Goal: Task Accomplishment & Management: Use online tool/utility

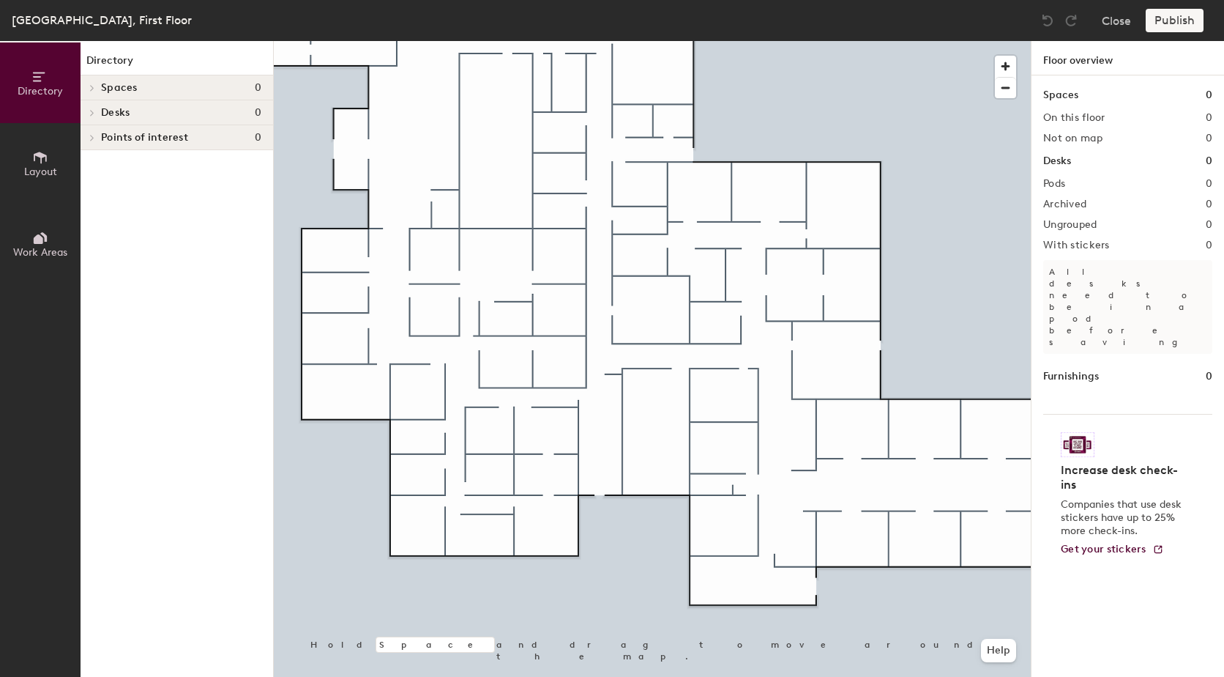
click at [158, 84] on h4 "Spaces 0" at bounding box center [181, 88] width 160 height 12
click at [40, 163] on icon at bounding box center [40, 157] width 16 height 16
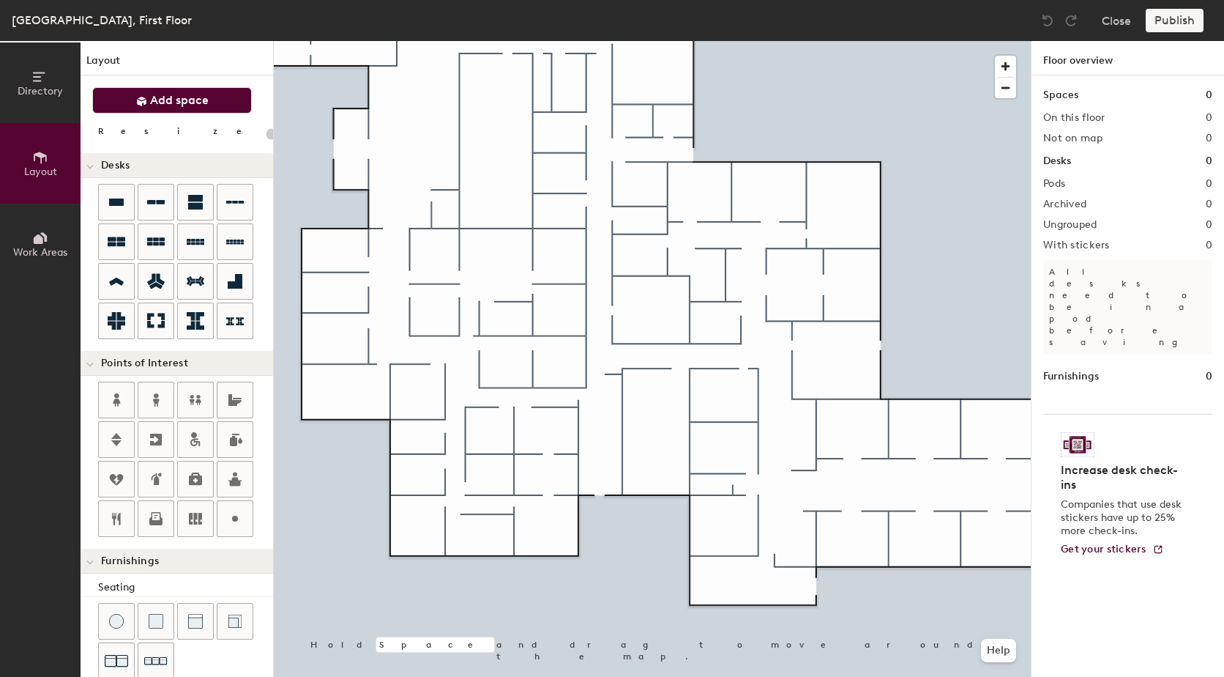
click at [181, 102] on span "Add space" at bounding box center [179, 100] width 59 height 15
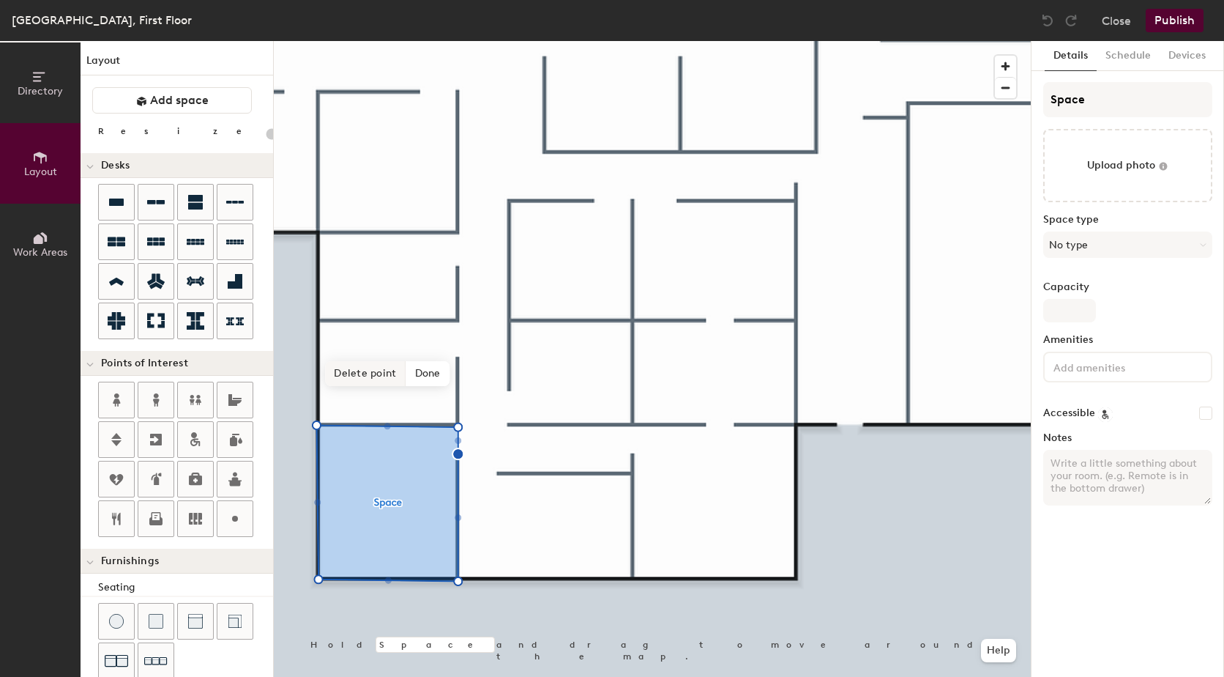
click at [373, 368] on span "Delete point" at bounding box center [365, 373] width 81 height 25
type input "20"
click at [1022, 101] on div "Directory Layout Work Areas Layout Add space Resize Desks Points of Interest Fu…" at bounding box center [612, 359] width 1224 height 636
type input "C"
type input "20"
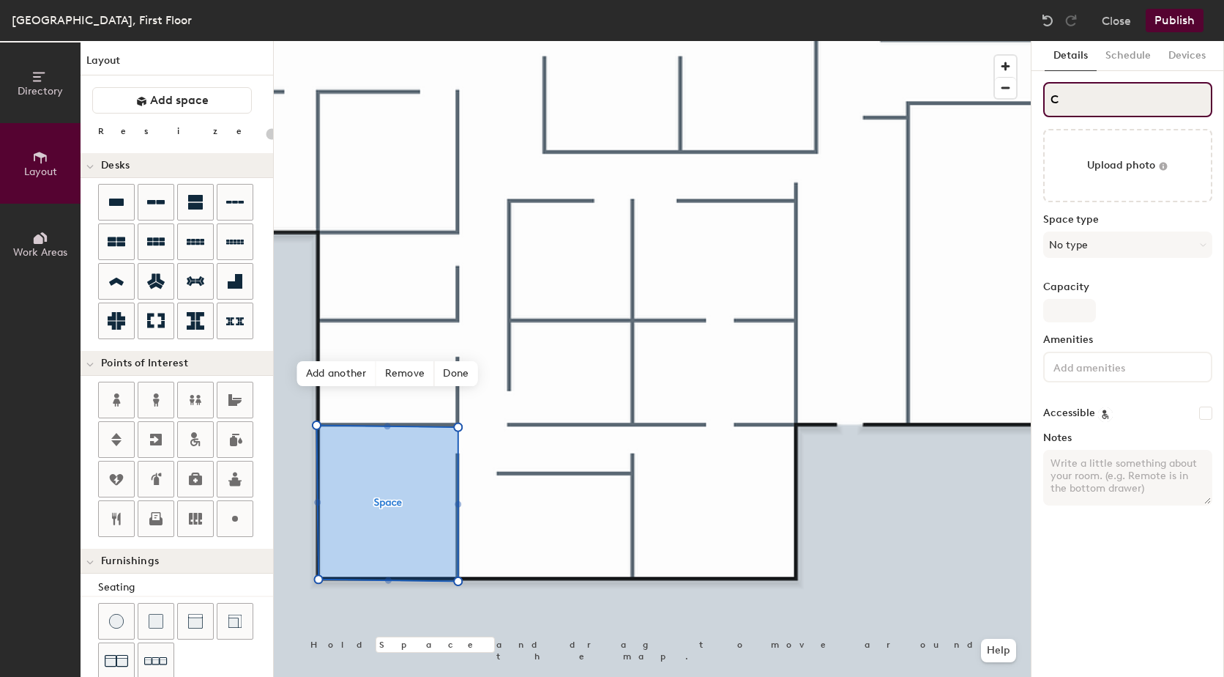
type input "Co"
type input "20"
type input "Consu"
type input "20"
type input "Consult"
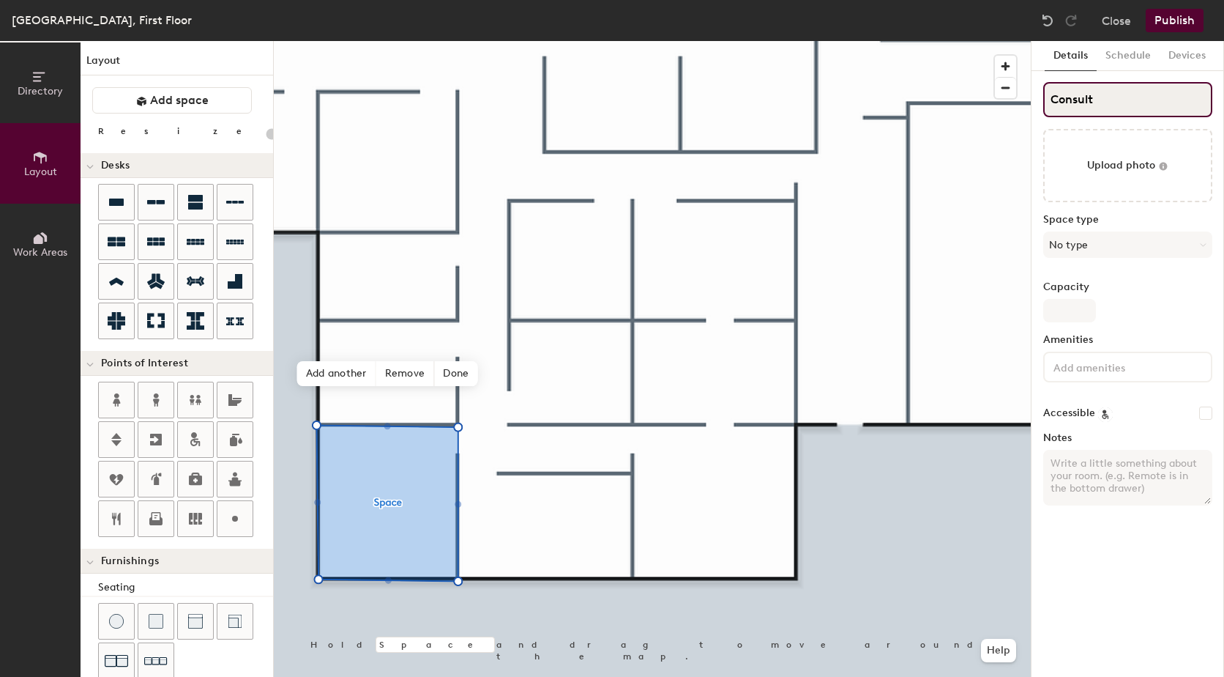
type input "20"
type input "Consult2"
type input "20"
type input "Consult"
type input "20"
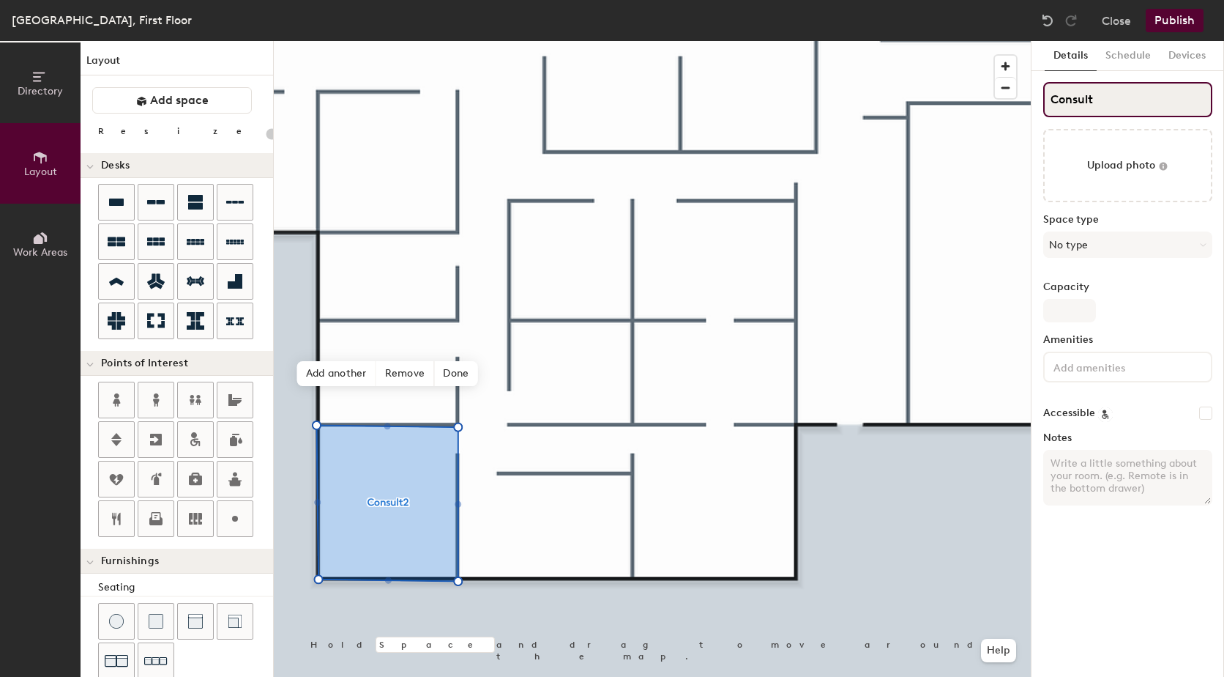
type input "Consult"
type input "20"
type input "Consult 2"
type input "20"
type input "Consult 2"
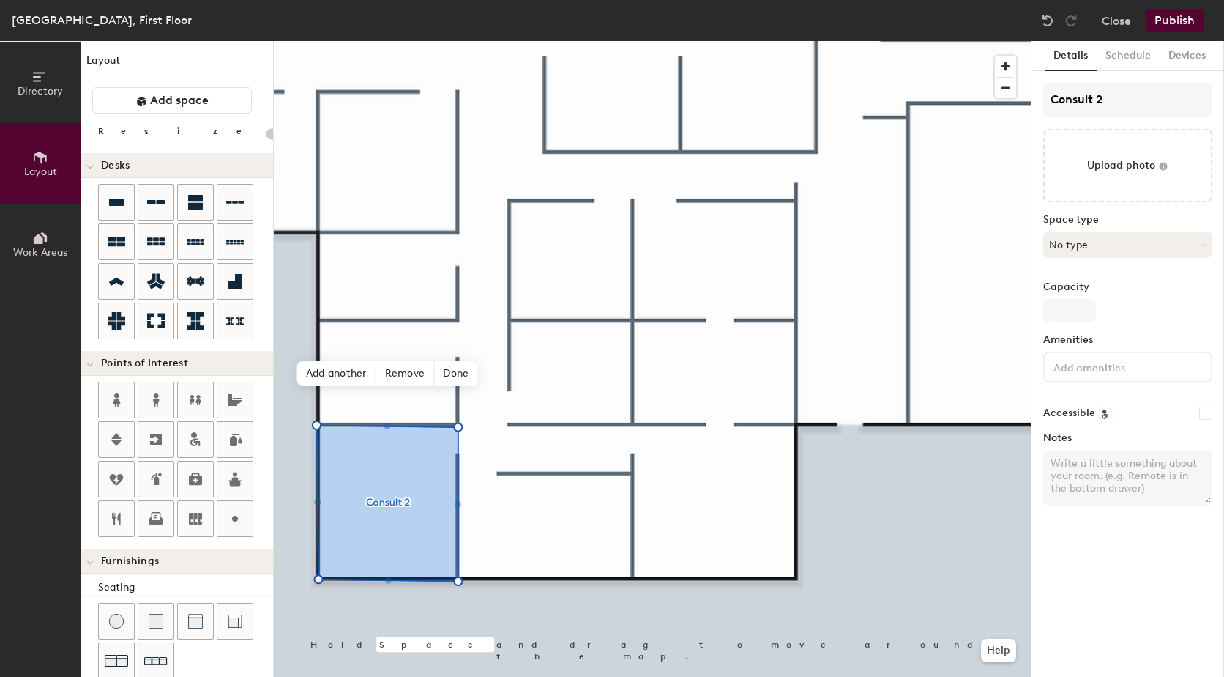
click at [1117, 245] on button "No type" at bounding box center [1128, 244] width 169 height 26
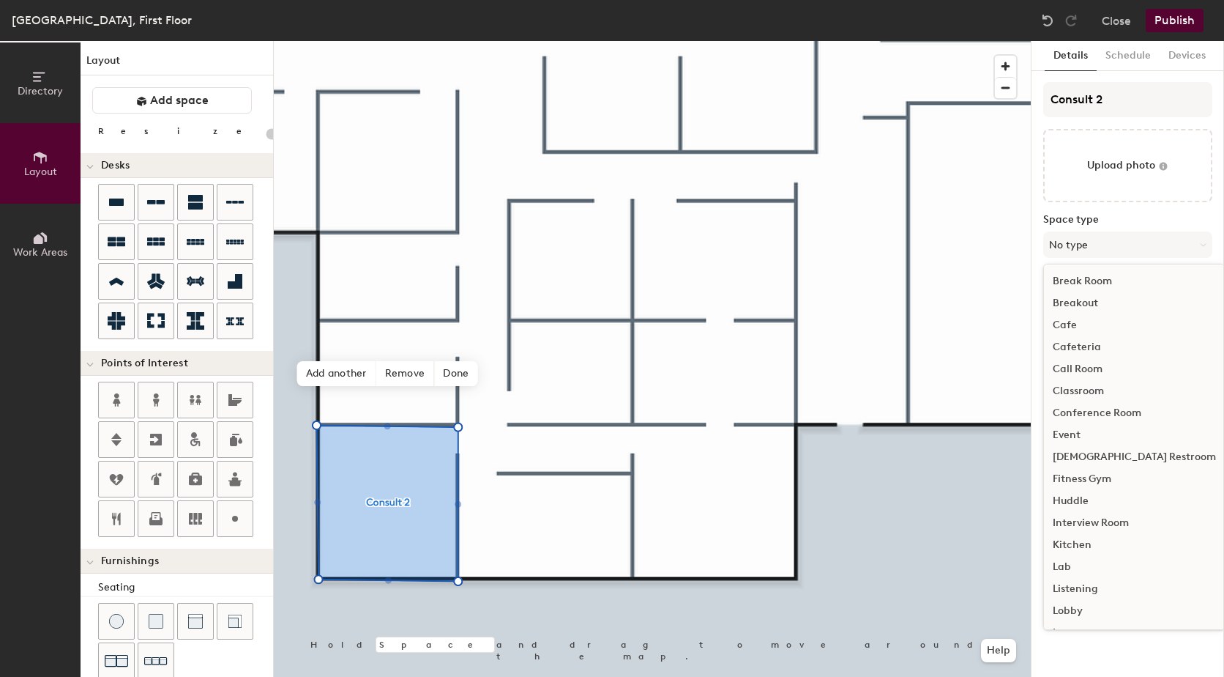
click at [1119, 524] on div "Interview Room" at bounding box center [1134, 523] width 181 height 22
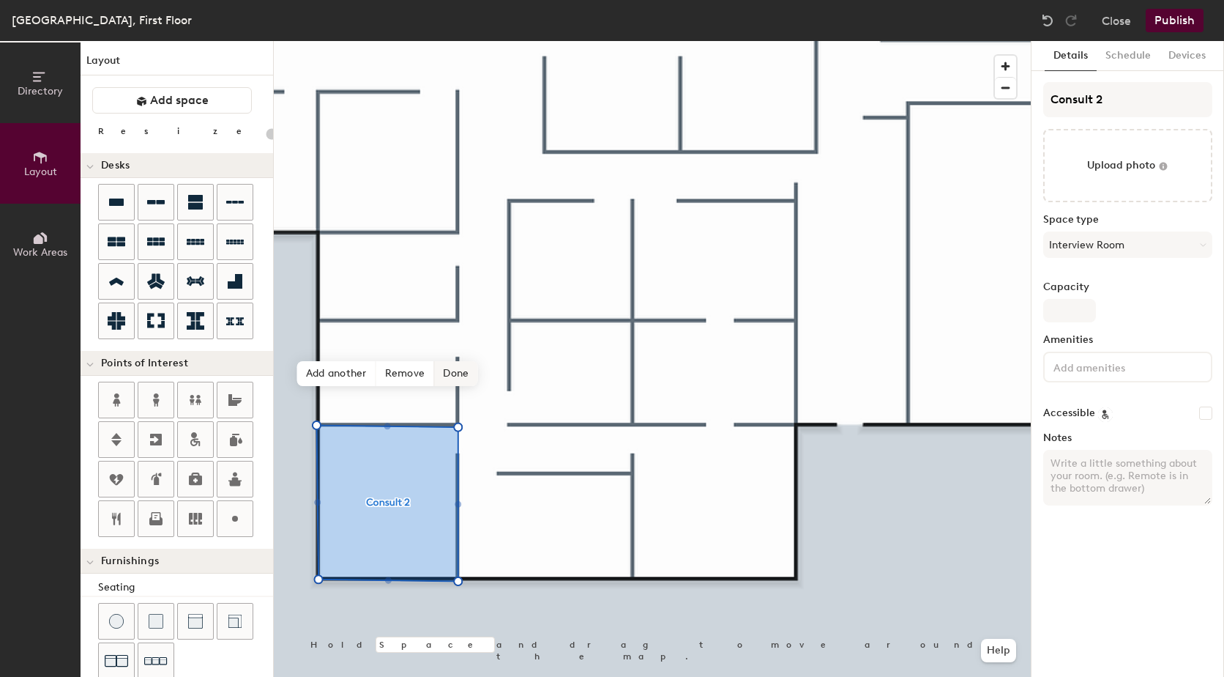
click at [456, 372] on span "Done" at bounding box center [455, 373] width 43 height 25
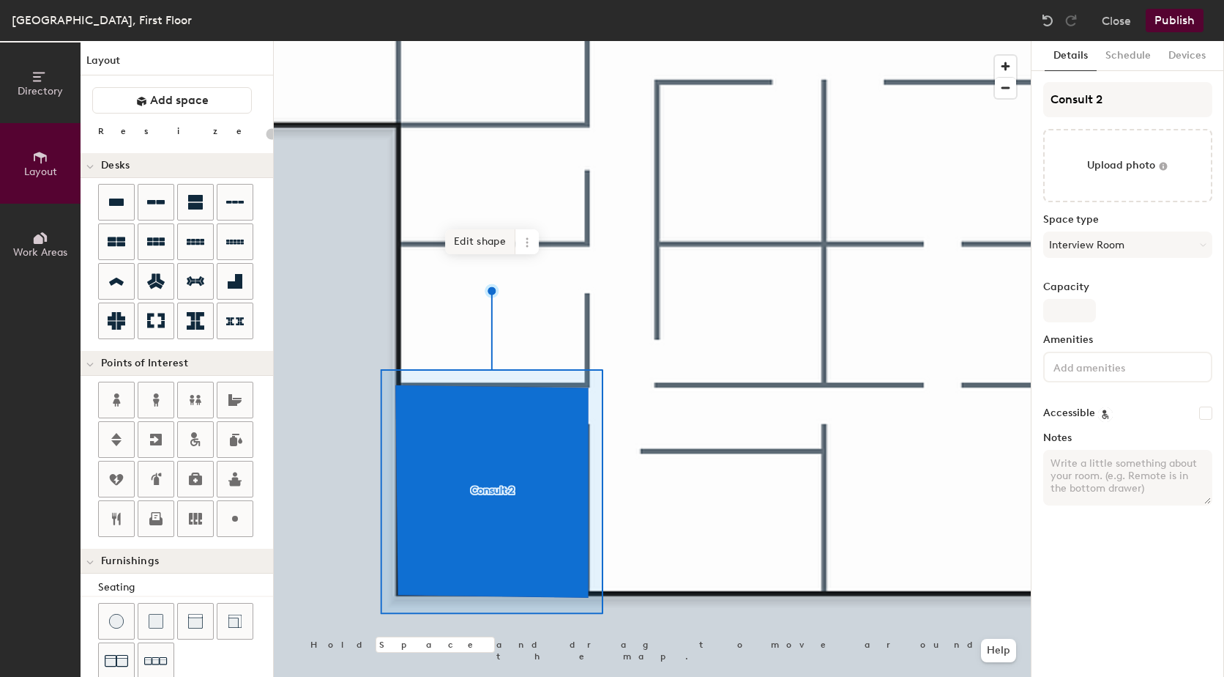
click at [488, 242] on span "Edit shape" at bounding box center [480, 241] width 70 height 25
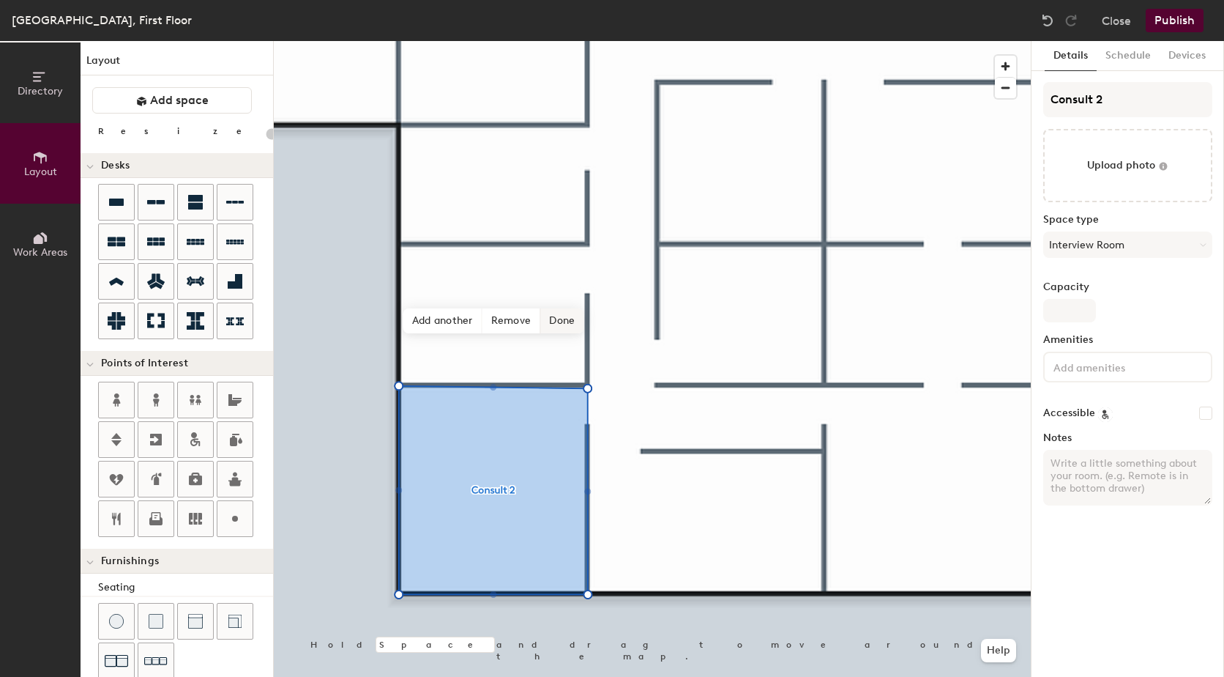
click at [553, 316] on span "Done" at bounding box center [561, 320] width 43 height 25
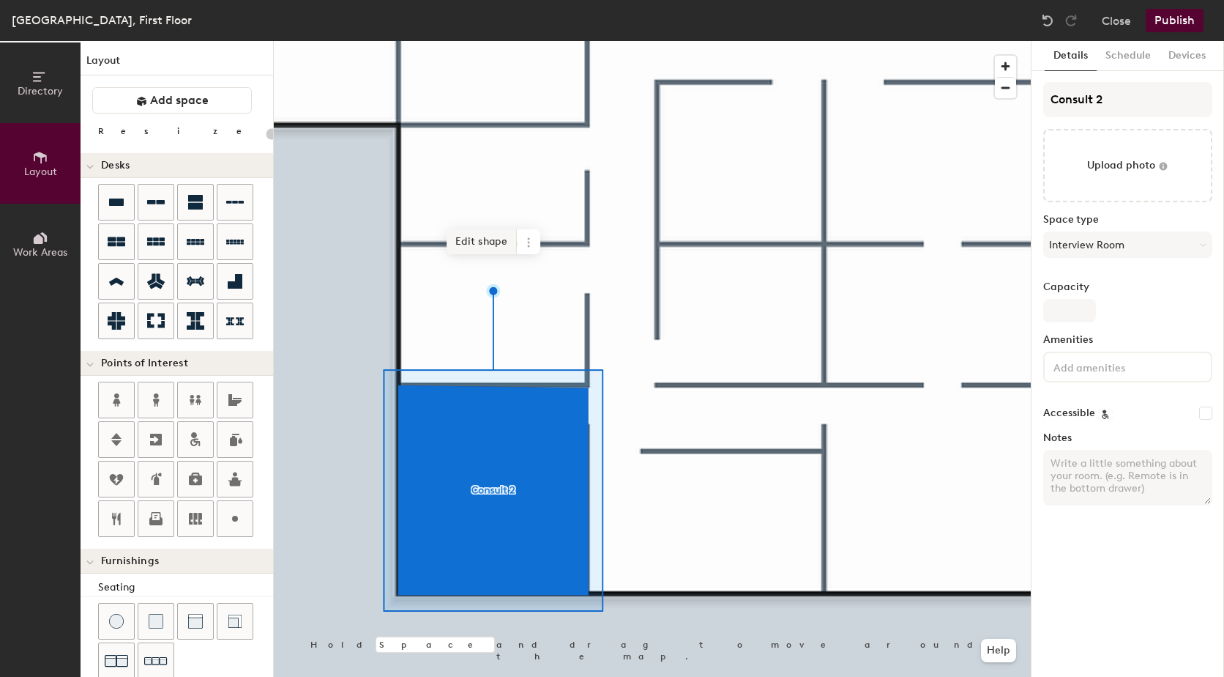
click at [491, 245] on span "Edit shape" at bounding box center [482, 241] width 70 height 25
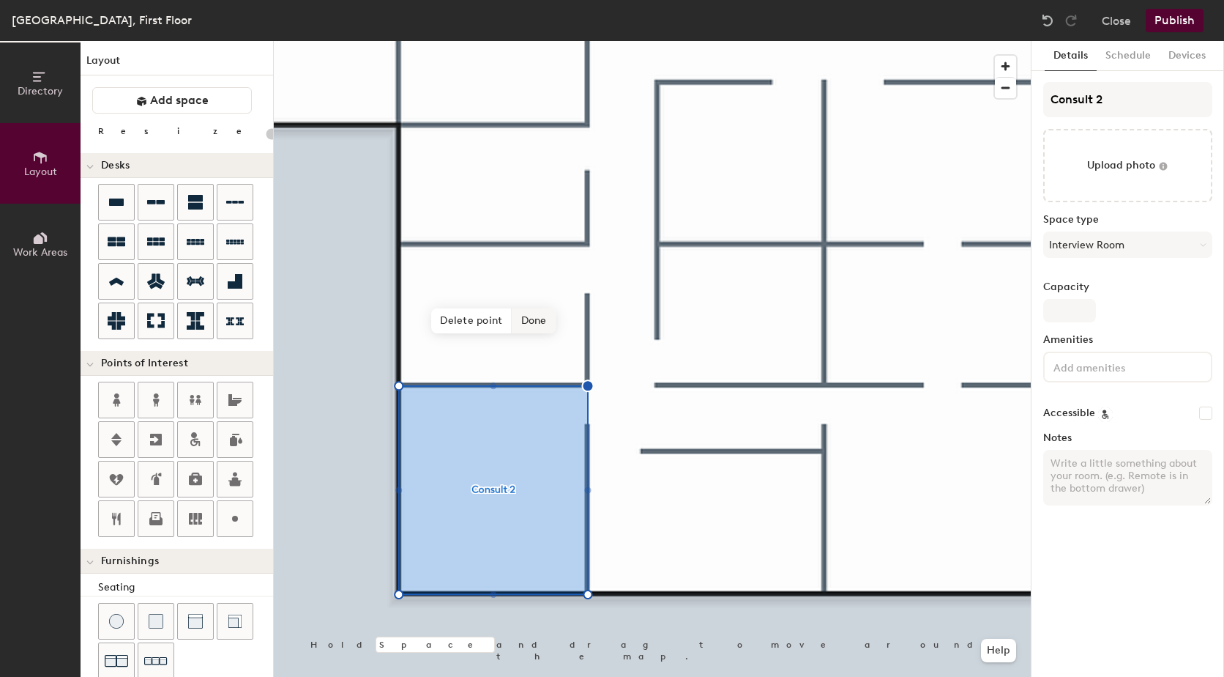
click at [542, 324] on span "Done" at bounding box center [534, 320] width 43 height 25
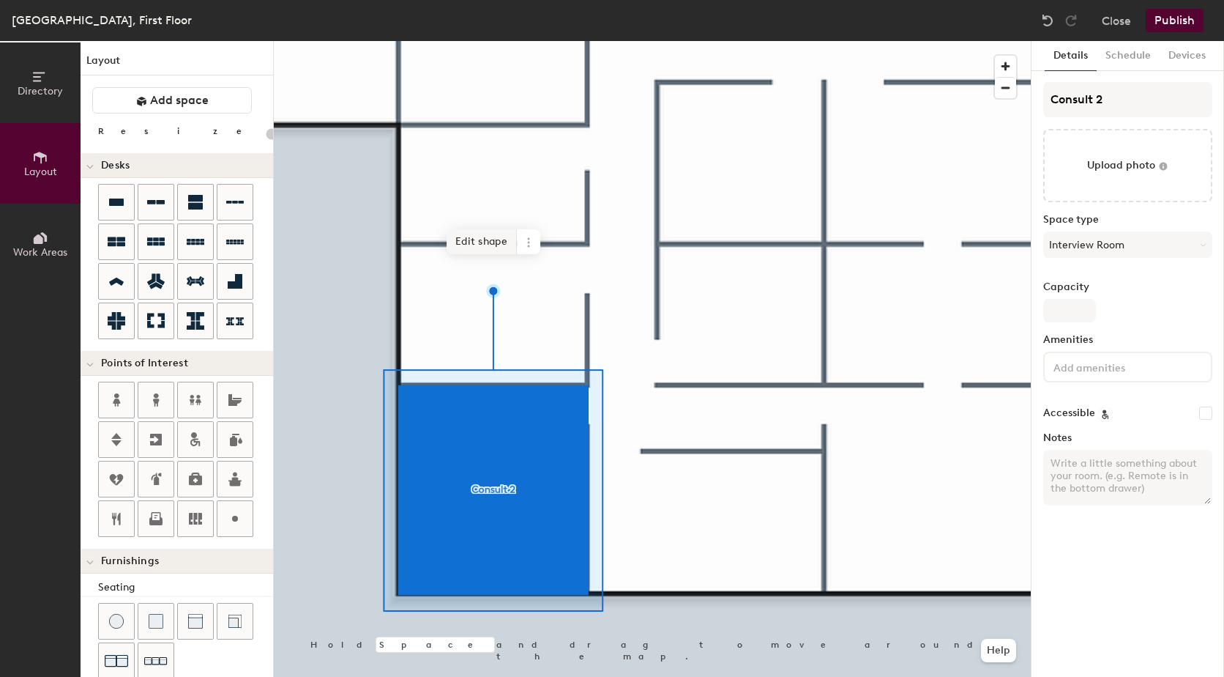
click at [480, 239] on span "Edit shape" at bounding box center [482, 241] width 70 height 25
click at [484, 245] on span "Edit shape" at bounding box center [482, 241] width 70 height 25
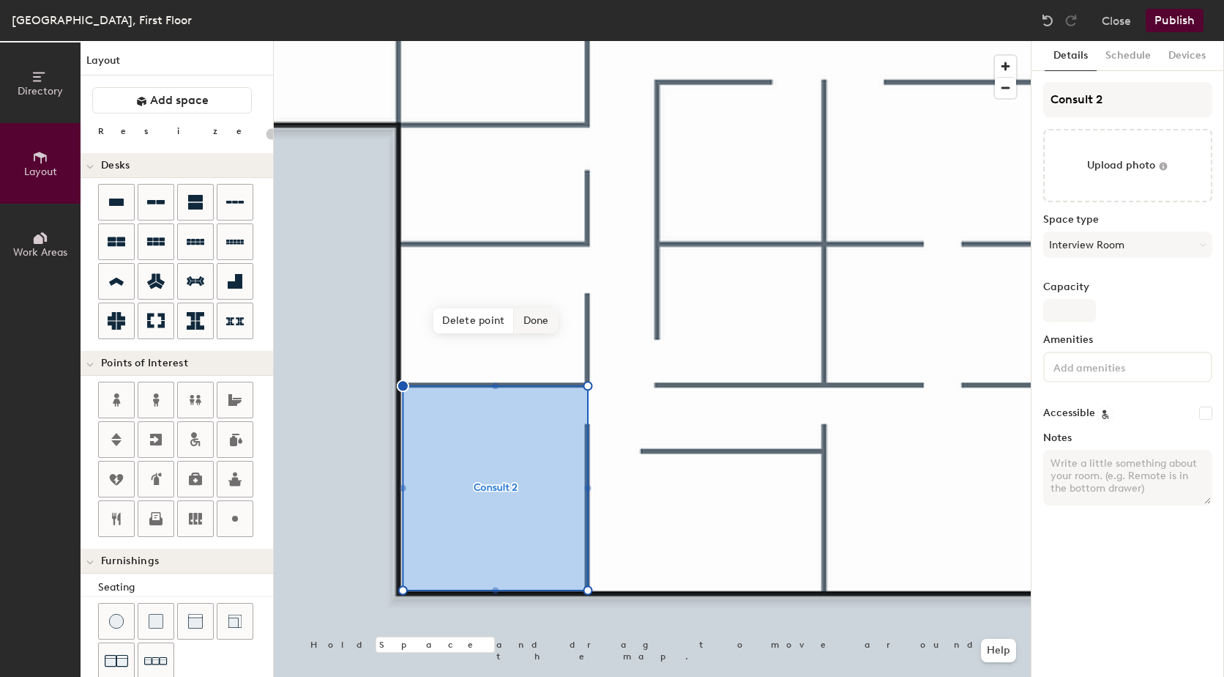
click at [543, 320] on span "Done" at bounding box center [536, 320] width 43 height 25
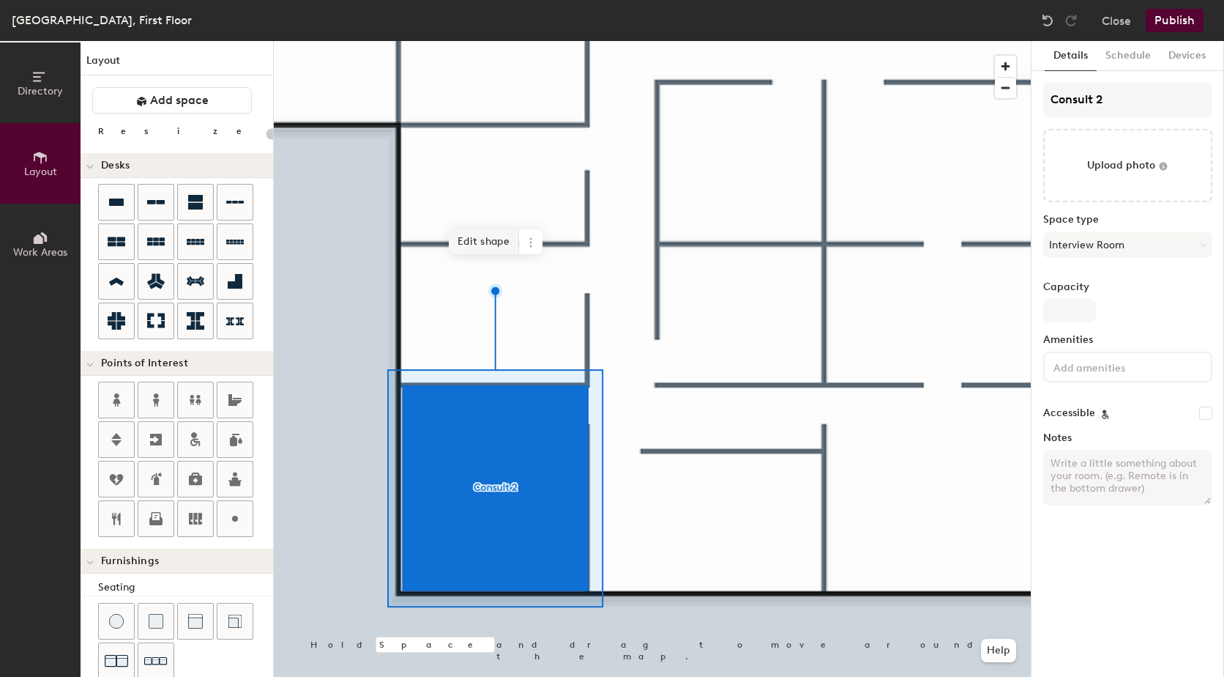
click at [483, 246] on span "Edit shape" at bounding box center [484, 241] width 70 height 25
click at [465, 245] on span "Edit shape" at bounding box center [482, 241] width 70 height 25
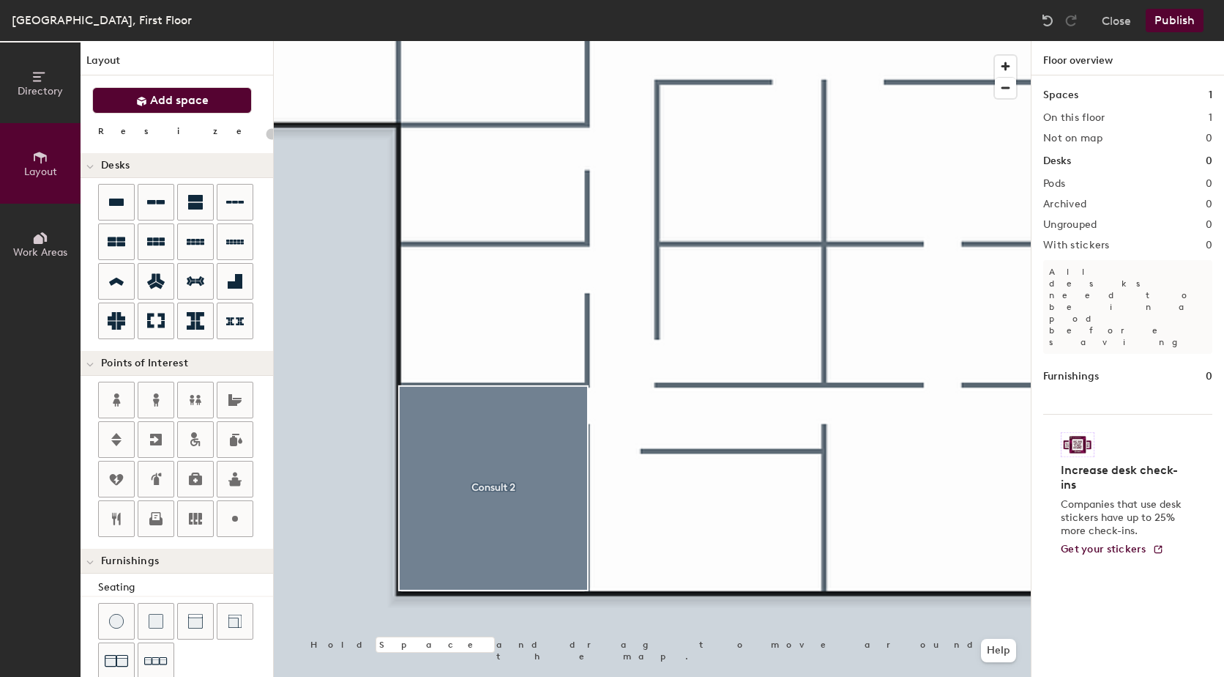
click at [175, 95] on span "Add space" at bounding box center [179, 100] width 59 height 15
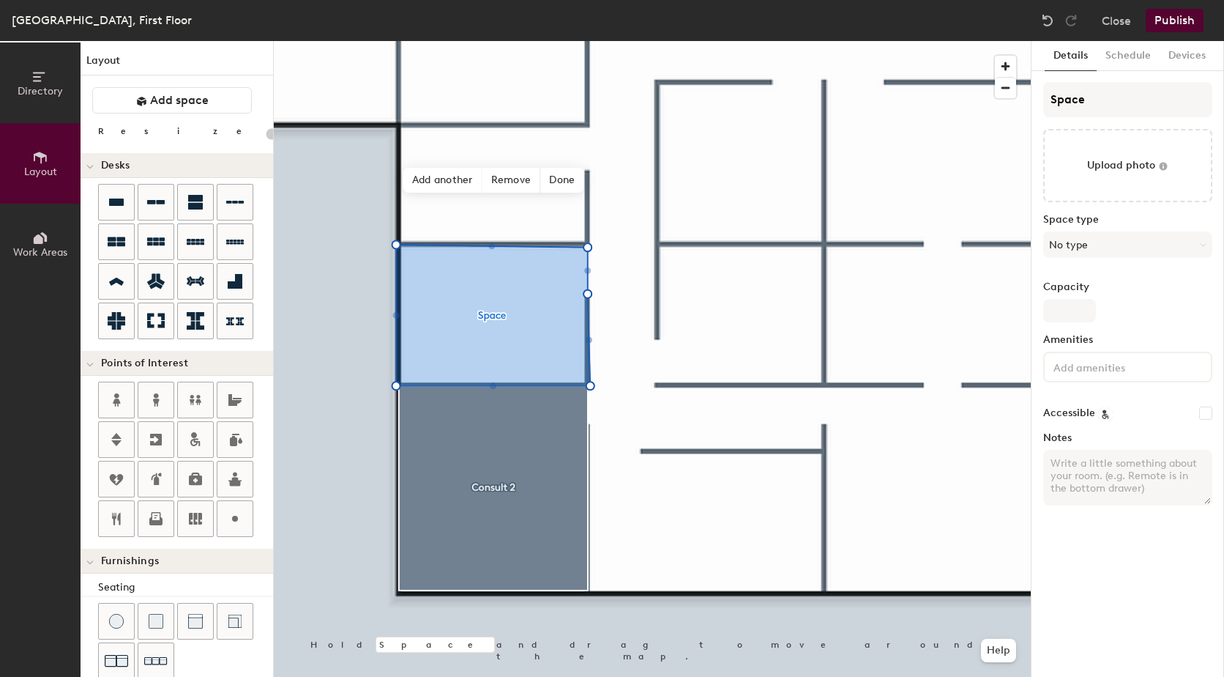
type input "20"
click at [1007, 105] on div "Directory Layout Work Areas Layout Add space Resize Desks Points of Interest Fu…" at bounding box center [612, 359] width 1224 height 636
click at [1115, 100] on input "Space" at bounding box center [1128, 99] width 169 height 35
click at [956, 96] on div "Directory Layout Work Areas Layout Add space Resize Desks Points of Interest Fu…" at bounding box center [612, 359] width 1224 height 636
type input "C"
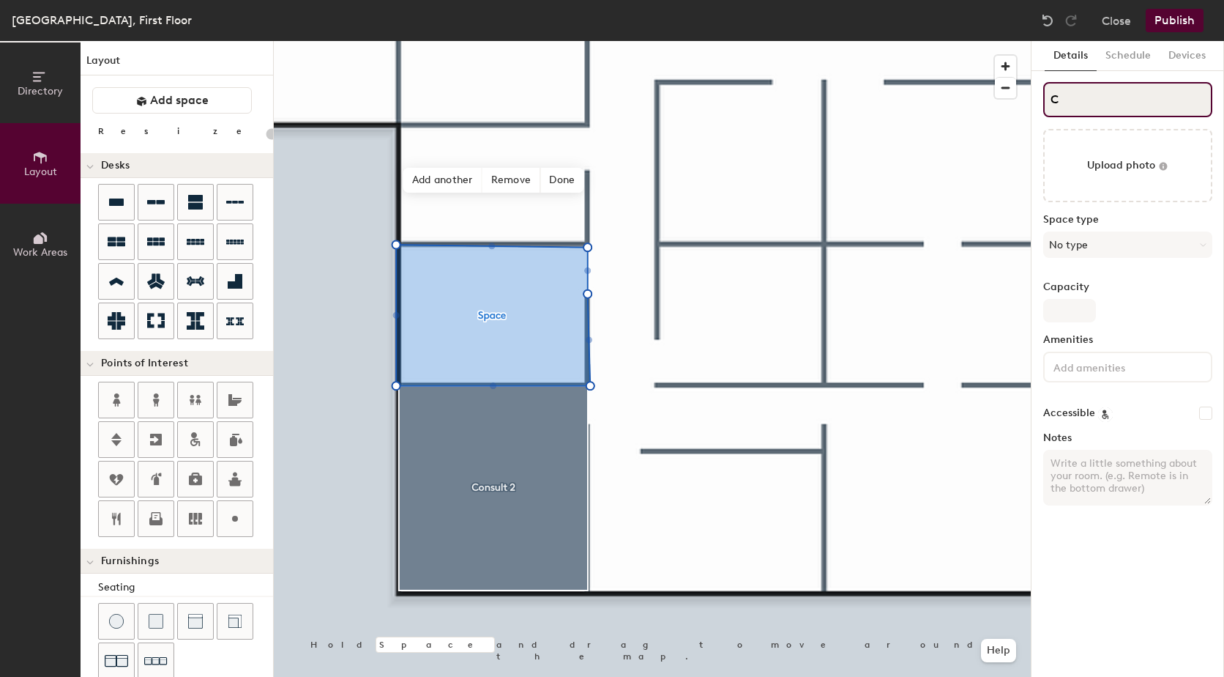
type input "20"
type input "Co"
type input "20"
type input "Consu"
type input "20"
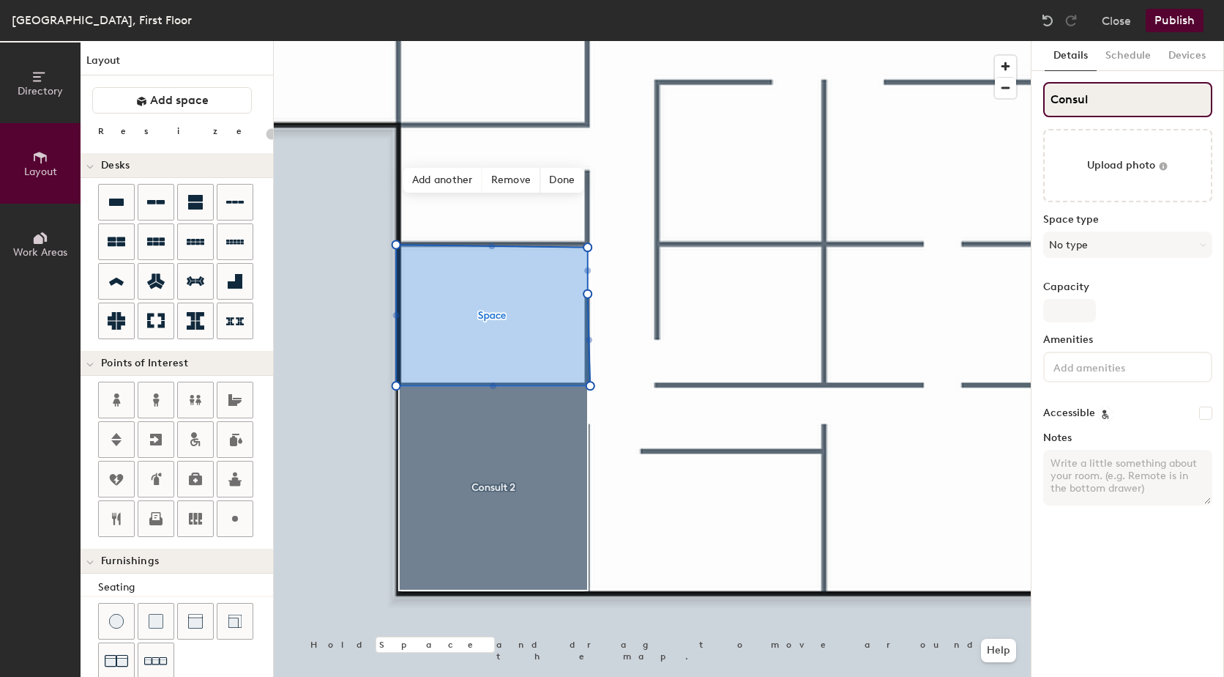
type input "Consult"
type input "20"
type input "Consult"
type input "20"
type input "Consult 4"
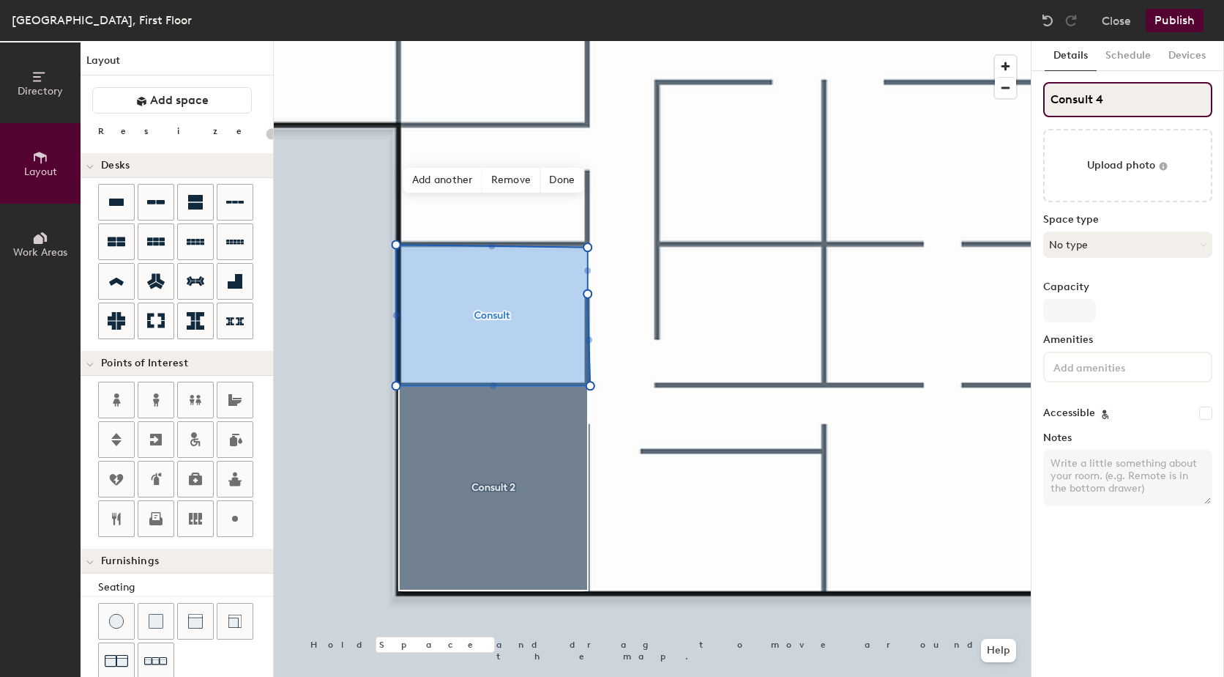
type input "20"
type input "Consult 4"
click at [1178, 253] on button "No type" at bounding box center [1128, 244] width 169 height 26
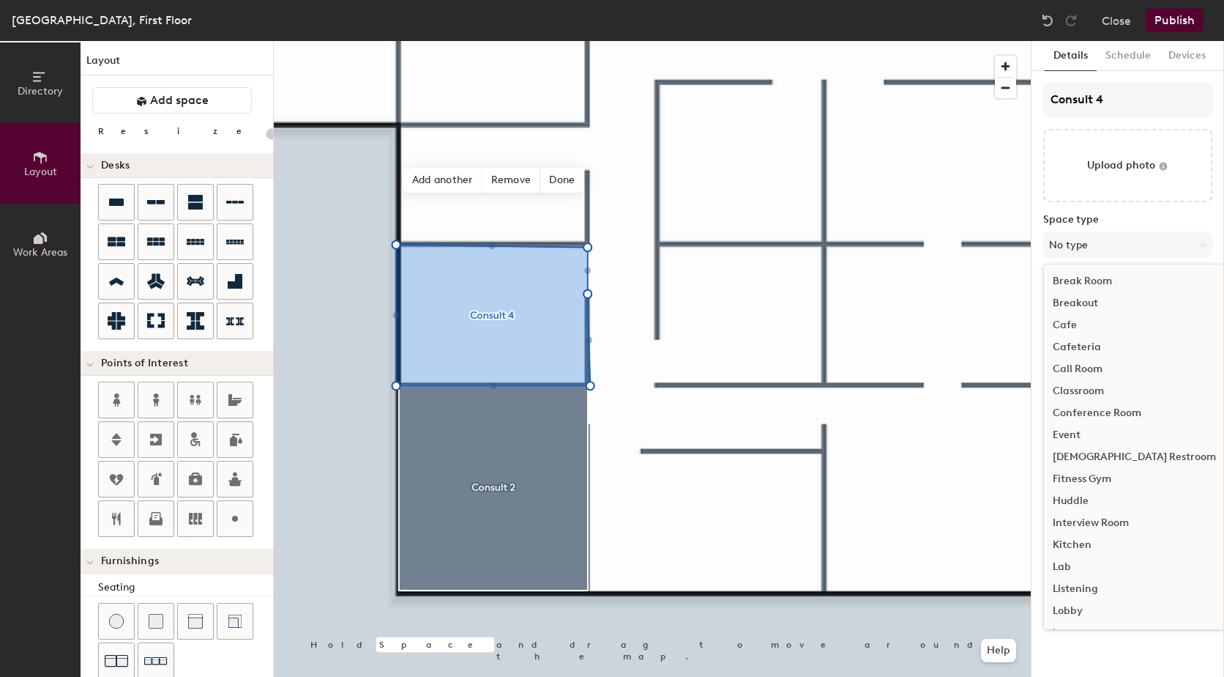
click at [1110, 516] on div "Interview Room" at bounding box center [1134, 523] width 181 height 22
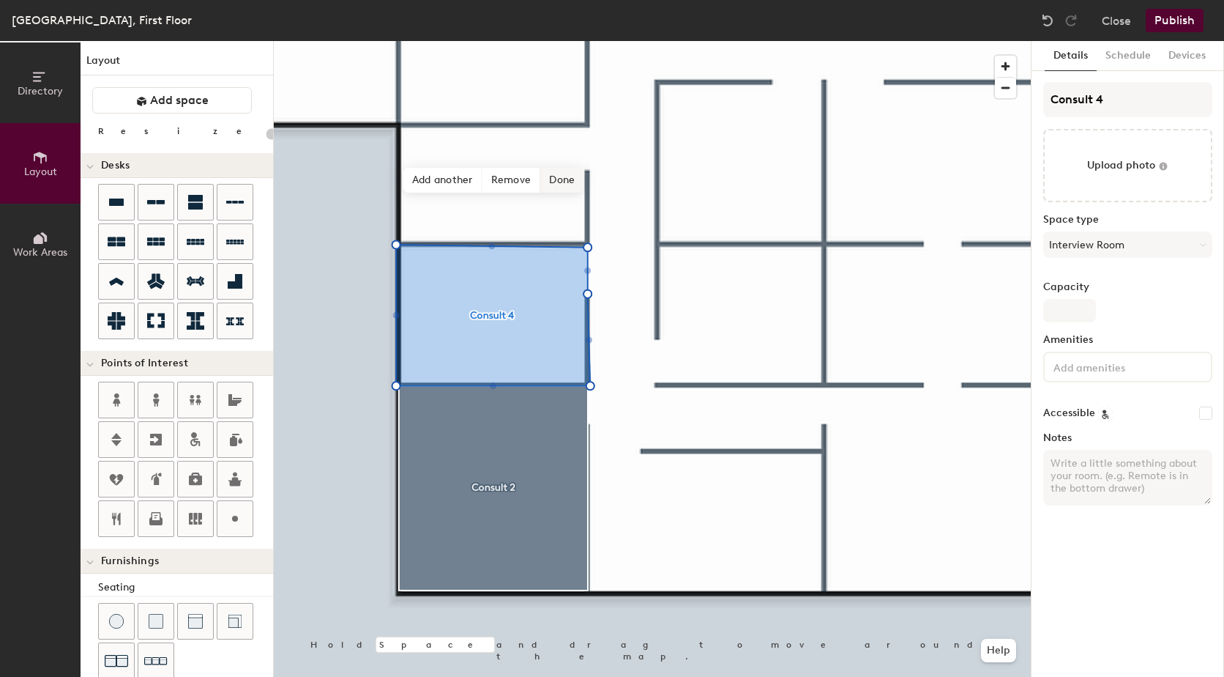
click at [569, 185] on span "Done" at bounding box center [561, 180] width 43 height 25
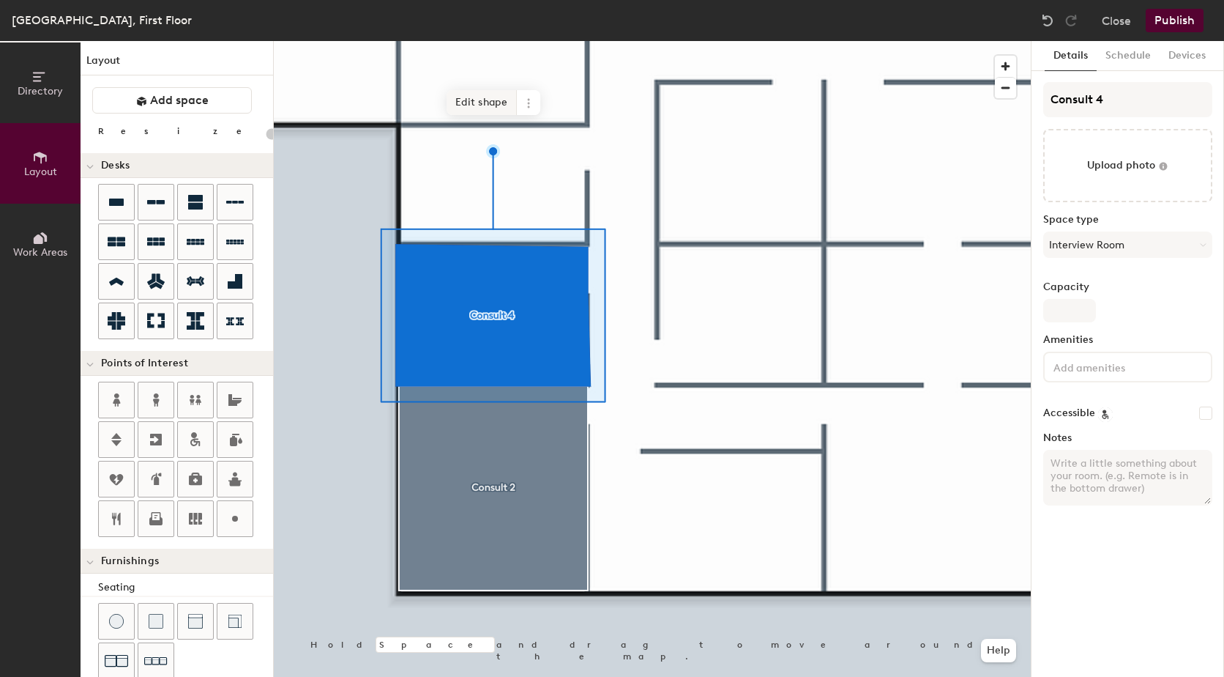
click at [490, 107] on span "Edit shape" at bounding box center [482, 102] width 70 height 25
click at [497, 105] on span "Edit shape" at bounding box center [480, 102] width 70 height 25
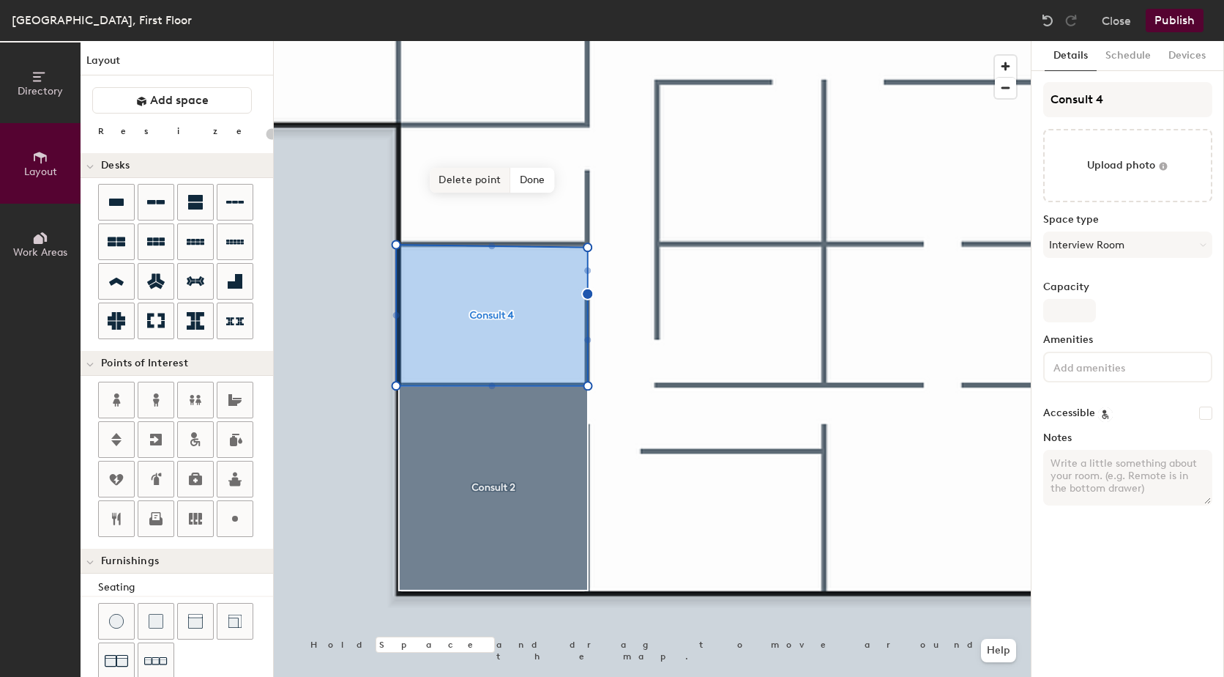
click at [464, 182] on span "Delete point" at bounding box center [470, 180] width 81 height 25
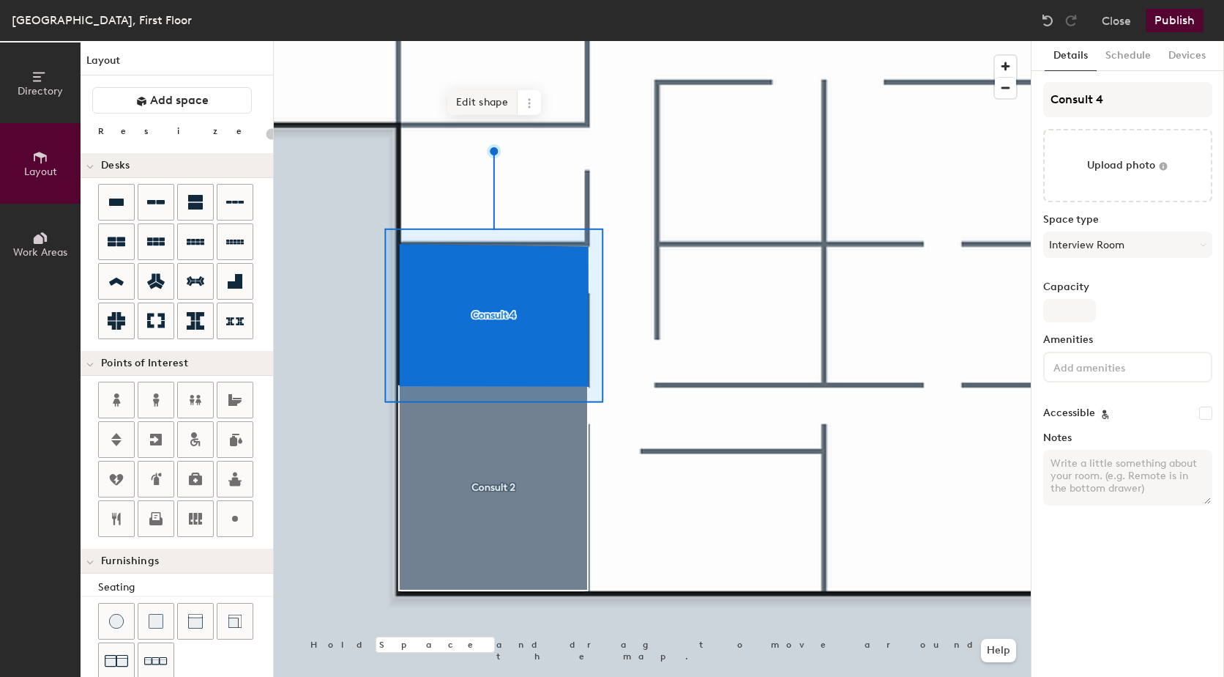
click at [491, 100] on span "Edit shape" at bounding box center [482, 102] width 70 height 25
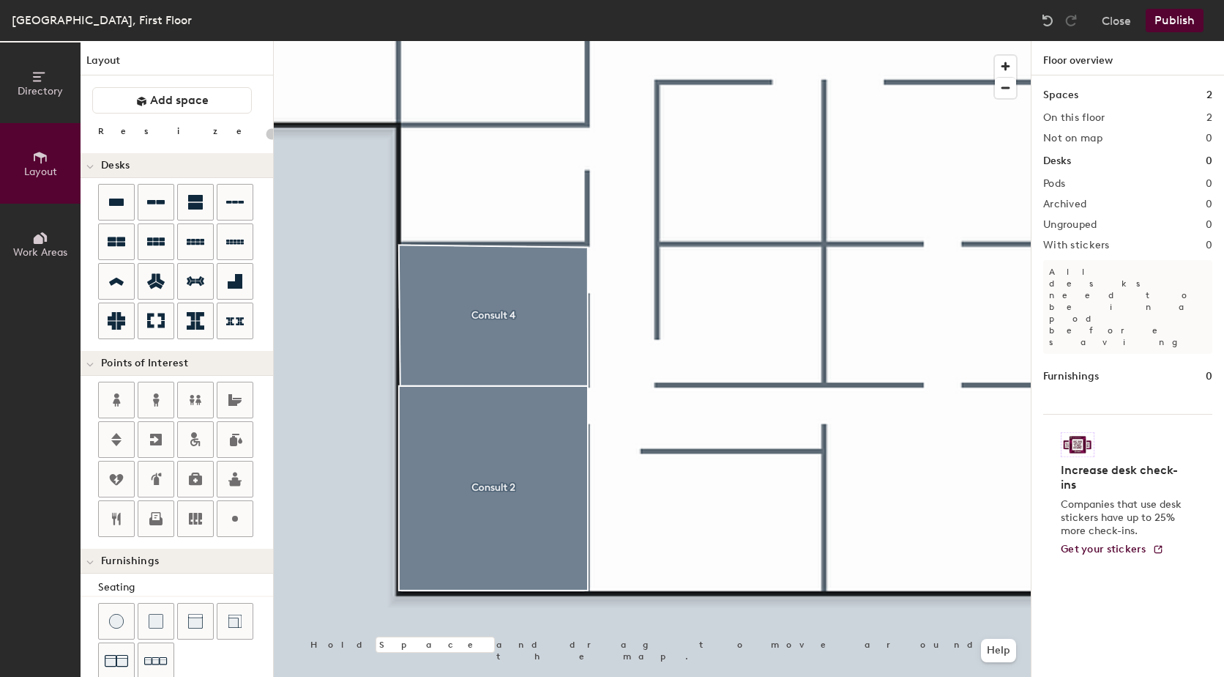
click at [475, 41] on div at bounding box center [652, 41] width 757 height 0
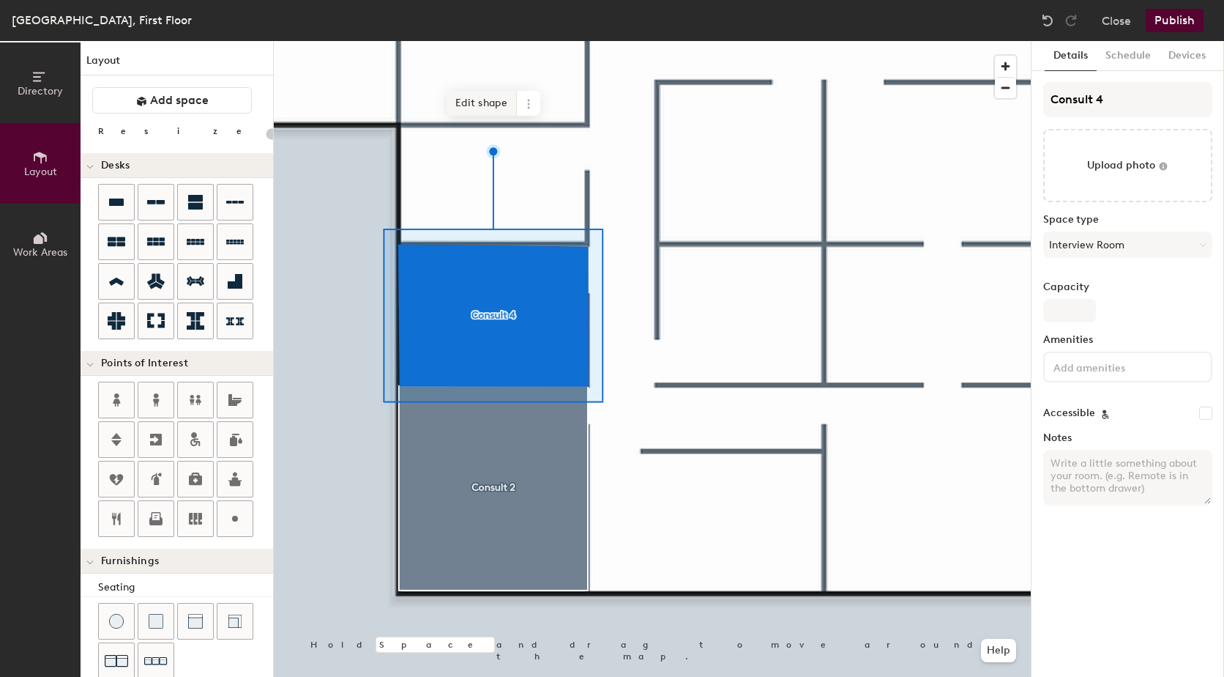
click at [477, 103] on span "Edit shape" at bounding box center [482, 103] width 70 height 25
click at [464, 106] on span "Edit shape" at bounding box center [482, 103] width 70 height 25
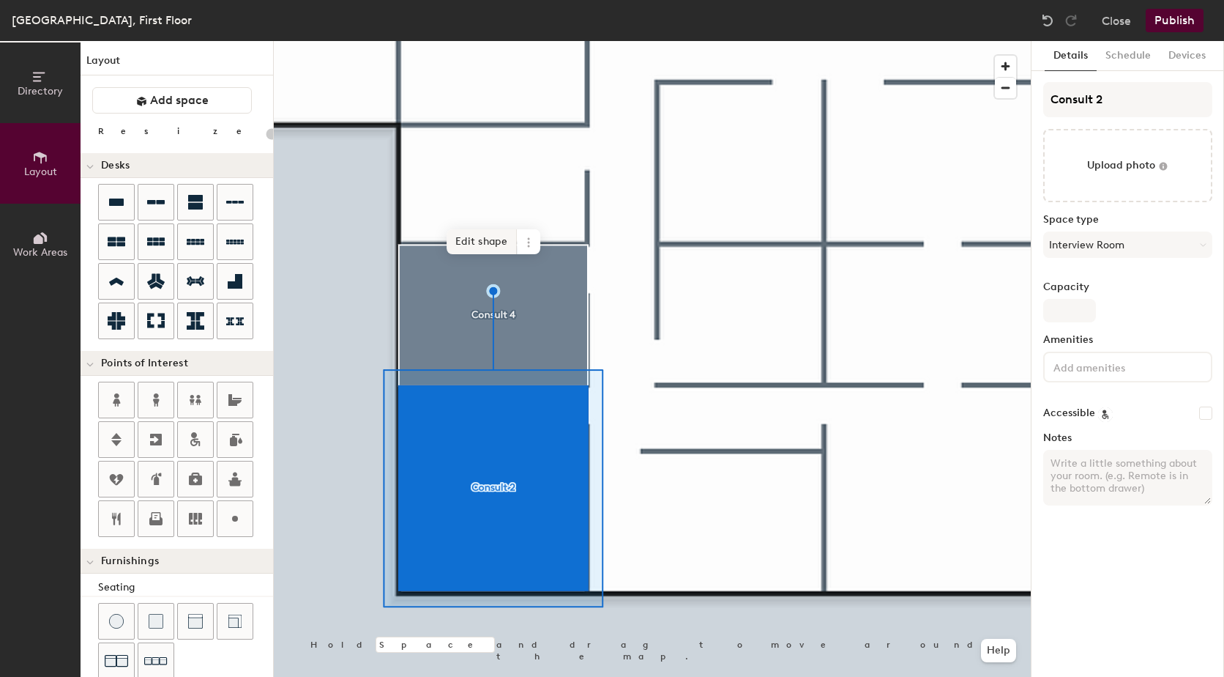
click at [464, 239] on span "Edit shape" at bounding box center [482, 241] width 70 height 25
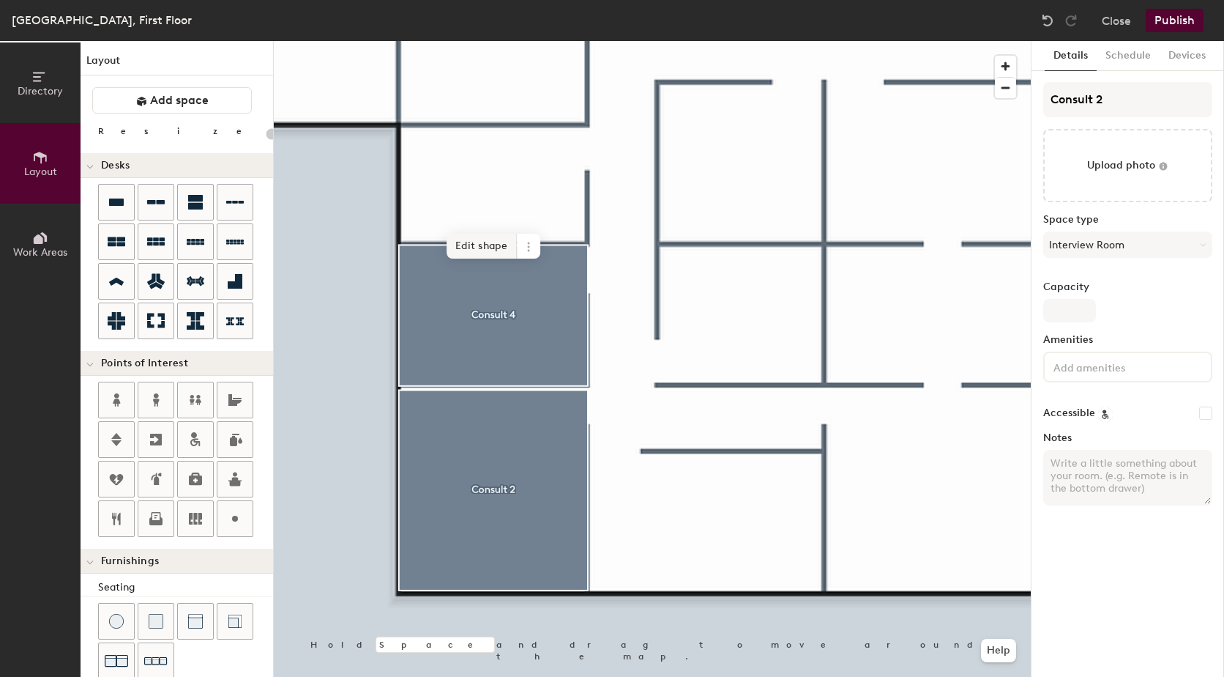
click at [481, 234] on span "Edit shape" at bounding box center [482, 246] width 70 height 25
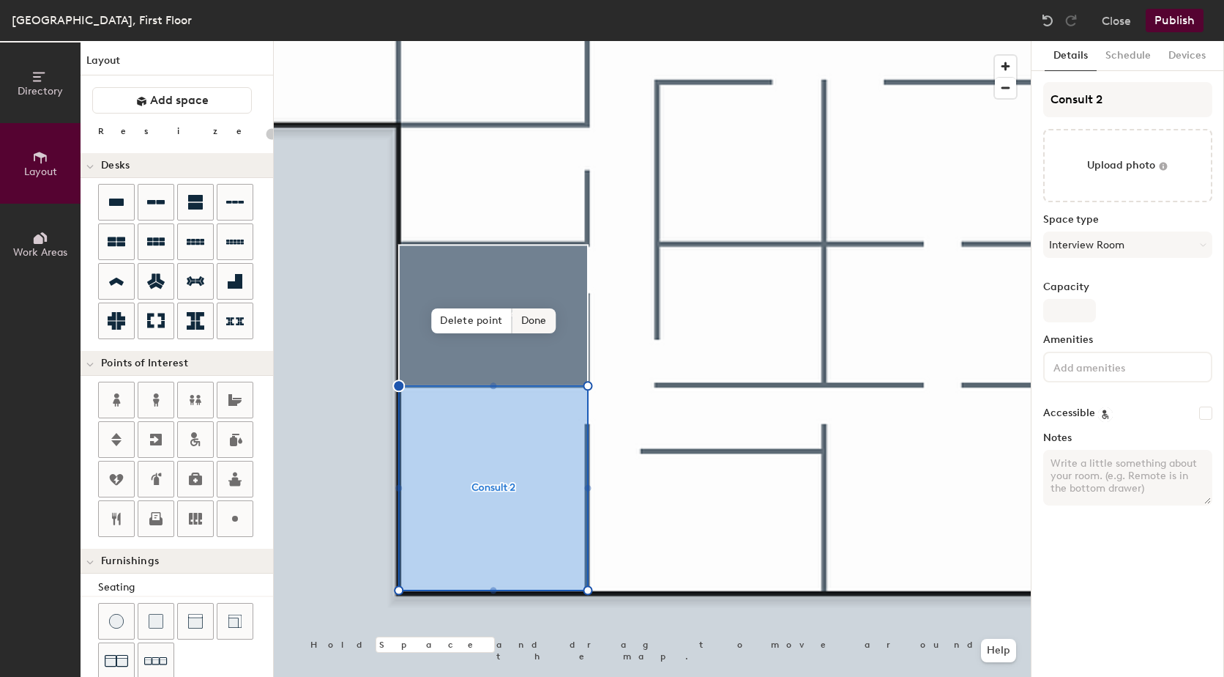
click at [527, 325] on span "Done" at bounding box center [534, 320] width 43 height 25
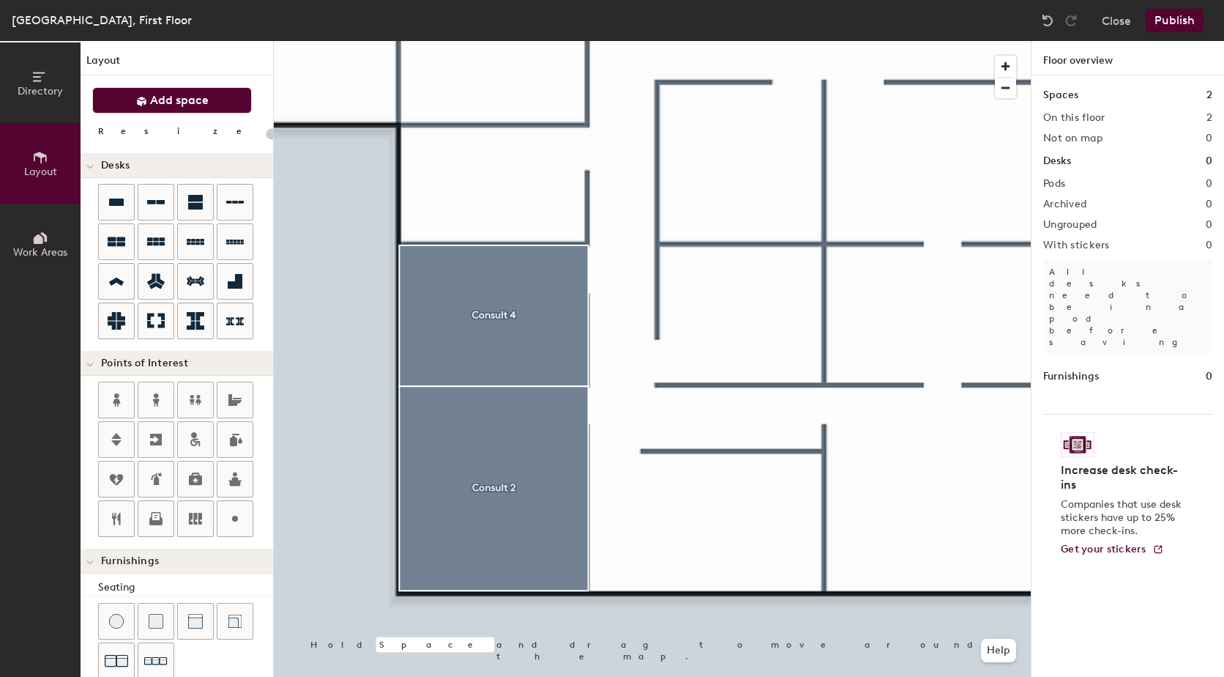
click at [168, 103] on span "Add space" at bounding box center [179, 100] width 59 height 15
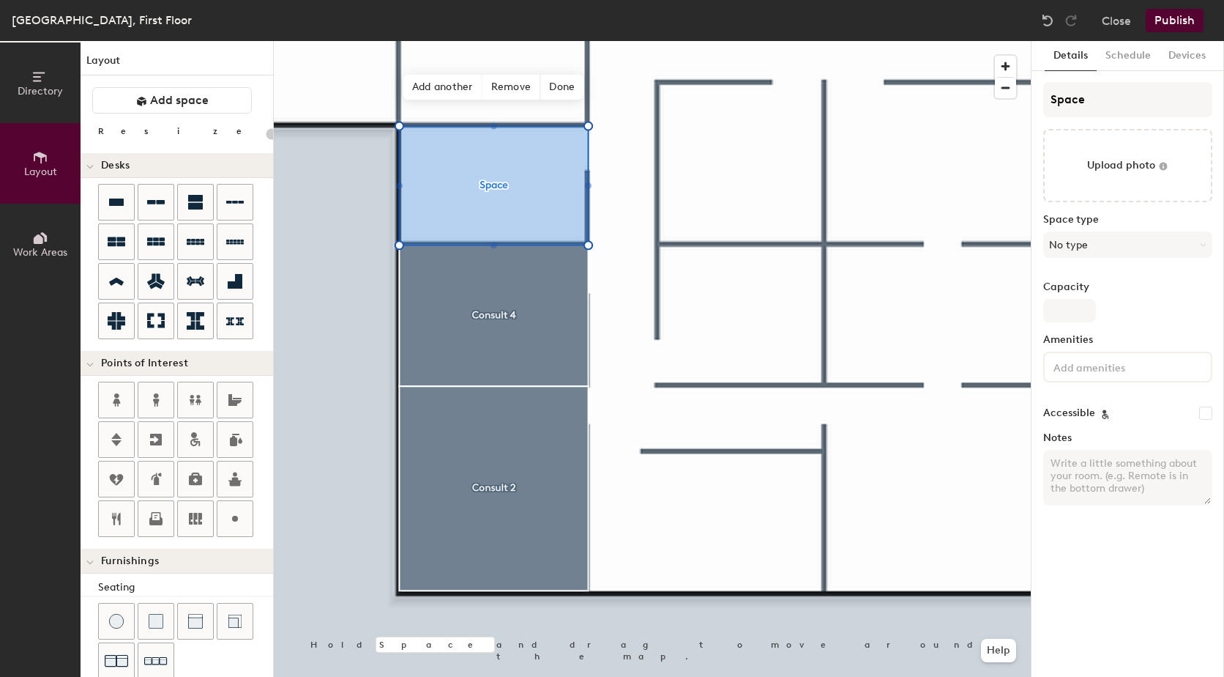
type input "20"
drag, startPoint x: 1104, startPoint y: 96, endPoint x: 1034, endPoint y: 102, distance: 70.5
click at [1034, 102] on div "Details Schedule Devices Space Upload photo Space type No type Capacity Ameniti…" at bounding box center [1128, 359] width 193 height 636
type input "C"
type input "20"
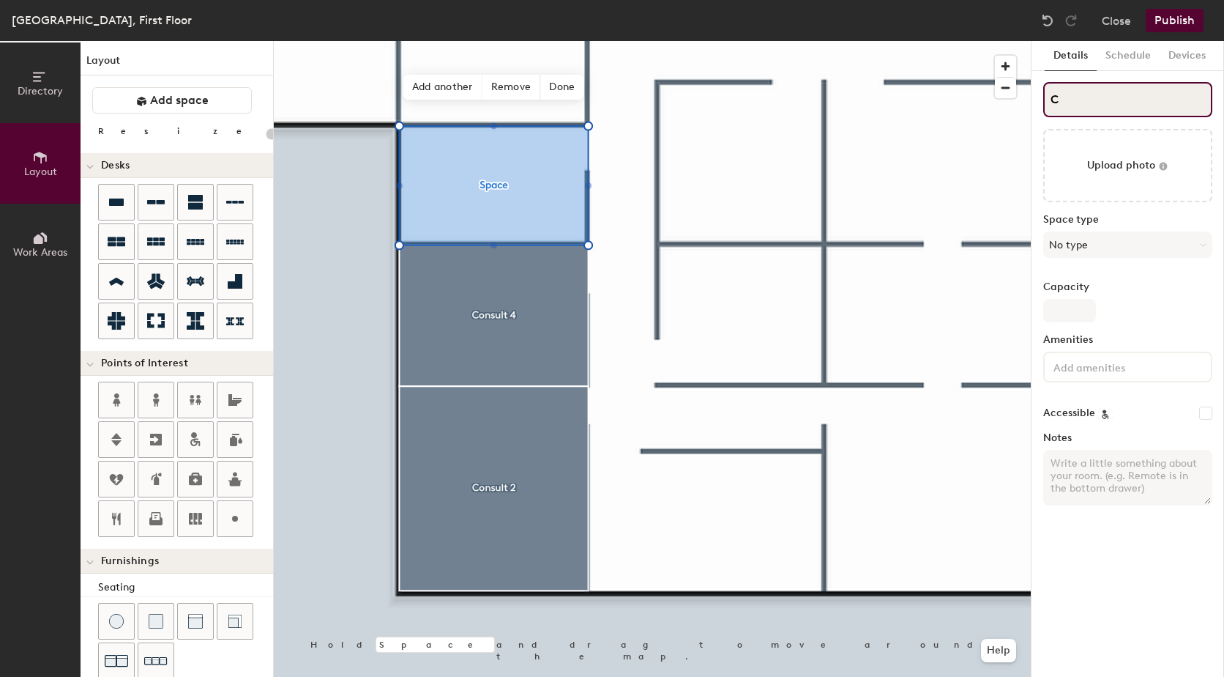
type input "Co"
type input "20"
type input "Consu"
type input "20"
type input "Consult"
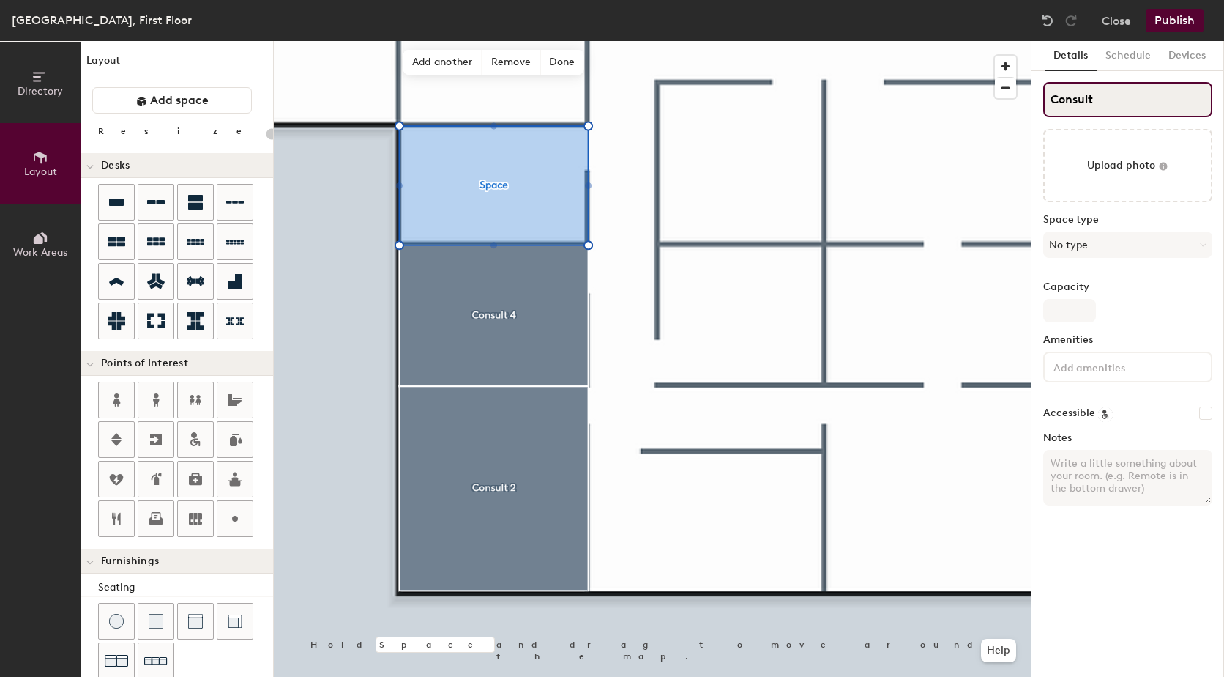
type input "20"
type input "Consult"
type input "20"
type input "Consult 5"
type input "20"
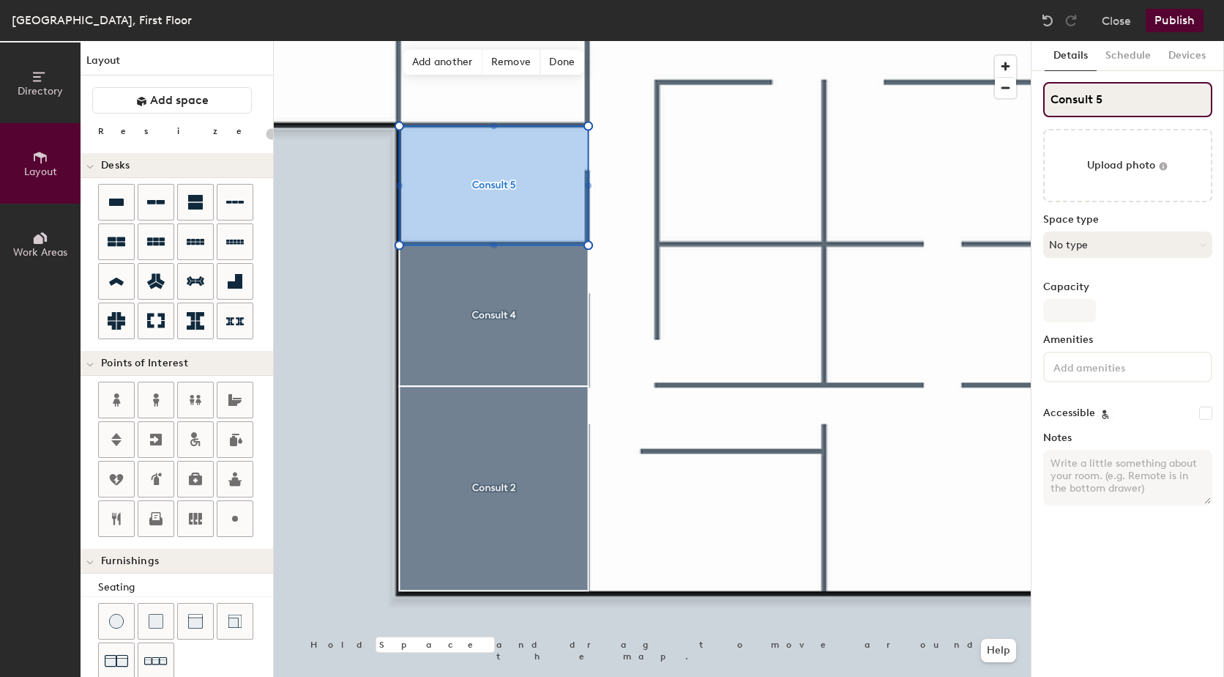
type input "Consult 5"
click at [1129, 234] on button "No type" at bounding box center [1128, 244] width 169 height 26
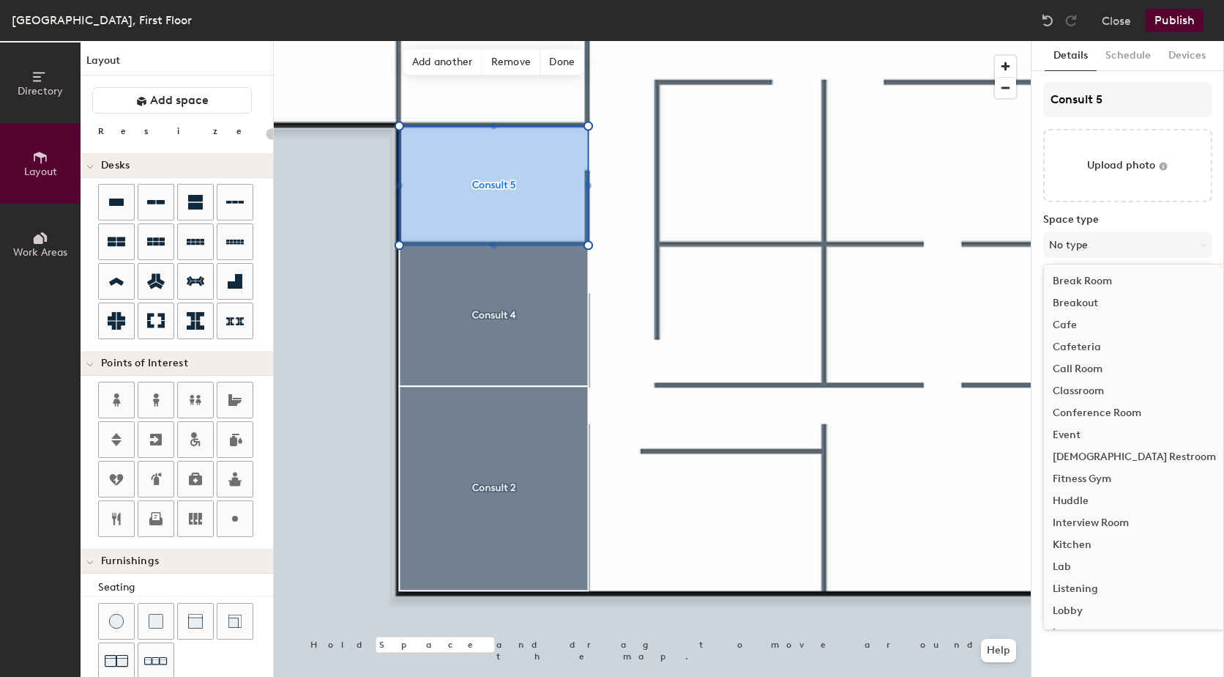
click at [1109, 520] on div "Interview Room" at bounding box center [1134, 523] width 181 height 22
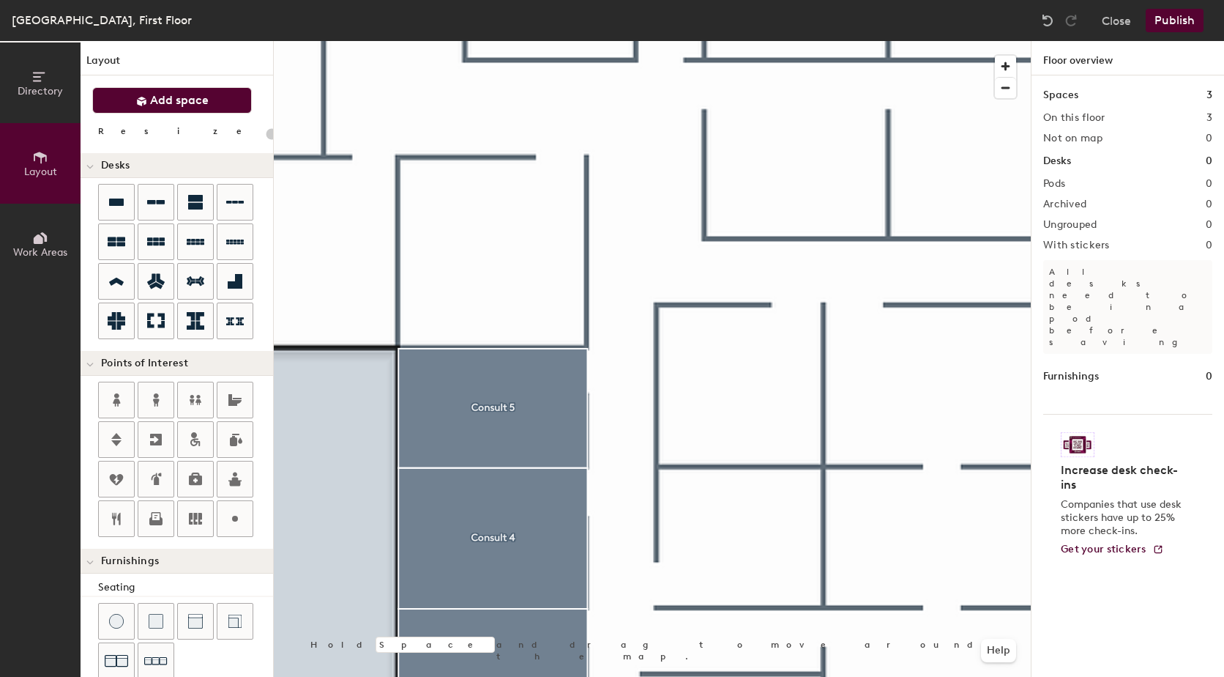
click at [197, 100] on span "Add space" at bounding box center [179, 100] width 59 height 15
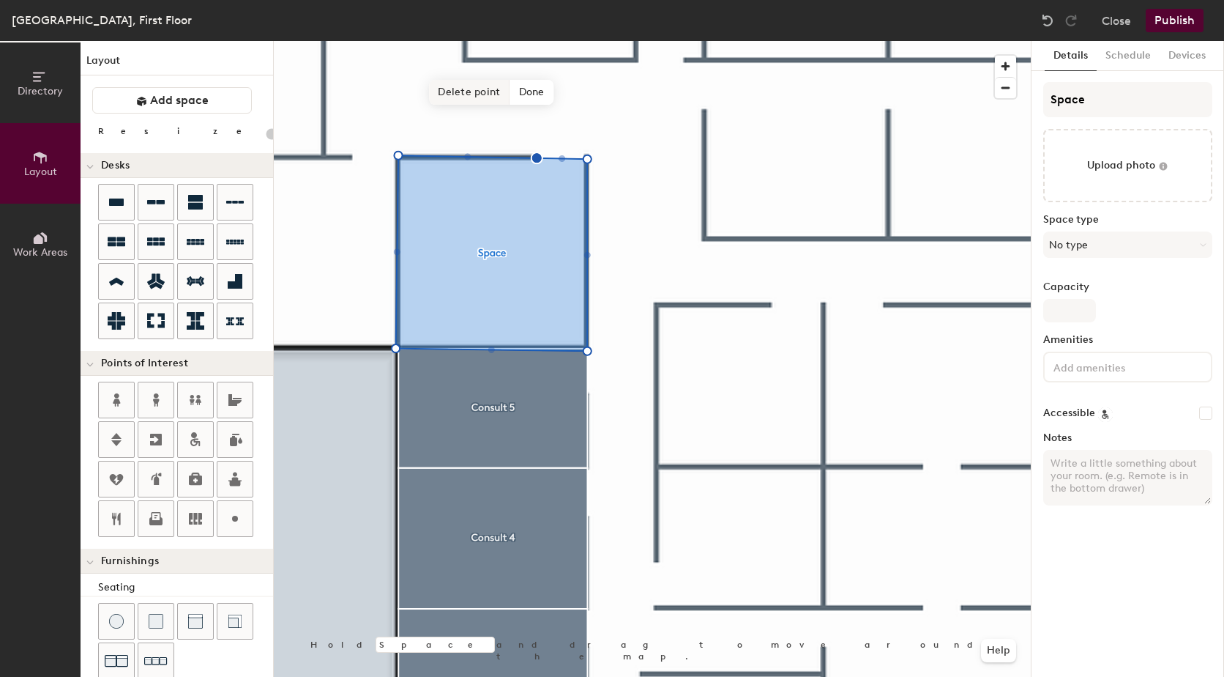
click at [464, 92] on span "Delete point" at bounding box center [469, 92] width 81 height 25
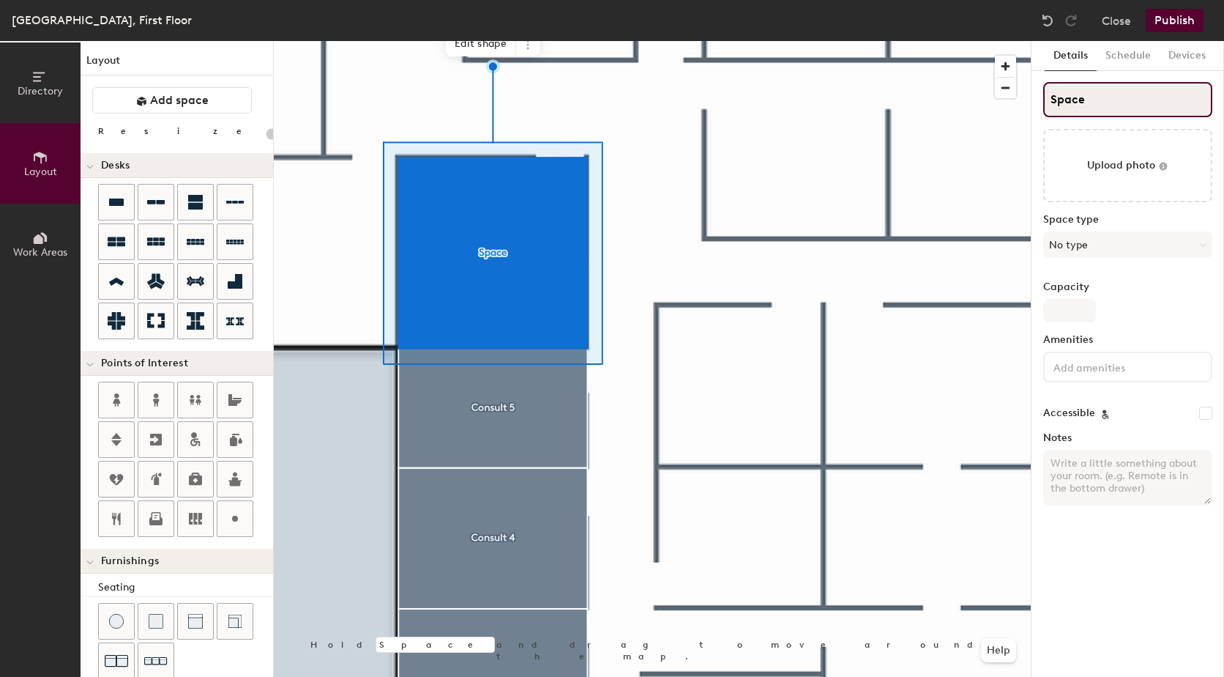
type input "20"
click at [994, 107] on div "Directory Layout Work Areas Layout Add space Resize Desks Points of Interest Fu…" at bounding box center [612, 359] width 1224 height 636
type input "C"
type input "20"
type input "Co"
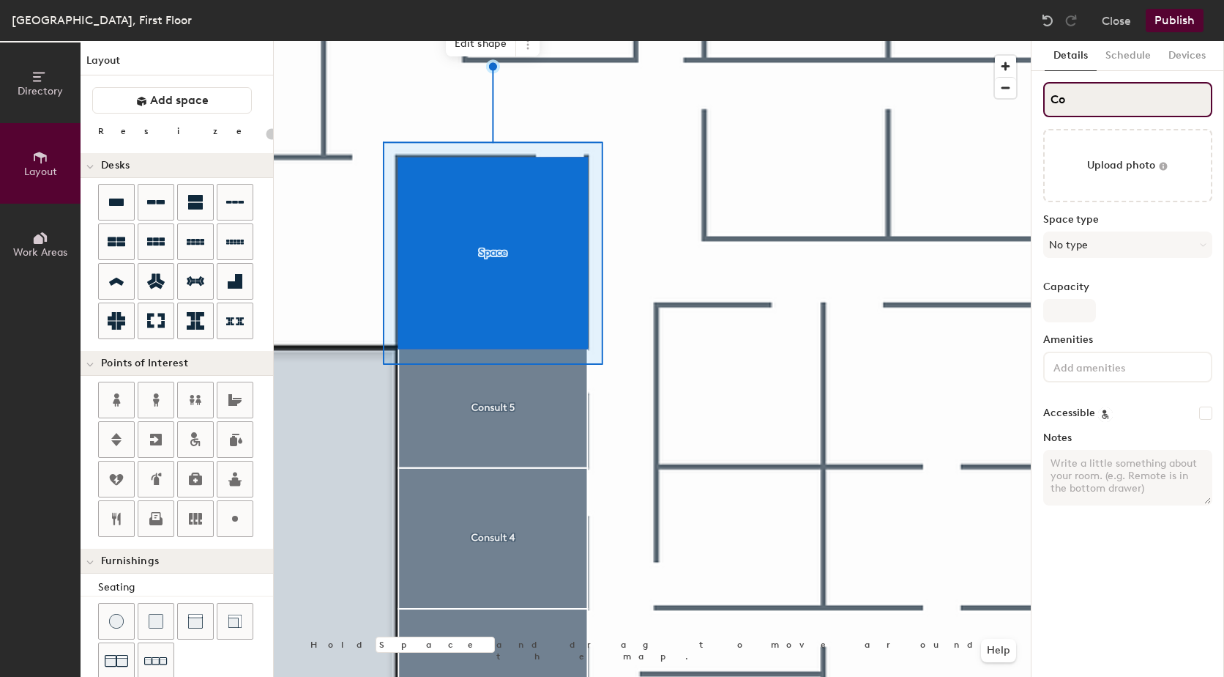
type input "20"
type input "Consu"
type input "20"
type input "Consut"
type input "20"
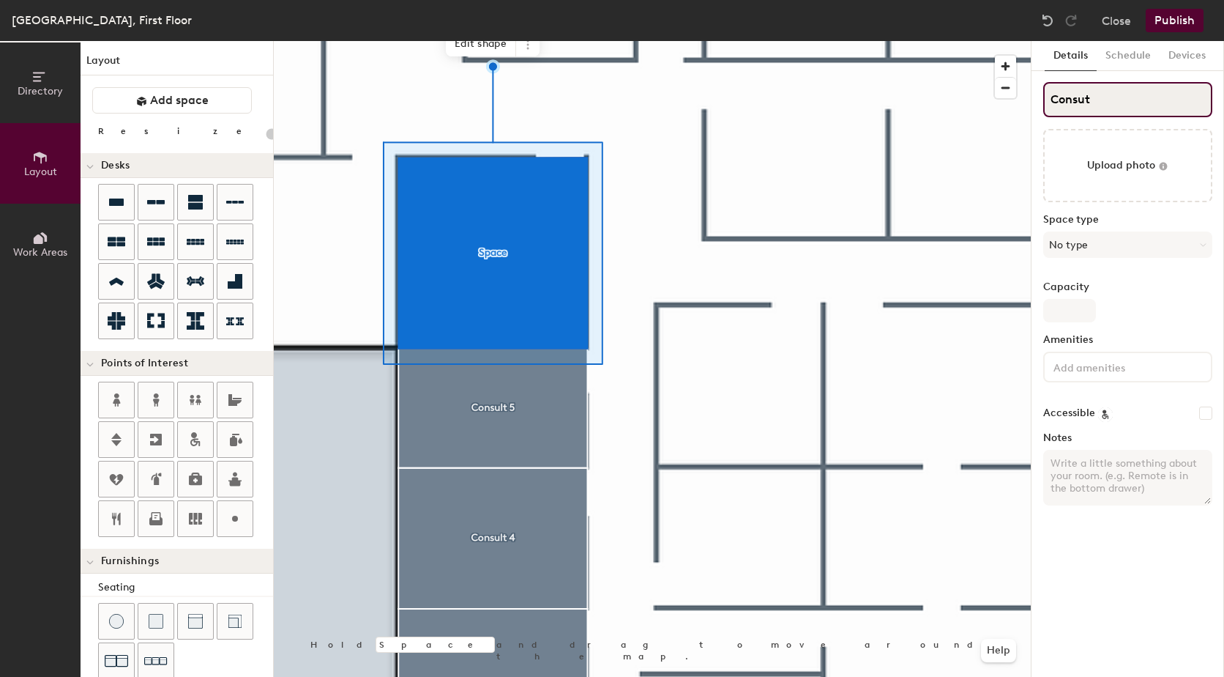
type input "Consu"
type input "20"
type input "Consult"
type input "20"
type input "Consult 6"
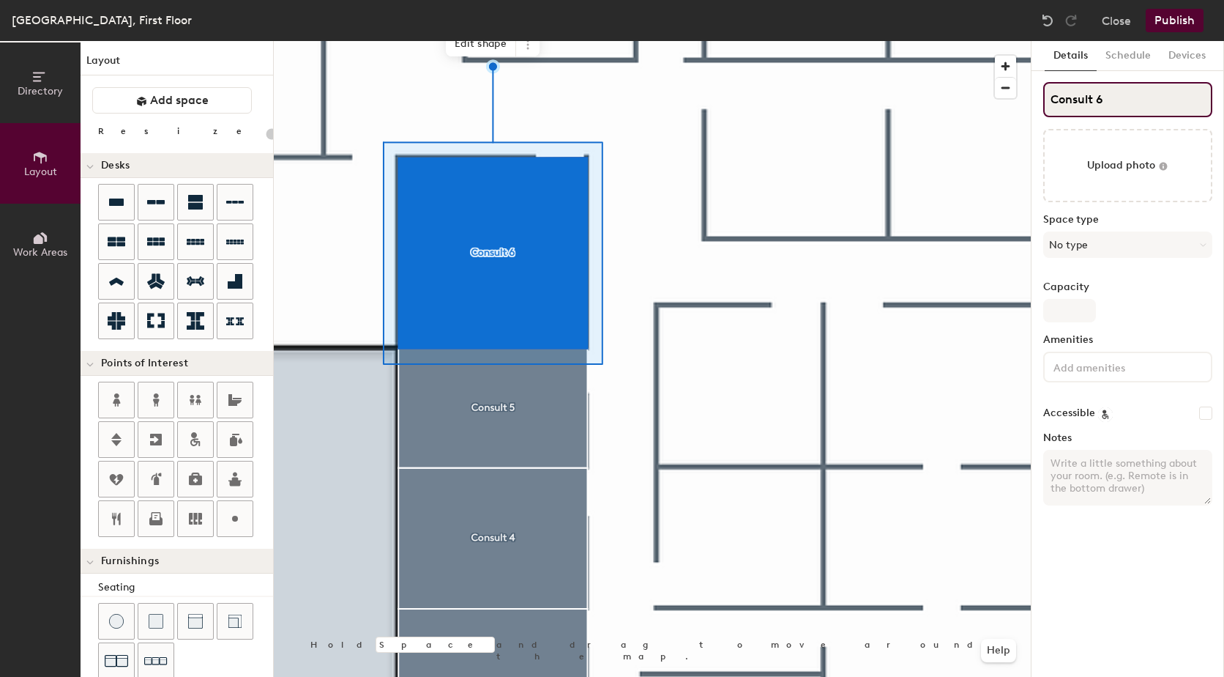
type input "20"
type input "Consult 6"
type input "20"
type input "Consult 6 -"
type input "20"
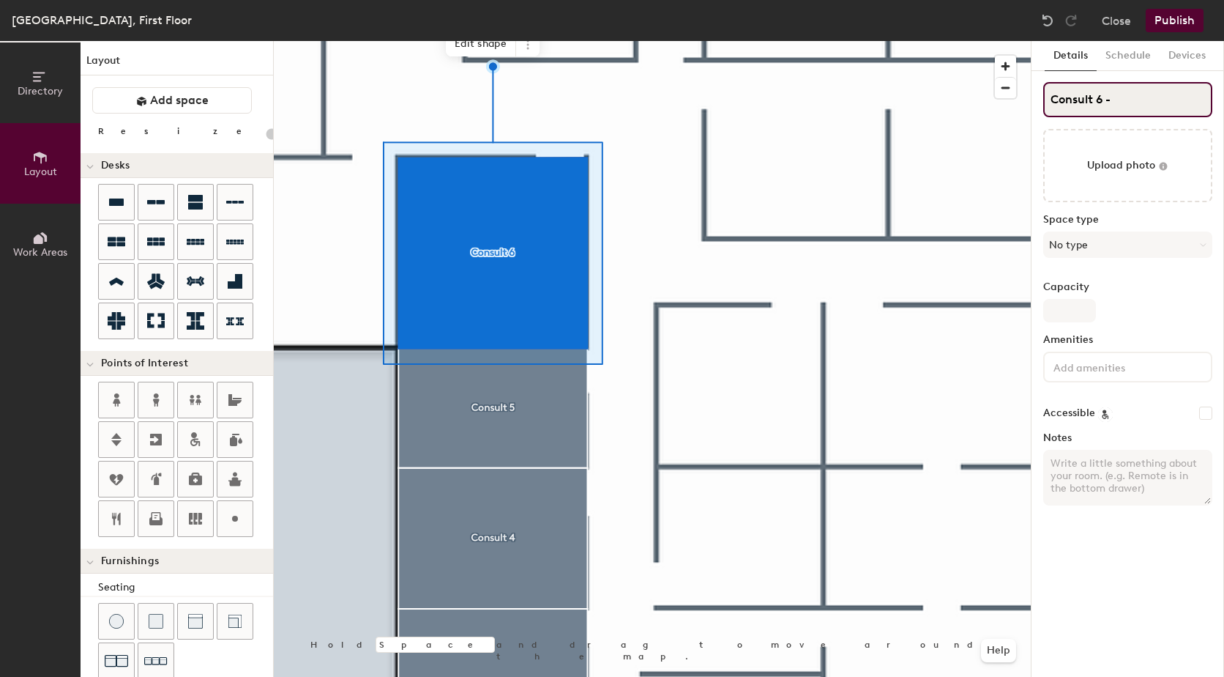
type input "Consult 6 - D"
type input "20"
type input "Consult 6 - Die"
type input "20"
type input "Consult 6 - Diet"
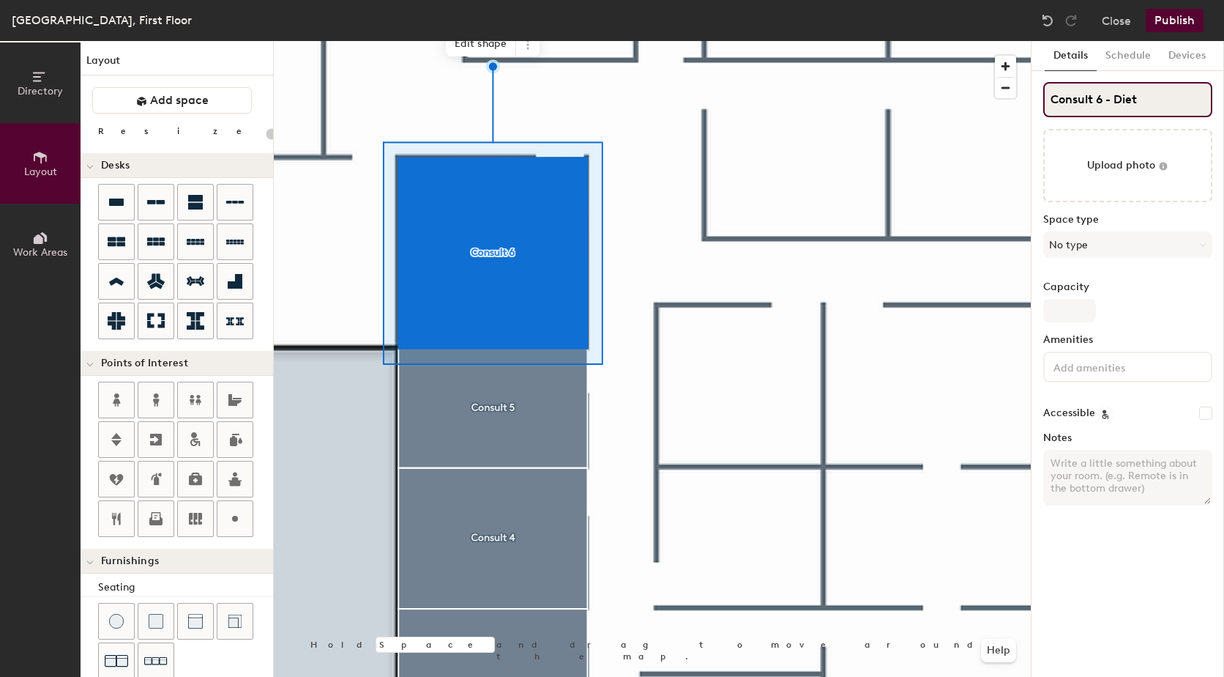
type input "20"
type input "Consult 6 - Diete"
type input "20"
type input "Consult 6 - Dietet"
type input "20"
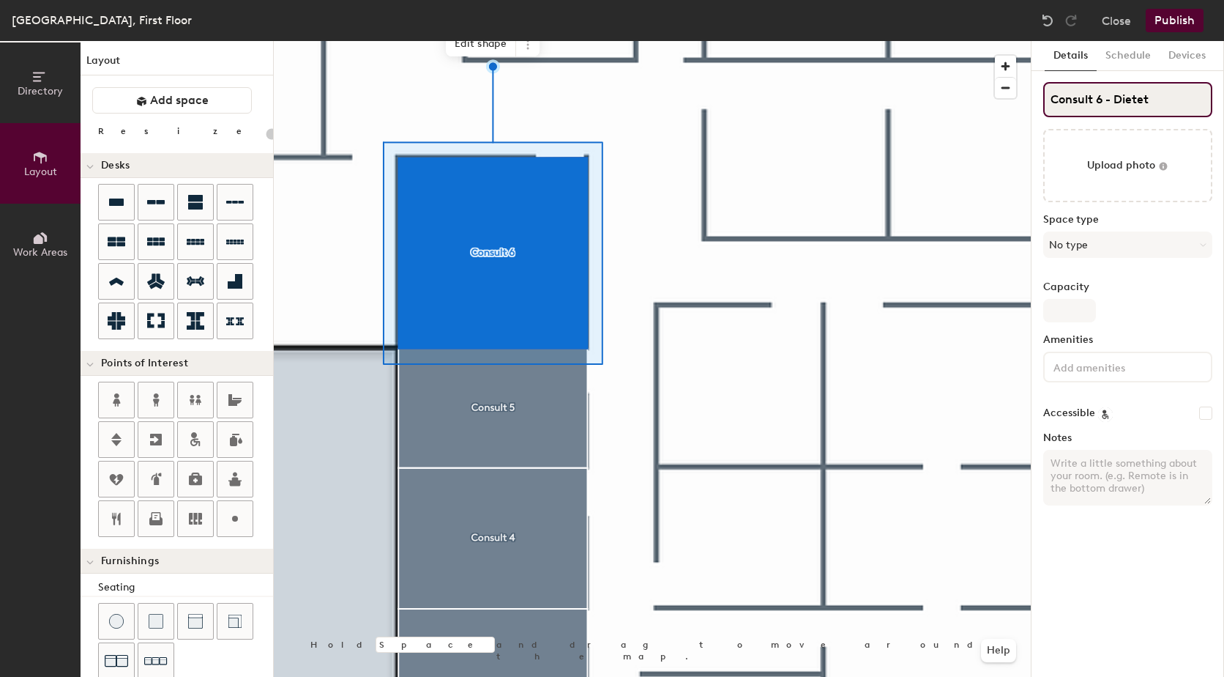
type input "Consult 6 - Dieteti"
type input "20"
type input "Consult 6 - Dietetic"
type input "20"
type input "Consult 6 - Dietetics"
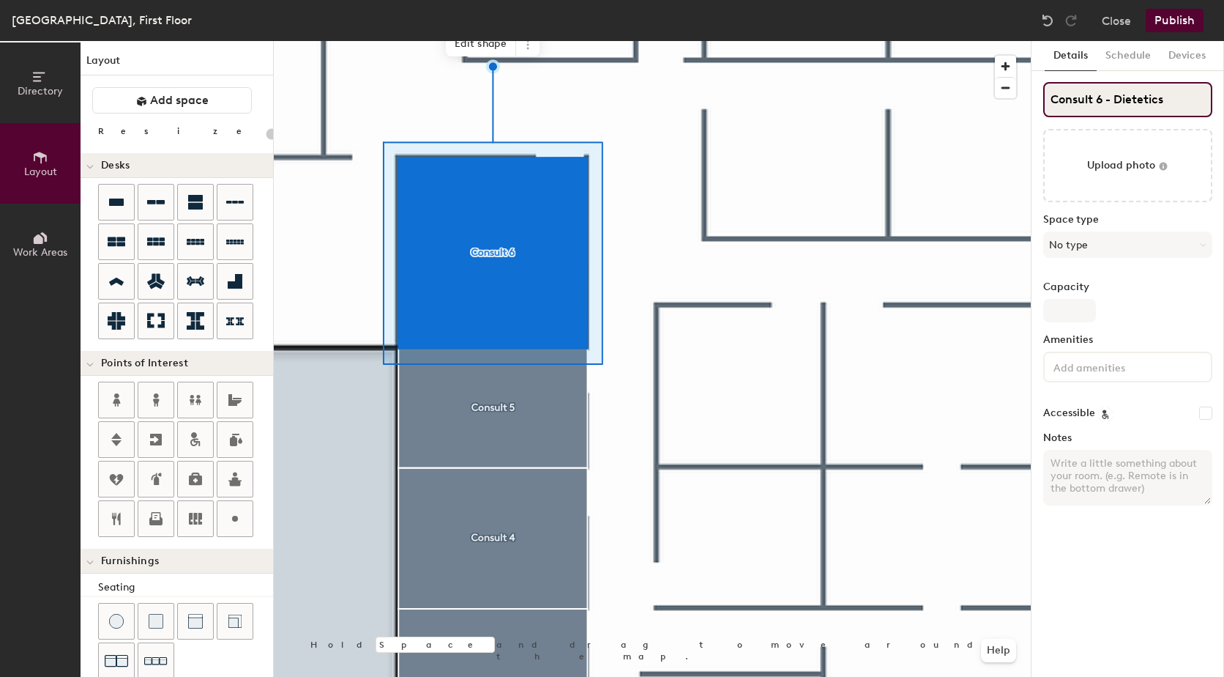
type input "20"
type input "Consult 6 - Dietetics"
click at [1107, 241] on button "No type" at bounding box center [1128, 244] width 169 height 26
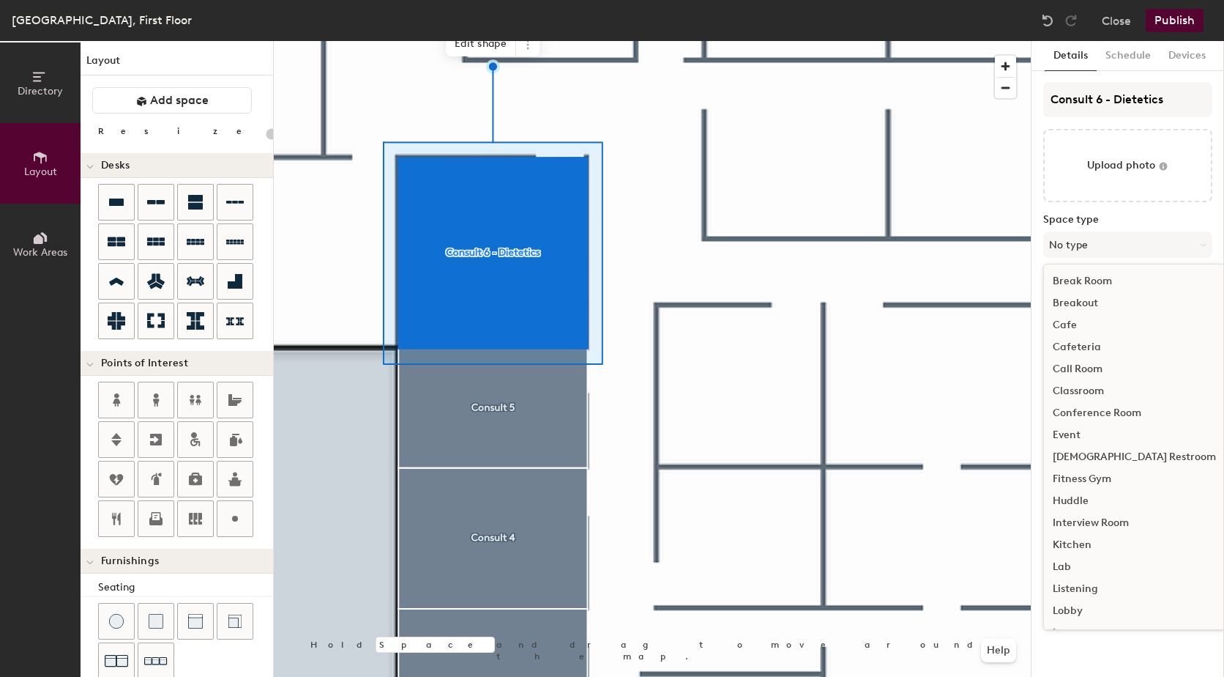
click at [1099, 518] on div "Interview Room" at bounding box center [1134, 523] width 181 height 22
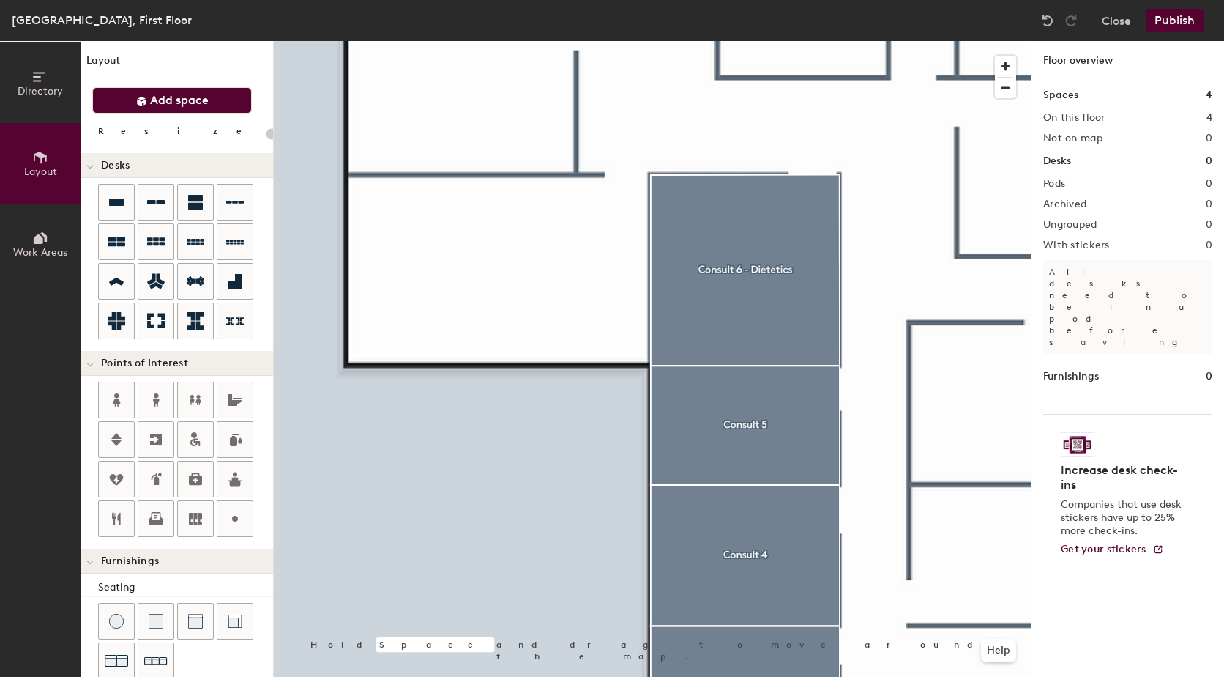
click at [187, 113] on button "Add space" at bounding box center [172, 100] width 160 height 26
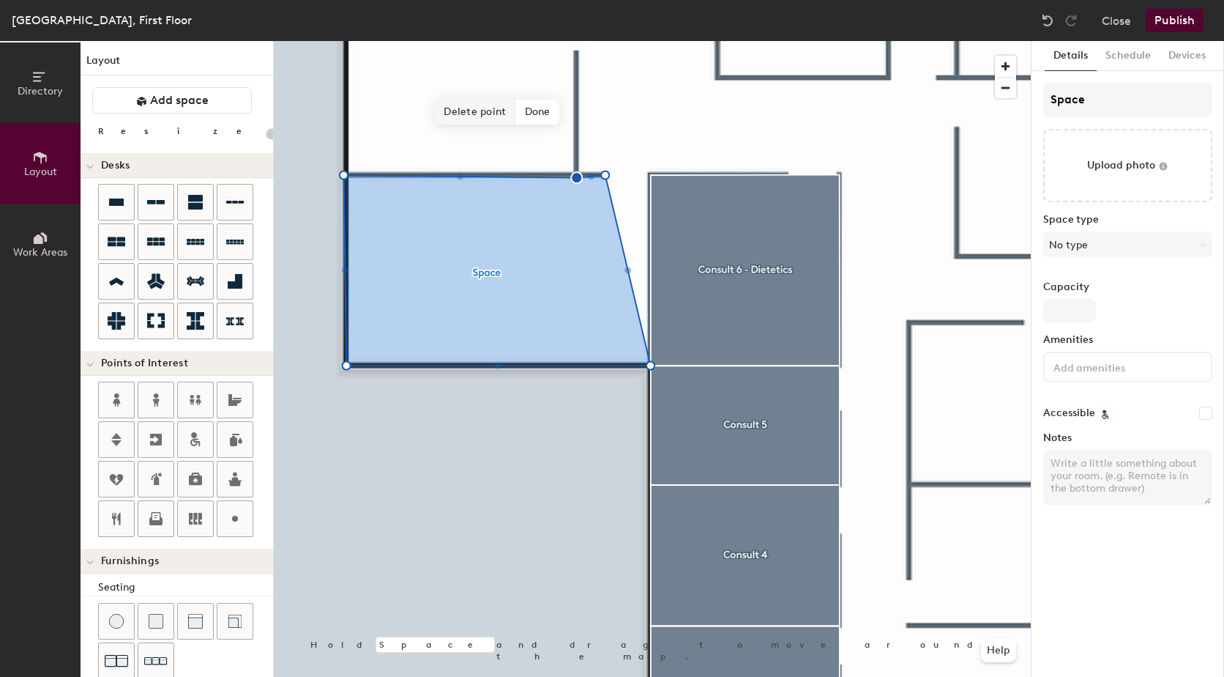
click at [489, 115] on span "Delete point" at bounding box center [475, 112] width 81 height 25
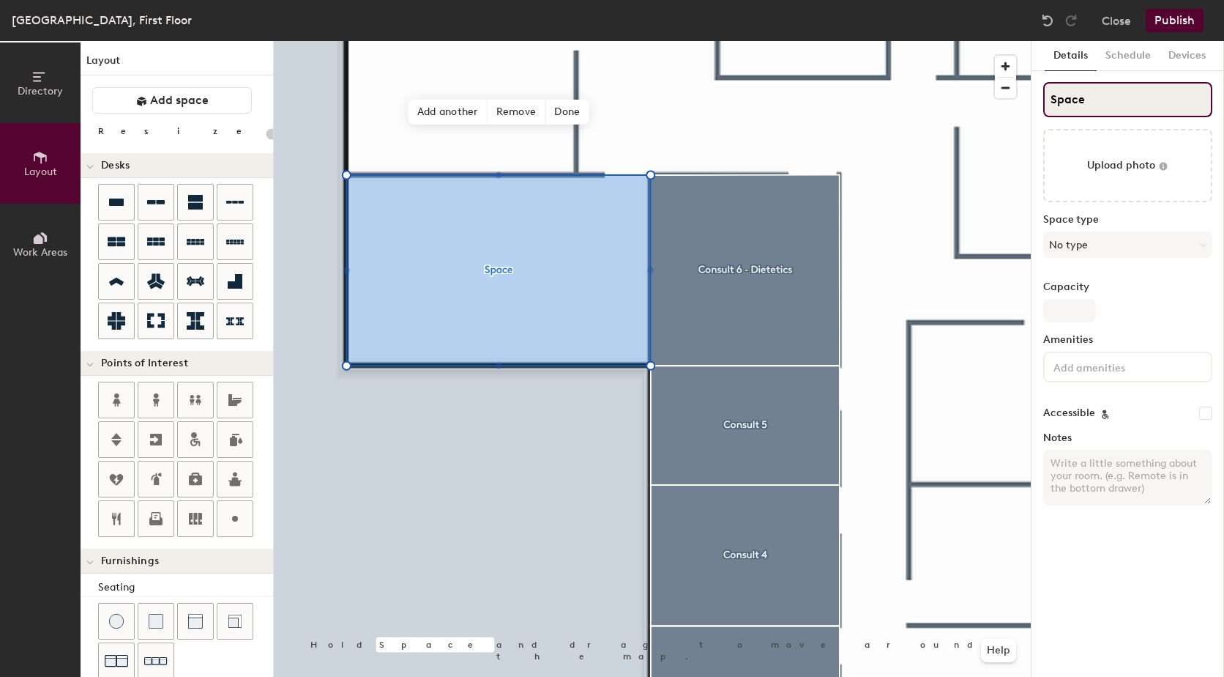
type input "20"
drag, startPoint x: 1090, startPoint y: 100, endPoint x: 1040, endPoint y: 115, distance: 51.9
click at [1037, 105] on div "Details Schedule Devices Space Upload photo Space type No type Capacity Ameniti…" at bounding box center [1128, 359] width 193 height 636
type input "C"
type input "20"
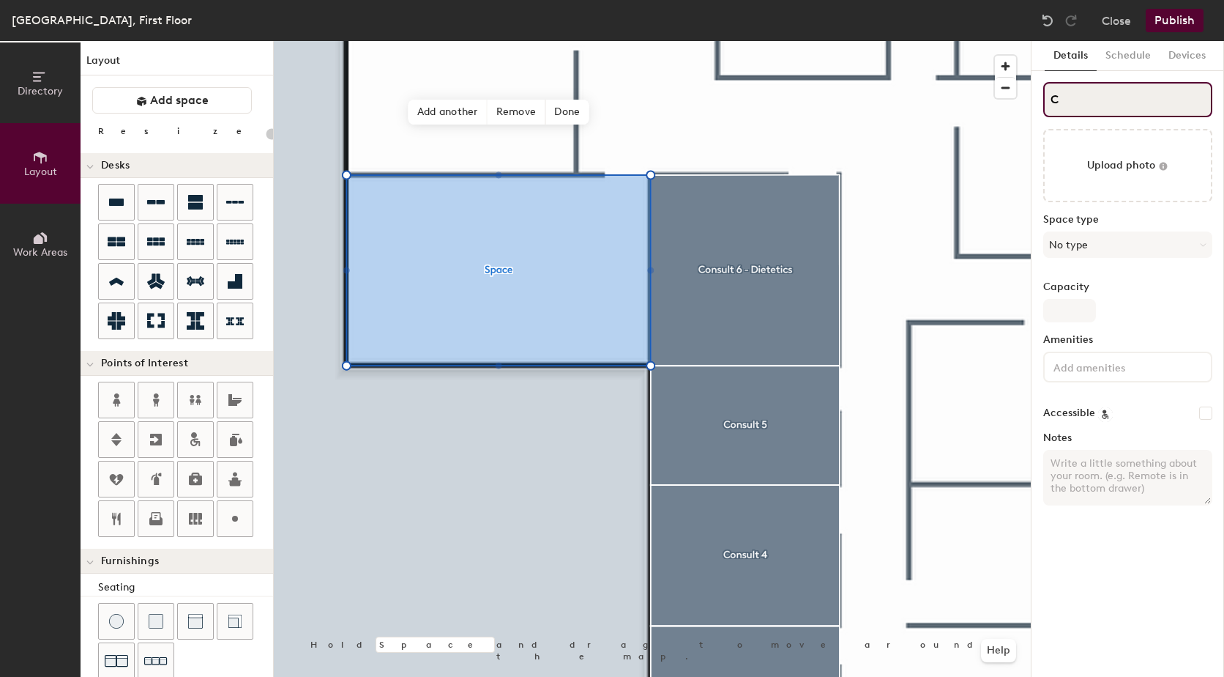
type input "Co"
type input "20"
type input "Consu"
type input "20"
type input "Consult"
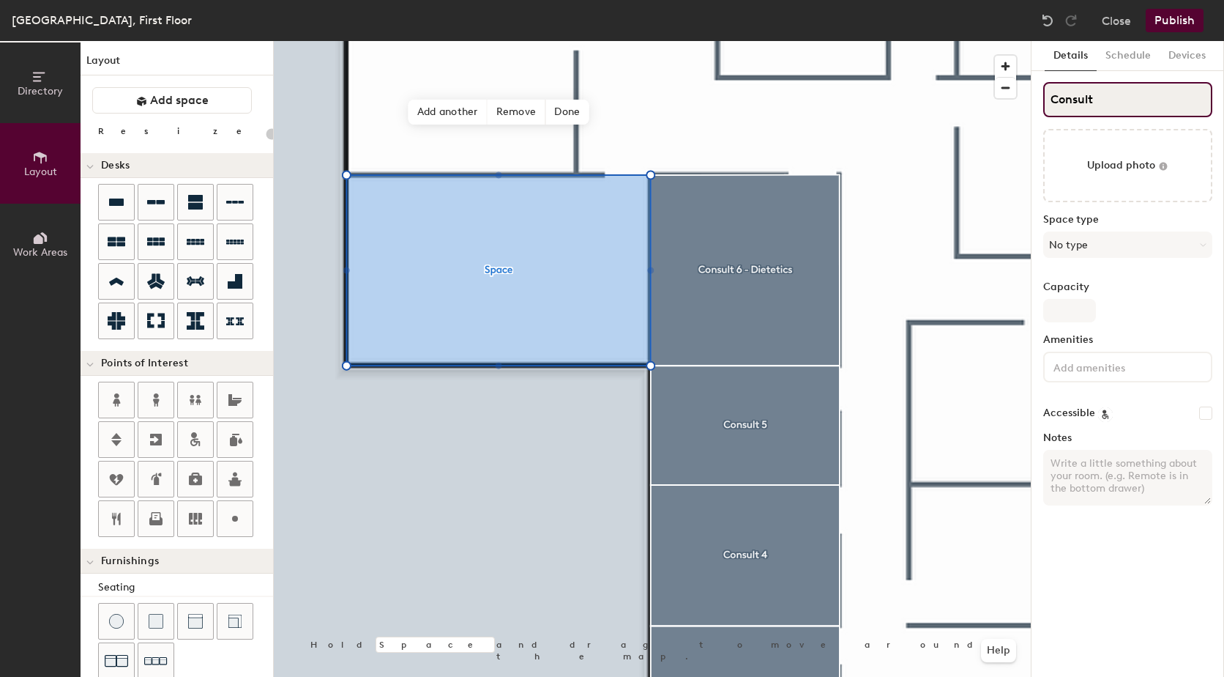
type input "20"
type input "Consult 7"
type input "20"
type input "Consult 7"
click at [1131, 243] on button "No type" at bounding box center [1128, 244] width 169 height 26
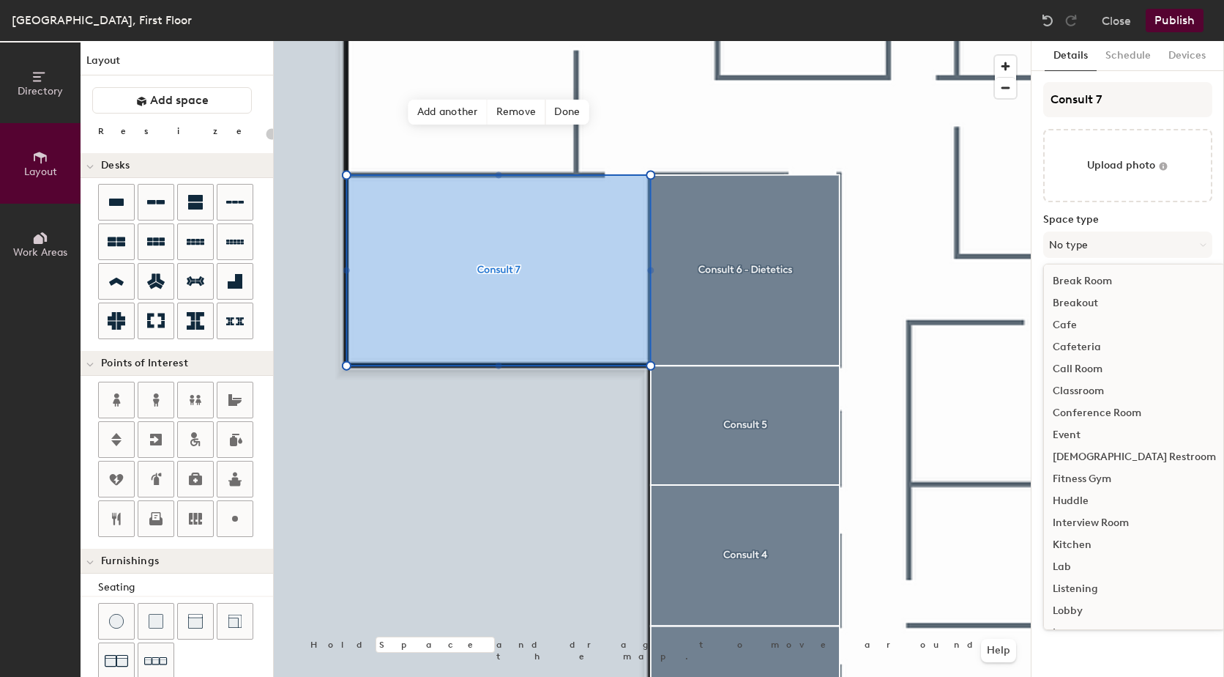
click at [1113, 522] on div "Interview Room" at bounding box center [1134, 523] width 181 height 22
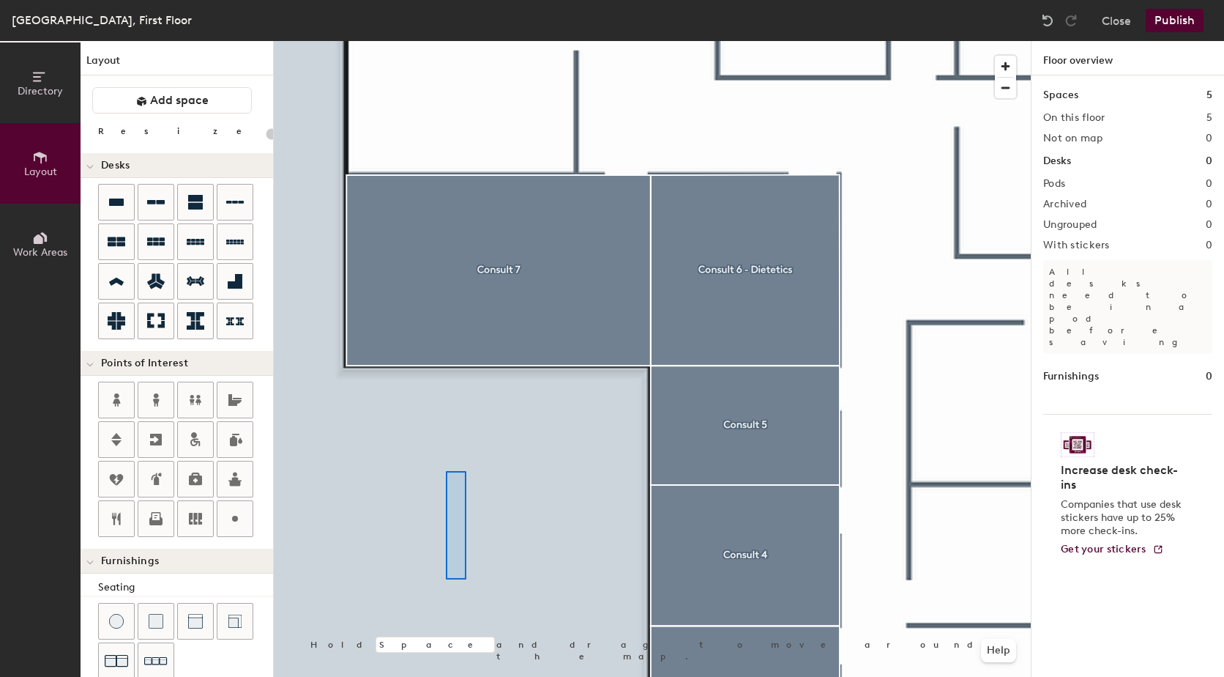
click at [447, 41] on div at bounding box center [652, 41] width 757 height 0
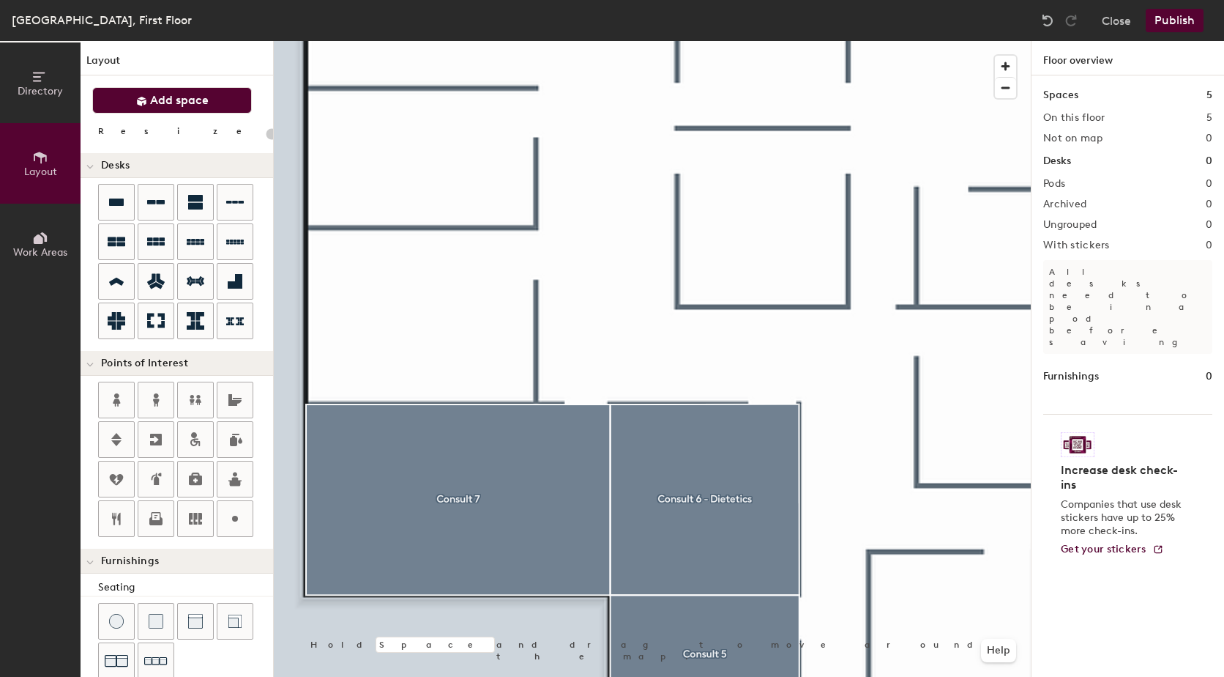
click at [187, 102] on span "Add space" at bounding box center [179, 100] width 59 height 15
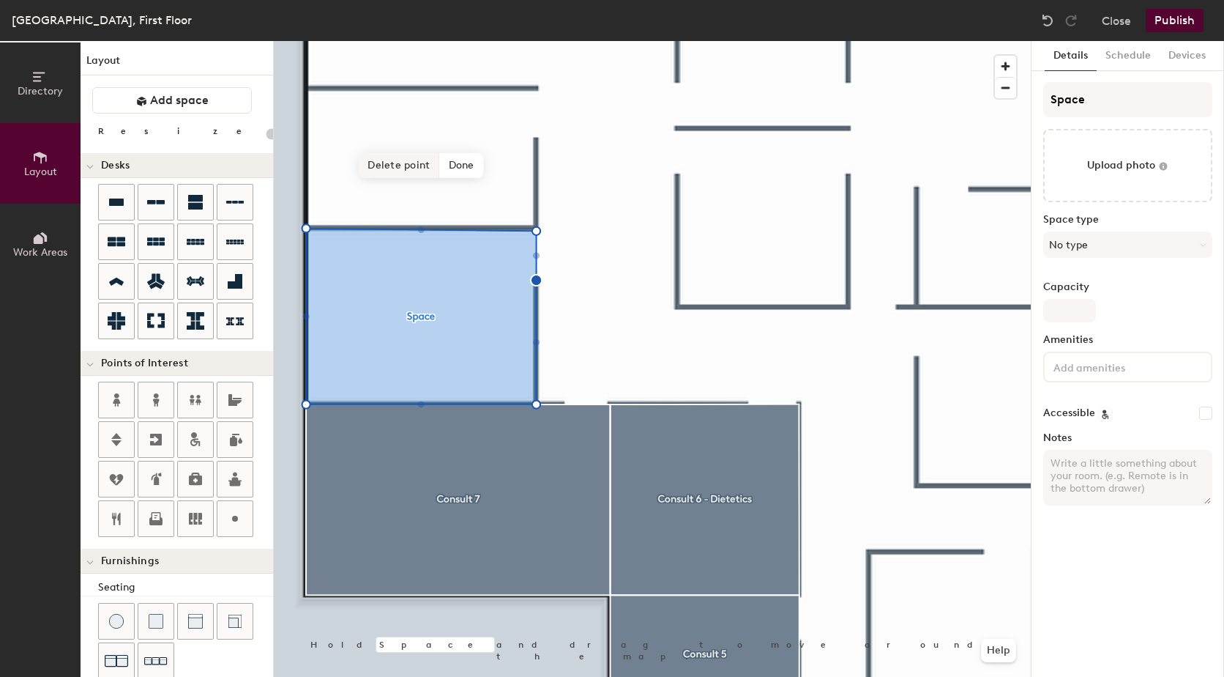
click at [424, 162] on span "Delete point" at bounding box center [399, 165] width 81 height 25
type input "20"
click at [1000, 99] on div "Directory Layout Work Areas Layout Add space Resize Desks Points of Interest Fu…" at bounding box center [612, 359] width 1224 height 636
type input "C"
type input "20"
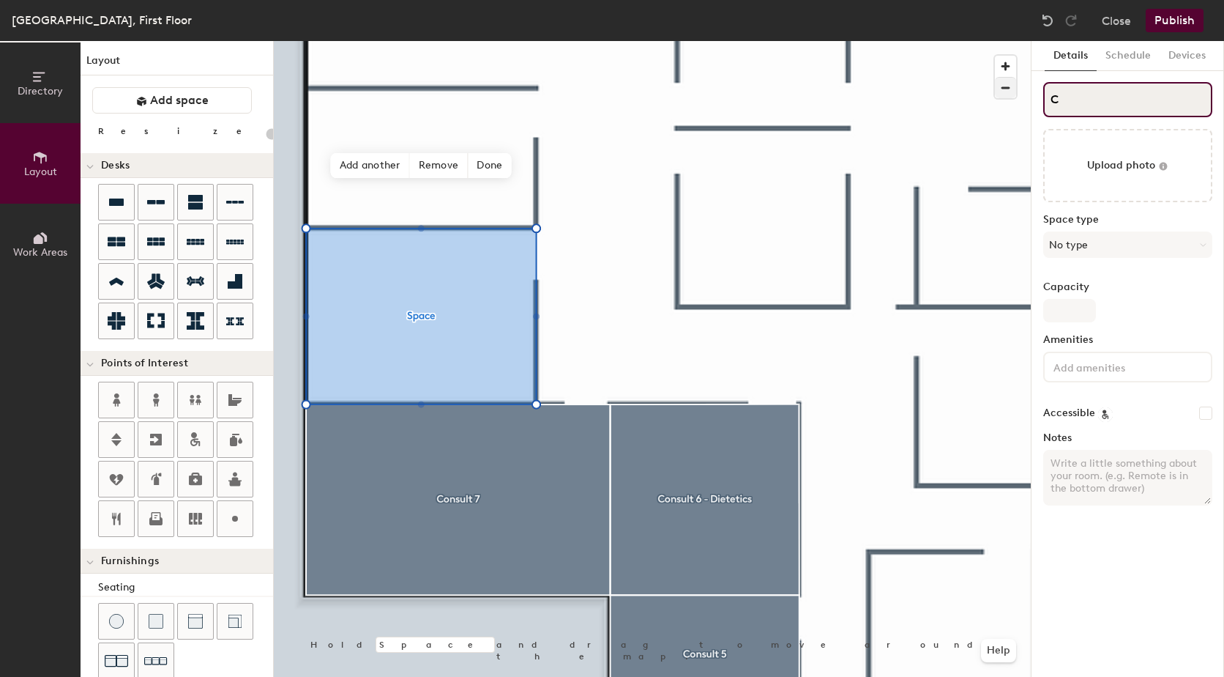
type input "Co"
type input "20"
type input "Cons"
type input "20"
type input "Consu"
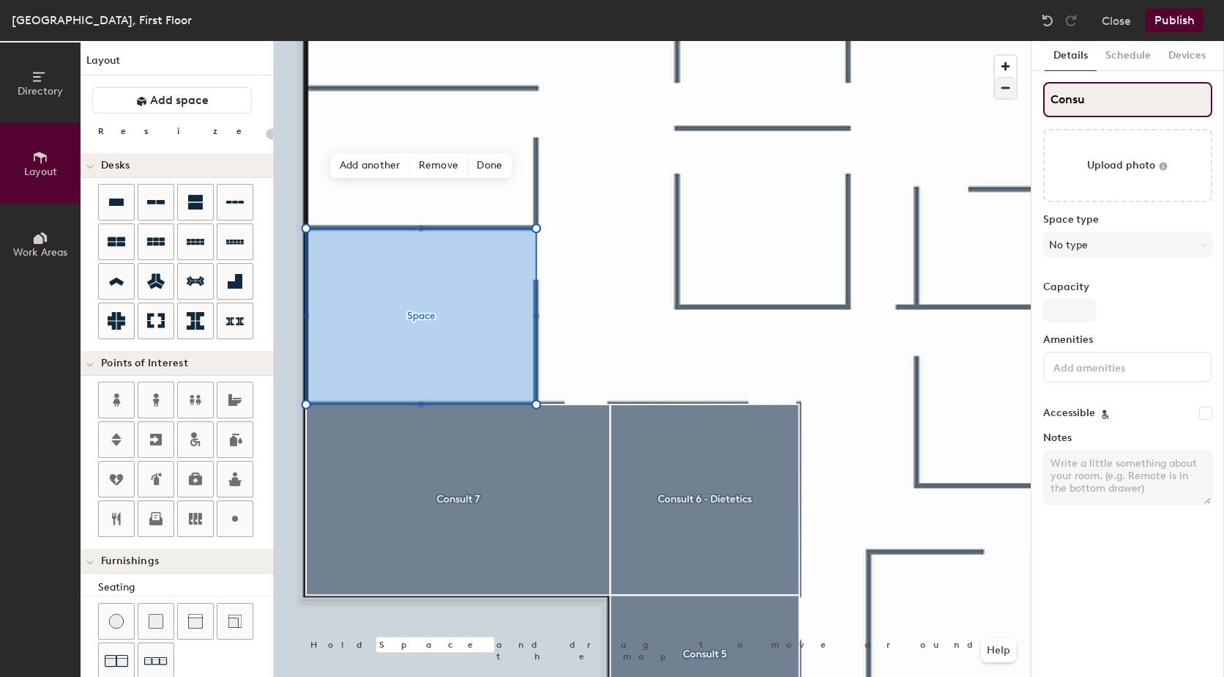
type input "20"
type input "Consult"
type input "20"
type input "Consult"
type input "20"
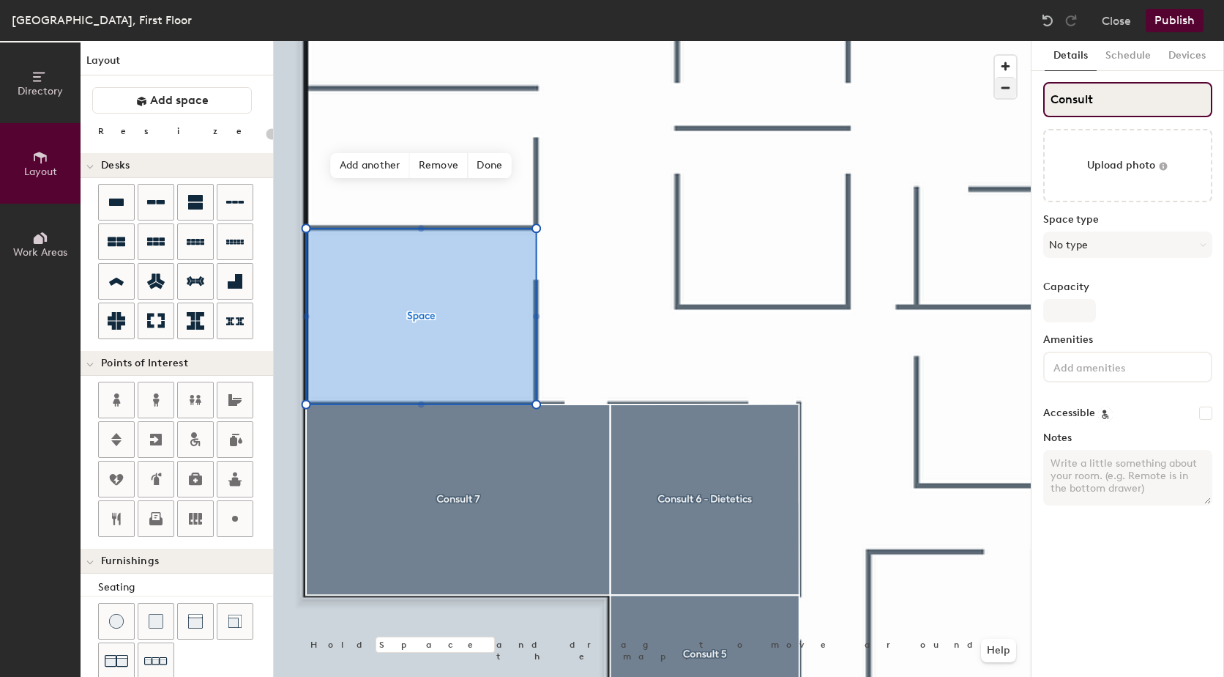
type input "Consult 8"
type input "20"
type input "Consult 8"
click at [1130, 249] on button "No type" at bounding box center [1128, 244] width 169 height 26
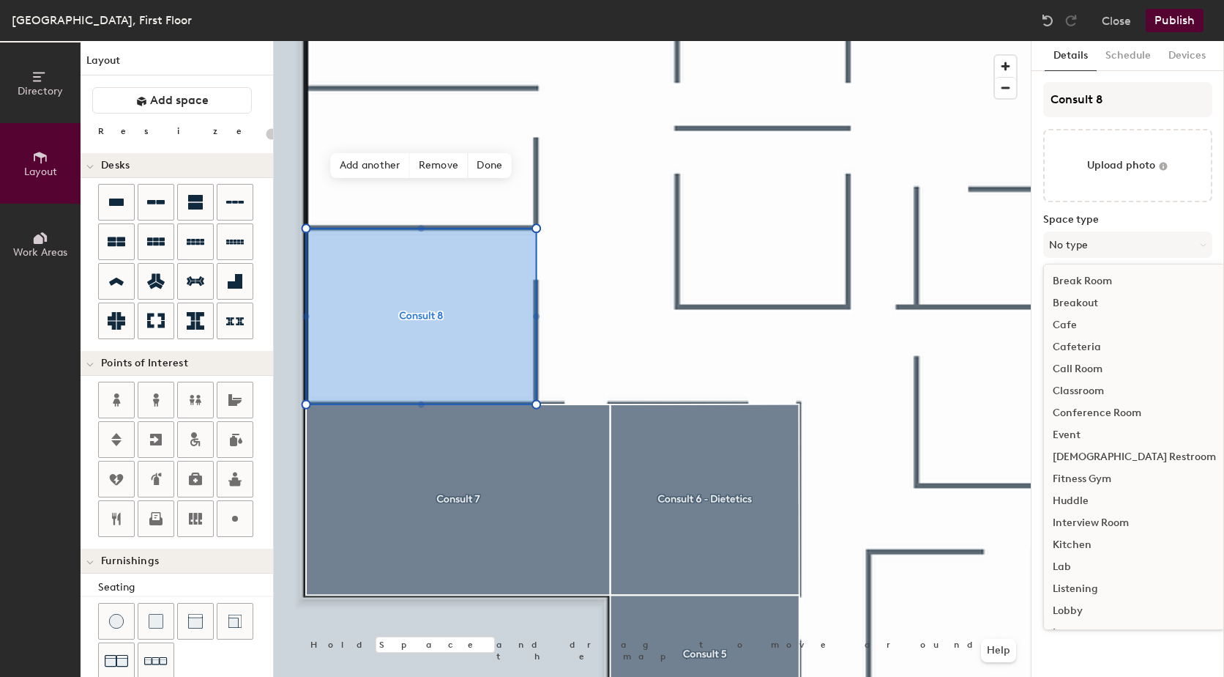
click at [1111, 521] on div "Interview Room" at bounding box center [1134, 523] width 181 height 22
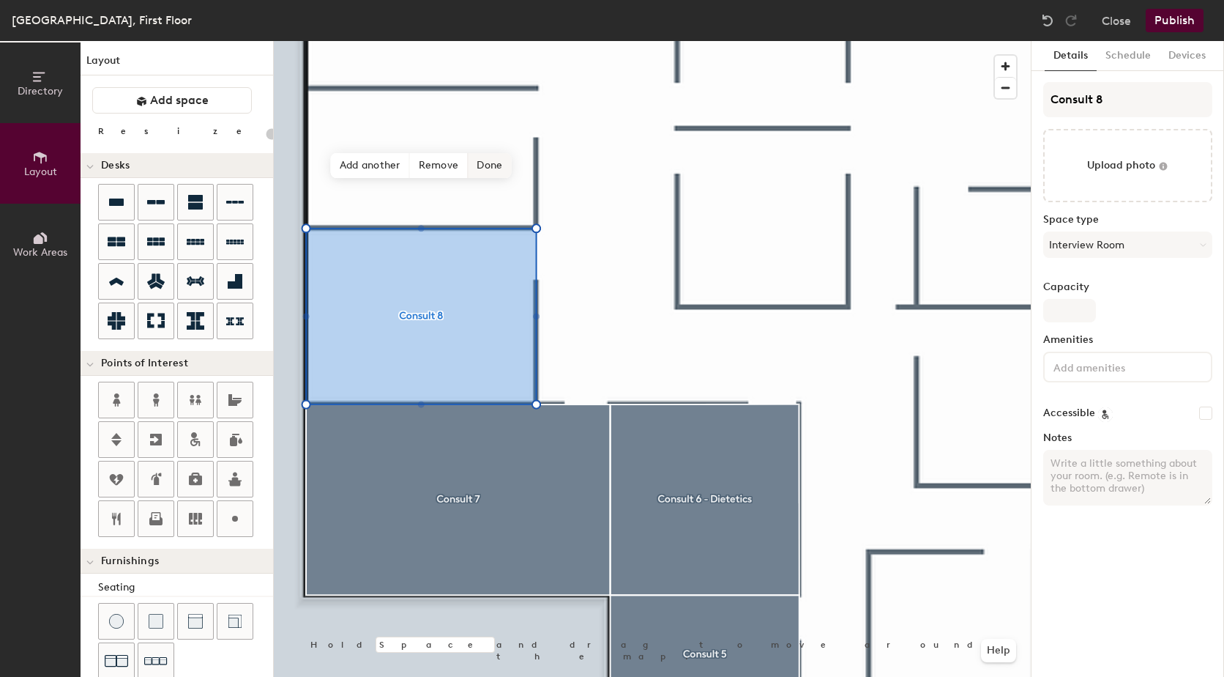
click at [496, 166] on span "Done" at bounding box center [489, 165] width 43 height 25
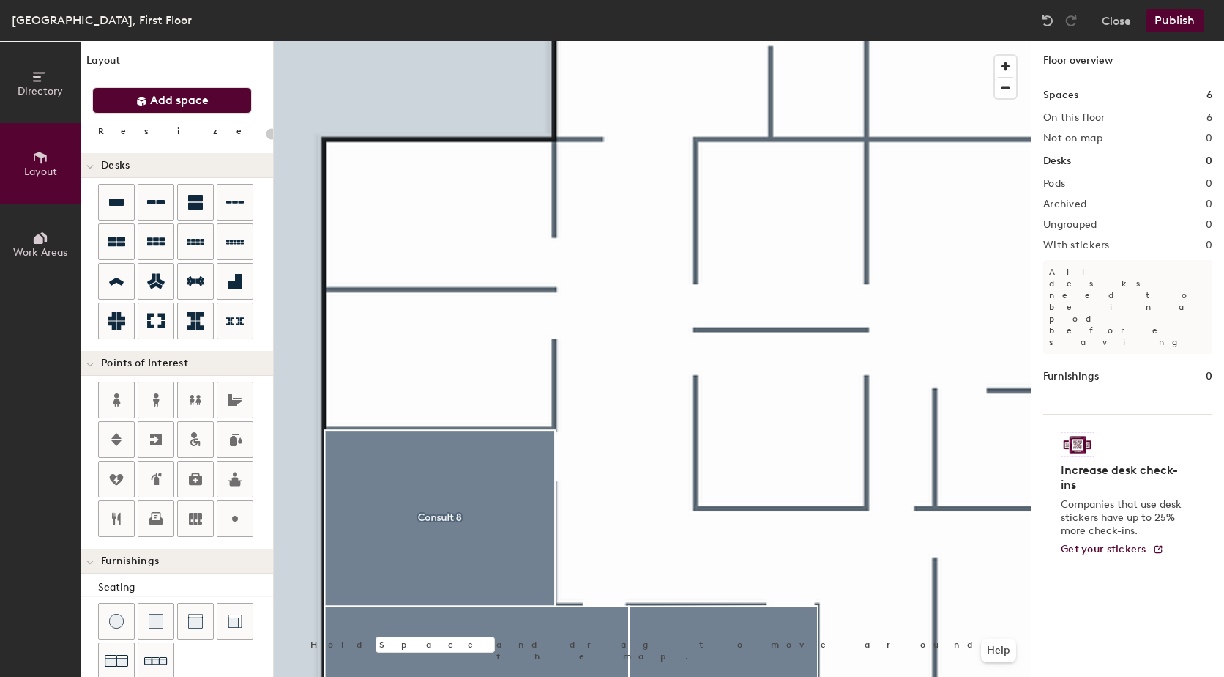
click at [175, 109] on button "Add space" at bounding box center [172, 100] width 160 height 26
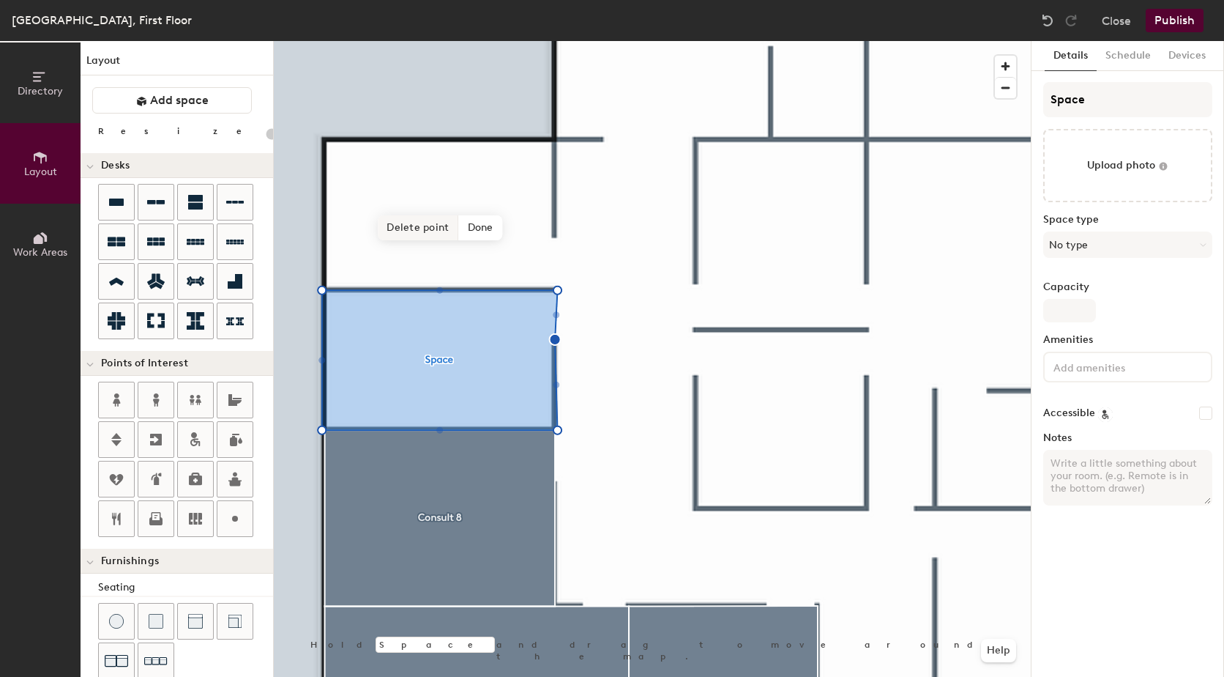
click at [405, 226] on span "Delete point" at bounding box center [418, 227] width 81 height 25
type input "20"
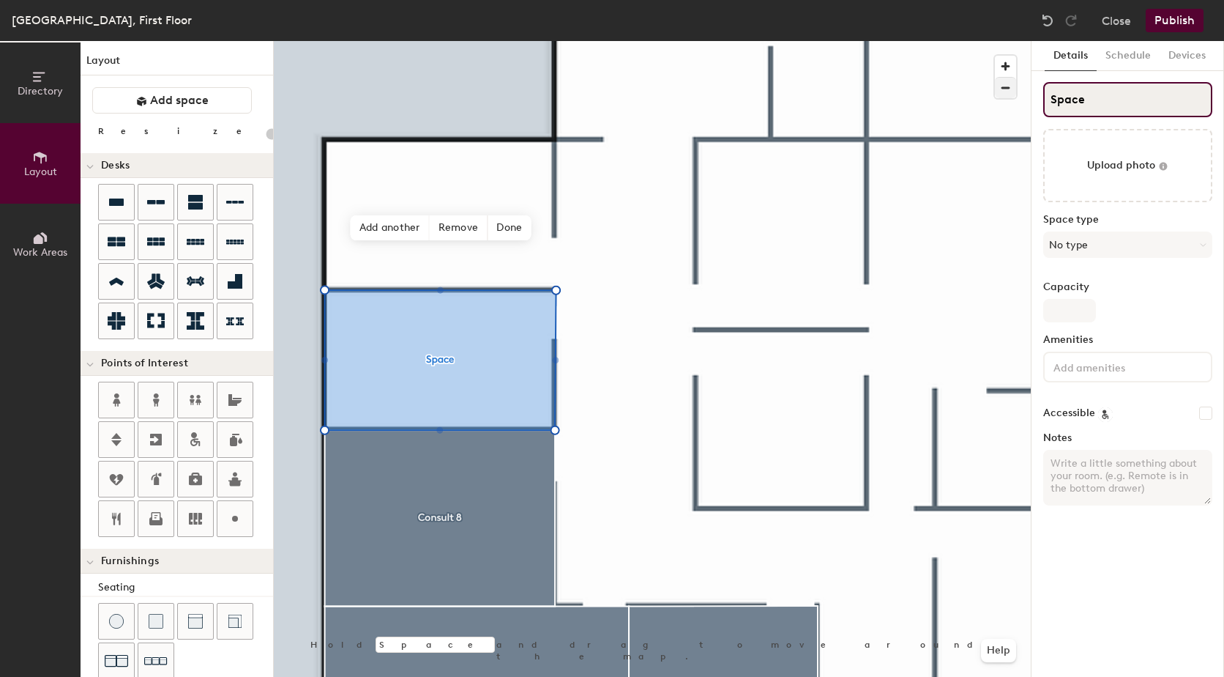
click at [983, 89] on div "Directory Layout Work Areas Layout Add space Resize Desks Points of Interest Fu…" at bounding box center [612, 359] width 1224 height 636
type input "C"
type input "20"
type input "Co"
type input "20"
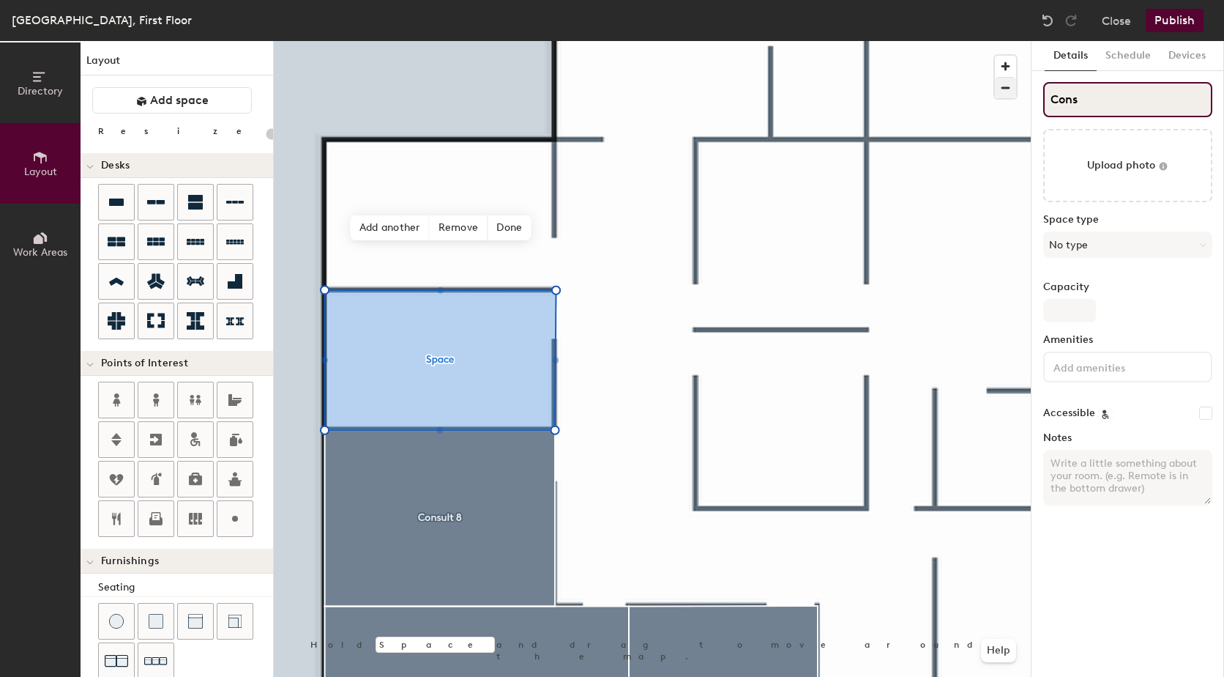
type input "Consu"
type input "20"
type input "Consult"
type input "20"
type input "Consult 9"
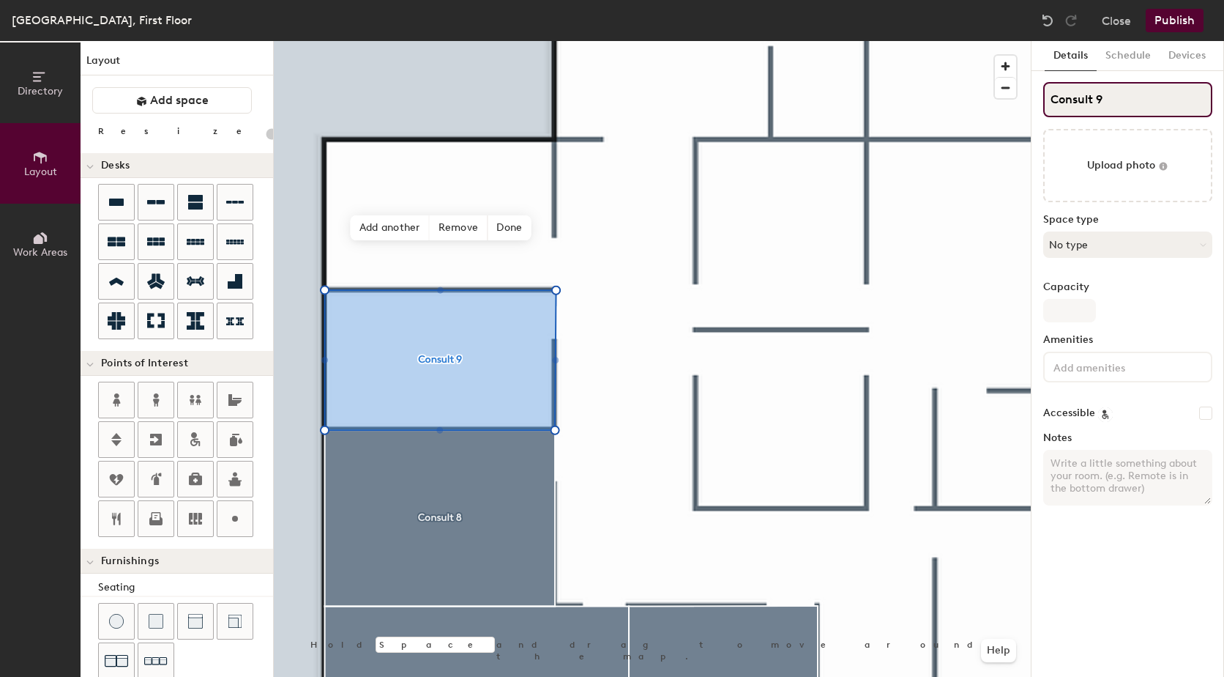
type input "20"
type input "Consult 9"
click at [1141, 242] on button "No type" at bounding box center [1128, 244] width 169 height 26
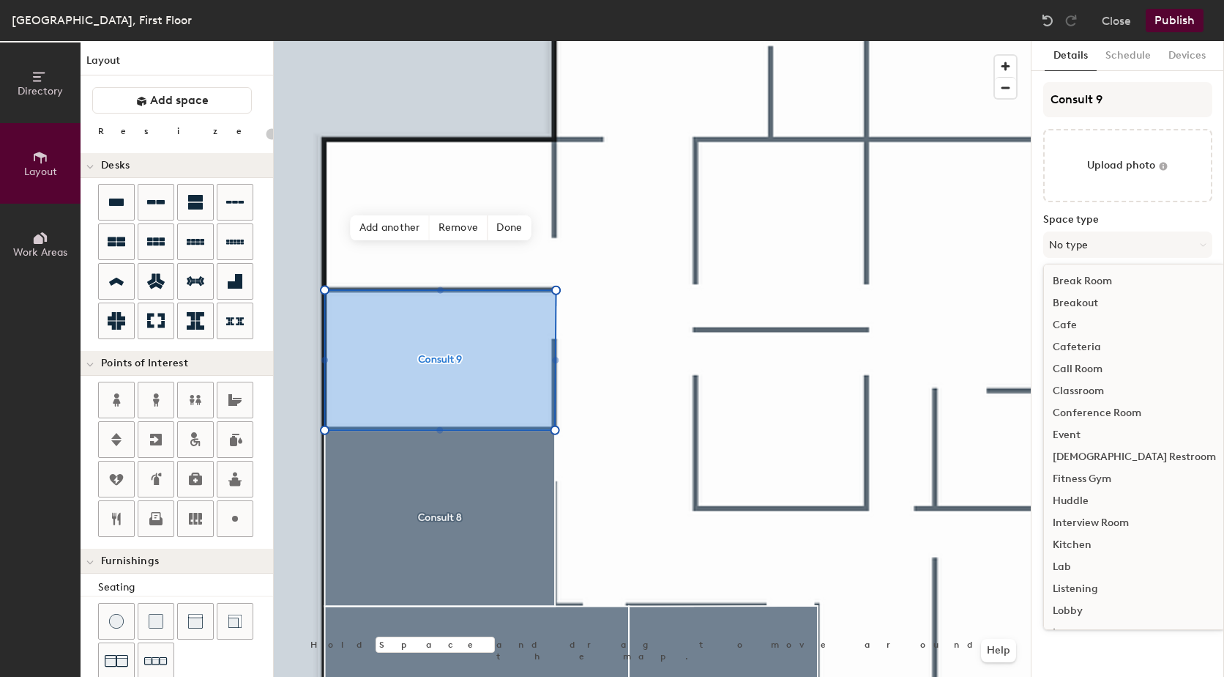
click at [1115, 526] on div "Interview Room" at bounding box center [1134, 523] width 181 height 22
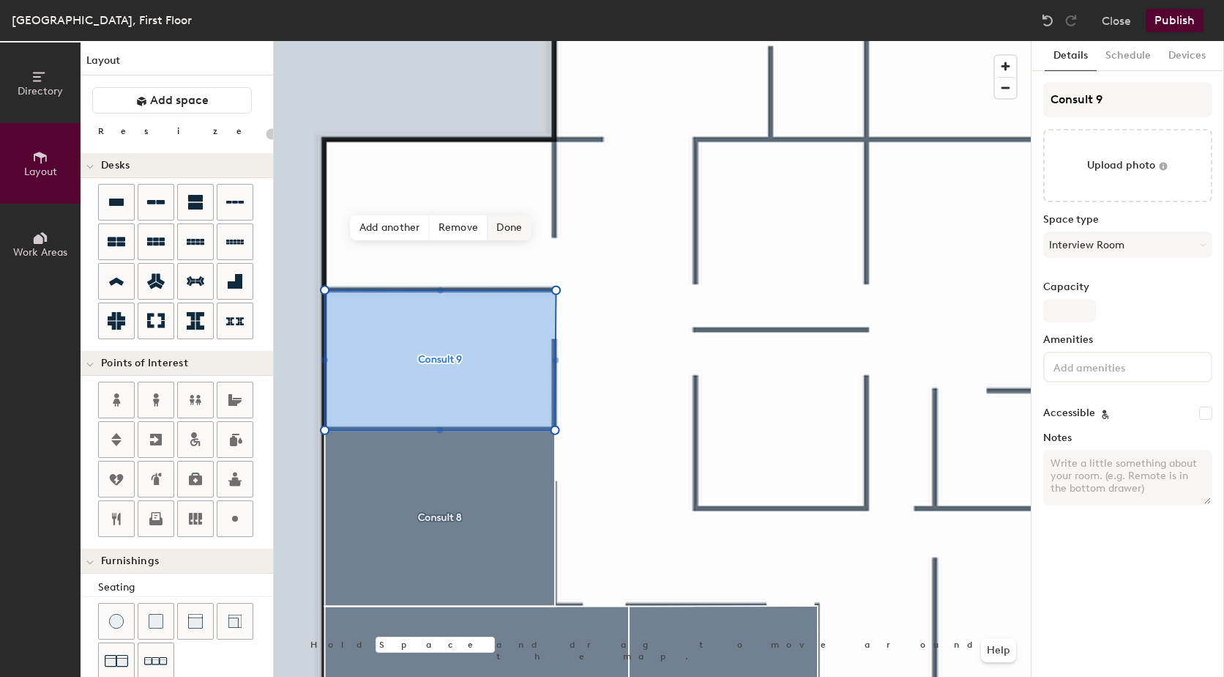
click at [513, 234] on span "Done" at bounding box center [509, 227] width 43 height 25
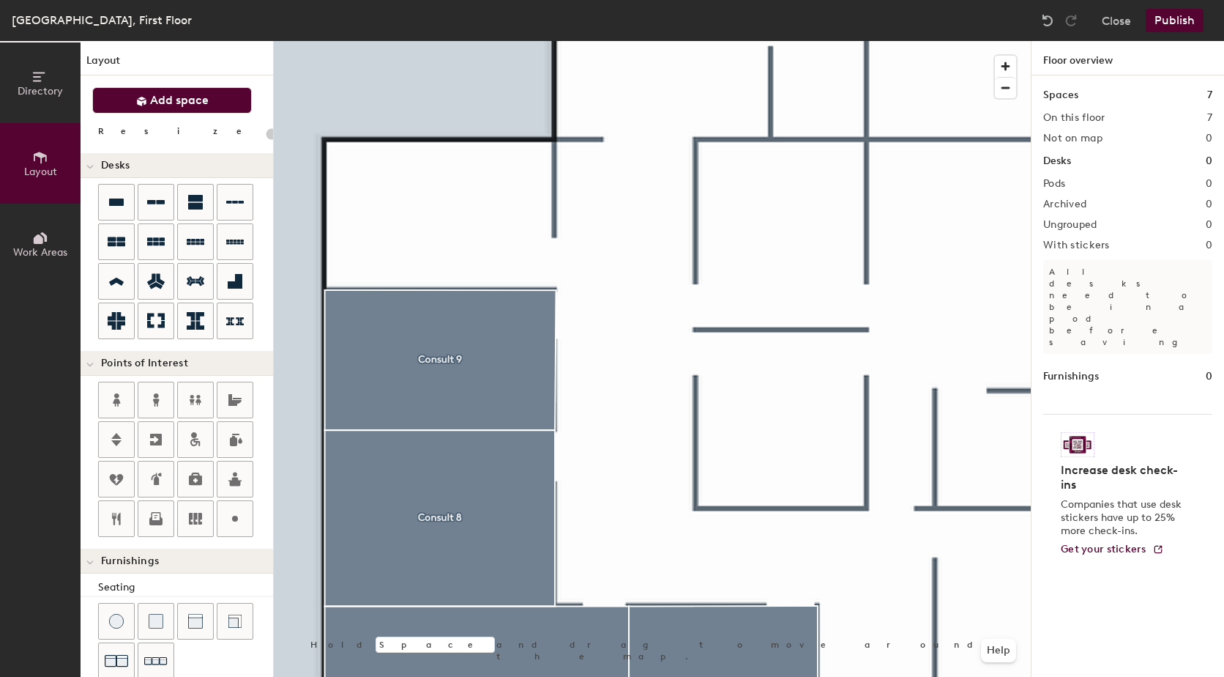
click at [220, 106] on button "Add space" at bounding box center [172, 100] width 160 height 26
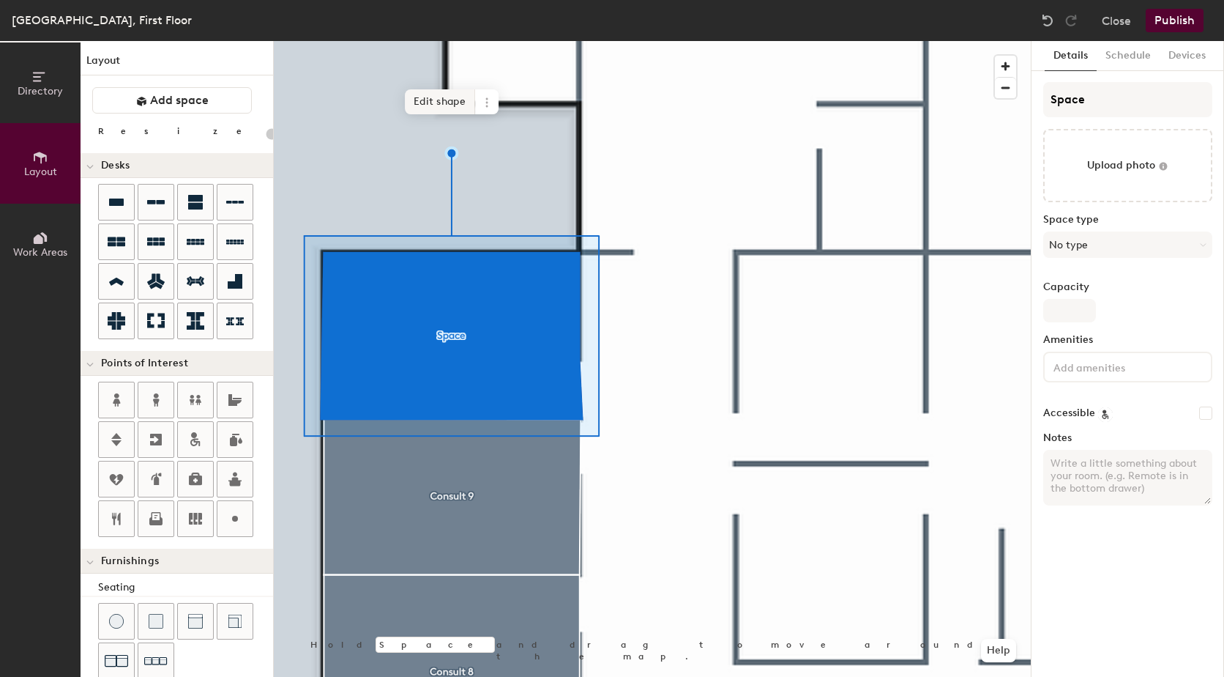
click at [450, 102] on span "Edit shape" at bounding box center [440, 101] width 70 height 25
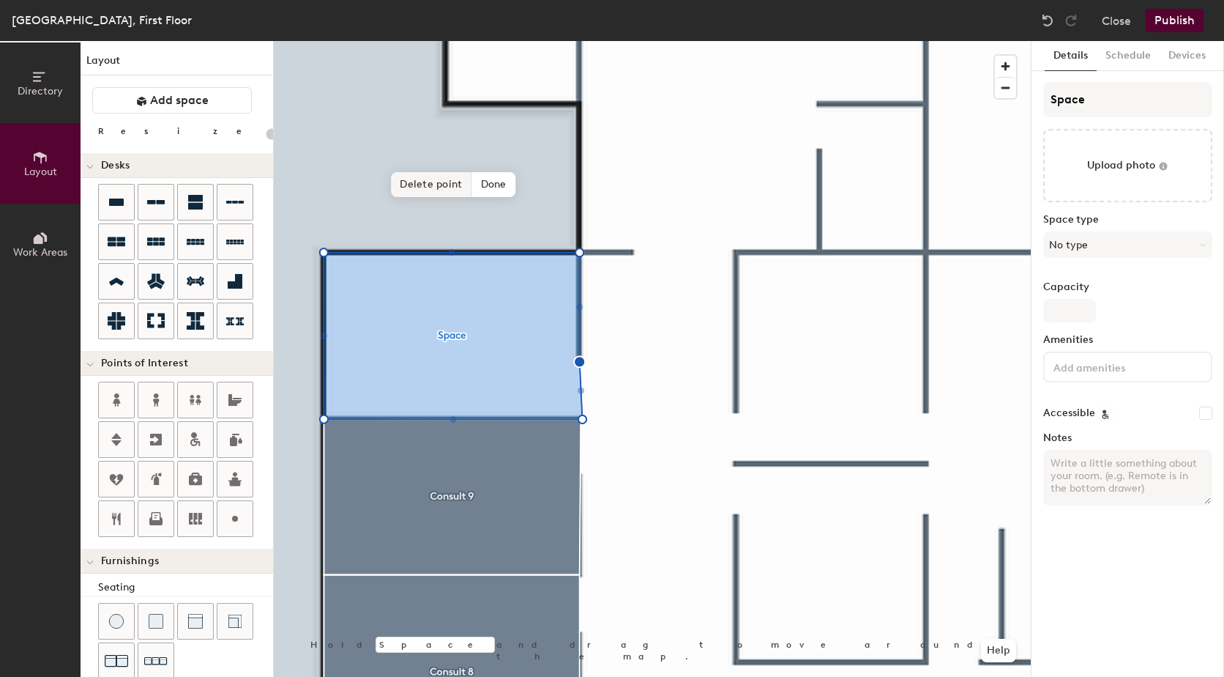
click at [428, 184] on span "Delete point" at bounding box center [431, 184] width 81 height 25
type input "20"
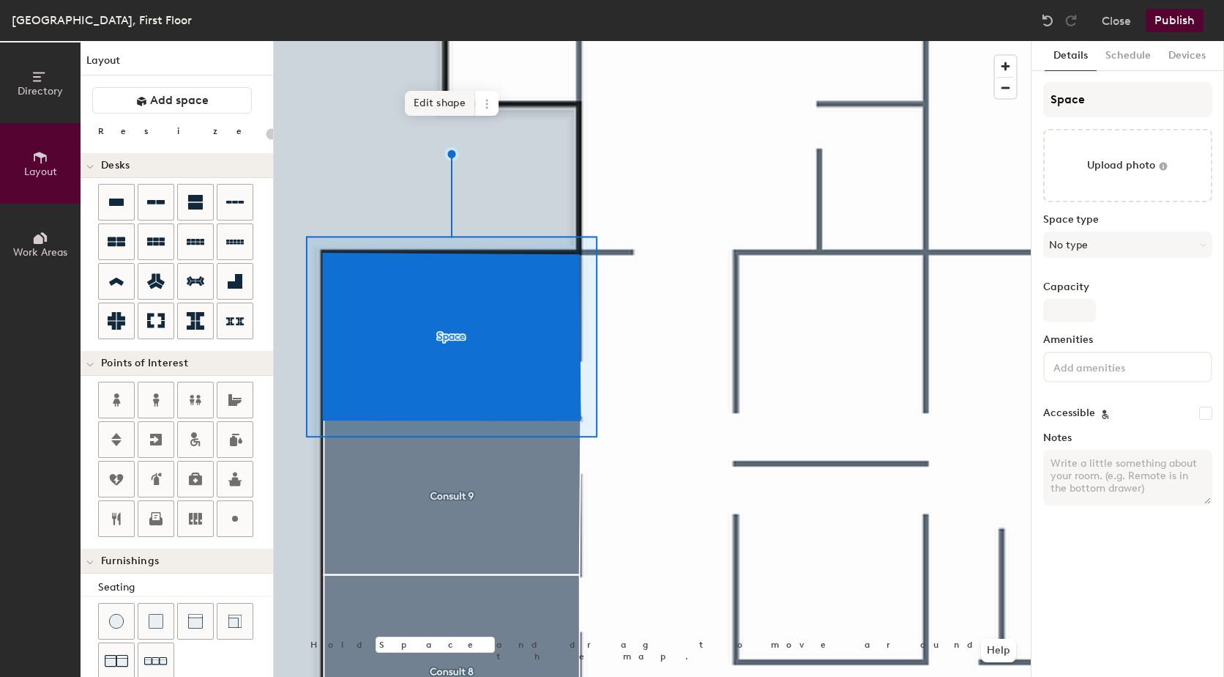
click at [433, 104] on span "Edit shape" at bounding box center [440, 103] width 70 height 25
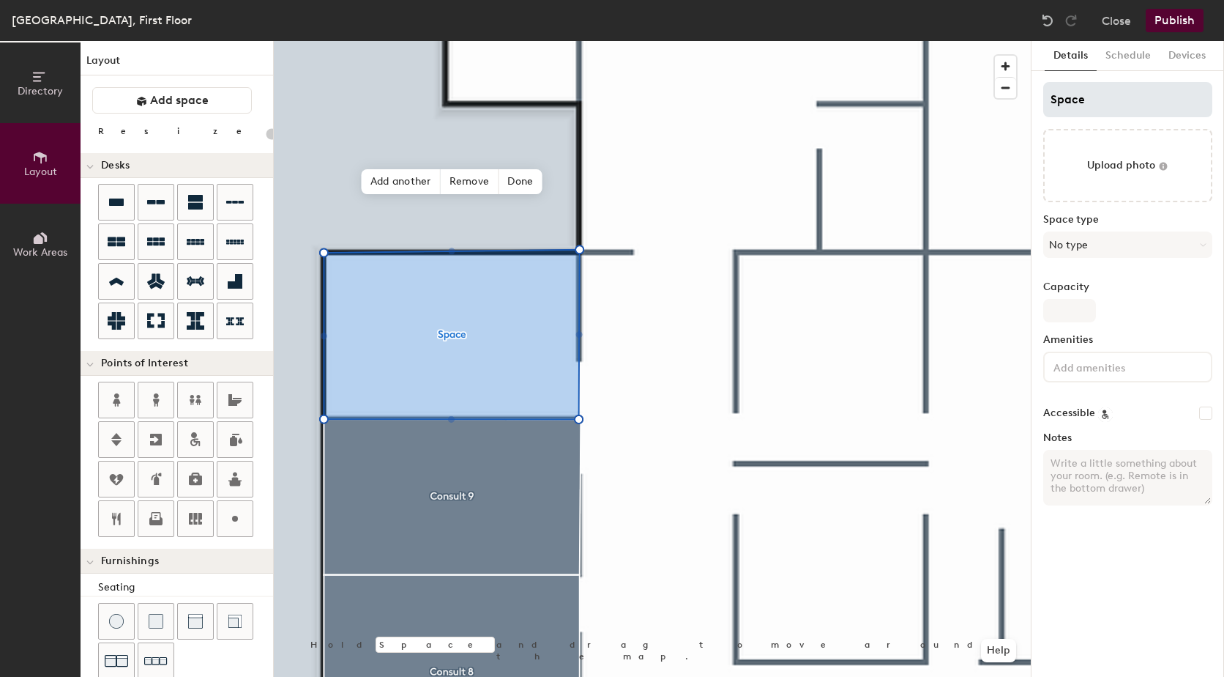
type input "20"
click at [1014, 100] on div "Directory Layout Work Areas Layout Add space Resize Desks Points of Interest Fu…" at bounding box center [612, 359] width 1224 height 636
type input "C"
type input "20"
type input "Co"
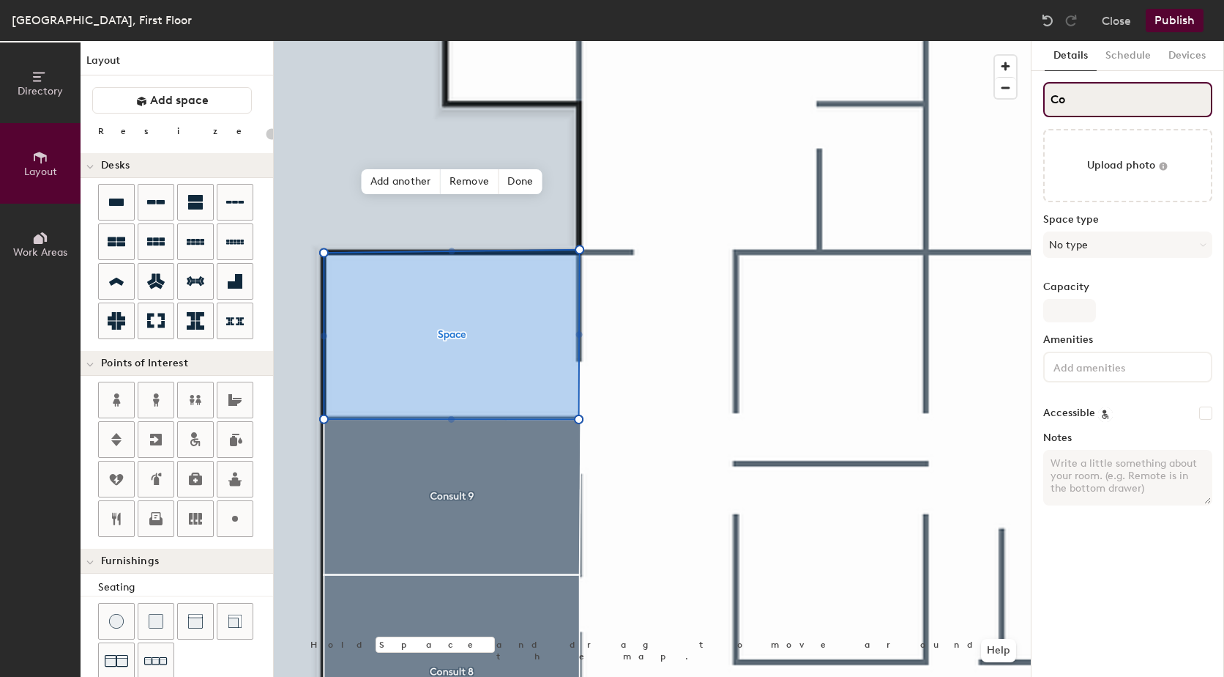
type input "20"
type input "Consu"
type input "20"
type input "Consult"
type input "20"
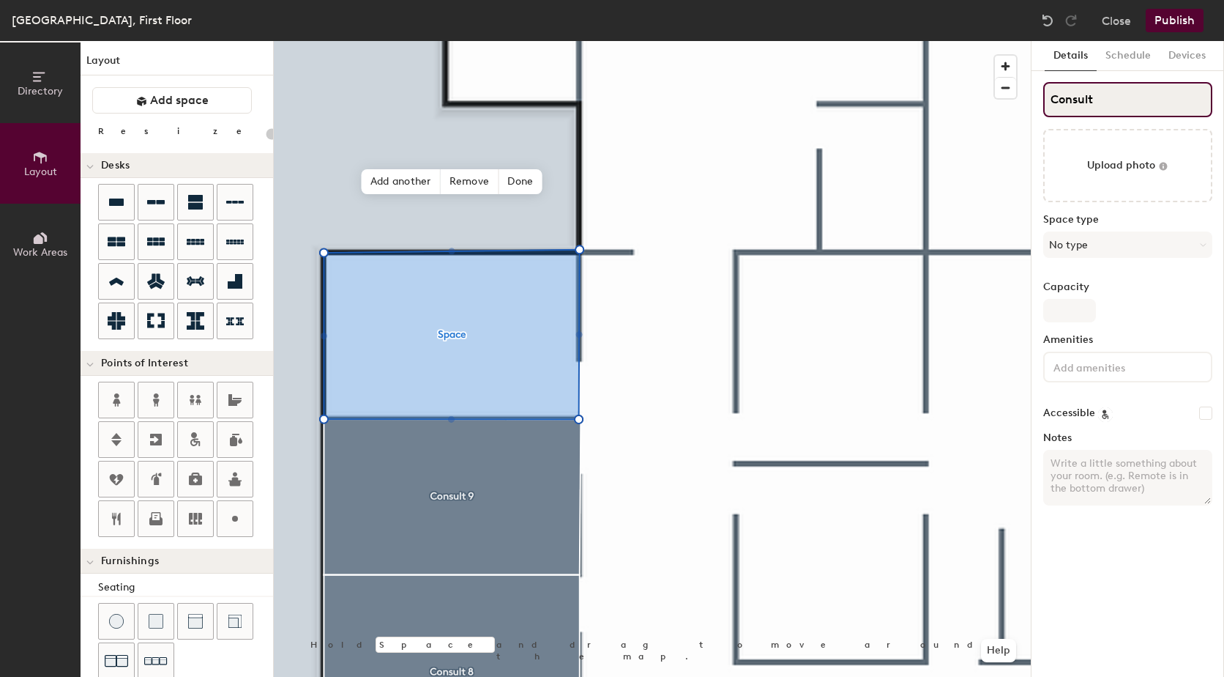
type input "Consult 1"
type input "20"
type input "Consult 10"
type input "20"
type input "Consult 10"
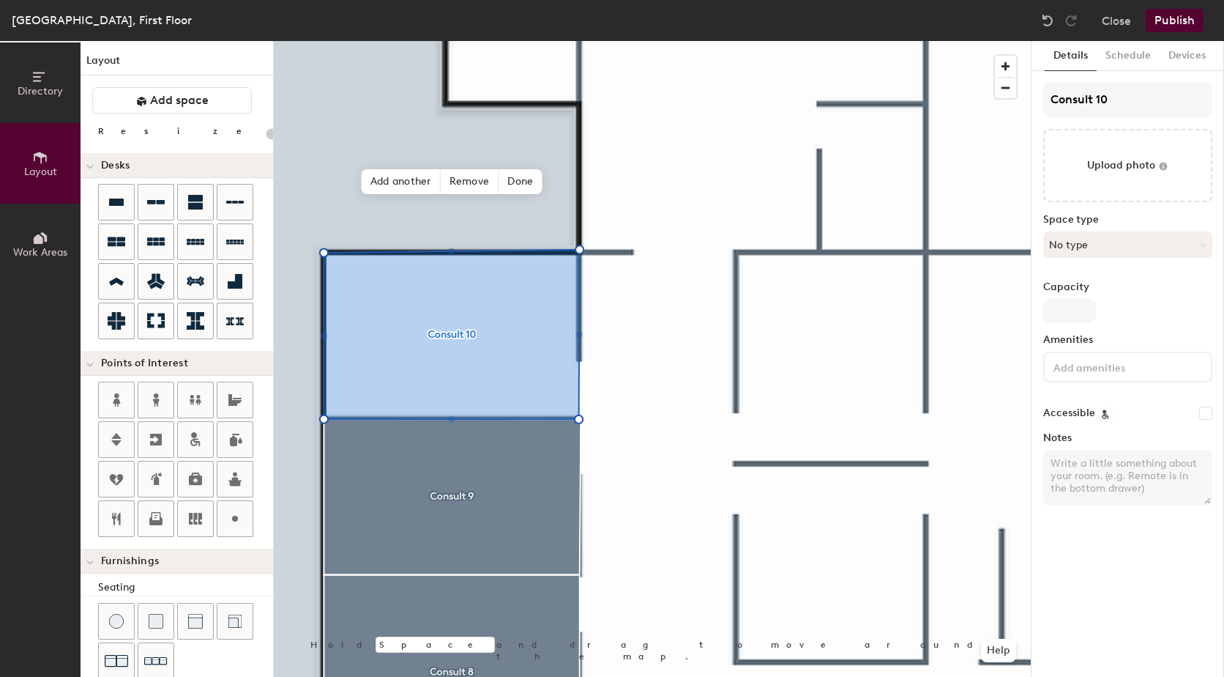
click at [1140, 246] on button "No type" at bounding box center [1128, 244] width 169 height 26
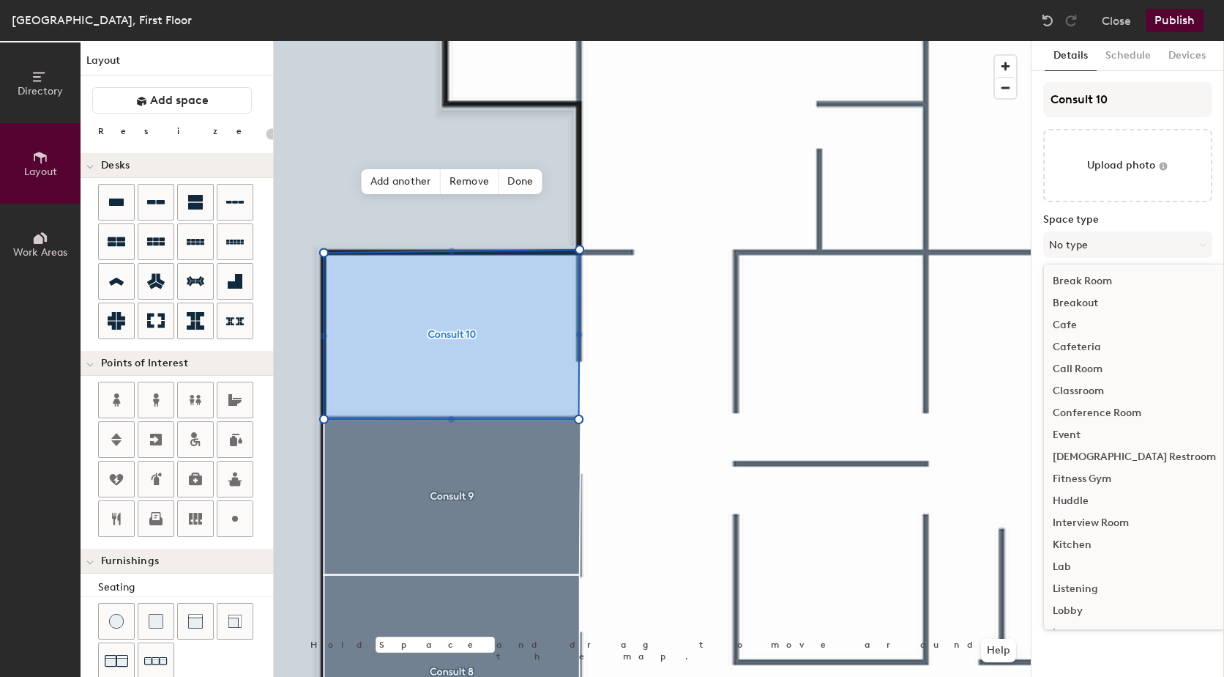
click at [1115, 527] on div "Interview Room" at bounding box center [1134, 523] width 181 height 22
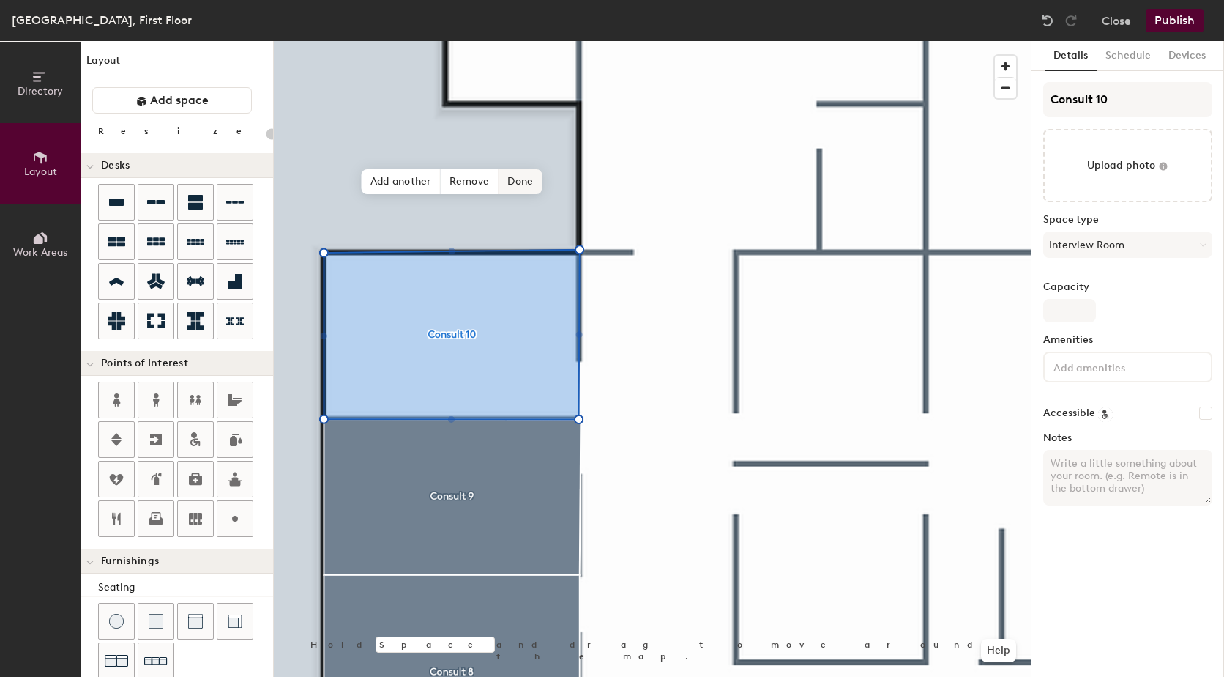
click at [524, 181] on span "Done" at bounding box center [520, 181] width 43 height 25
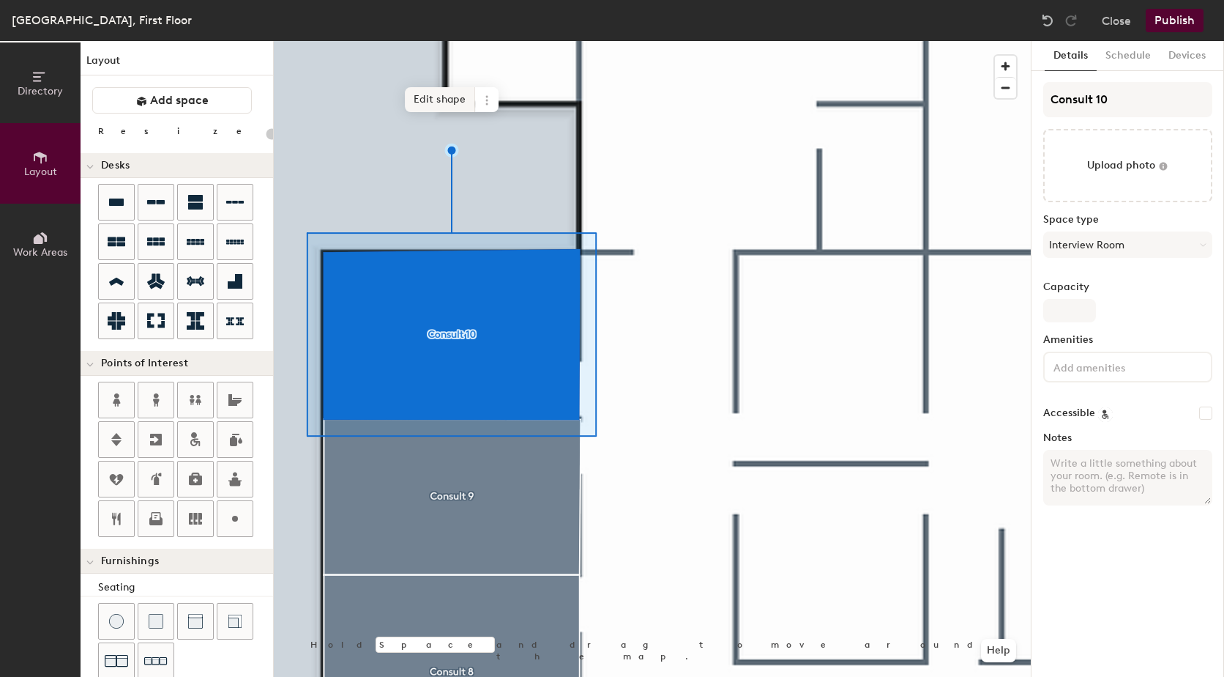
click at [452, 100] on span "Edit shape" at bounding box center [440, 99] width 70 height 25
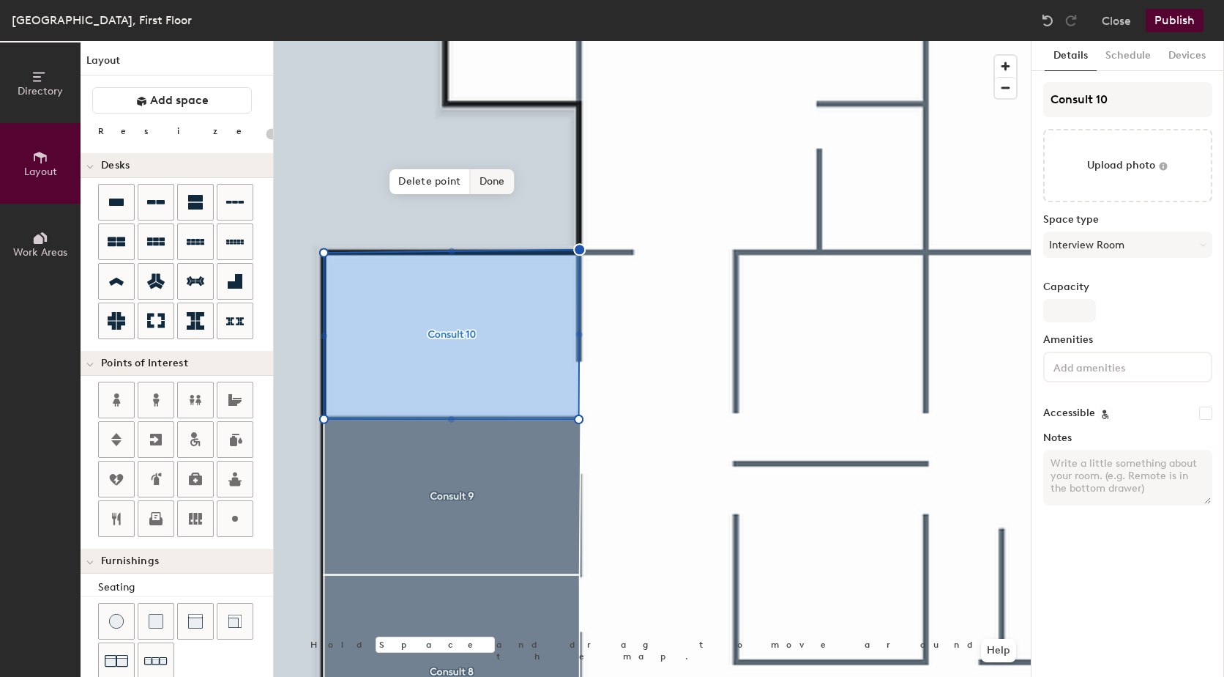
click at [477, 182] on span "Done" at bounding box center [492, 181] width 43 height 25
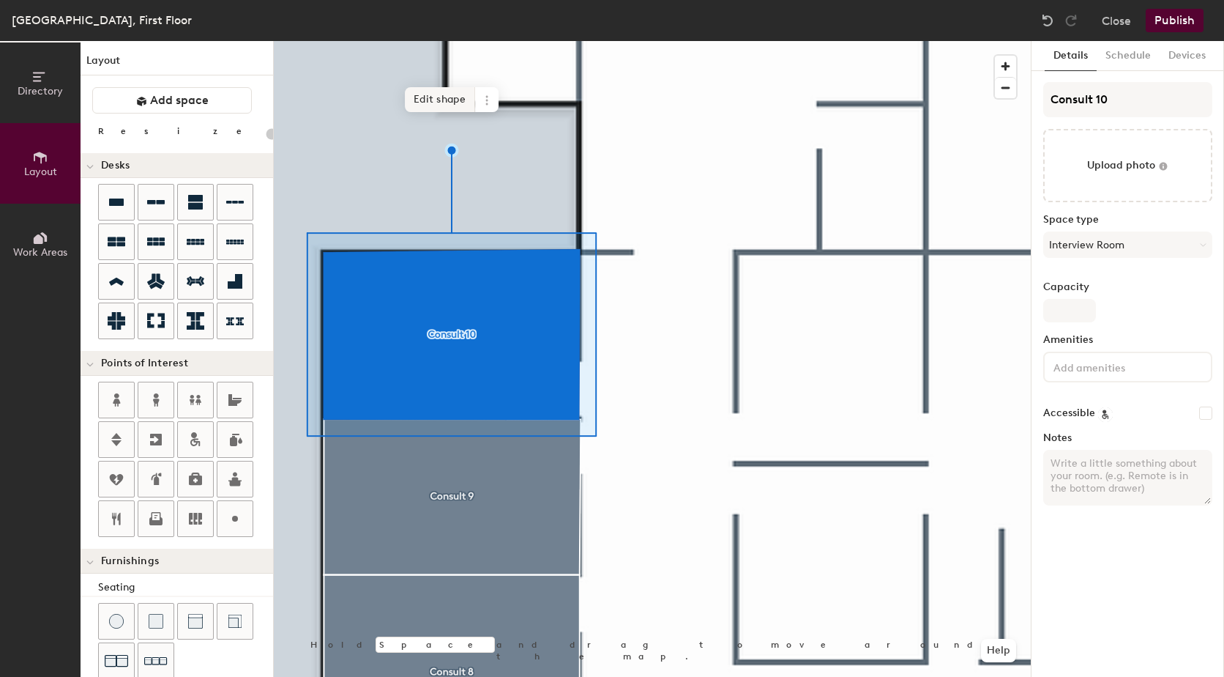
click at [443, 89] on span "Edit shape" at bounding box center [440, 99] width 70 height 25
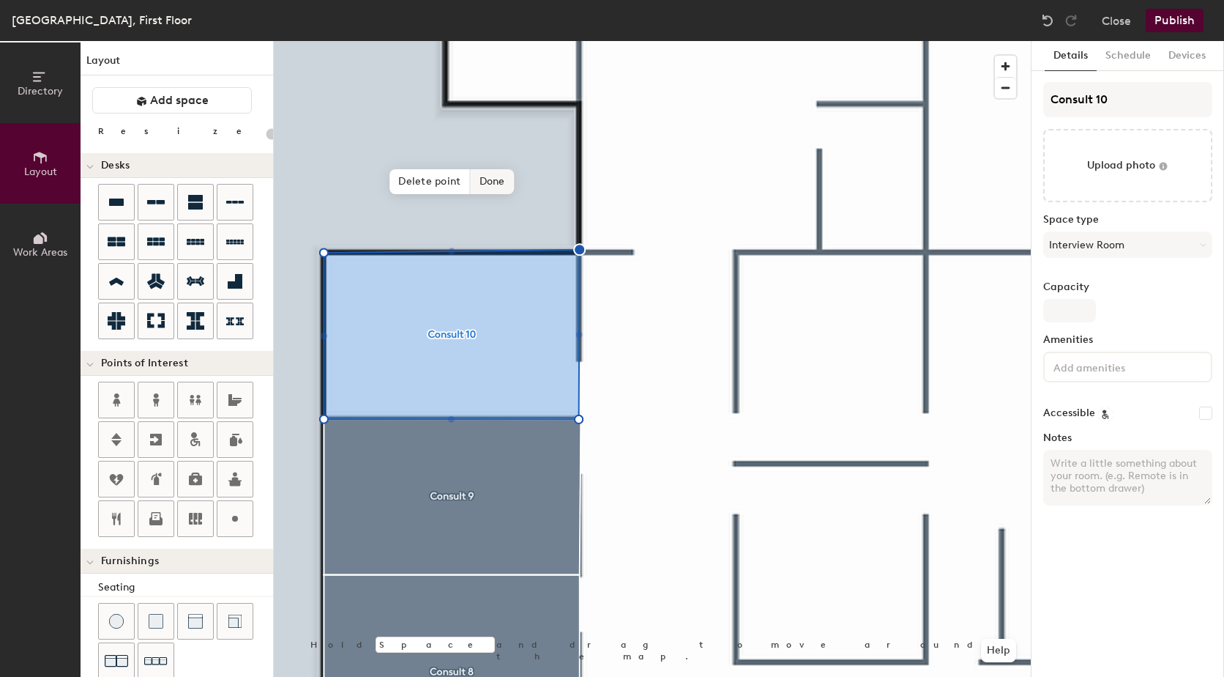
click at [497, 185] on span "Done" at bounding box center [492, 181] width 43 height 25
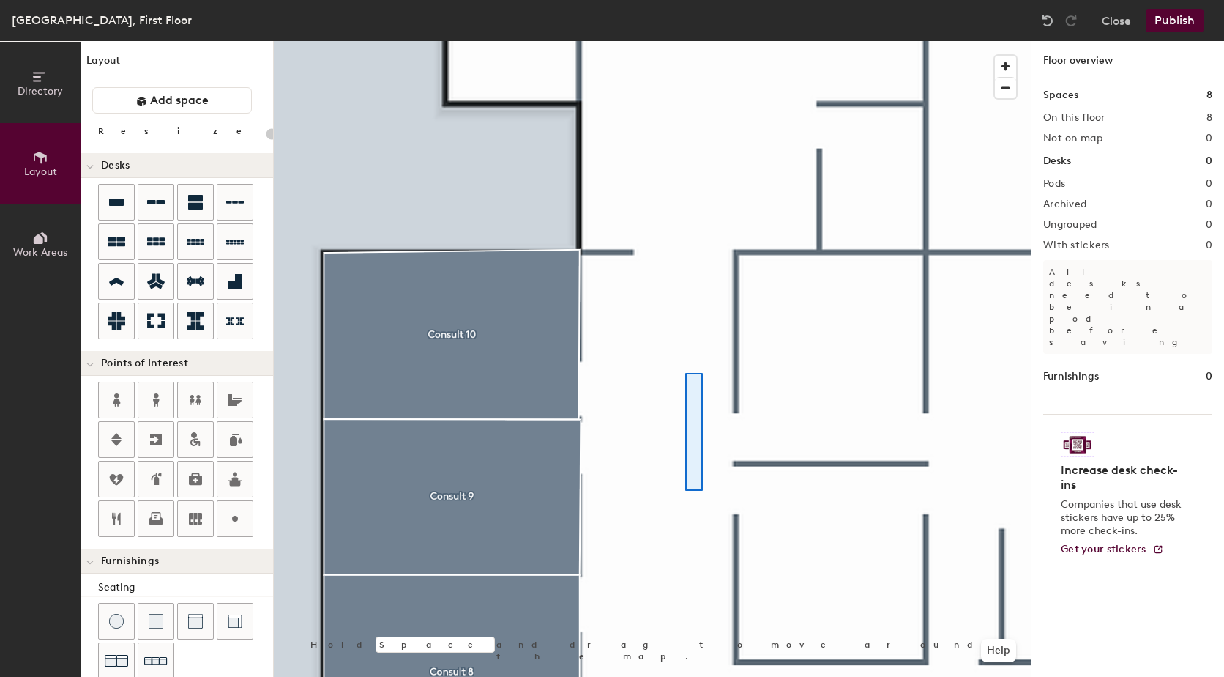
click at [685, 41] on div at bounding box center [652, 41] width 757 height 0
click at [551, 0] on html "Skip navigation Schedule Office People Analytics Visits Deliveries Services Man…" at bounding box center [612, 338] width 1224 height 677
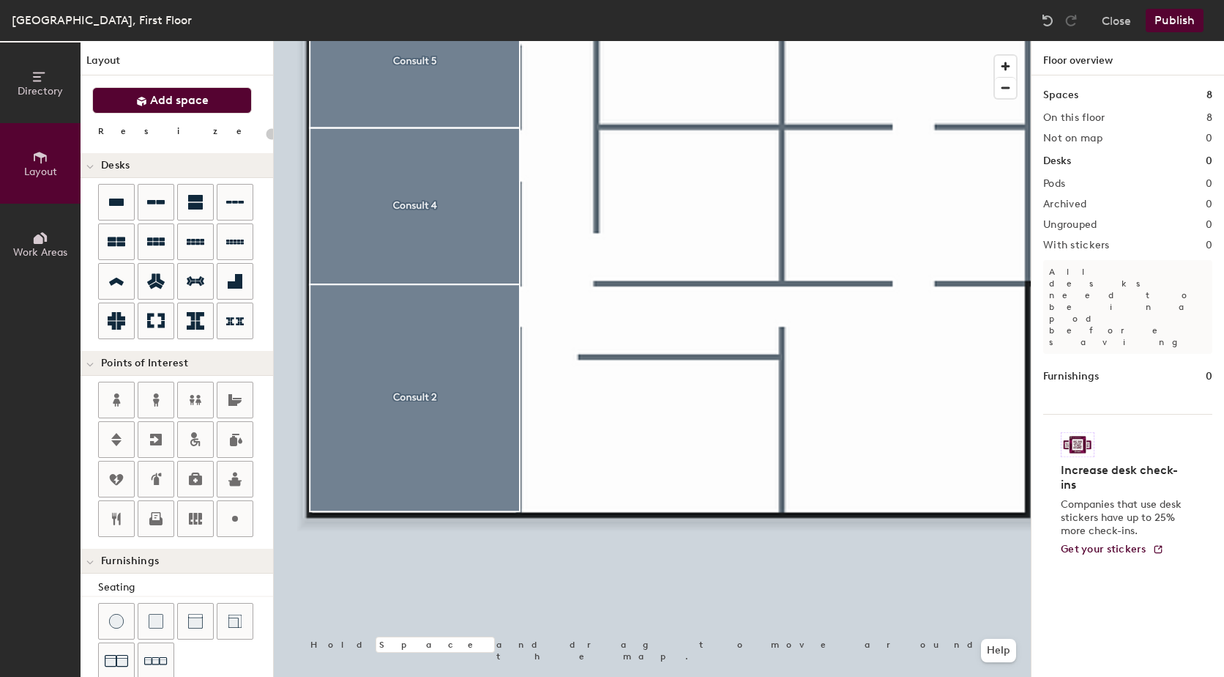
click at [180, 92] on button "Add space" at bounding box center [172, 100] width 160 height 26
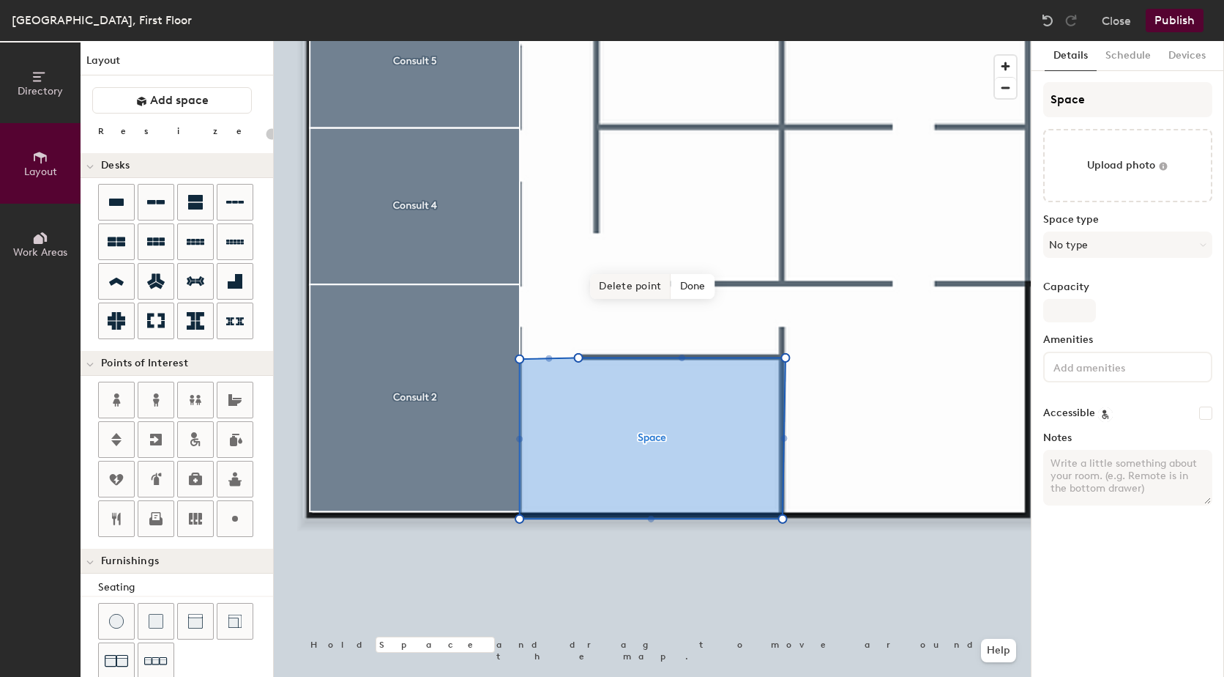
click at [620, 283] on span "Delete point" at bounding box center [630, 286] width 81 height 25
type input "20"
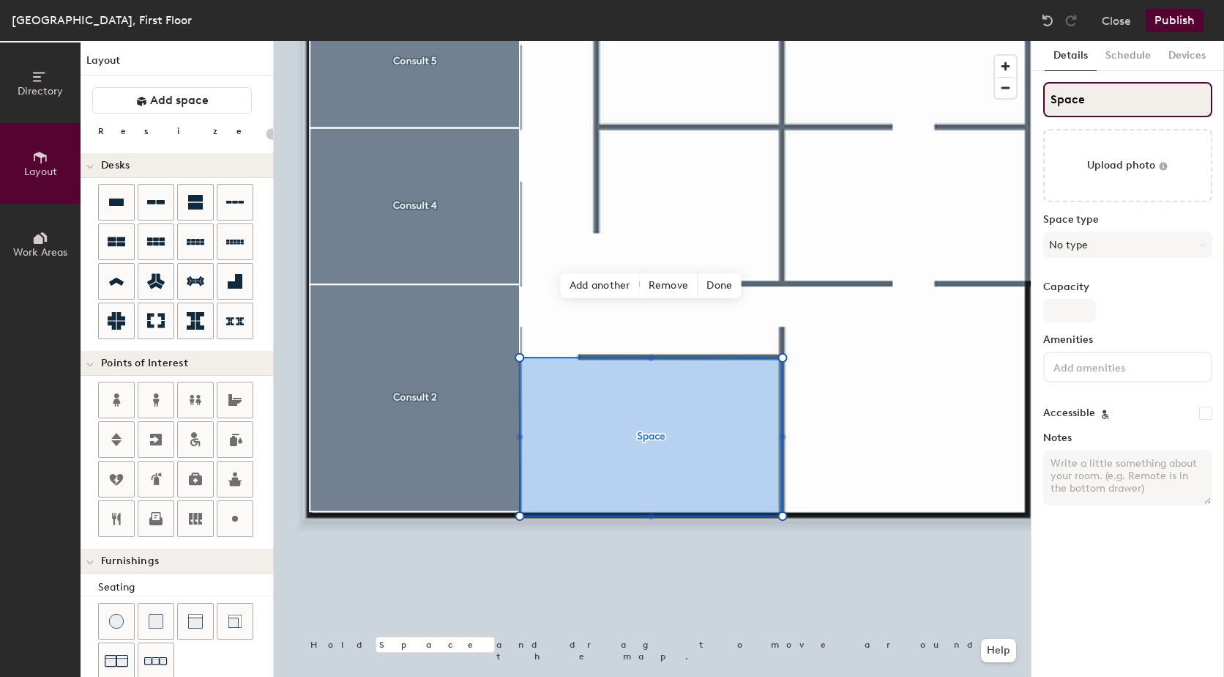
click at [975, 102] on div "Directory Layout Work Areas Layout Add space Resize Desks Points of Interest Fu…" at bounding box center [612, 359] width 1224 height 636
type input "C"
type input "20"
type input "Co"
type input "20"
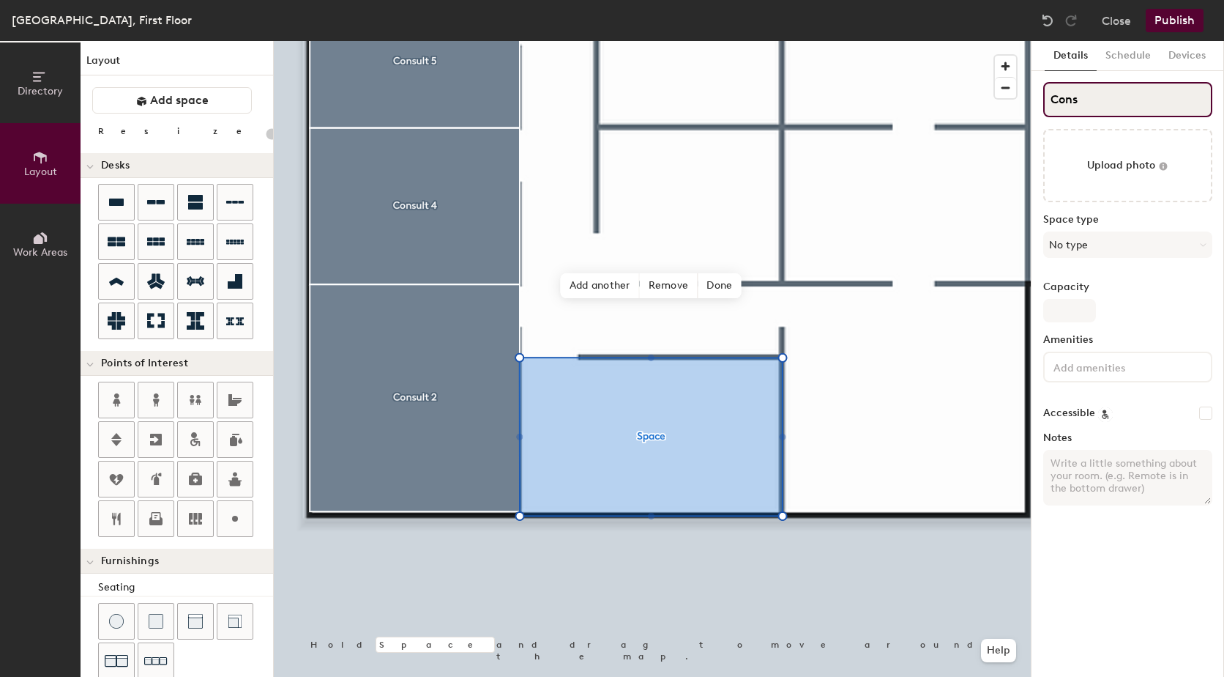
type input "Consu"
type input "20"
type input "Consult"
type input "20"
type input "Consult 1"
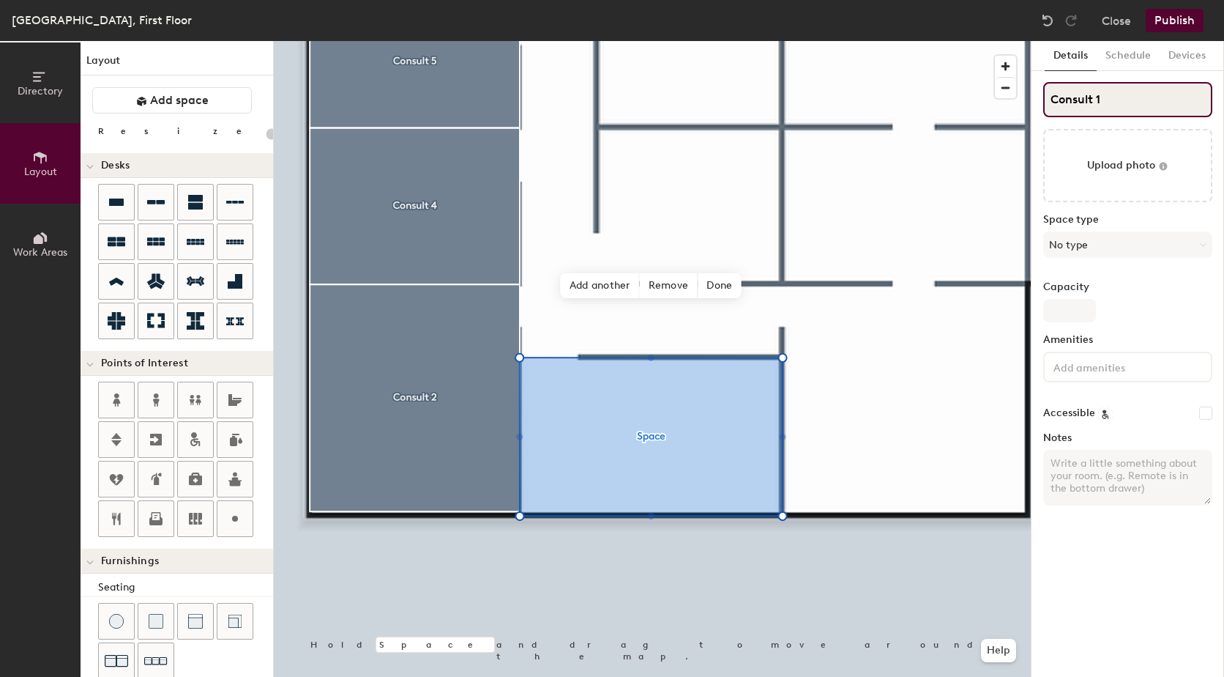
type input "20"
type input "Consult 1"
click at [1109, 239] on button "No type" at bounding box center [1128, 244] width 169 height 26
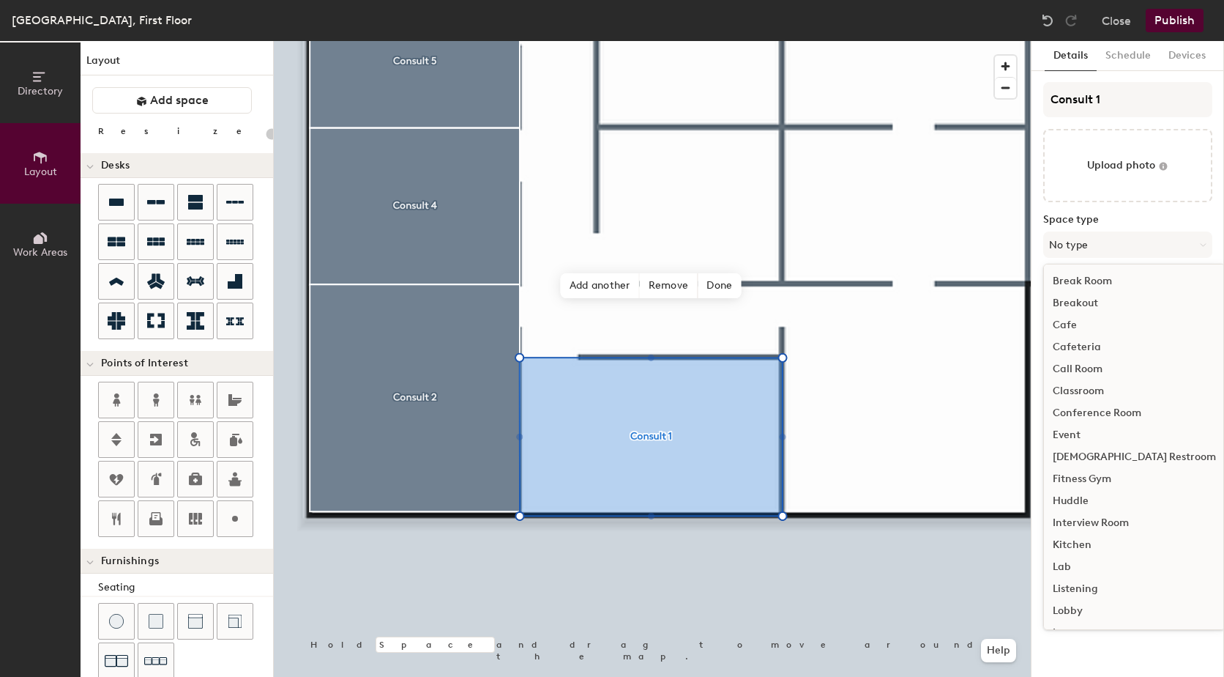
click at [1091, 522] on div "Interview Room" at bounding box center [1134, 523] width 181 height 22
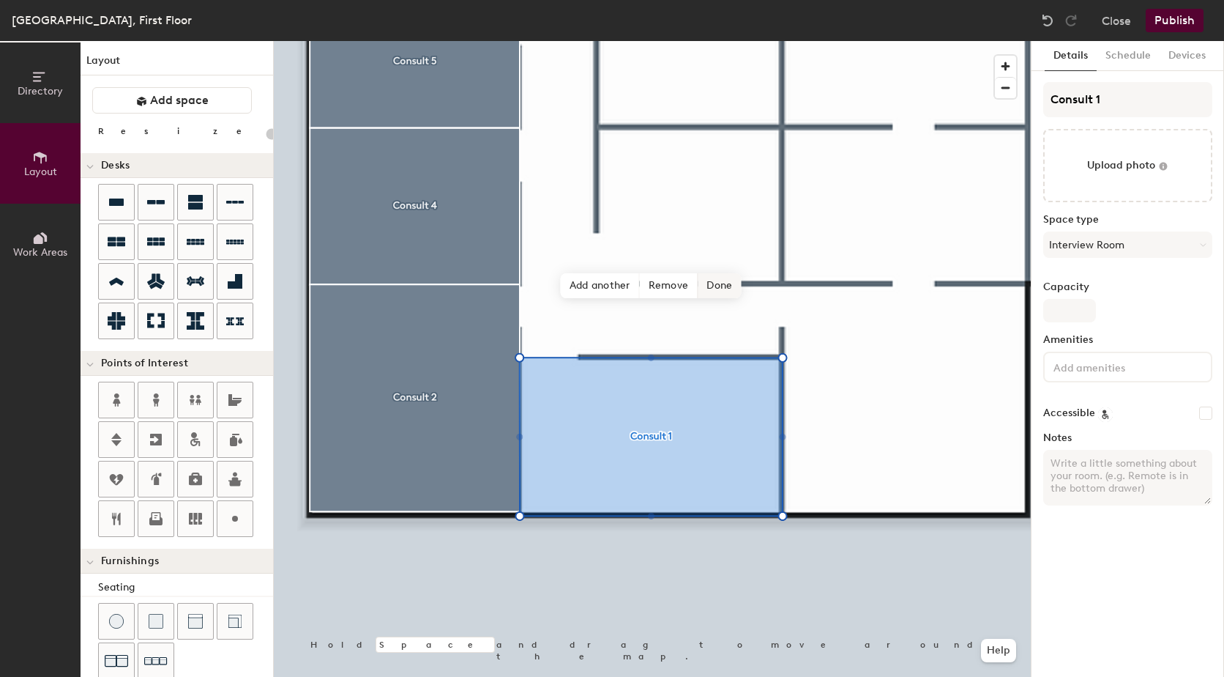
click at [732, 278] on span "Done" at bounding box center [719, 285] width 43 height 25
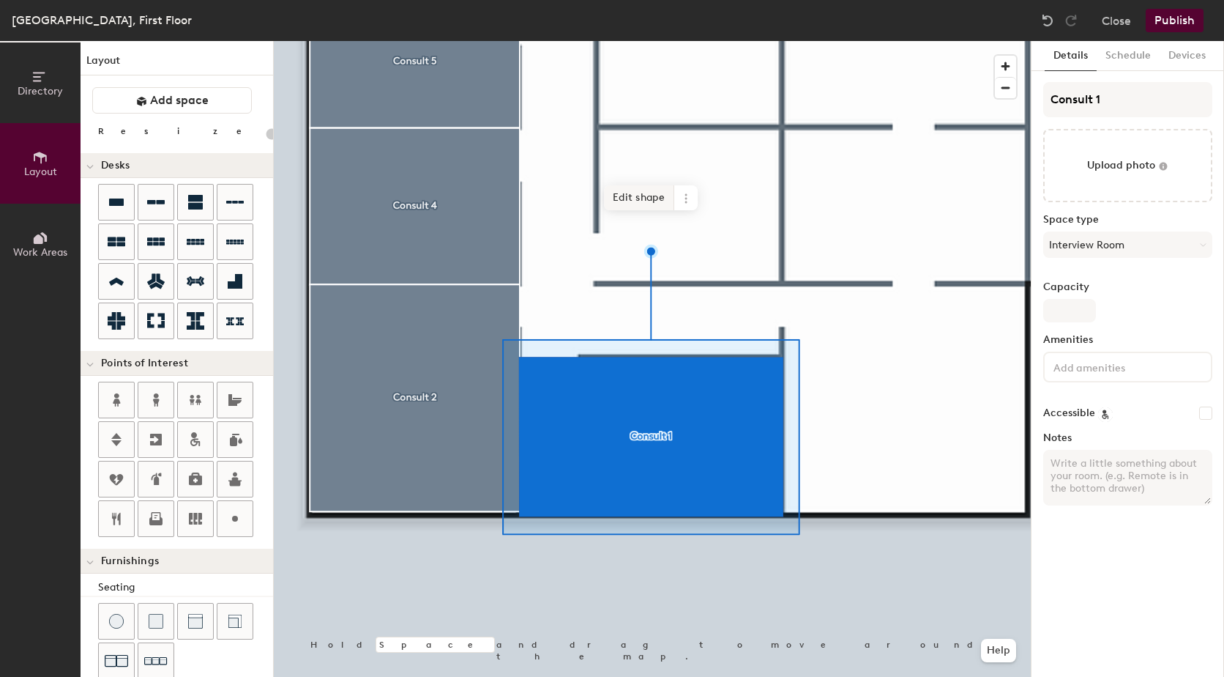
click at [649, 200] on span "Edit shape" at bounding box center [639, 197] width 70 height 25
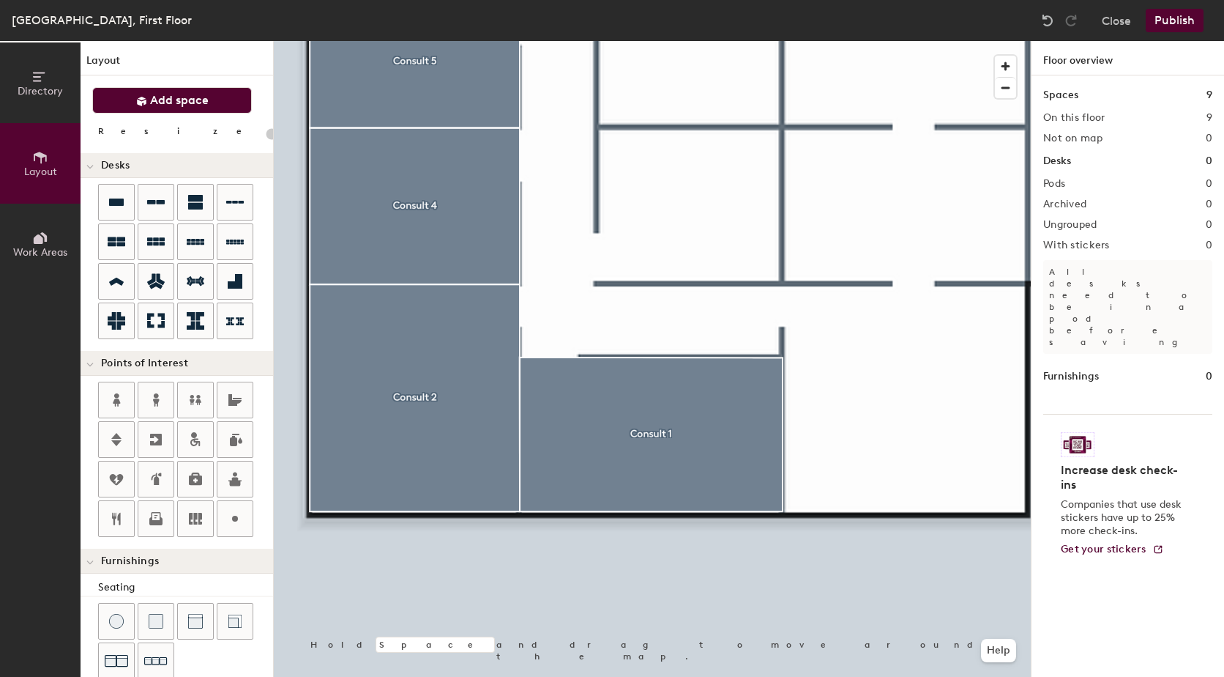
click at [192, 103] on span "Add space" at bounding box center [179, 100] width 59 height 15
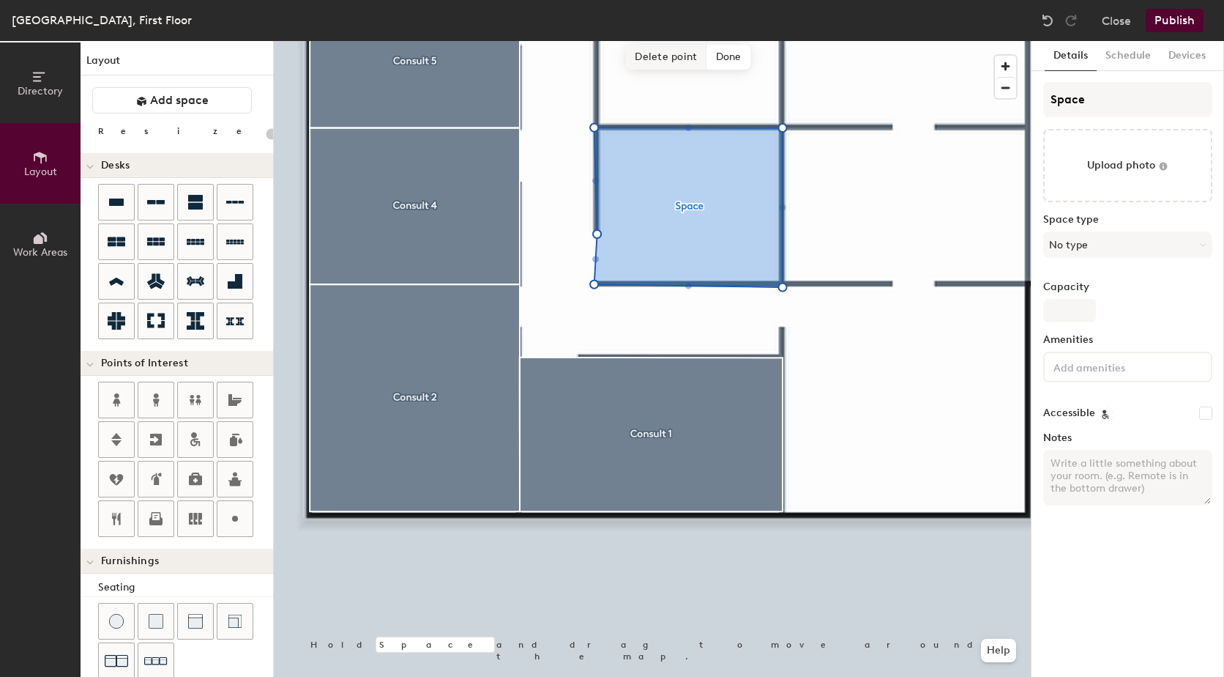
drag, startPoint x: 676, startPoint y: 56, endPoint x: 674, endPoint y: 66, distance: 10.4
click at [675, 56] on span "Delete point" at bounding box center [666, 57] width 81 height 25
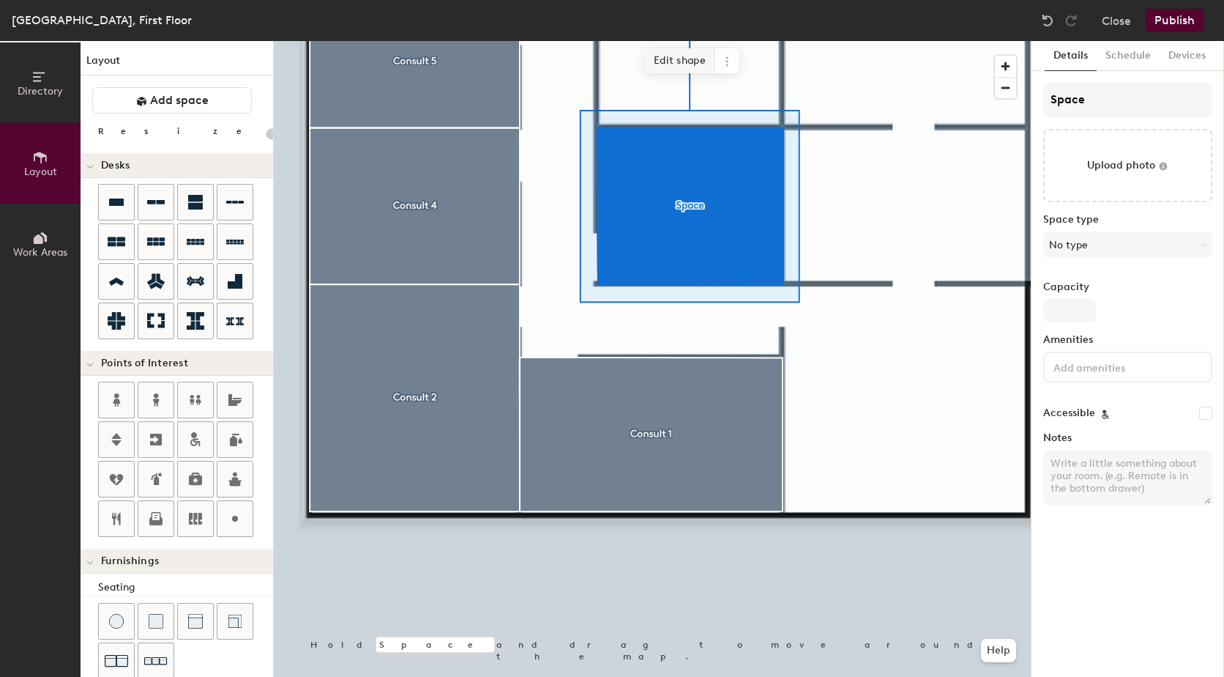
click at [696, 62] on span "Edit shape" at bounding box center [680, 60] width 70 height 25
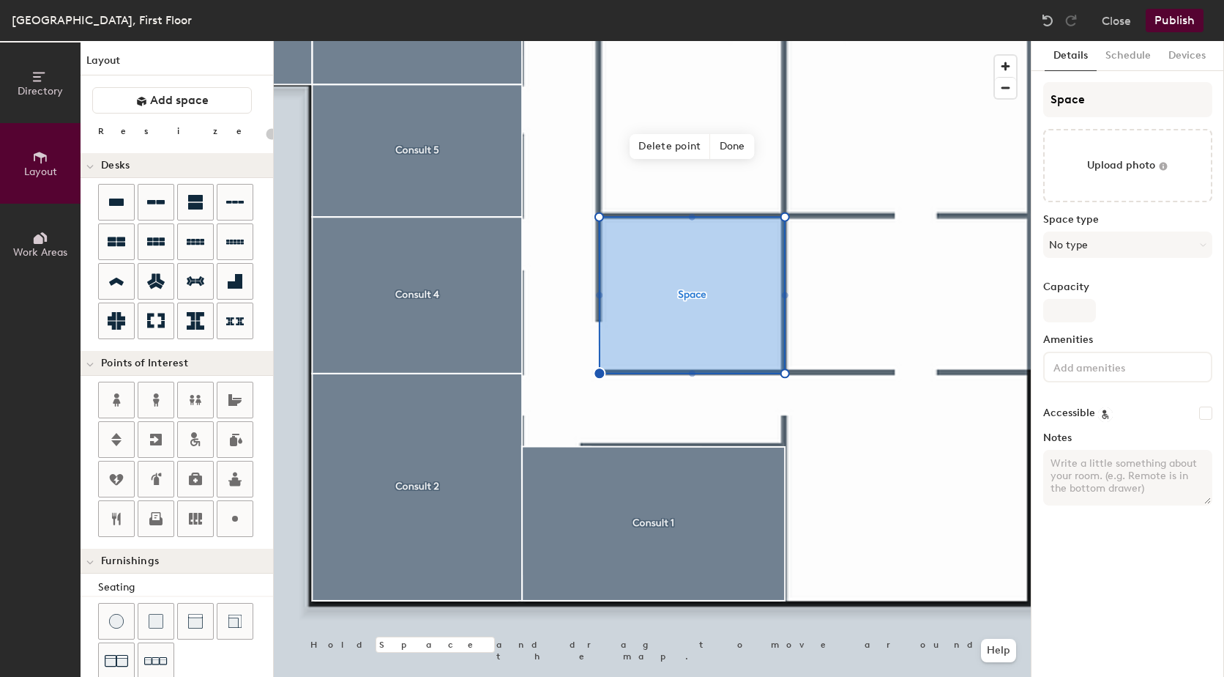
type input "20"
click at [1027, 102] on div "Directory Layout Work Areas Layout Add space Resize Desks Points of Interest Fu…" at bounding box center [612, 359] width 1224 height 636
type input "C"
type input "20"
type input "Co"
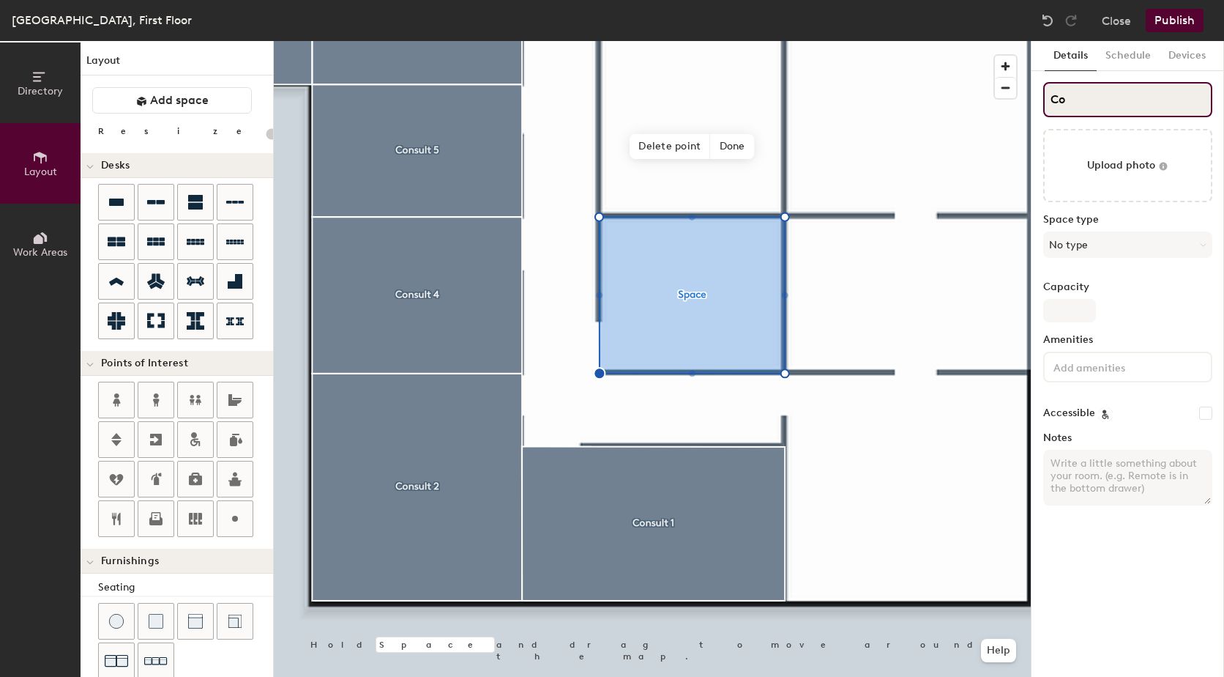
type input "20"
type input "Consu"
type input "20"
type input "Consult"
type input "20"
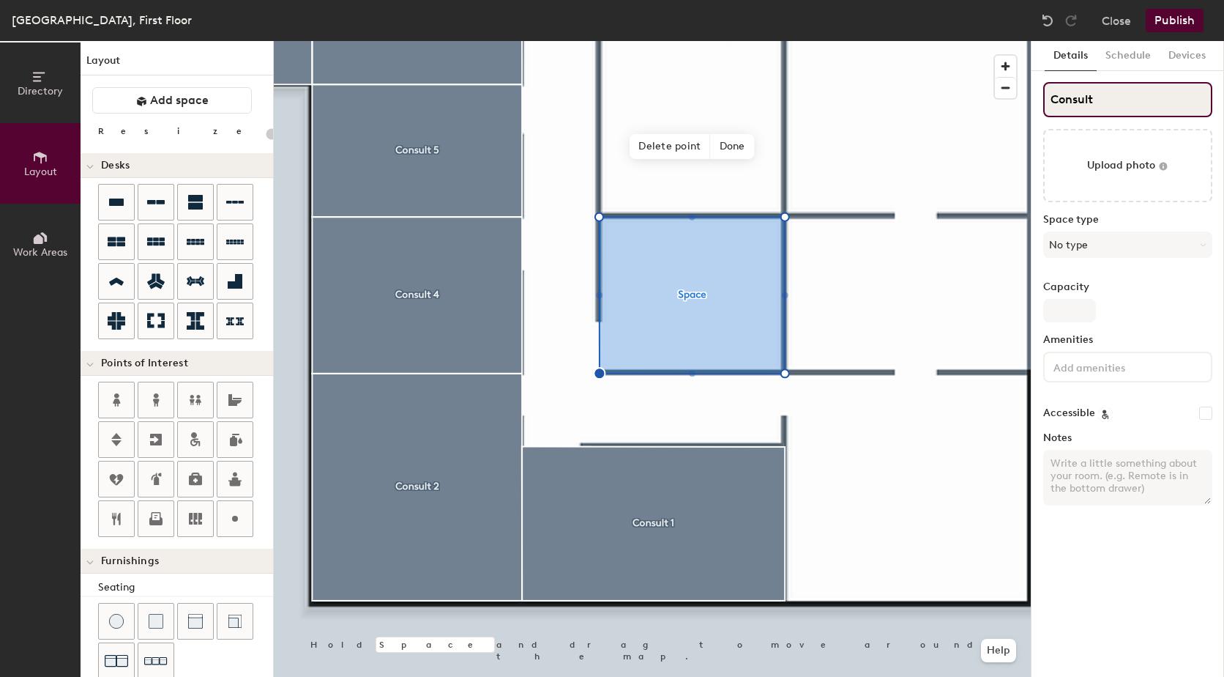
type input "Consult 3"
type input "20"
type input "Consult 3"
click at [1121, 239] on button "No type" at bounding box center [1128, 244] width 169 height 26
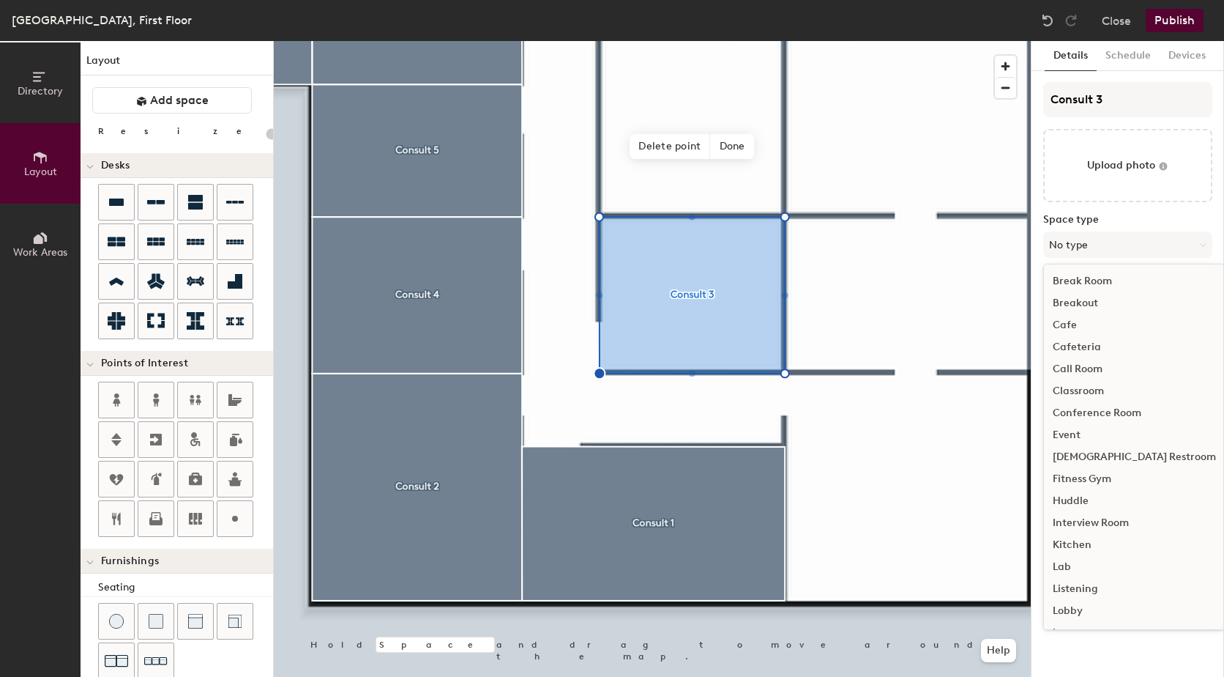
click at [1117, 517] on div "Interview Room" at bounding box center [1134, 523] width 181 height 22
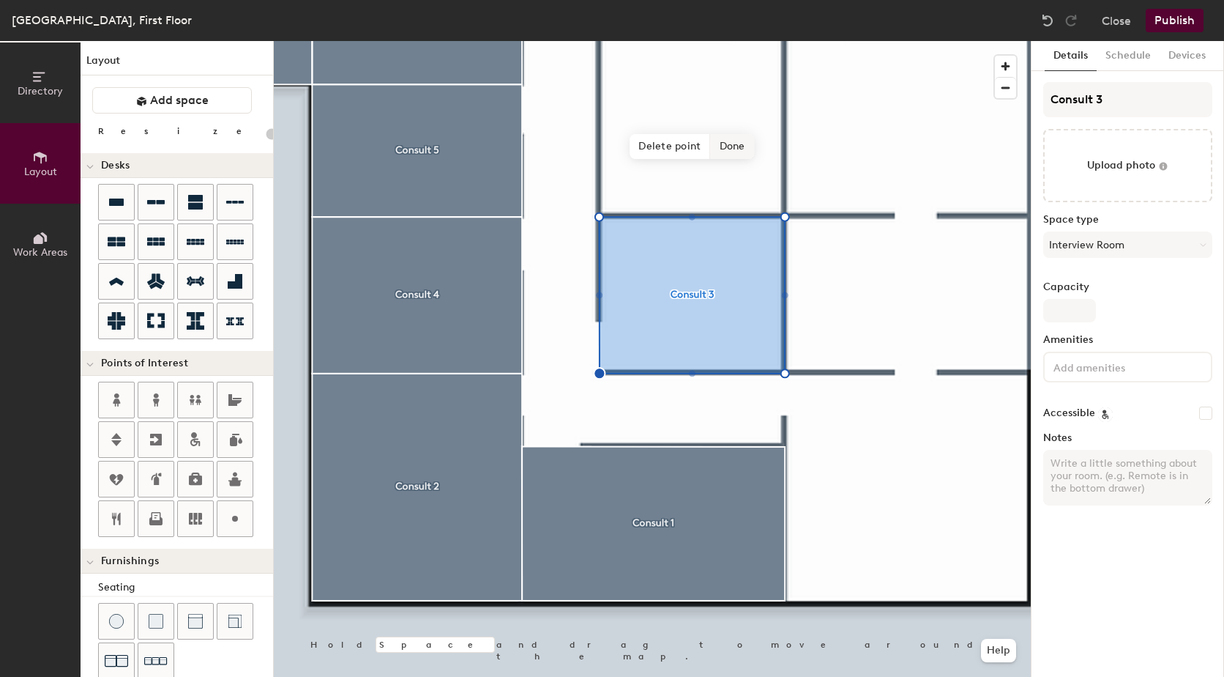
click at [737, 150] on span "Done" at bounding box center [732, 146] width 43 height 25
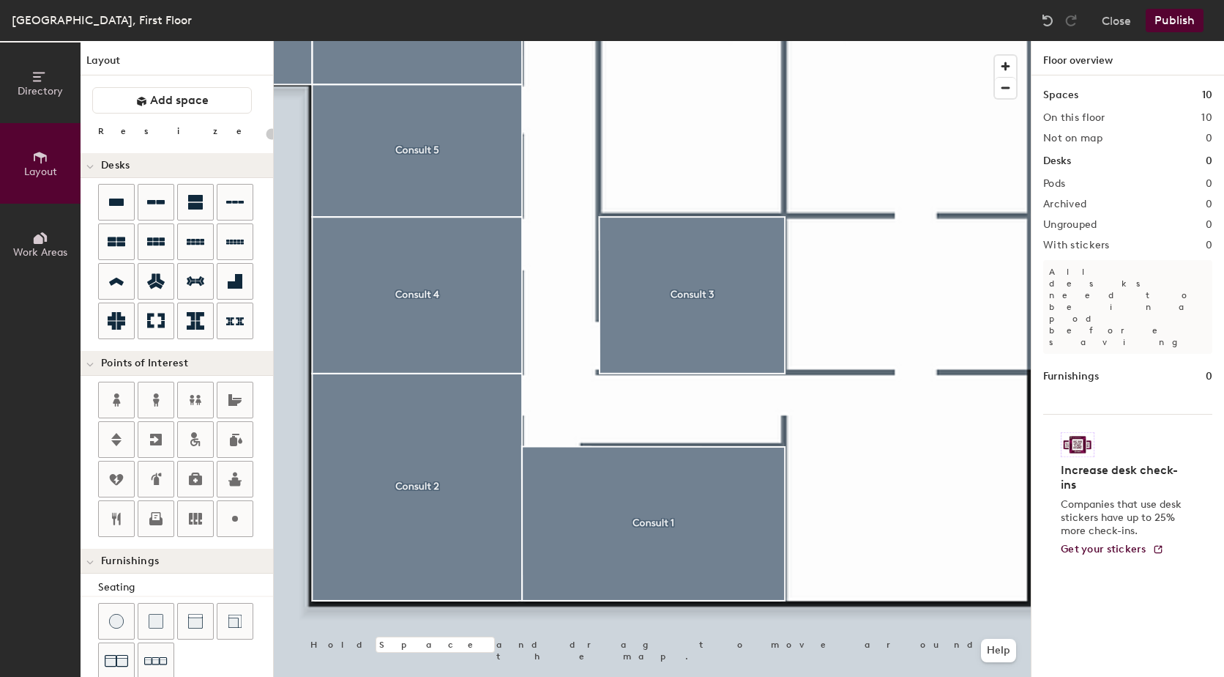
type input "20"
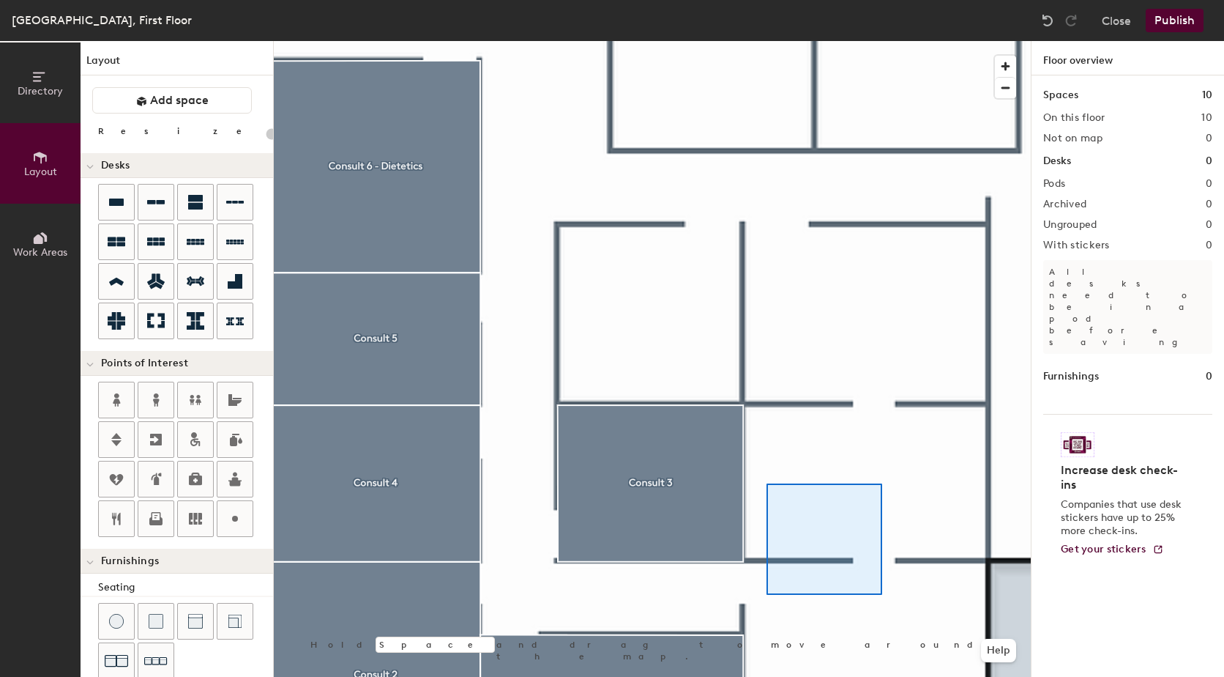
click at [755, 41] on div at bounding box center [652, 41] width 757 height 0
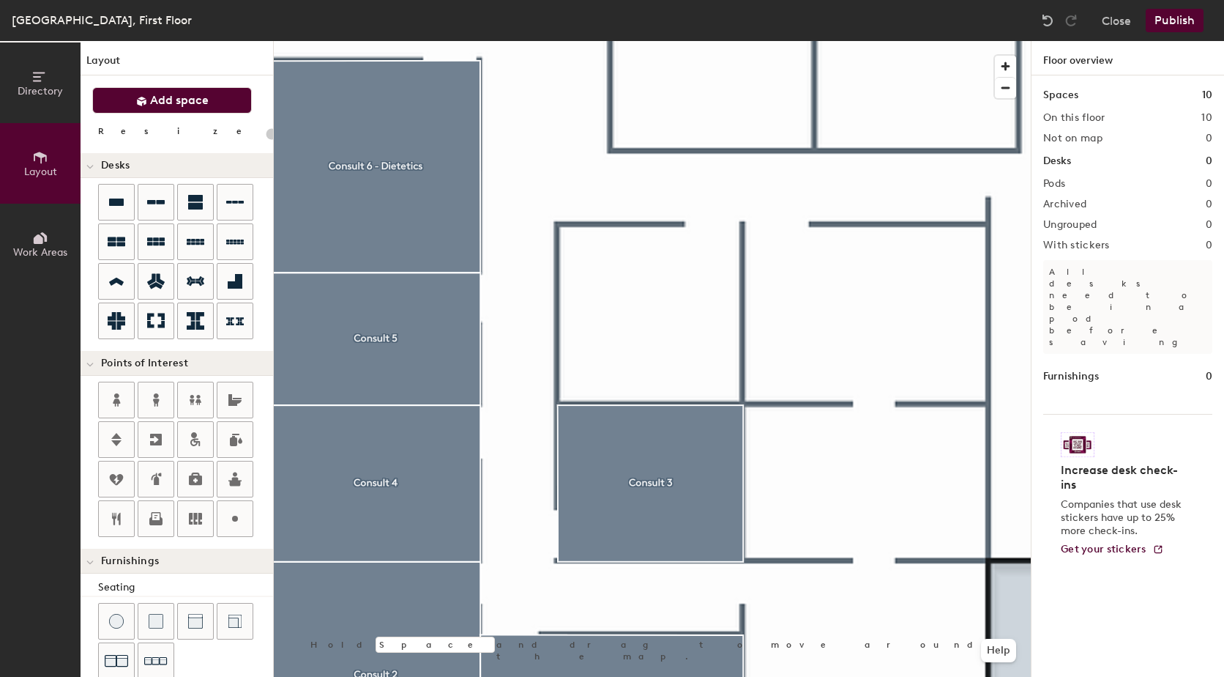
click at [178, 100] on span "Add space" at bounding box center [179, 100] width 59 height 15
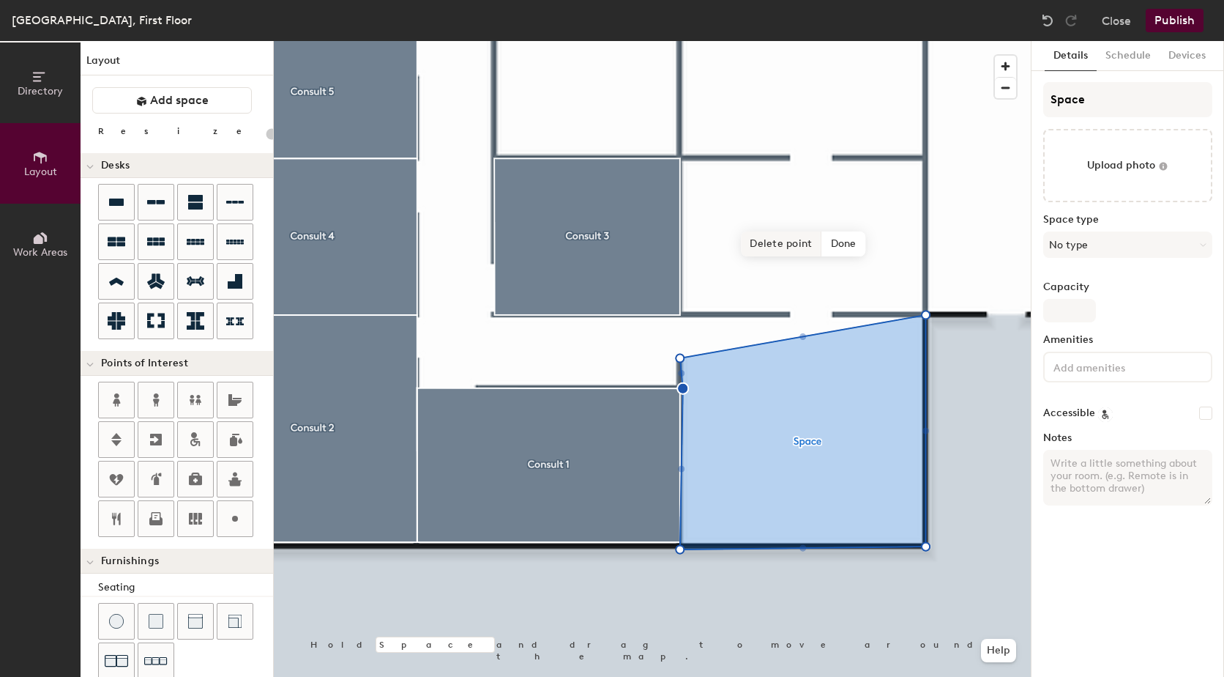
click at [798, 244] on span "Delete point" at bounding box center [781, 243] width 81 height 25
type input "20"
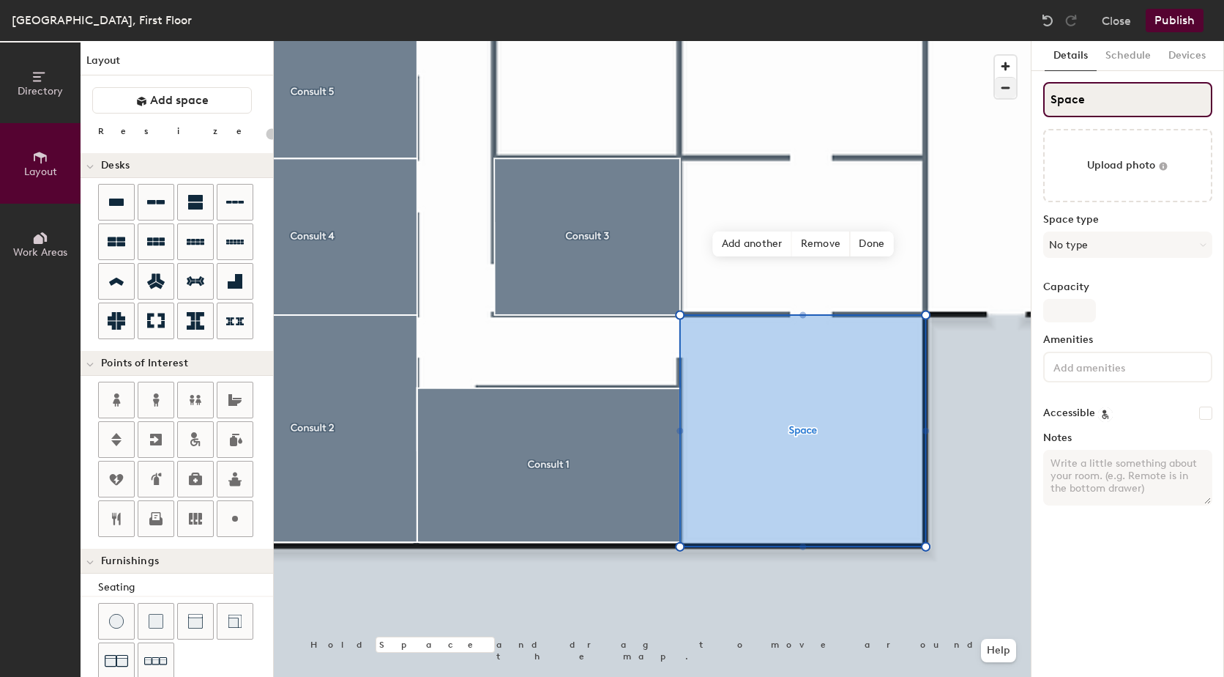
click at [993, 94] on div "Directory Layout Work Areas Layout Add space Resize Desks Points of Interest Fu…" at bounding box center [612, 359] width 1224 height 636
type input "P"
type input "20"
type input "Po"
type input "20"
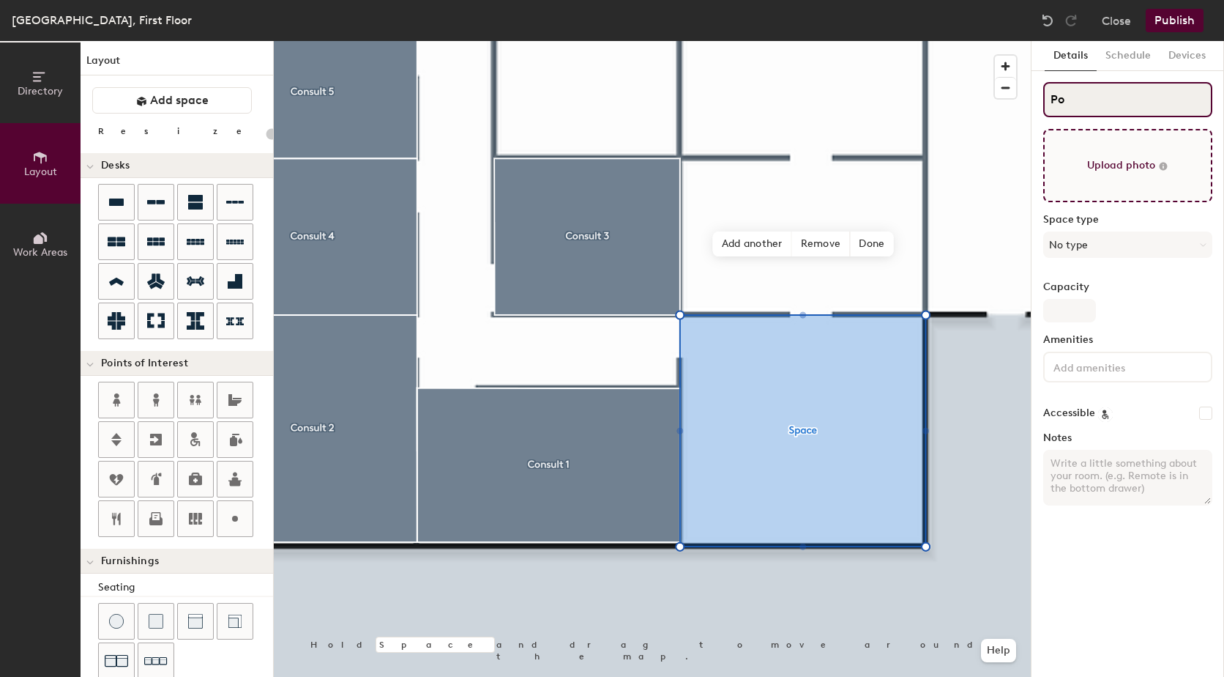
type input "Pod"
type input "20"
type input "Podia"
type input "20"
type input "Podiatry"
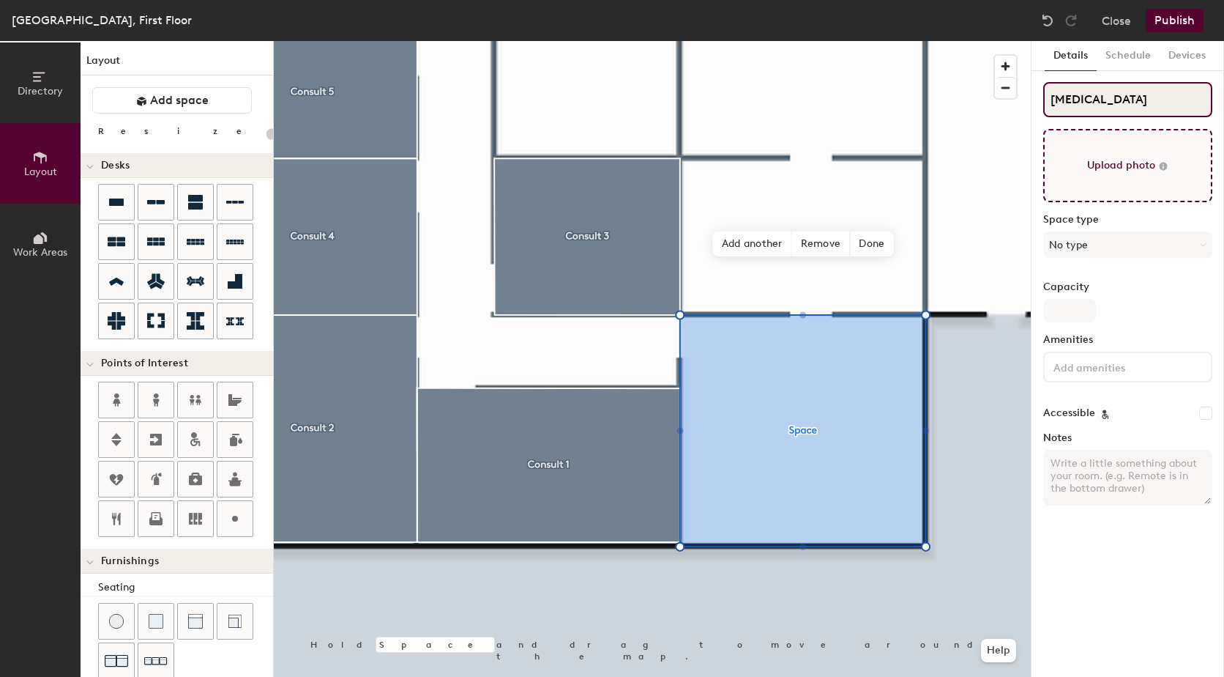
type input "20"
type input "Podiatry"
type input "20"
type input "[MEDICAL_DATA] 2"
type input "20"
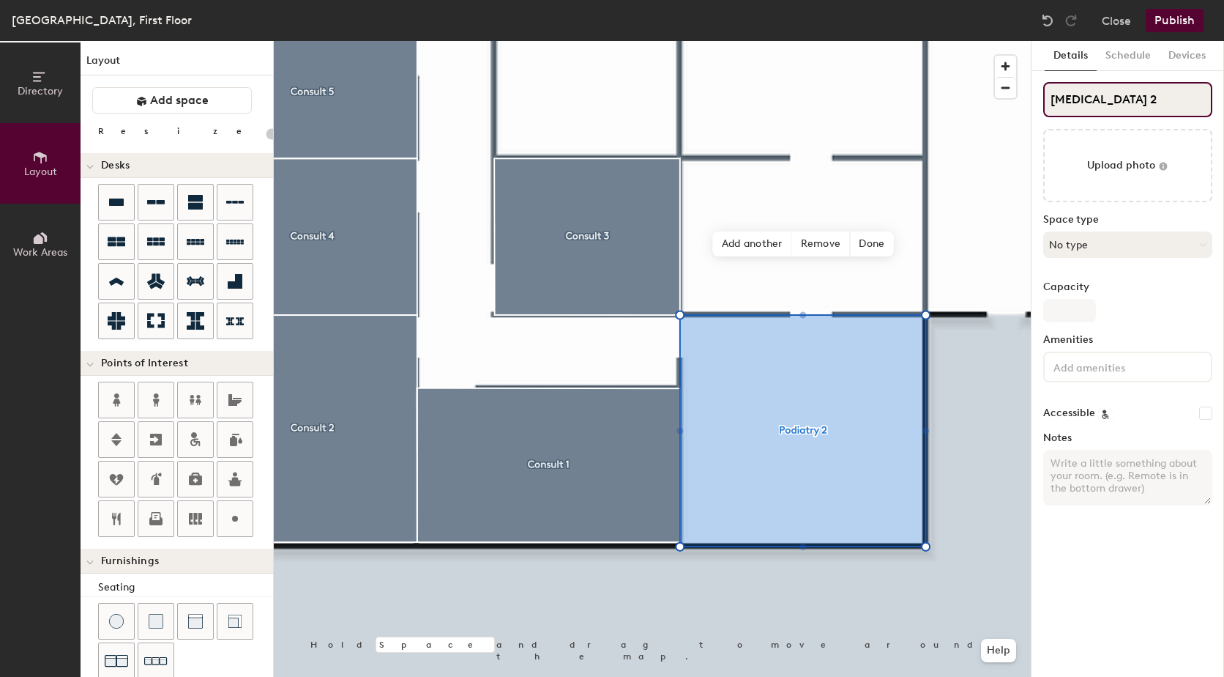
type input "[MEDICAL_DATA] 2"
click at [1142, 239] on button "No type" at bounding box center [1128, 244] width 169 height 26
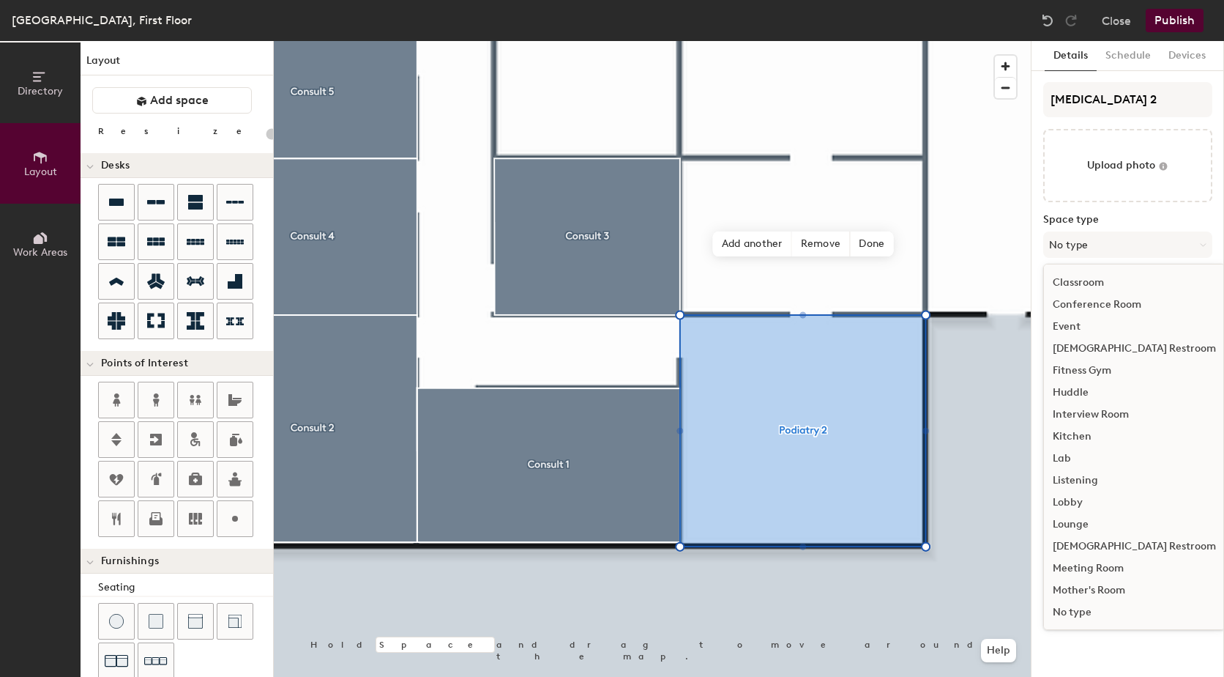
scroll to position [35, 0]
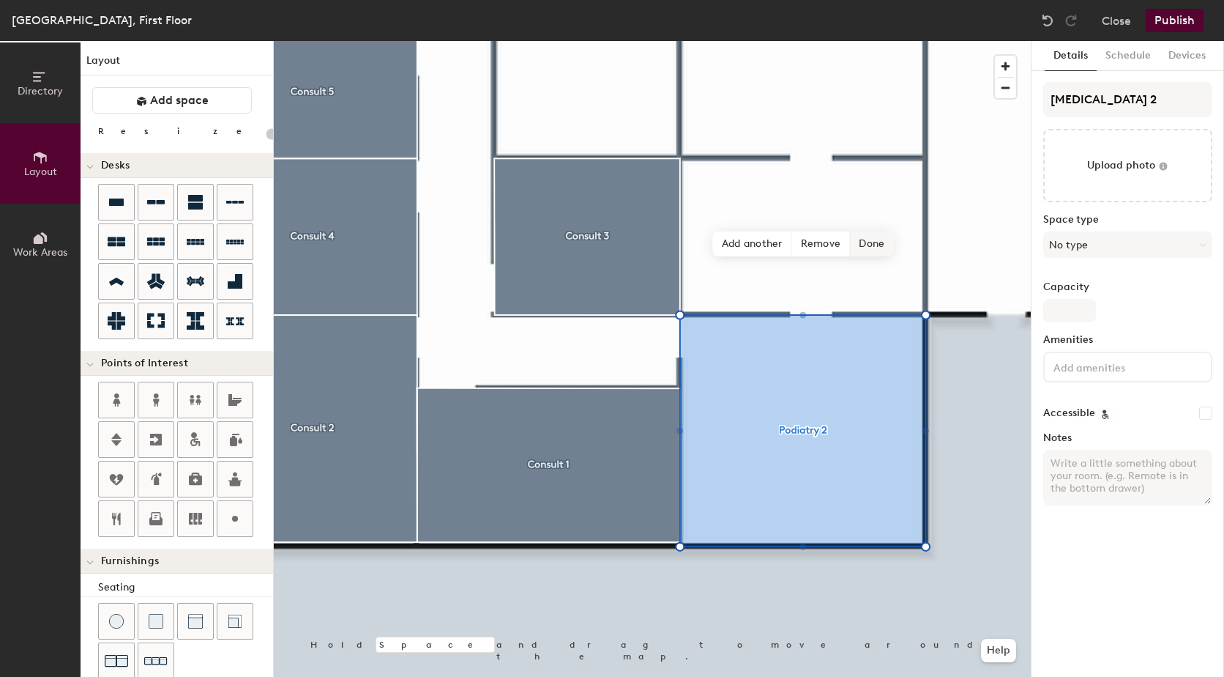
click at [877, 248] on span "Done" at bounding box center [871, 243] width 43 height 25
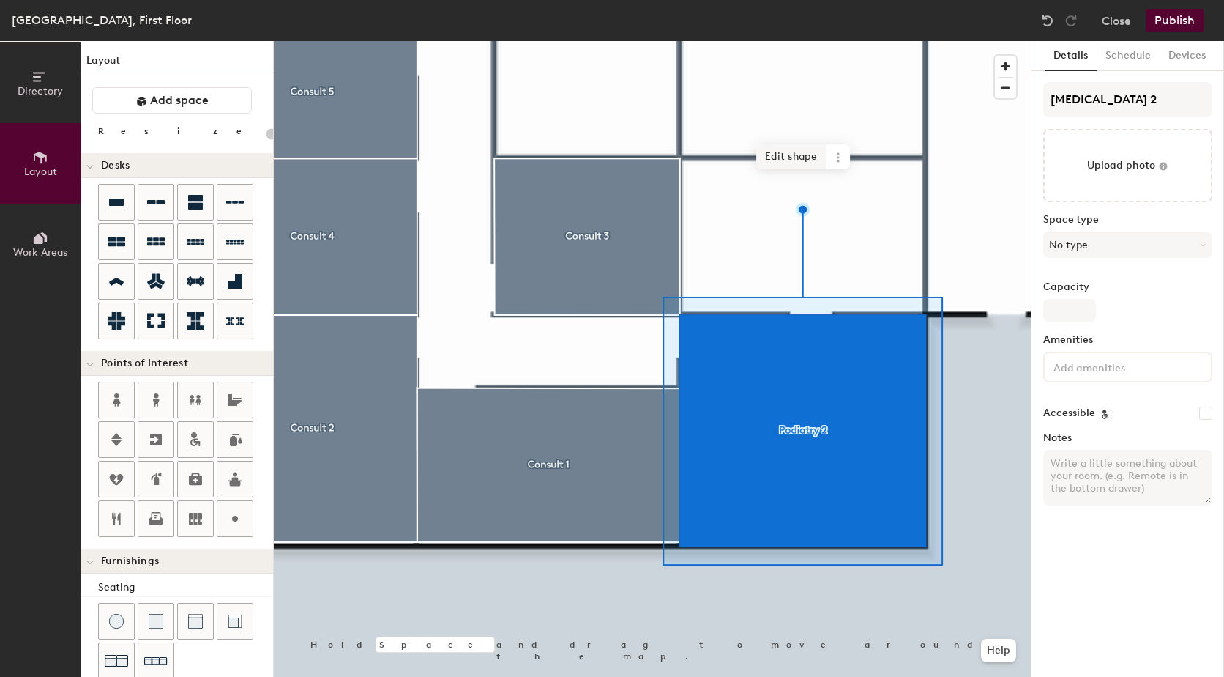
click at [789, 157] on span "Edit shape" at bounding box center [792, 156] width 70 height 25
click at [784, 157] on span "Edit shape" at bounding box center [792, 156] width 70 height 25
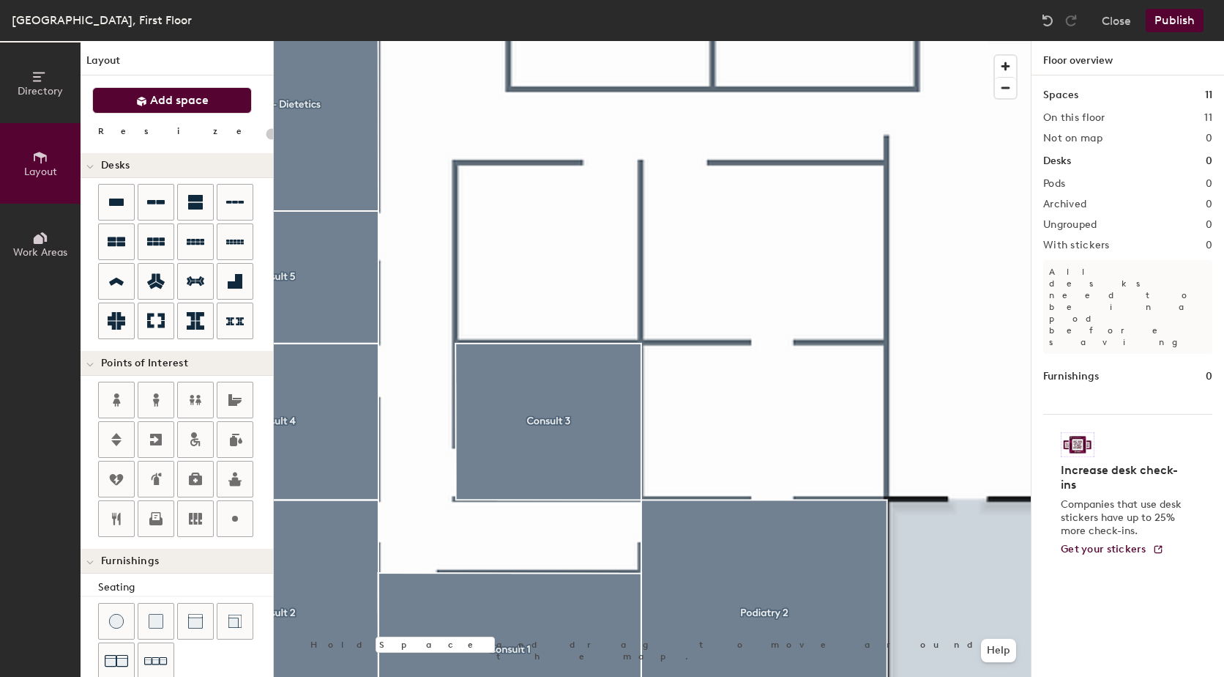
click at [220, 110] on button "Add space" at bounding box center [172, 100] width 160 height 26
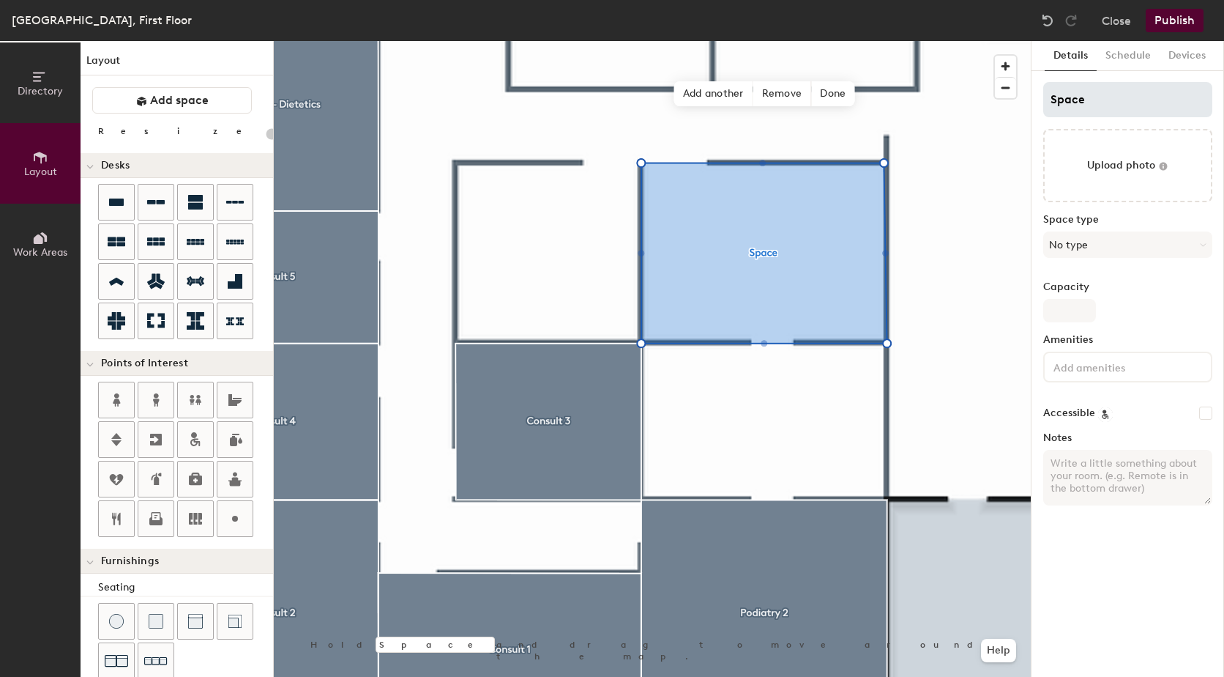
type input "20"
click at [978, 105] on div "Directory Layout Work Areas Layout Add space Resize Desks Points of Interest Fu…" at bounding box center [612, 359] width 1224 height 636
type input "P"
type input "20"
type input "Pod"
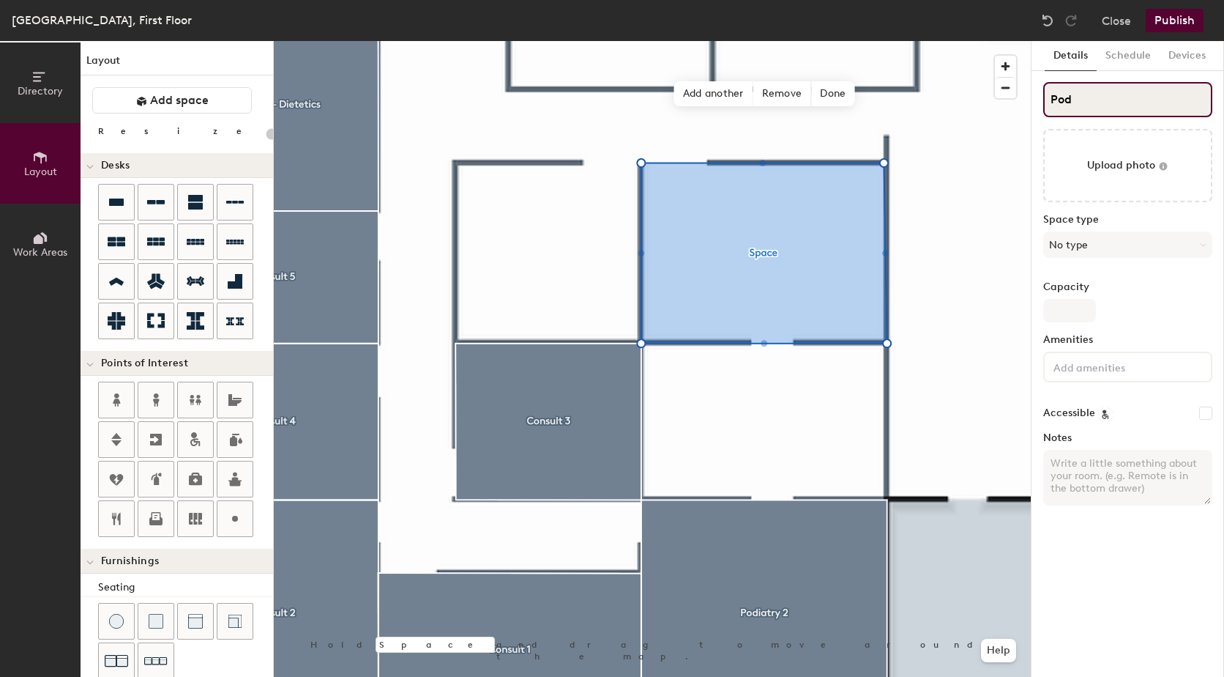
type input "20"
type input "Podia"
type input "20"
type input "Podiat"
type input "20"
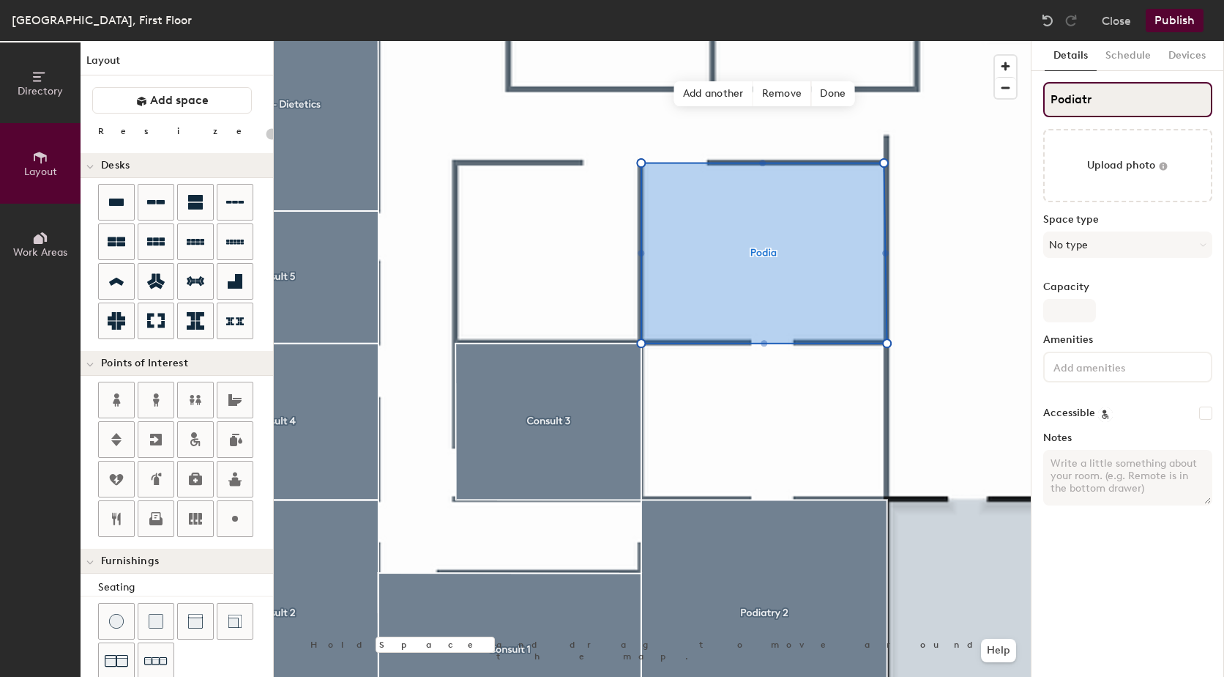
type input "Podiatry"
type input "20"
type input "Podiatry"
type input "20"
type input "[MEDICAL_DATA] 1"
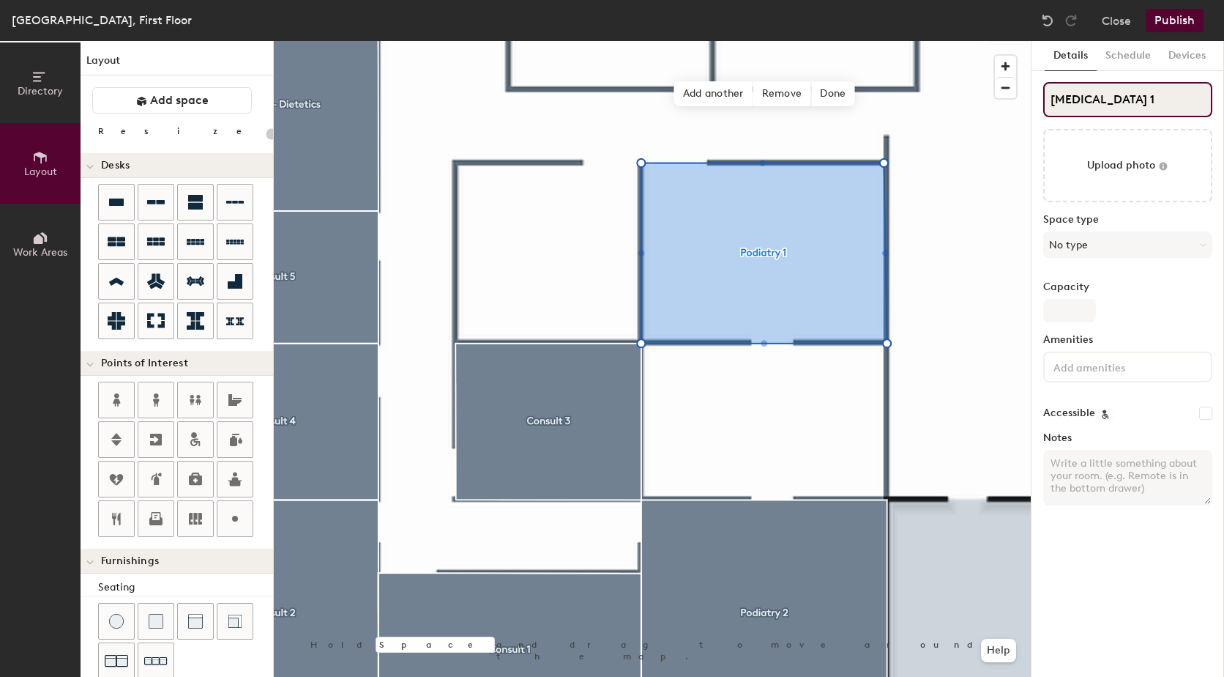
type input "20"
type input "[MEDICAL_DATA] 1"
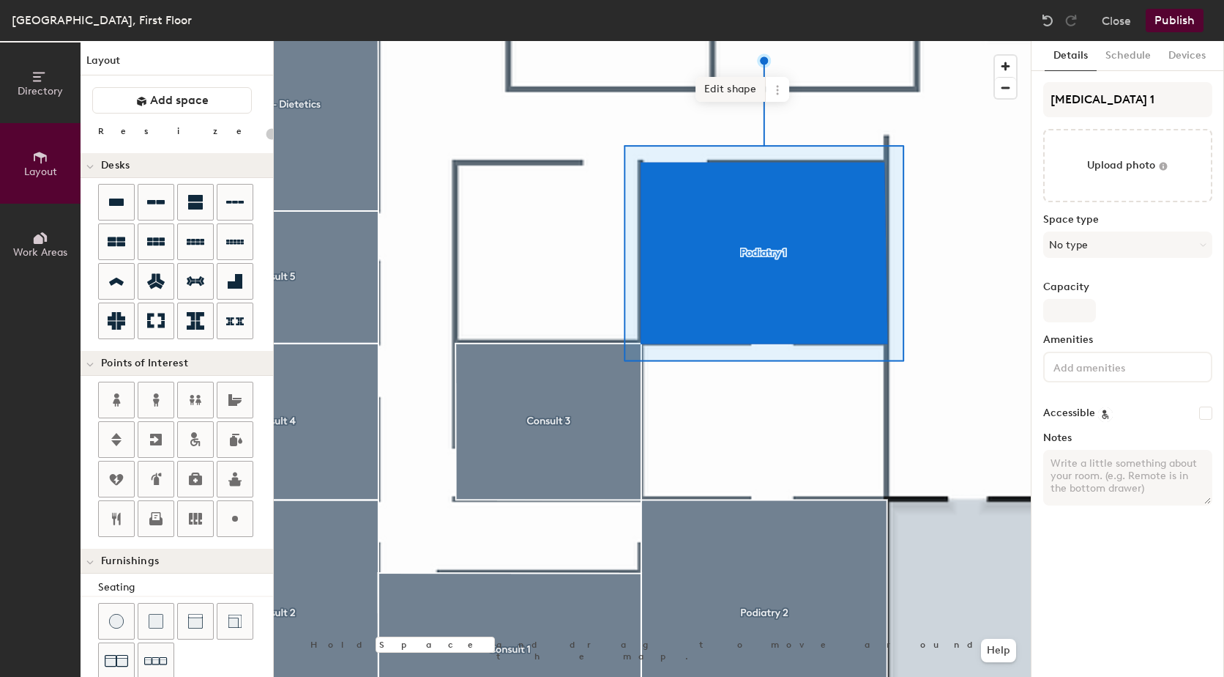
click at [737, 86] on span "Edit shape" at bounding box center [731, 89] width 70 height 25
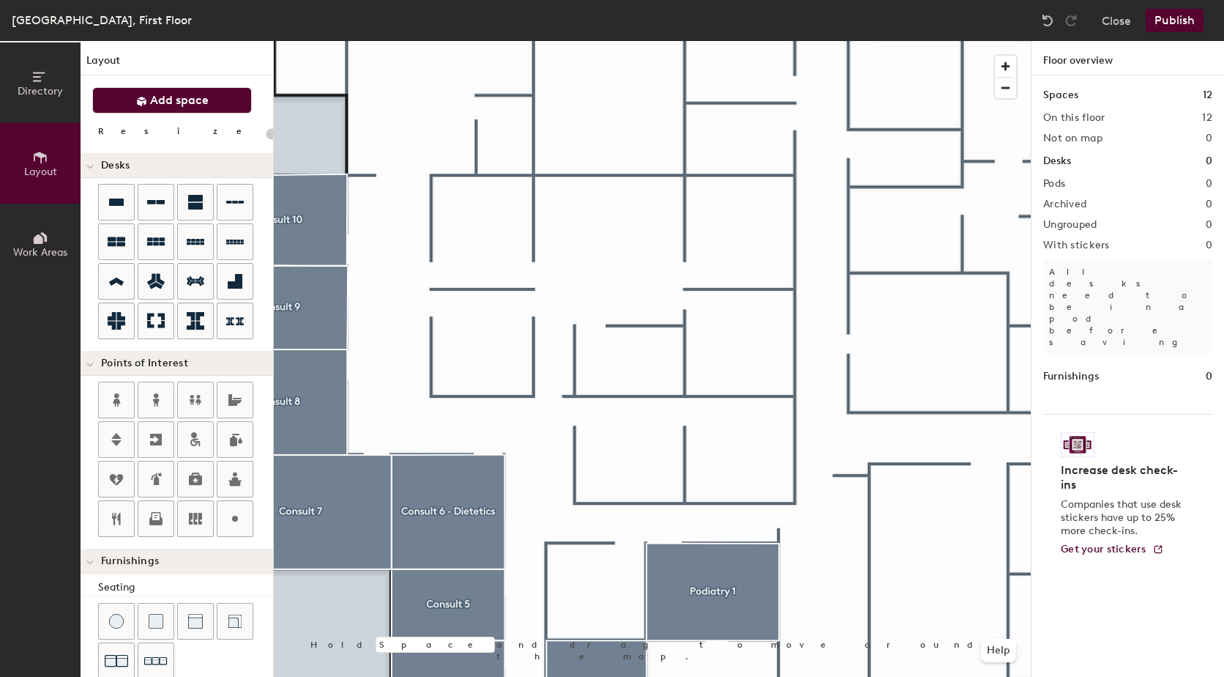
click at [206, 104] on span "Add space" at bounding box center [179, 100] width 59 height 15
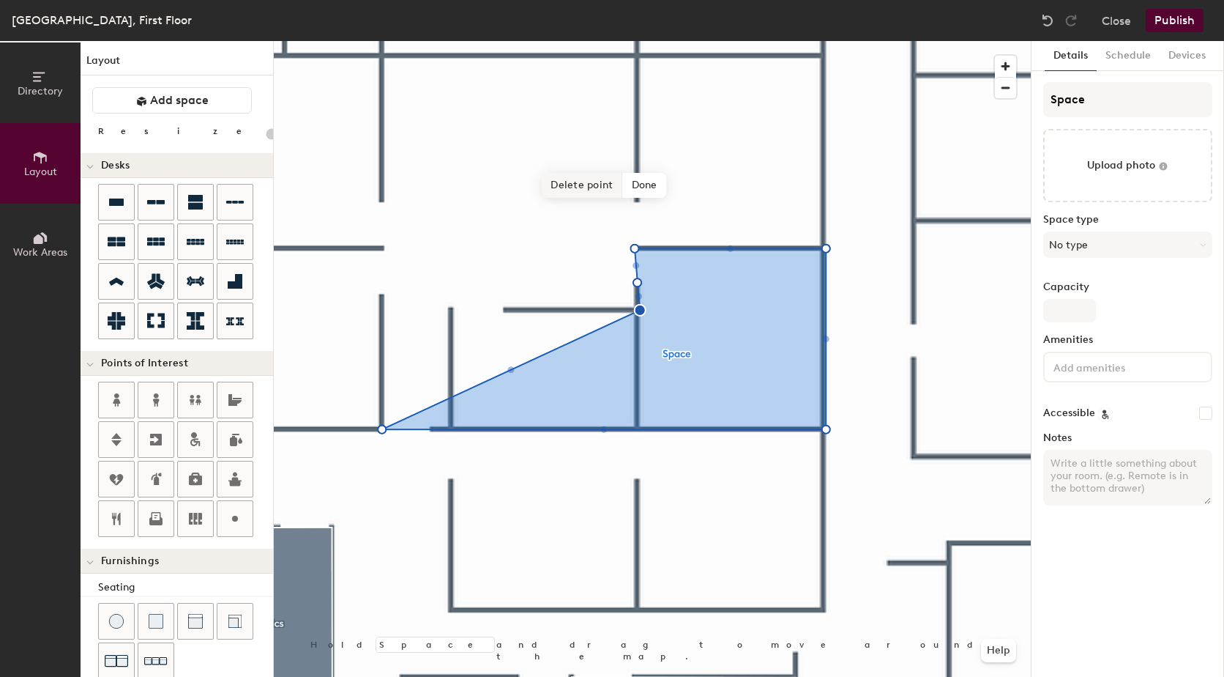
click at [594, 187] on span "Delete point" at bounding box center [582, 185] width 81 height 25
click at [609, 192] on span "Delete point" at bounding box center [582, 185] width 81 height 25
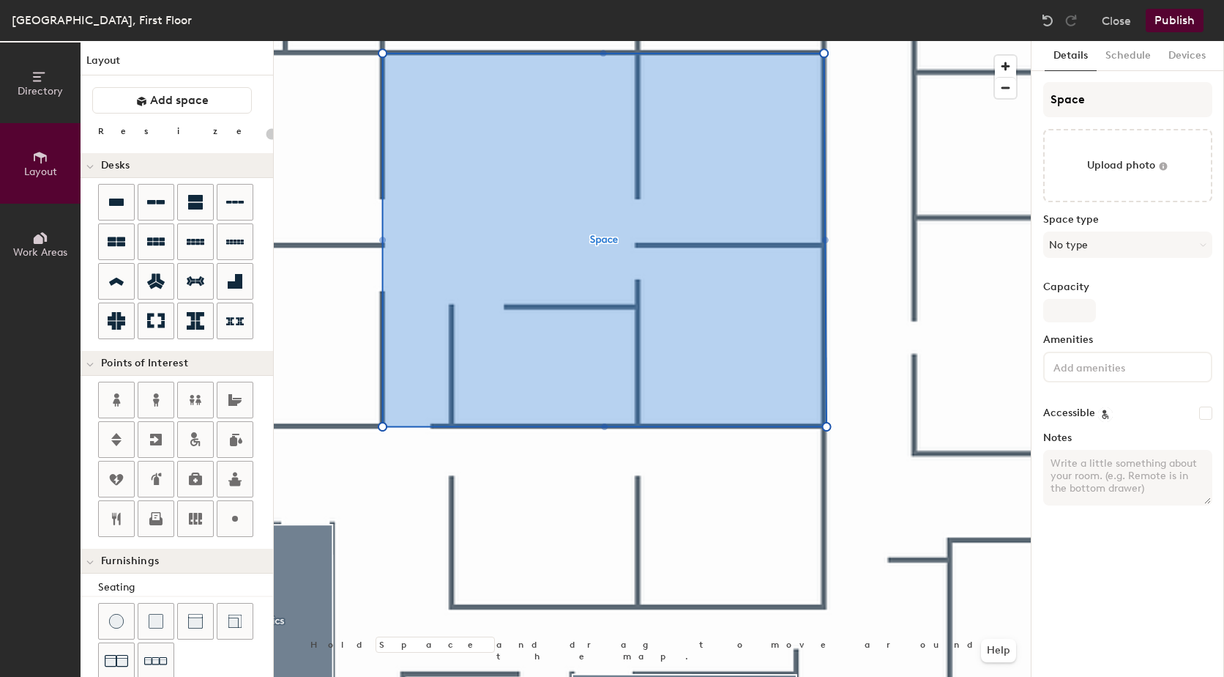
type input "20"
click at [983, 102] on div "Directory Layout Work Areas Layout Add space Resize Desks Points of Interest Fu…" at bounding box center [612, 359] width 1224 height 636
type input "P"
type input "20"
type input "Ph"
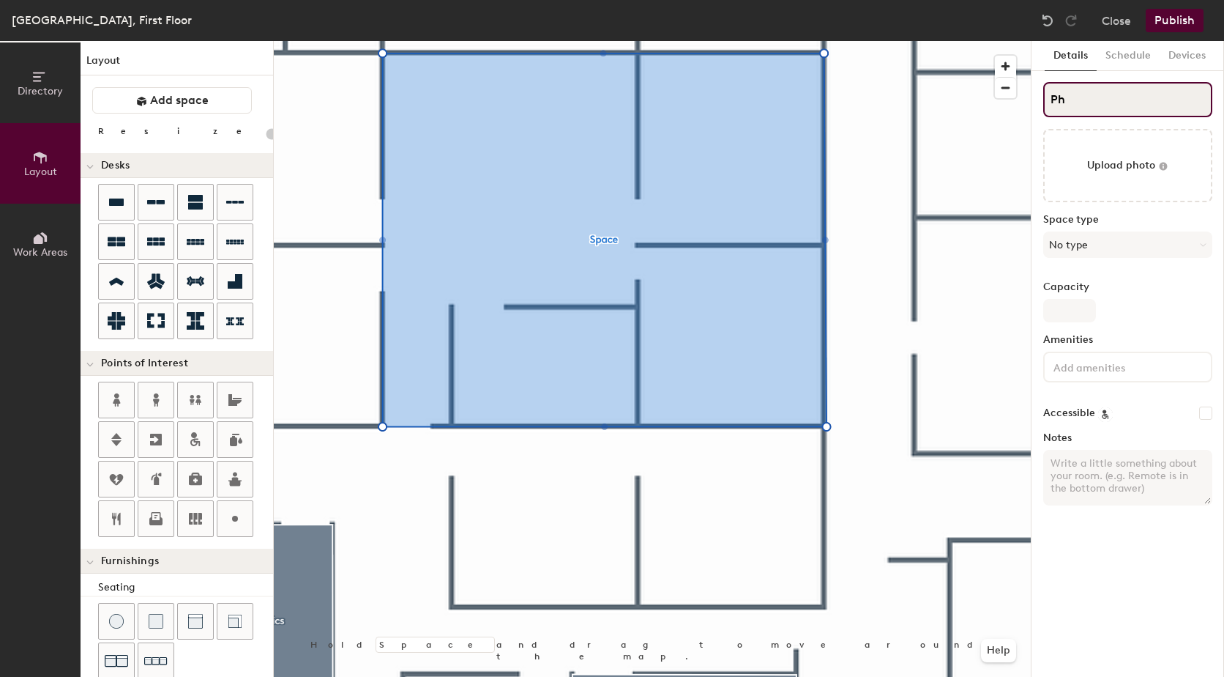
type input "20"
type input "Phy"
type input "20"
type input "Physi"
type input "20"
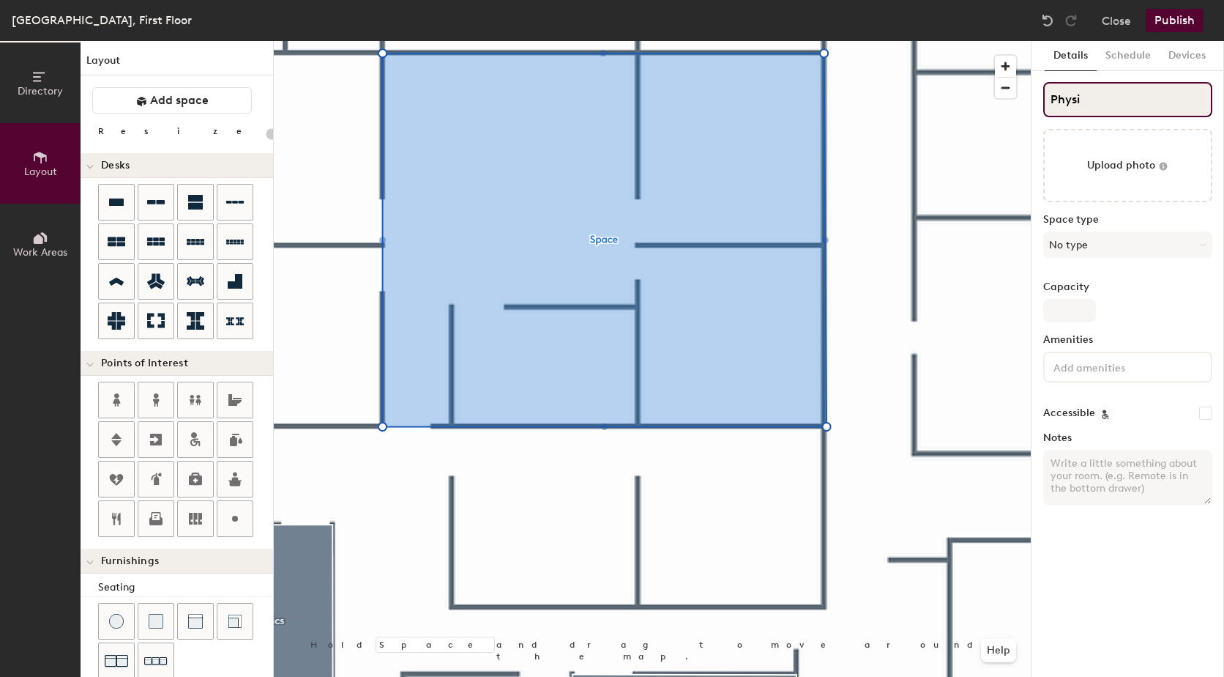
type input "Physio"
type input "20"
type input "Physio"
type input "20"
type input "Physio G"
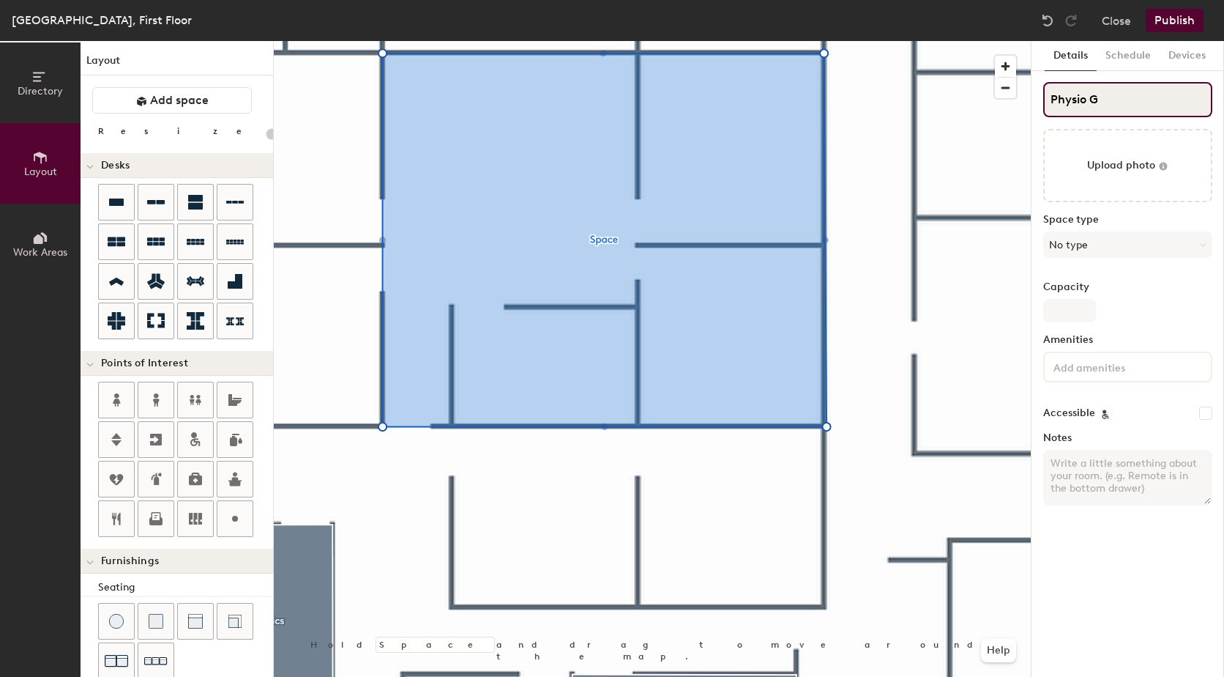
type input "20"
type input "Physio Gy"
type input "20"
type input "Physio Gym"
type input "20"
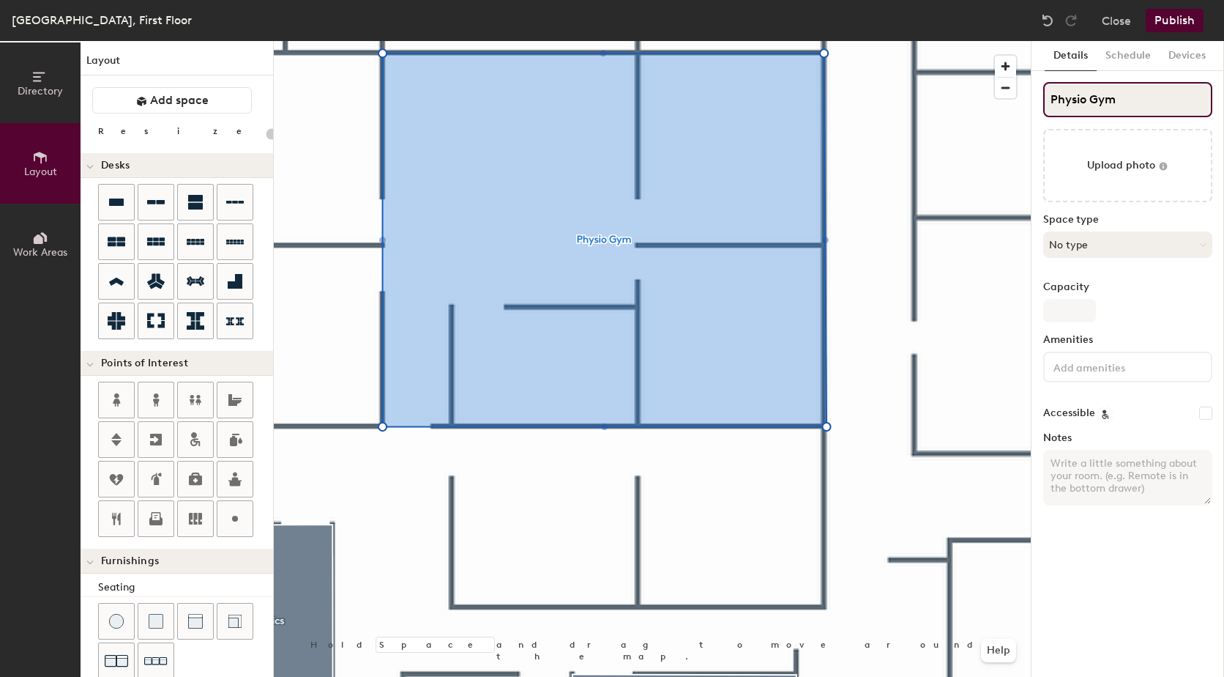
type input "Physio Gym"
click at [1152, 241] on button "No type" at bounding box center [1128, 244] width 169 height 26
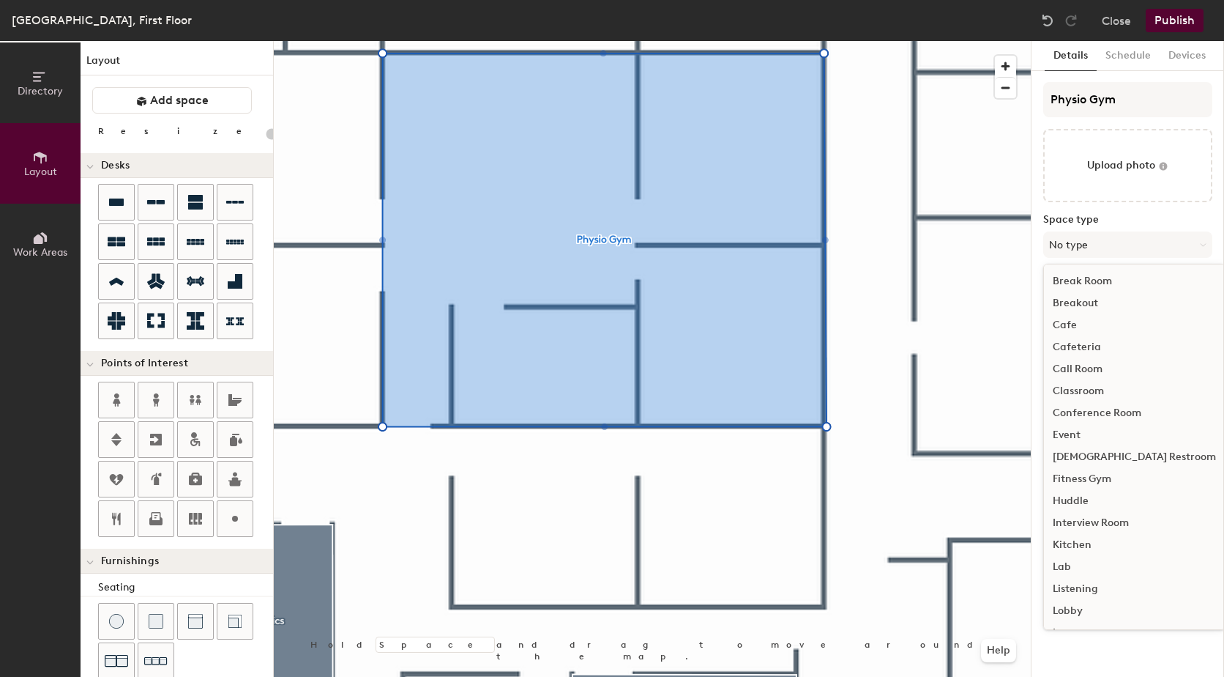
click at [1118, 480] on div "Fitness Gym" at bounding box center [1134, 479] width 181 height 22
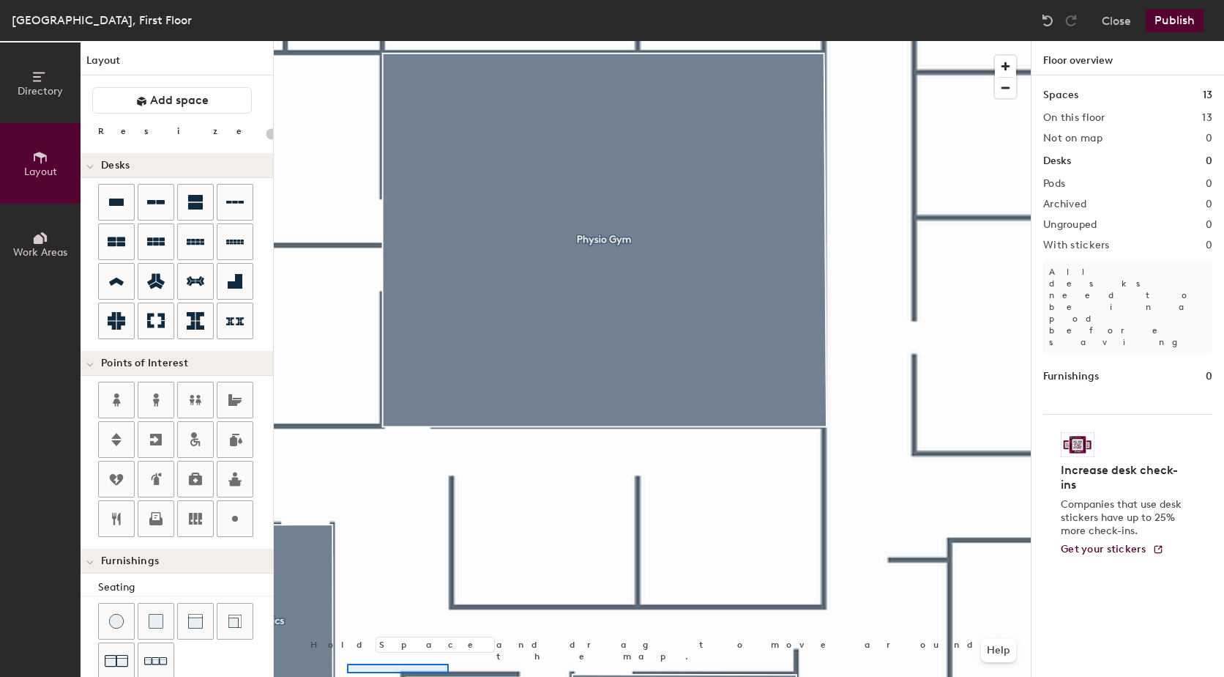
click at [347, 41] on div at bounding box center [652, 41] width 757 height 0
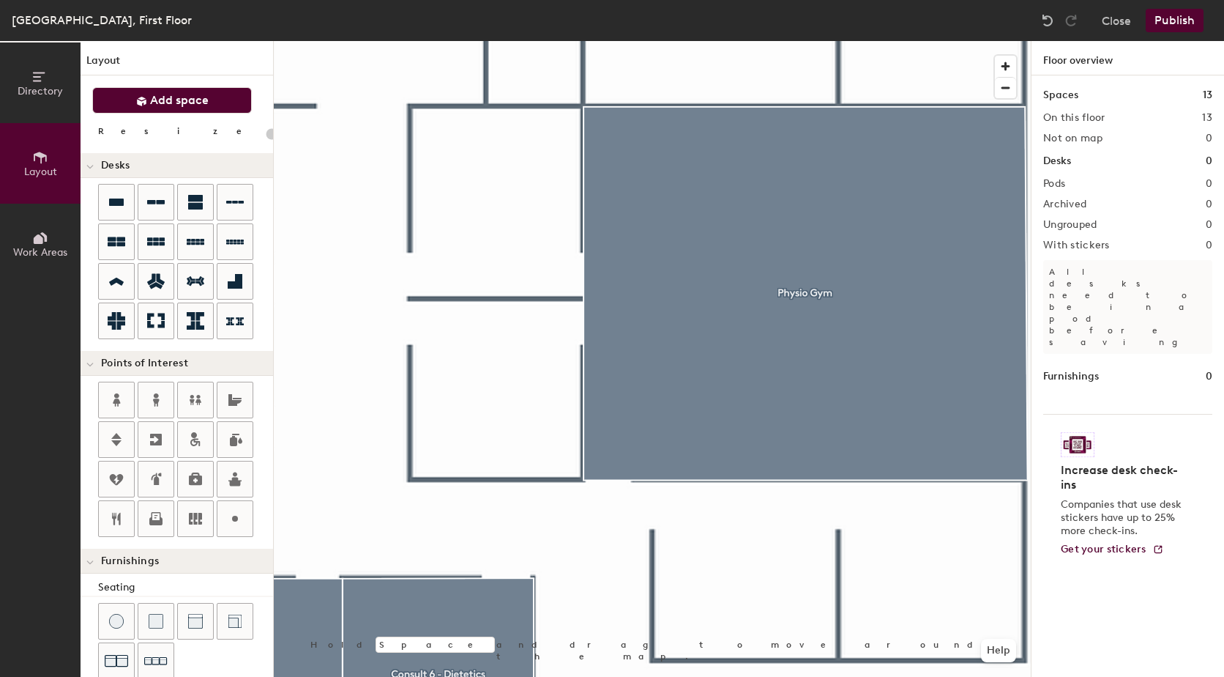
click at [192, 108] on button "Add space" at bounding box center [172, 100] width 160 height 26
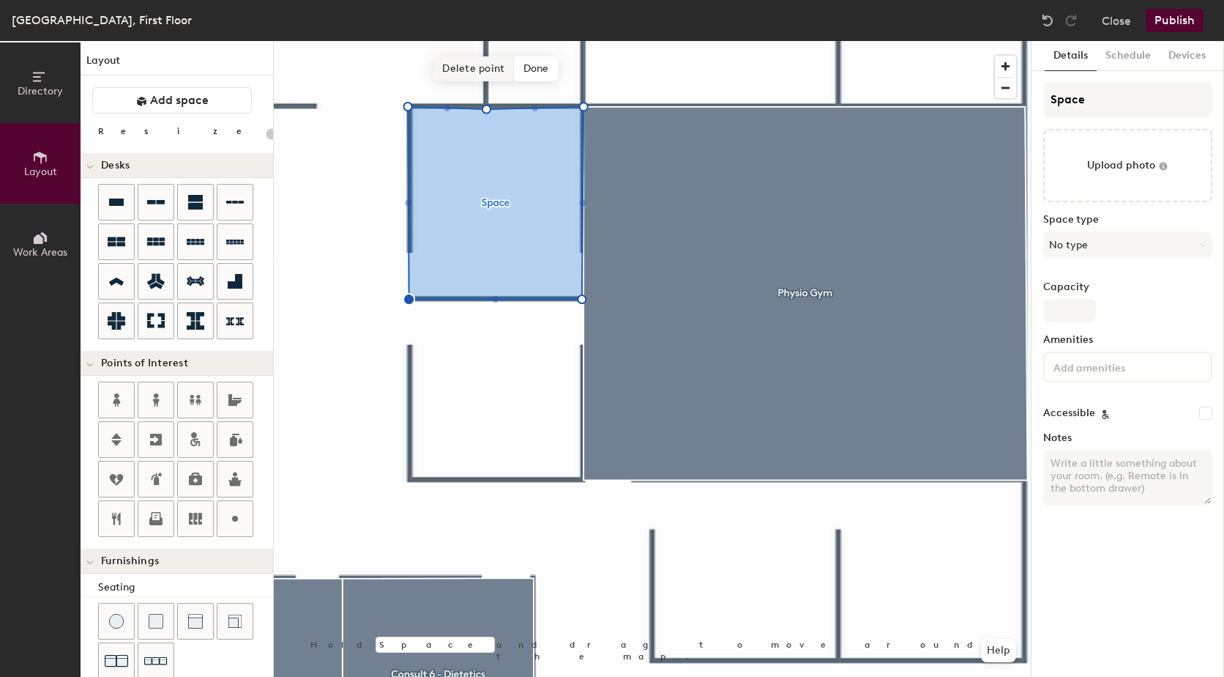
click at [482, 63] on span "Delete point" at bounding box center [474, 68] width 81 height 25
type input "20"
click at [1010, 104] on div "Directory Layout Work Areas Layout Add space Resize Desks Points of Interest Fu…" at bounding box center [612, 359] width 1224 height 636
type input "P"
type input "20"
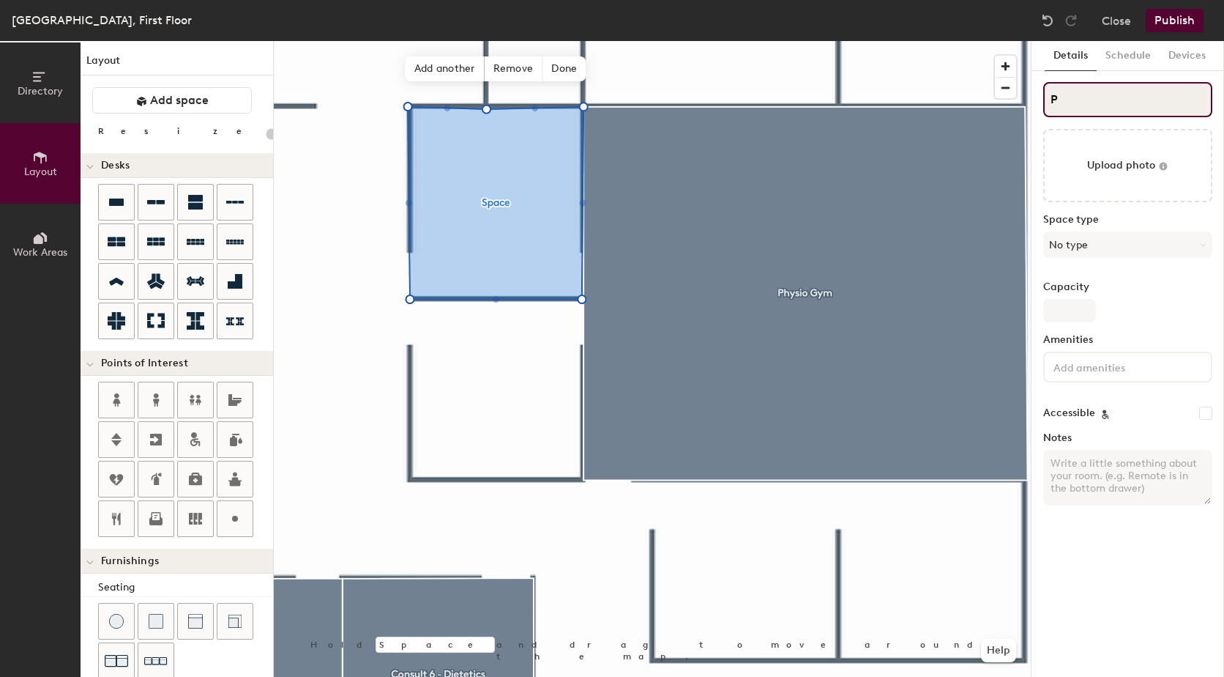
type input "Ph"
type input "20"
type input "Physi"
type input "20"
type input "Physio"
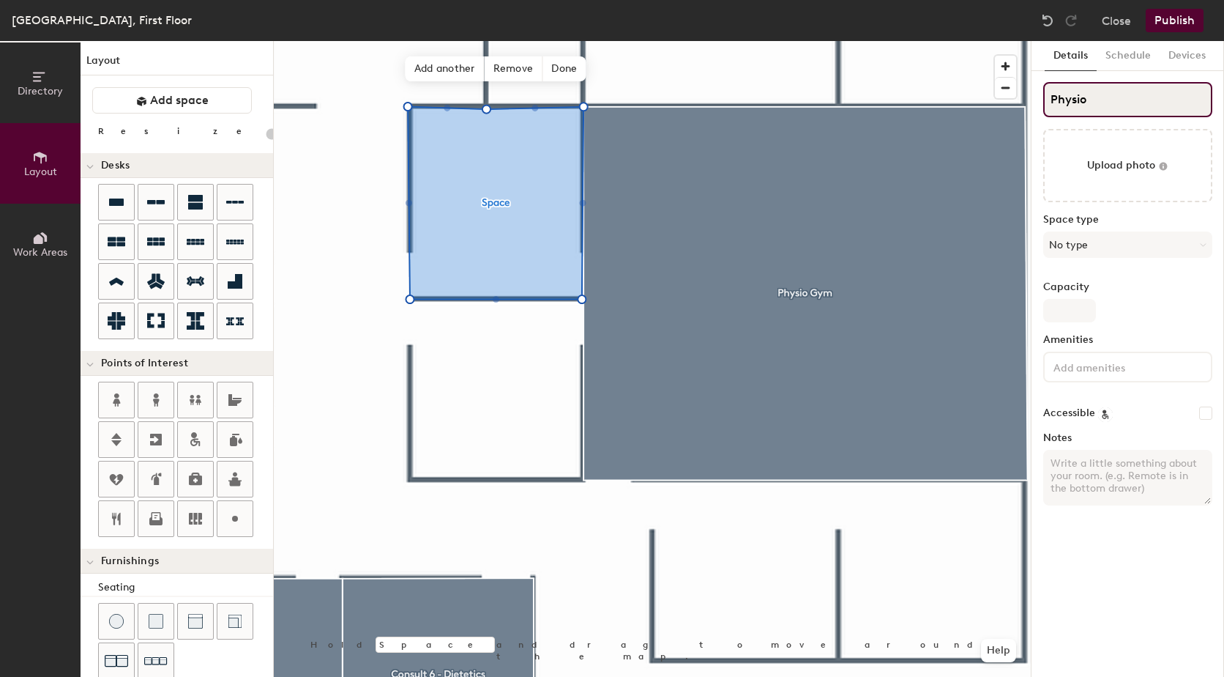
type input "20"
type input "Physio"
type input "20"
type input "Physio 4"
type input "20"
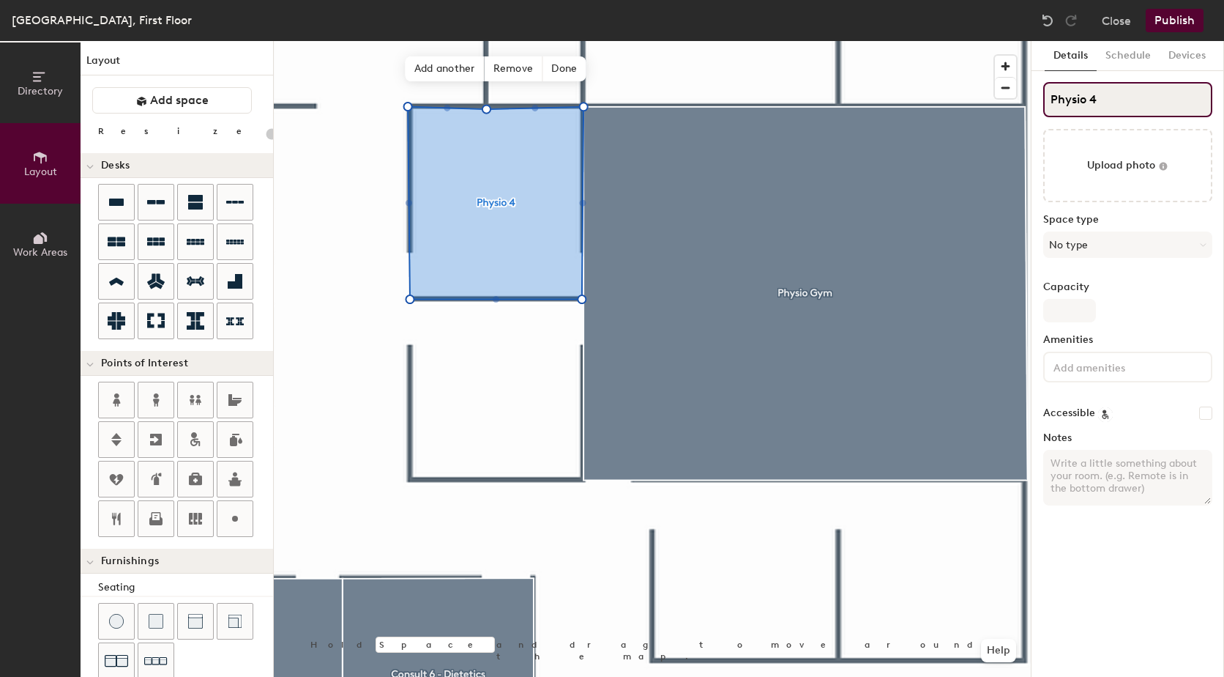
type input "Physio 4"
click at [1108, 258] on div "Space type No type" at bounding box center [1128, 242] width 169 height 56
click at [1110, 255] on button "No type" at bounding box center [1128, 244] width 169 height 26
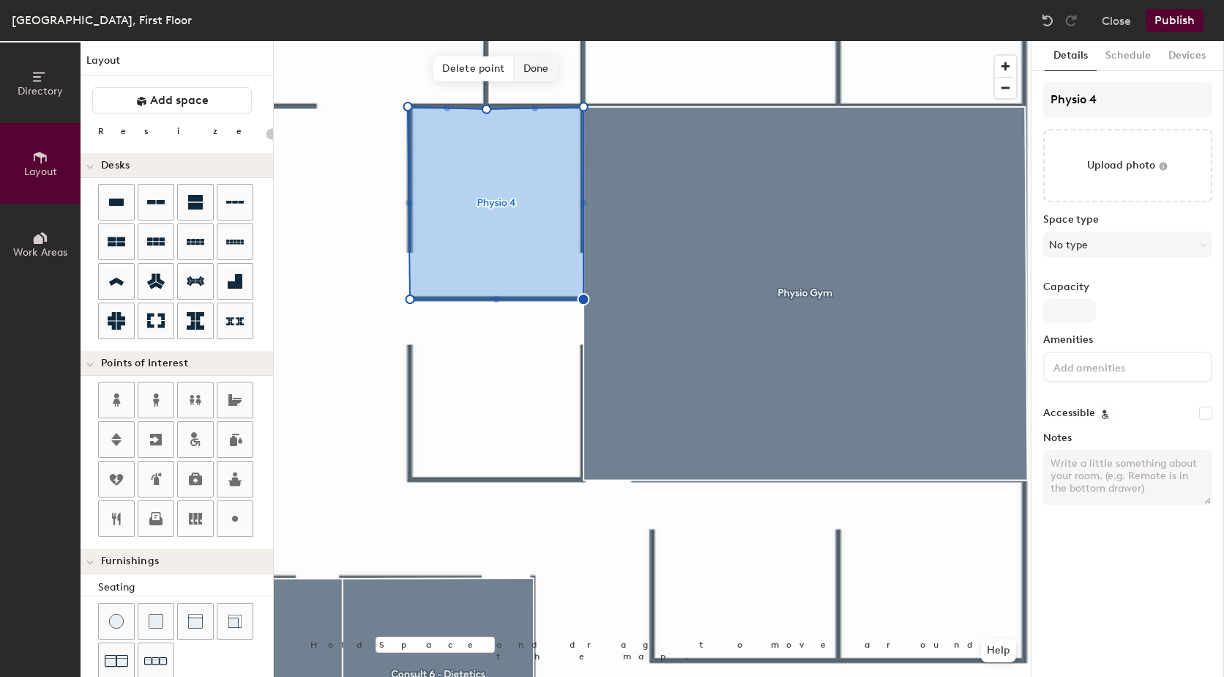
click at [532, 73] on span "Done" at bounding box center [536, 68] width 43 height 25
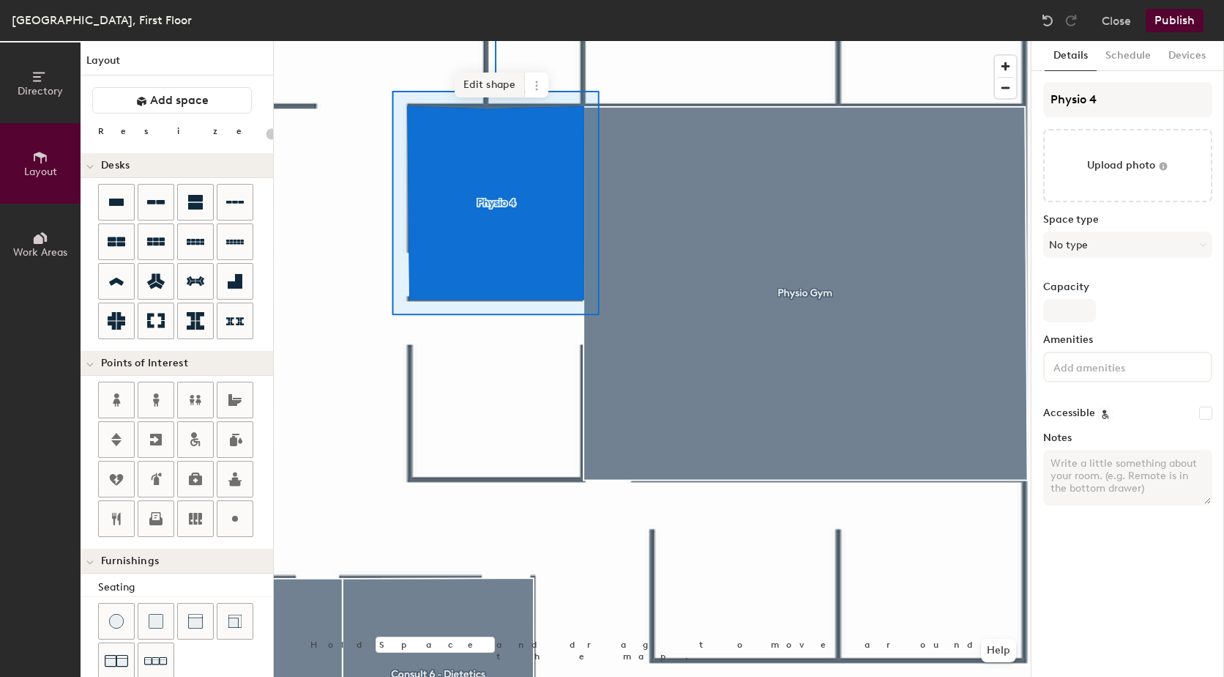
click at [501, 81] on span "Edit shape" at bounding box center [490, 85] width 70 height 25
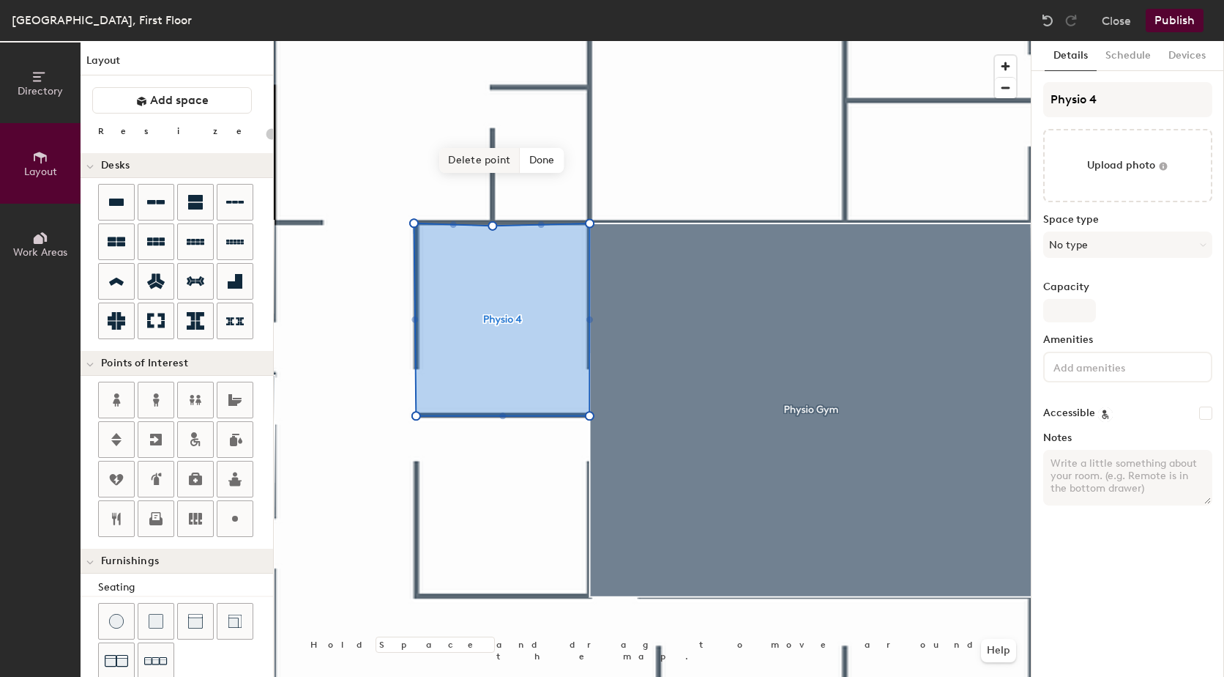
click at [475, 157] on span "Delete point" at bounding box center [479, 160] width 81 height 25
click at [587, 153] on span "Done" at bounding box center [570, 160] width 43 height 25
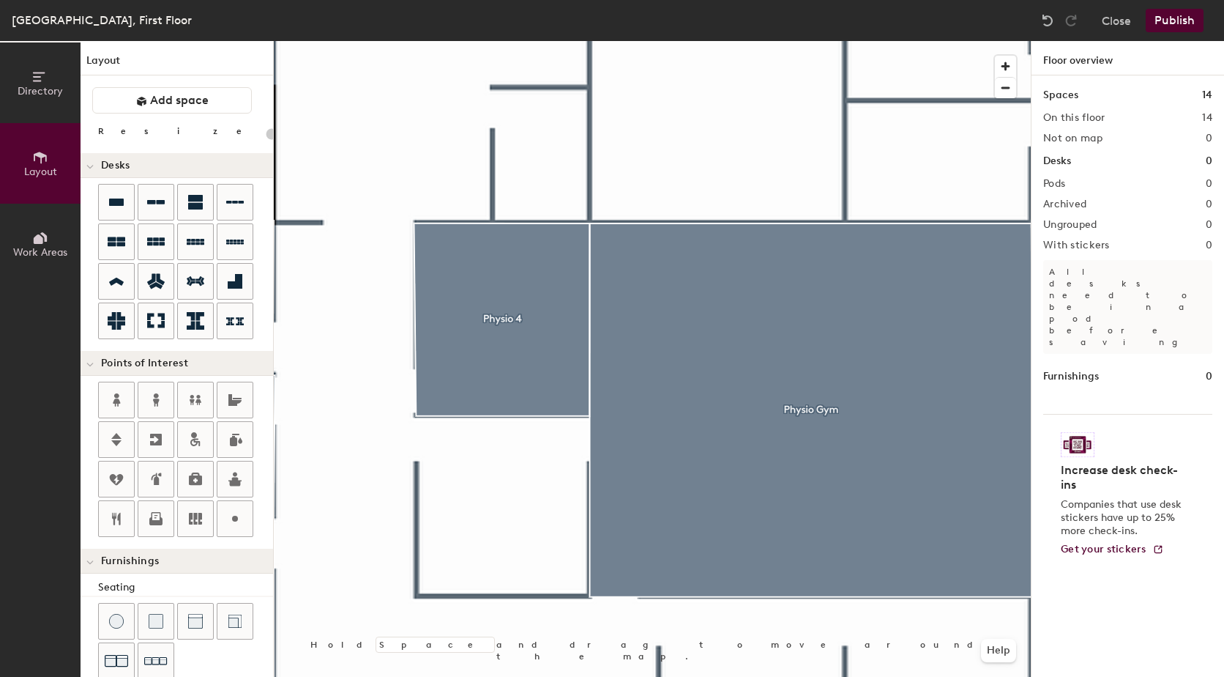
click at [187, 84] on div "Layout Add space Resize Desks Points of Interest Furnishings Seating Tables Boo…" at bounding box center [177, 359] width 193 height 636
click at [187, 96] on span "Add space" at bounding box center [179, 100] width 59 height 15
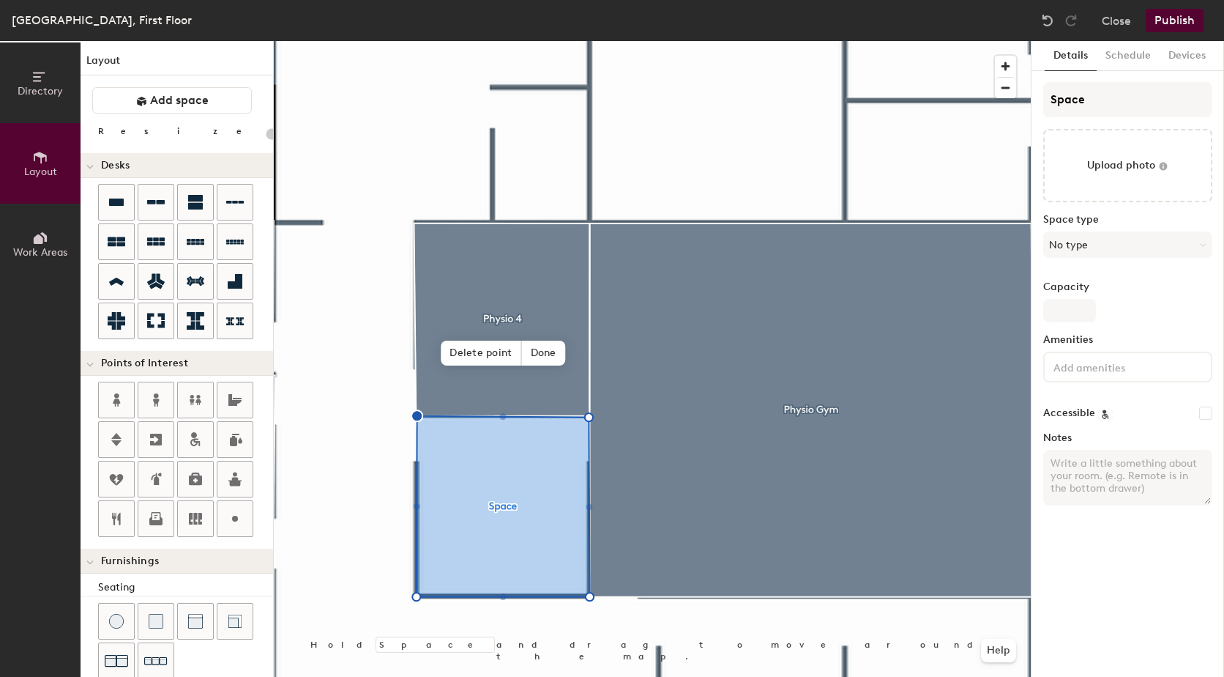
type input "20"
click at [1012, 103] on div "Directory Layout Work Areas Layout Add space Resize Desks Points of Interest Fu…" at bounding box center [612, 359] width 1224 height 636
type input "P"
type input "20"
type input "Ph"
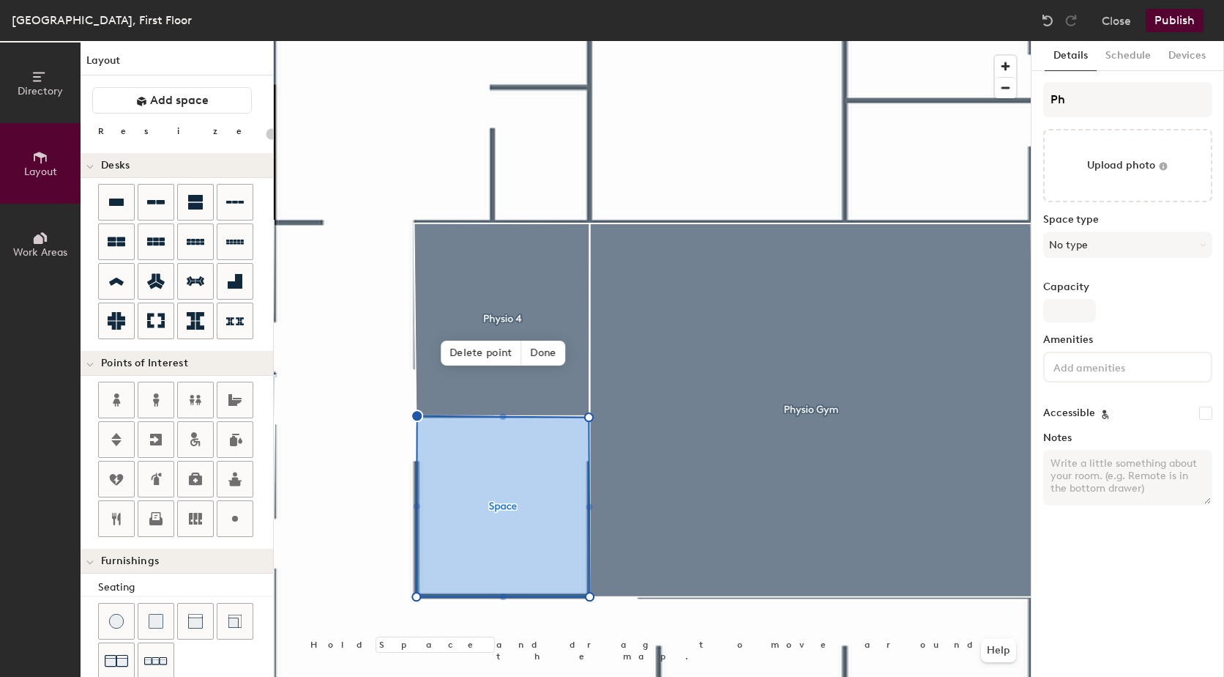
type input "20"
type input "Physi"
type input "20"
type input "Physio"
type input "20"
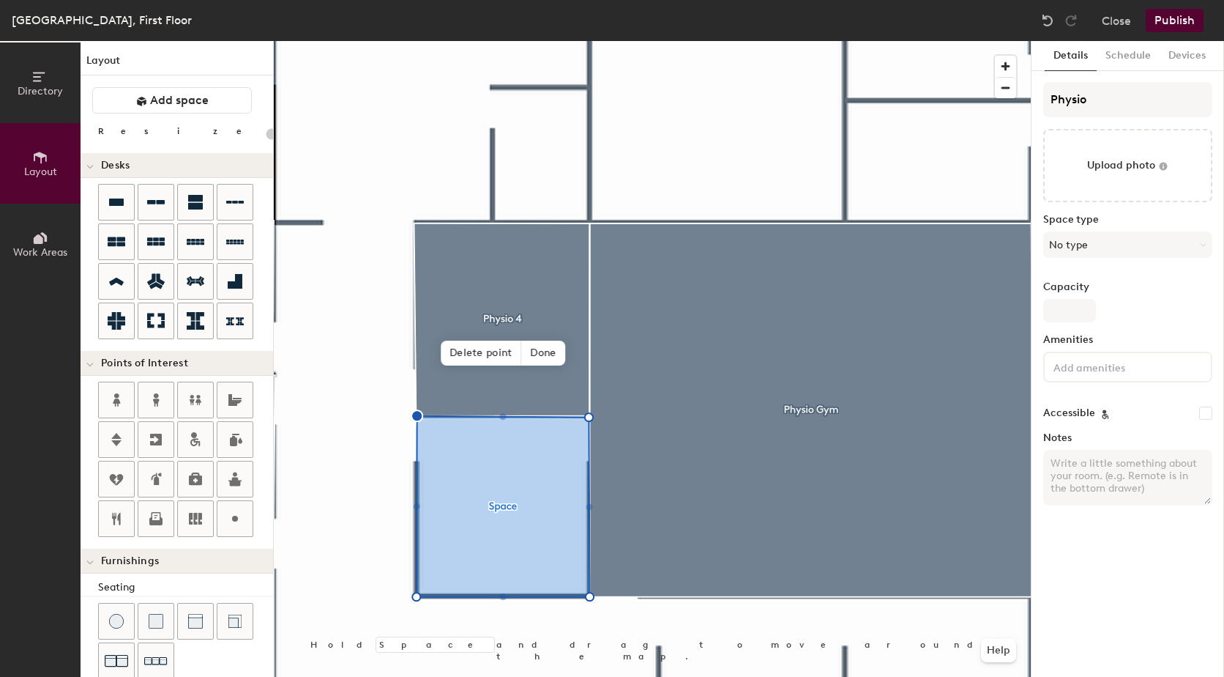
type input "Physio"
type input "20"
type input "Physio 3"
type input "20"
type input "Physio 3"
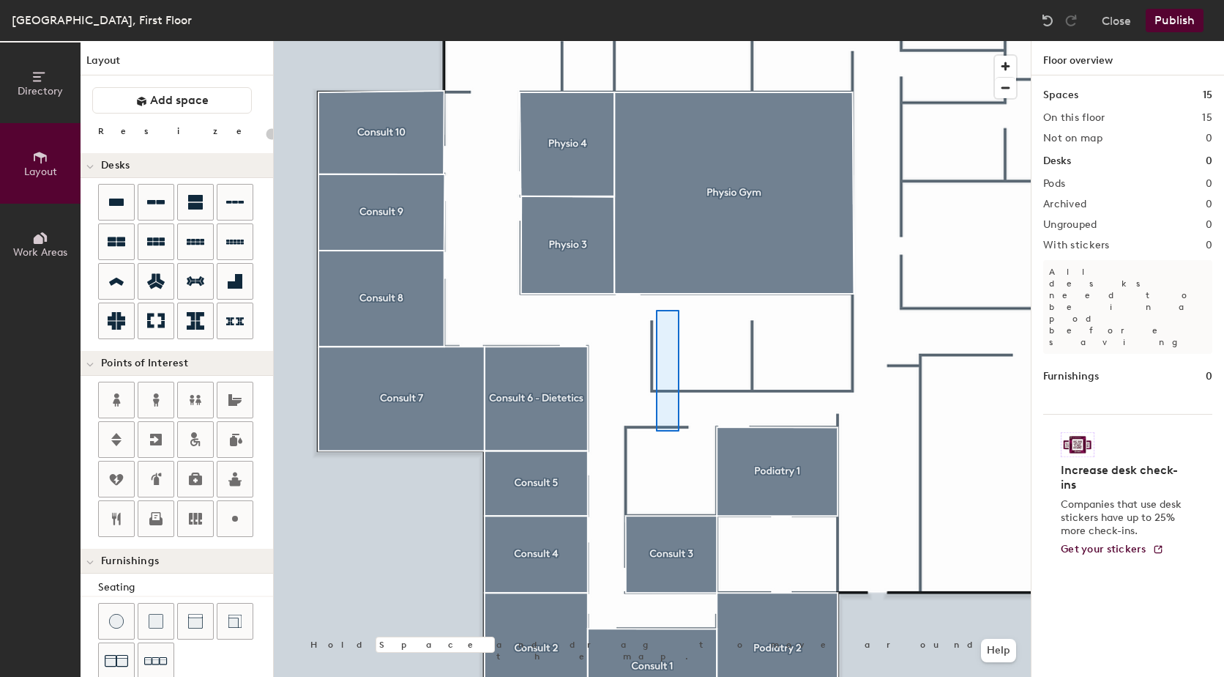
click at [656, 41] on div at bounding box center [652, 41] width 757 height 0
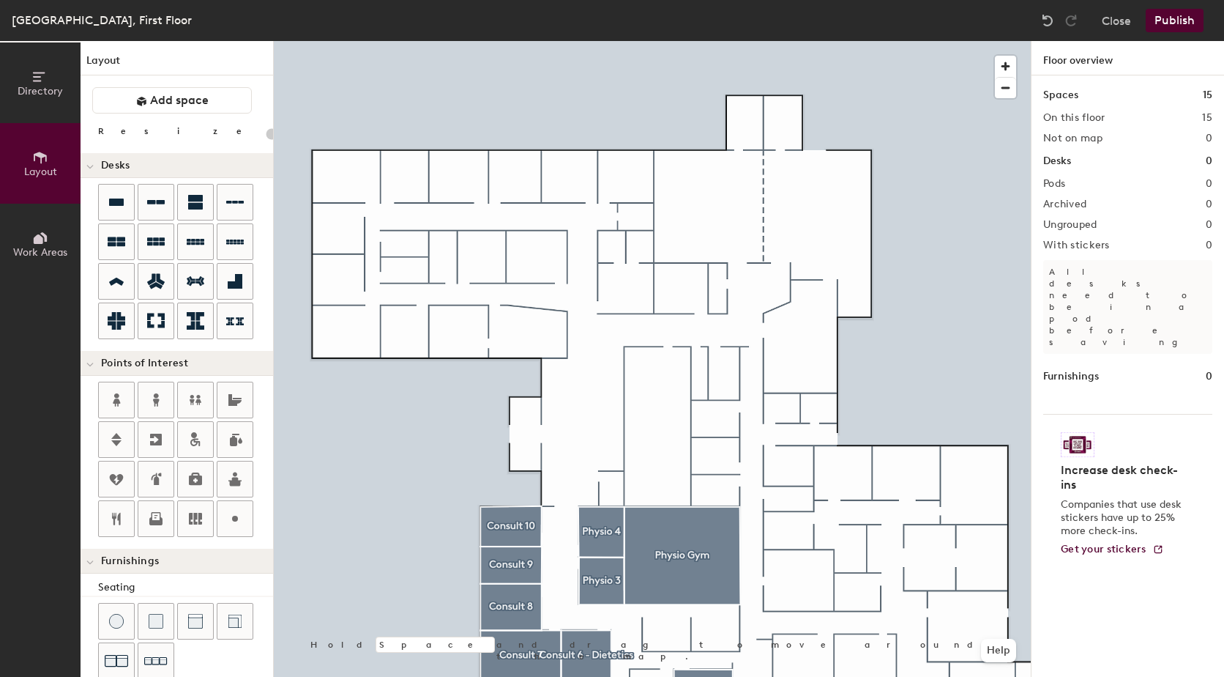
drag, startPoint x: 187, startPoint y: 100, endPoint x: 240, endPoint y: 120, distance: 56.6
click at [187, 100] on span "Add space" at bounding box center [179, 100] width 59 height 15
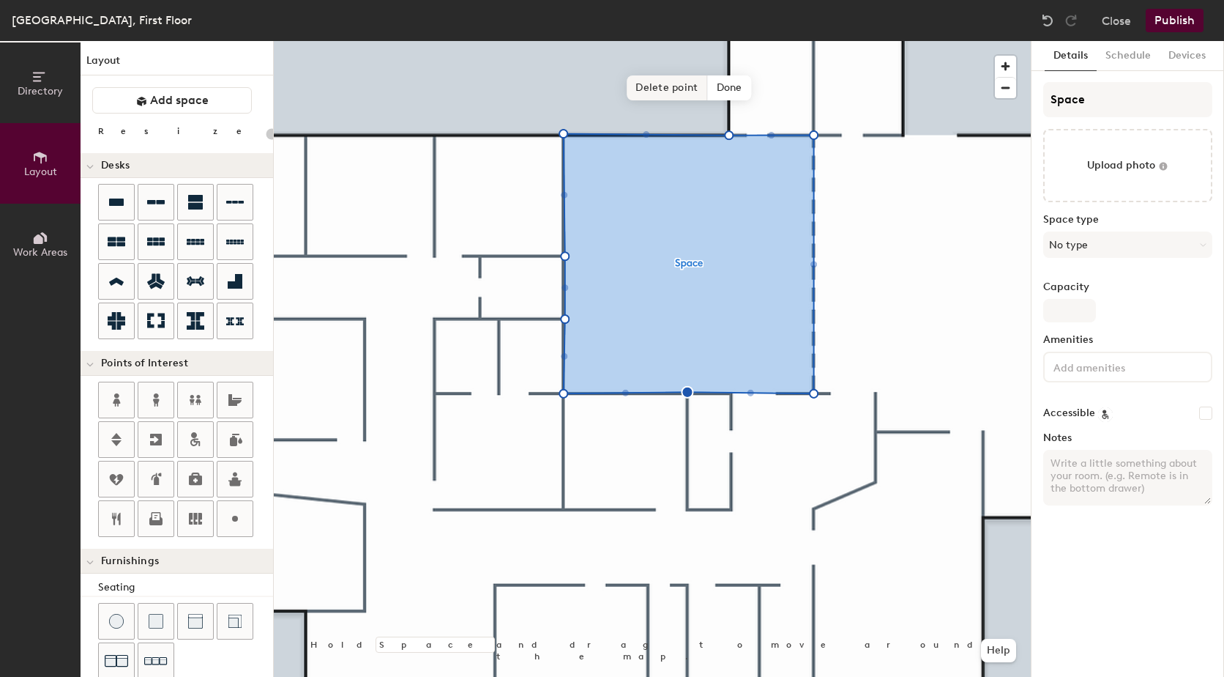
click at [685, 79] on span "Delete point" at bounding box center [667, 87] width 81 height 25
click at [675, 88] on span "Delete point" at bounding box center [667, 87] width 81 height 25
click at [675, 86] on span "Delete point" at bounding box center [667, 87] width 81 height 25
click at [669, 94] on span "Delete point" at bounding box center [667, 87] width 81 height 25
type input "20"
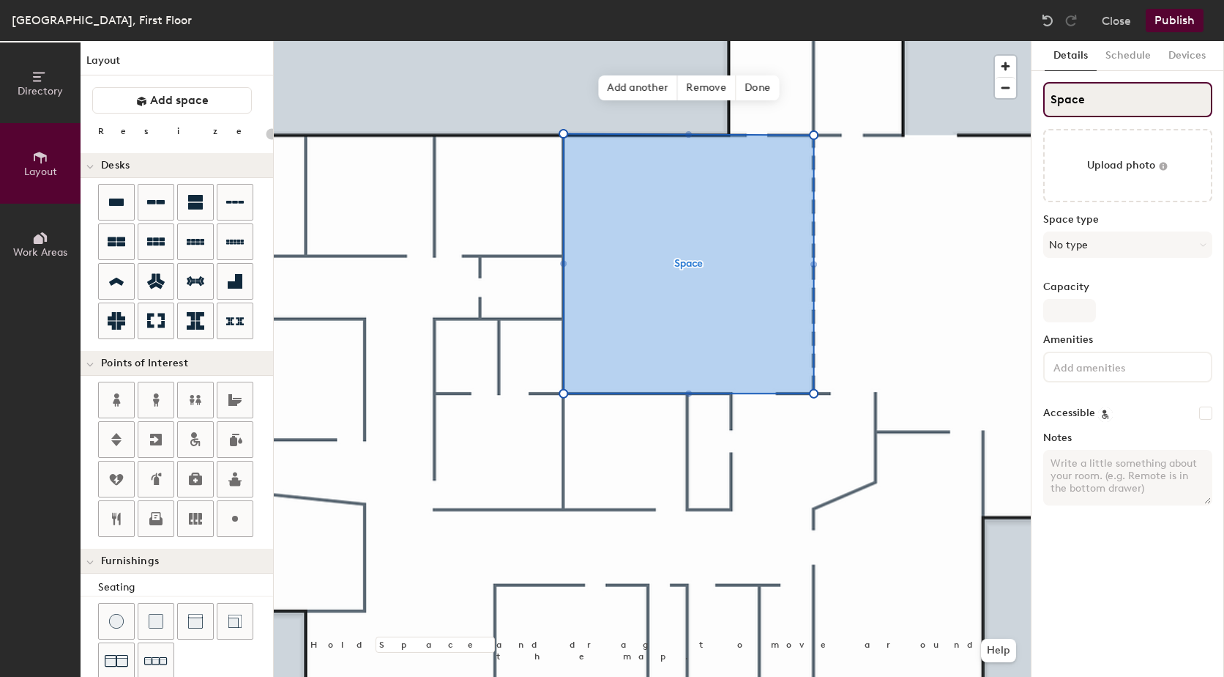
click at [985, 101] on div "Directory Layout Work Areas Layout Add space Resize Desks Points of Interest Fu…" at bounding box center [612, 359] width 1224 height 636
type input "M"
type input "20"
type input "Mee"
type input "20"
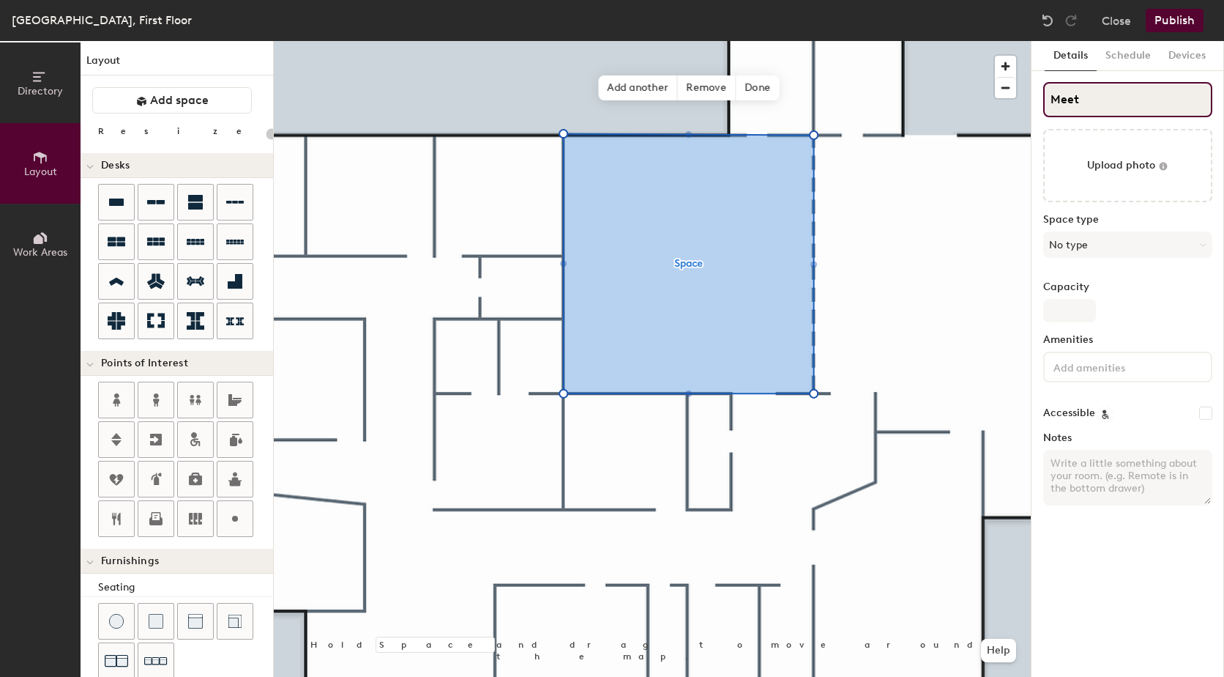
type input "Meeti"
type input "20"
type input "Meeting R"
type input "20"
type input "Meeting Ro"
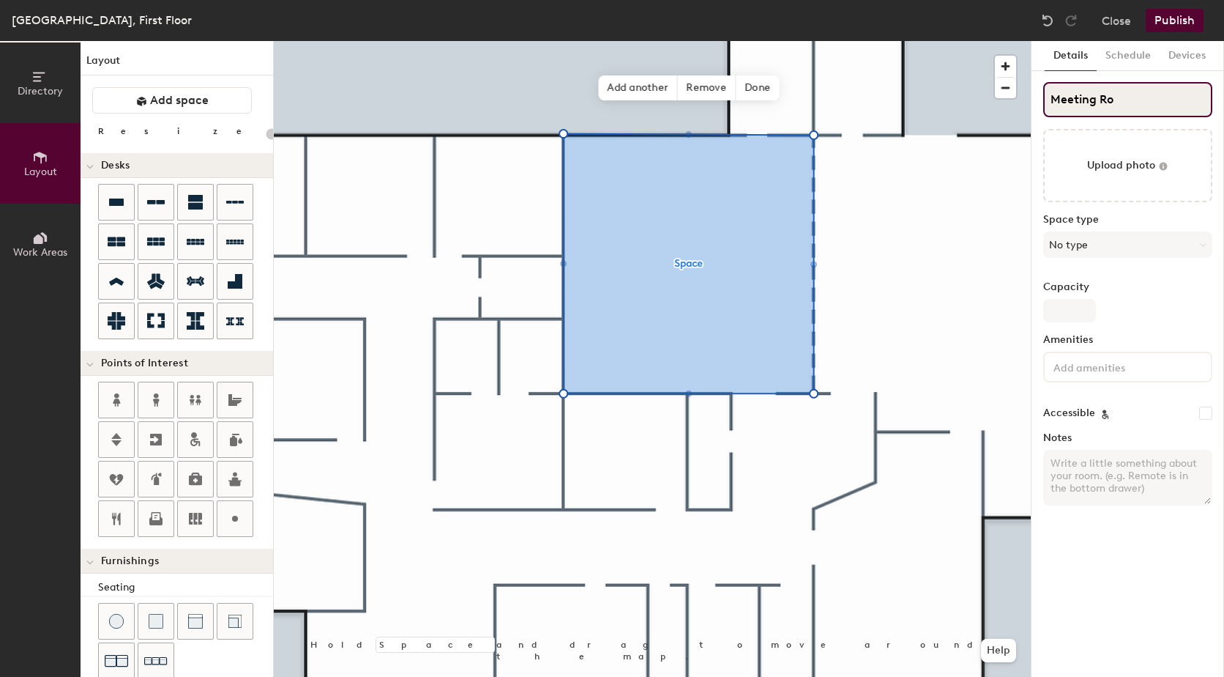
type input "20"
type input "Meeting Room"
type input "20"
type input "Meeting Room"
type input "20"
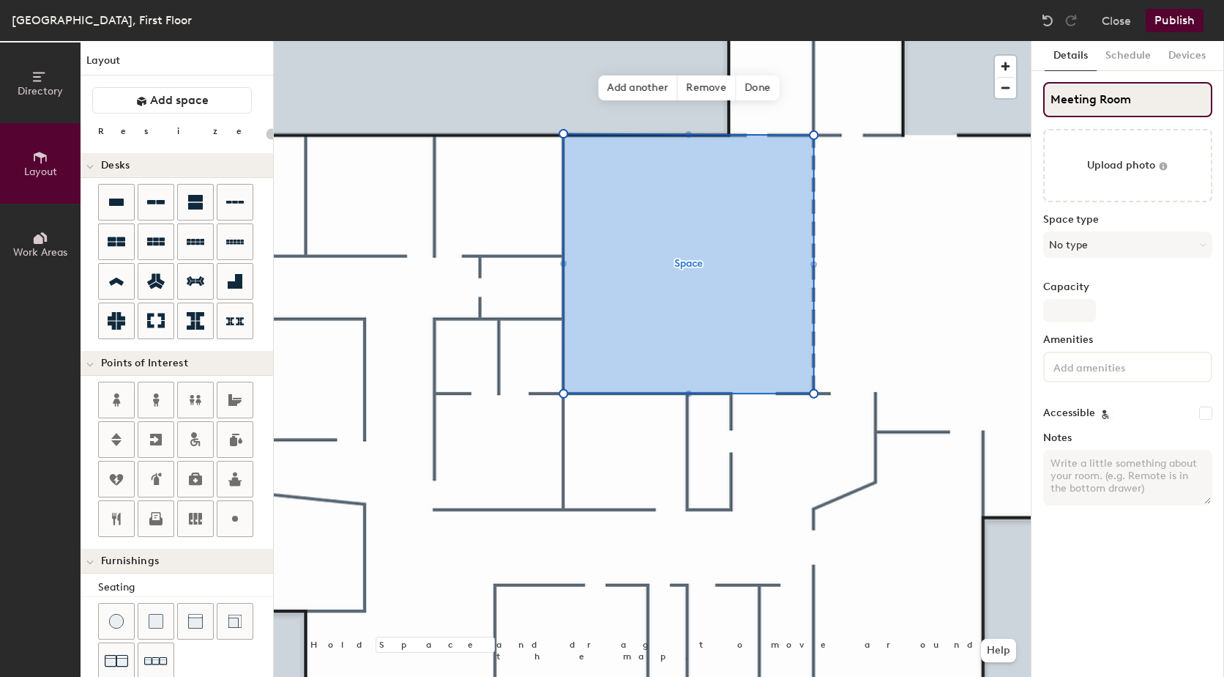
type input "Meeting Room 2"
type input "20"
type input "Meeting Room 2"
click at [1160, 234] on button "No type" at bounding box center [1128, 244] width 169 height 26
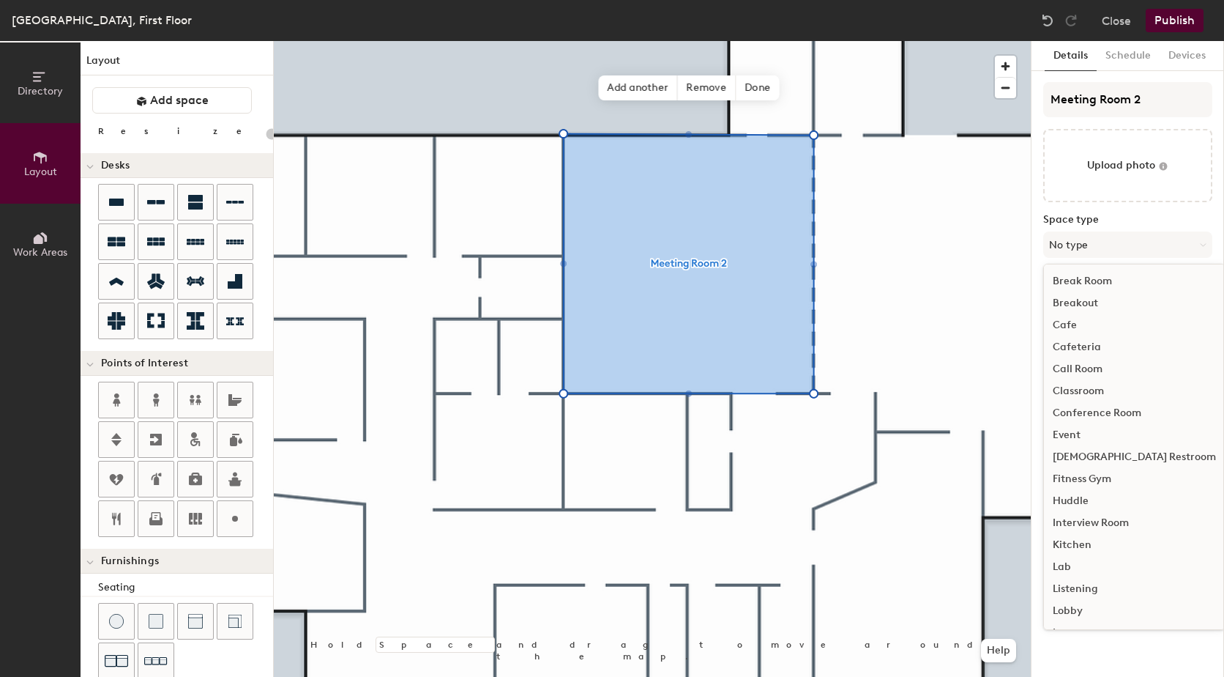
scroll to position [146, 0]
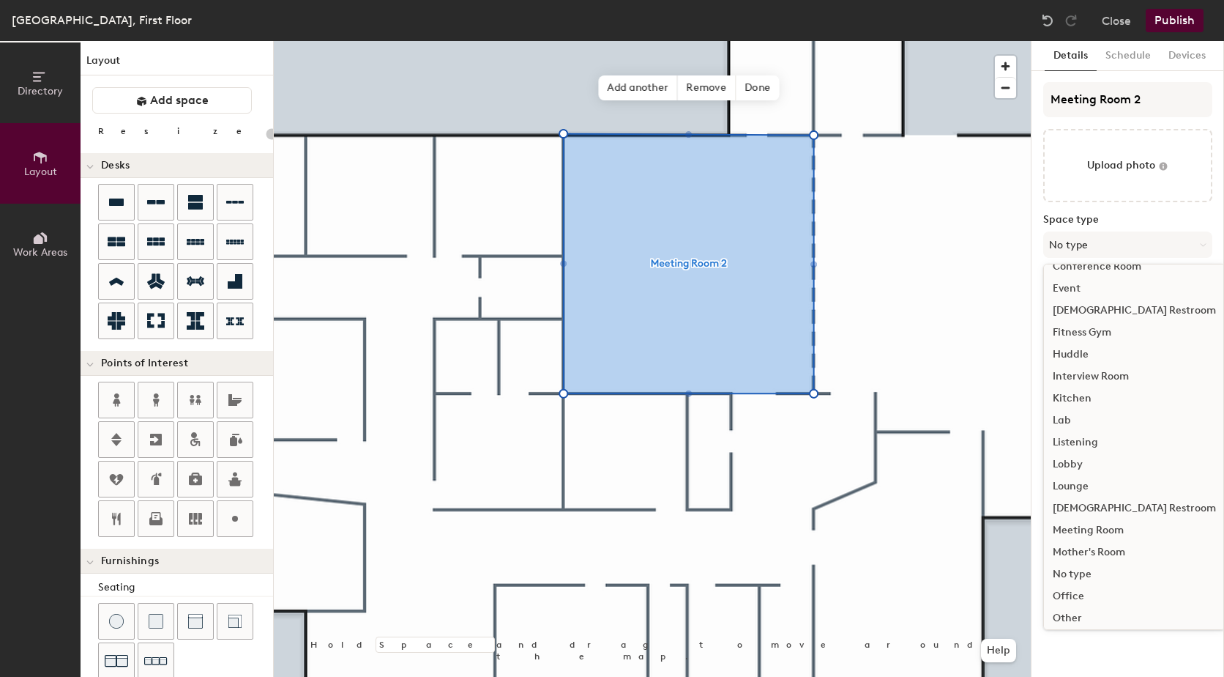
click at [1118, 528] on div "Meeting Room" at bounding box center [1134, 530] width 181 height 22
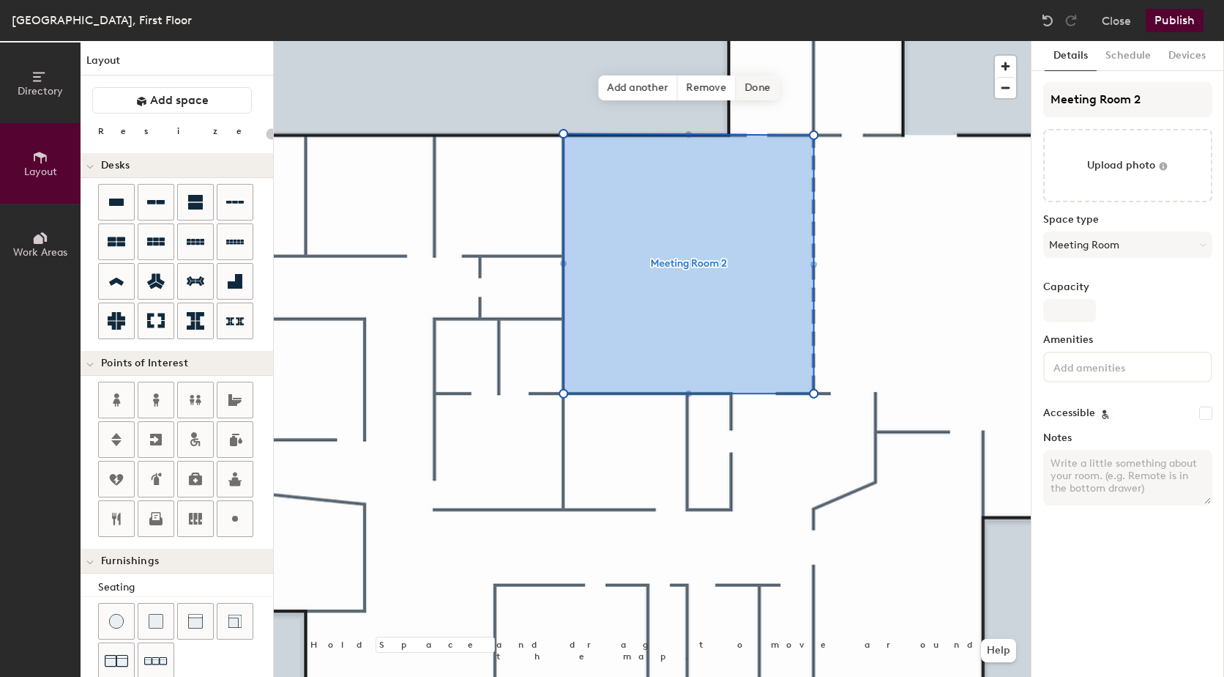
click at [764, 96] on span "Done" at bounding box center [757, 87] width 43 height 25
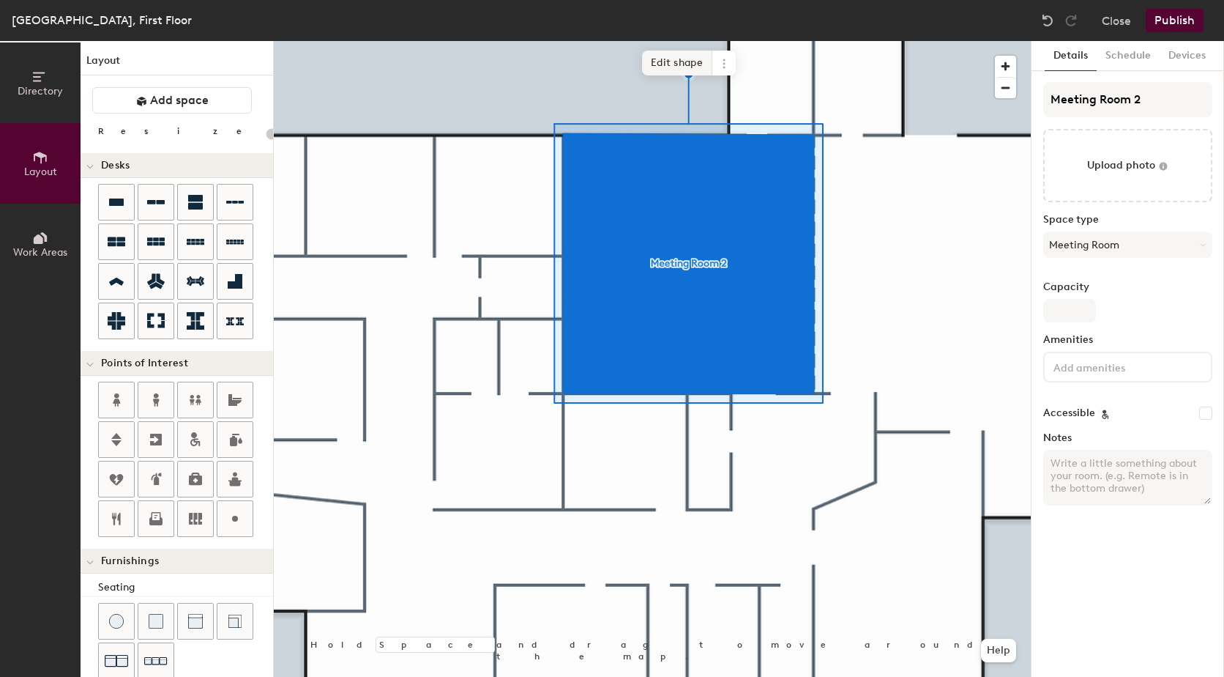
click at [669, 71] on span "Edit shape" at bounding box center [677, 63] width 70 height 25
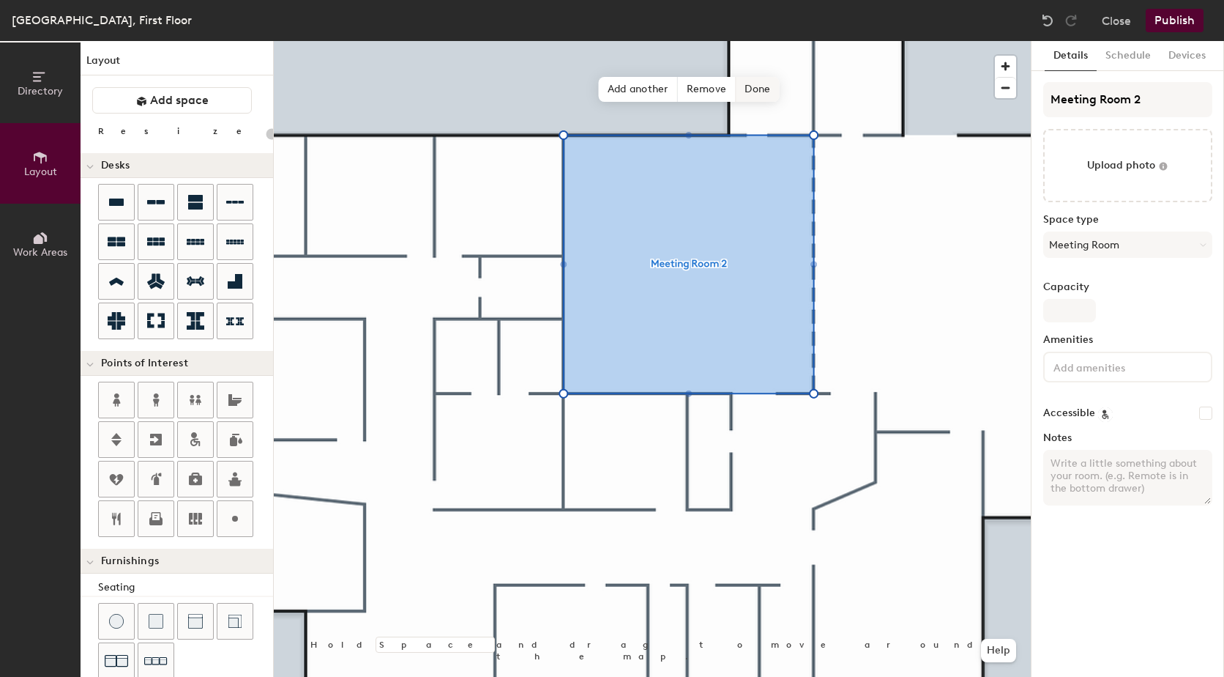
click at [759, 93] on span "Done" at bounding box center [757, 89] width 43 height 25
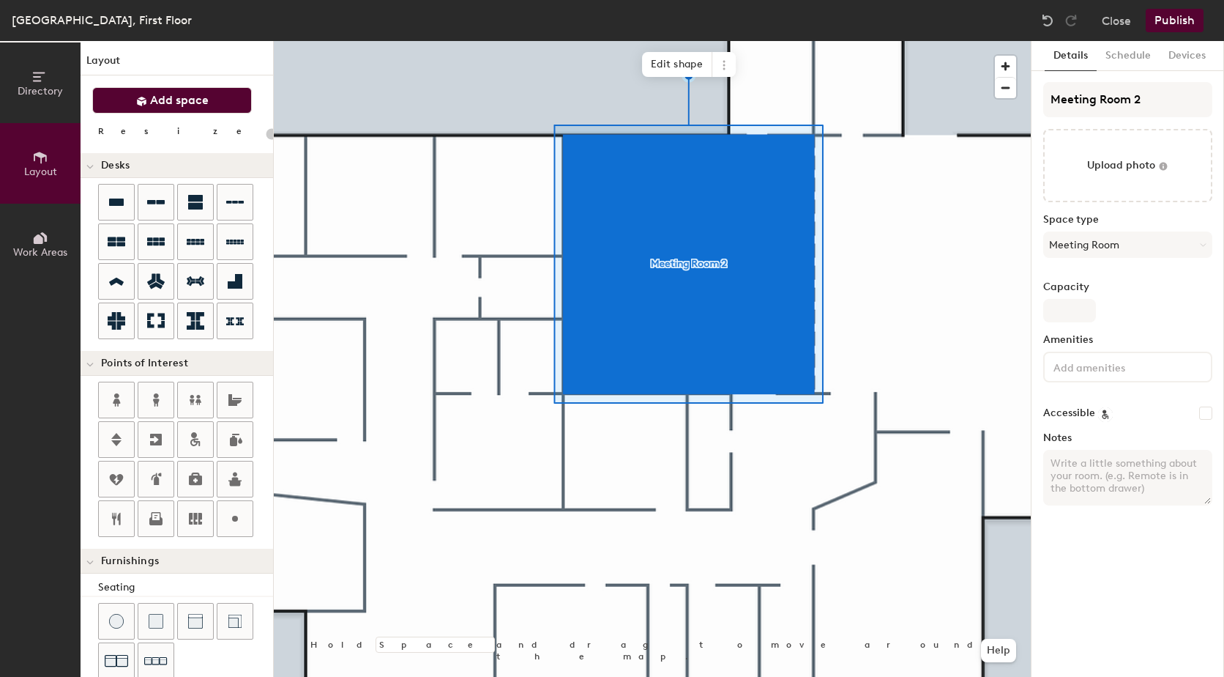
click at [181, 88] on button "Add space" at bounding box center [172, 100] width 160 height 26
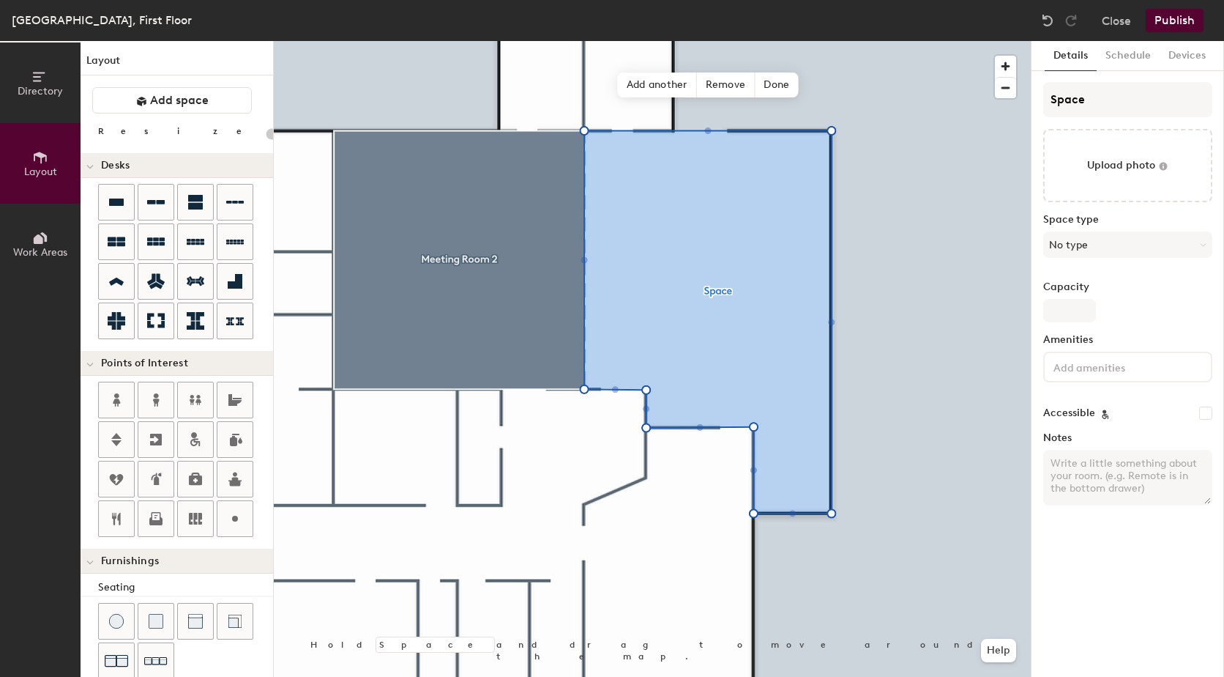
type input "20"
click at [1011, 108] on div "Directory Layout Work Areas Layout Add space Resize Desks Points of Interest Fu…" at bounding box center [612, 359] width 1224 height 636
type input "M"
type input "20"
type input "Mee"
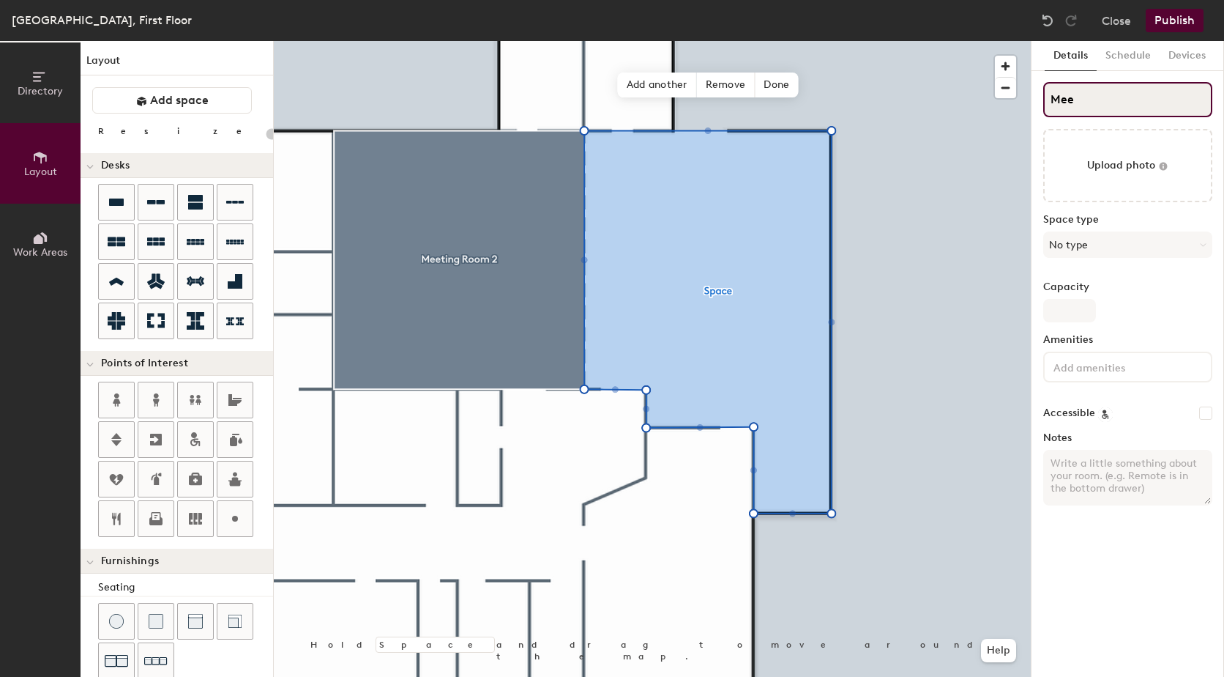
type input "20"
type input "Meeti"
type input "20"
type input "Meeting"
type input "20"
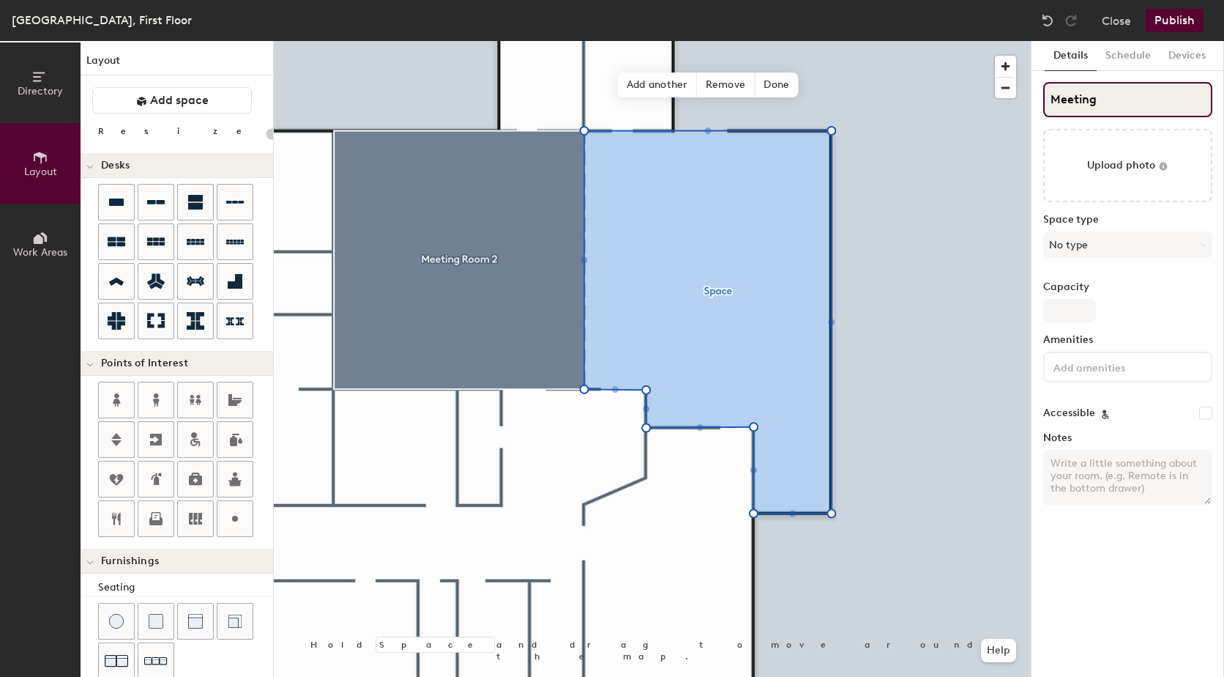
type input "Meeting R"
type input "20"
type input "Meeting Ro"
type input "20"
type input "Meeting Room"
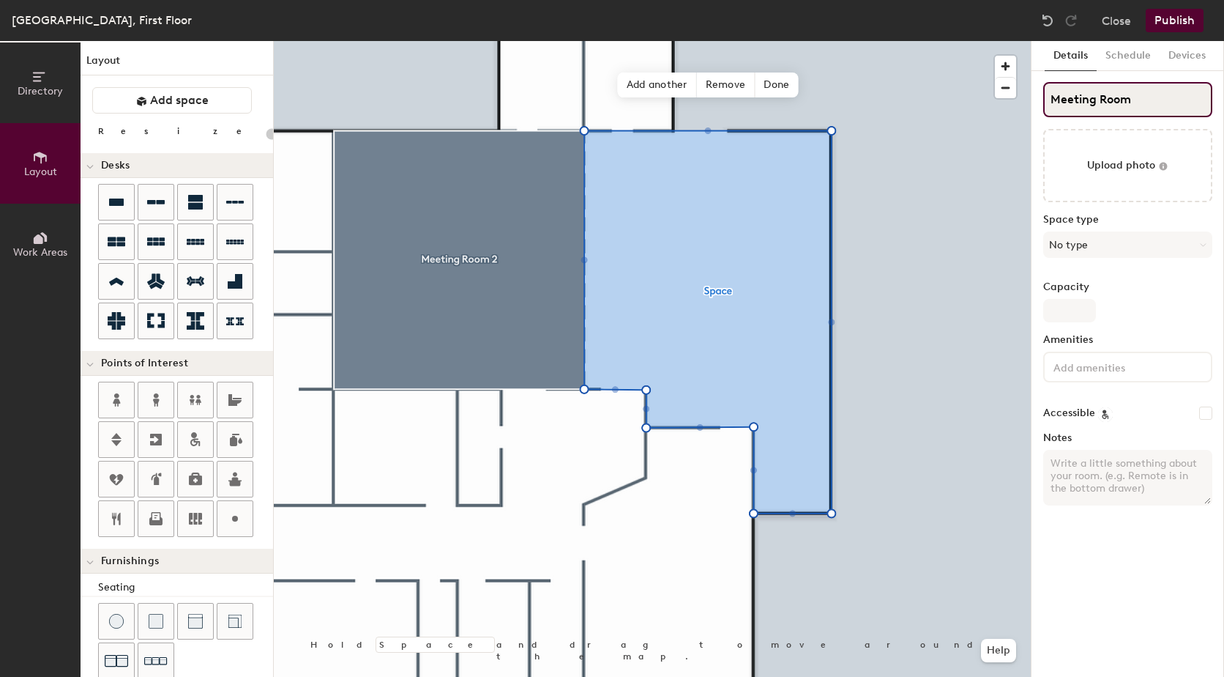
type input "20"
type input "Meeting Room"
type input "20"
type input "Meeting Room 1"
type input "20"
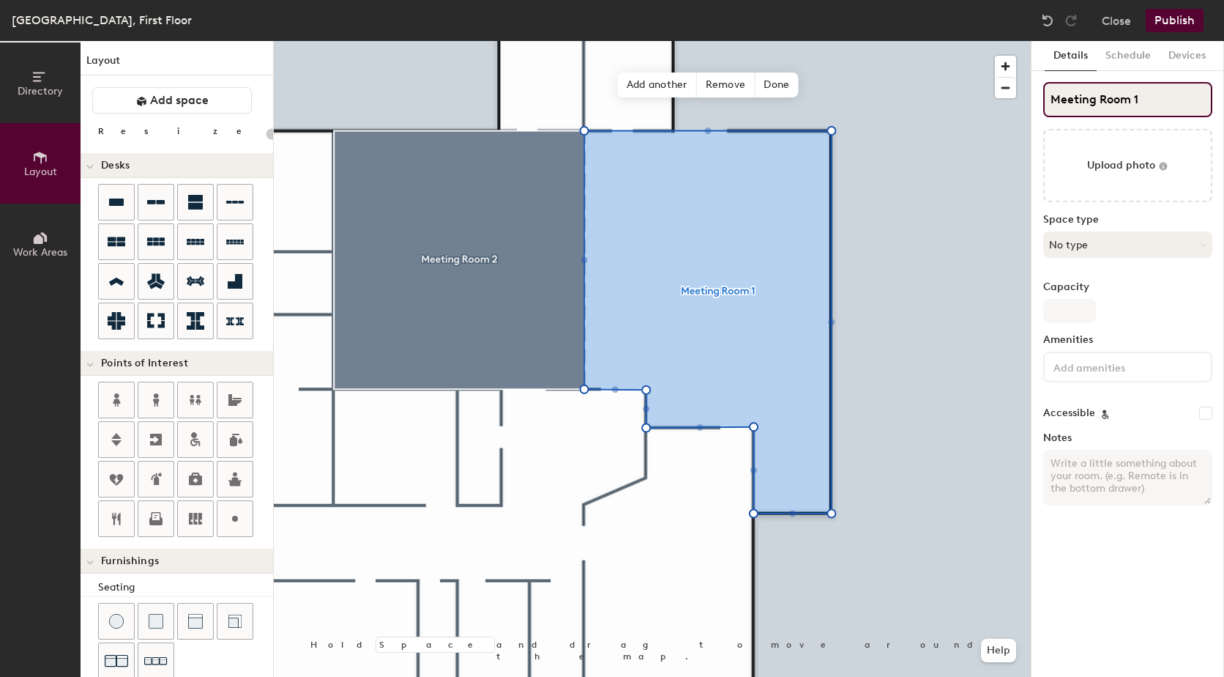
type input "Meeting Room 1"
click at [1202, 239] on button "No type" at bounding box center [1128, 244] width 169 height 26
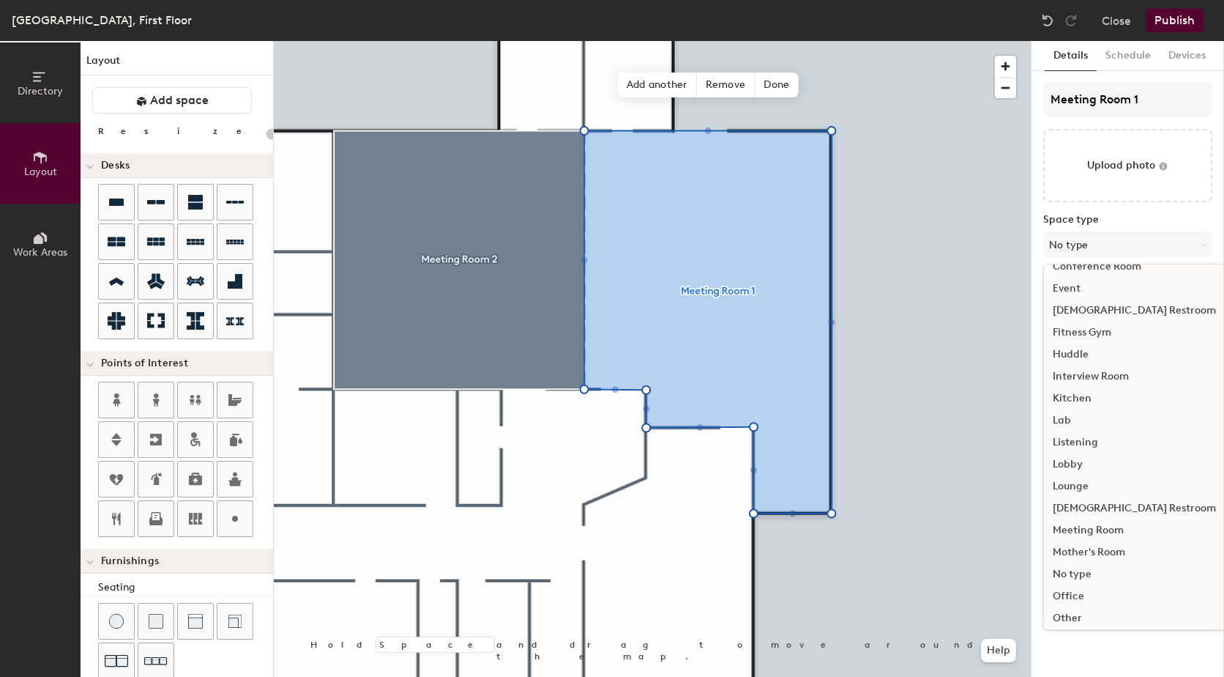
click at [1118, 533] on div "Meeting Room" at bounding box center [1134, 530] width 181 height 22
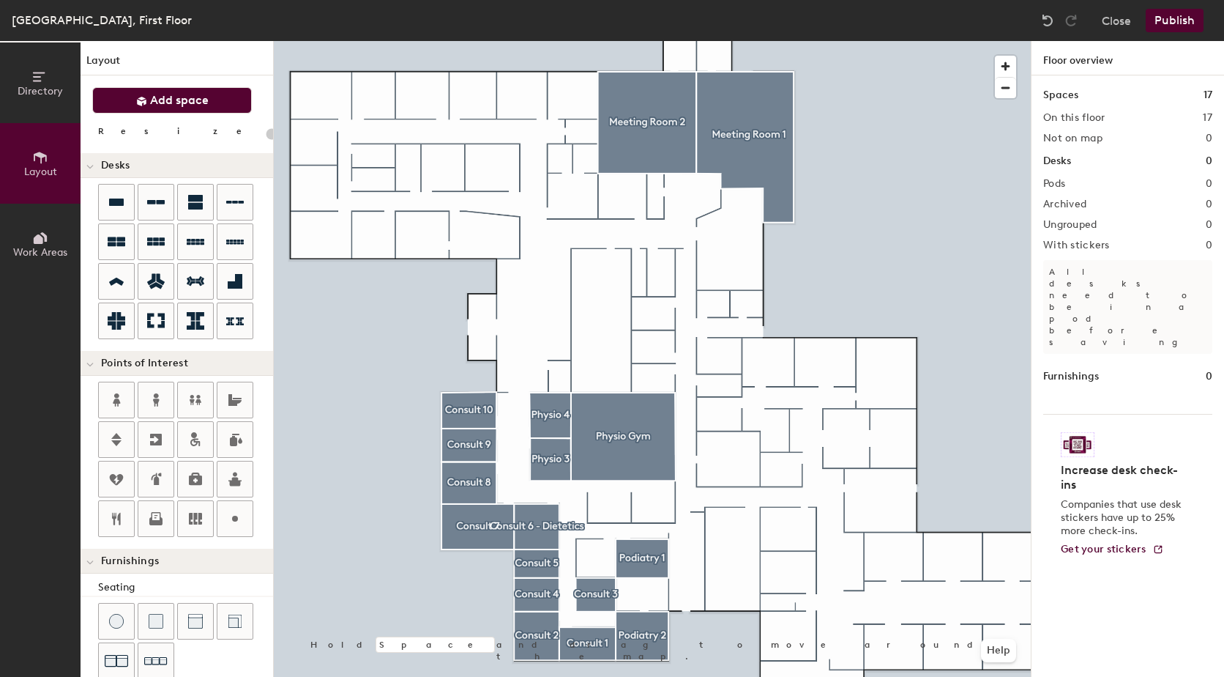
click at [176, 97] on span "Add space" at bounding box center [179, 100] width 59 height 15
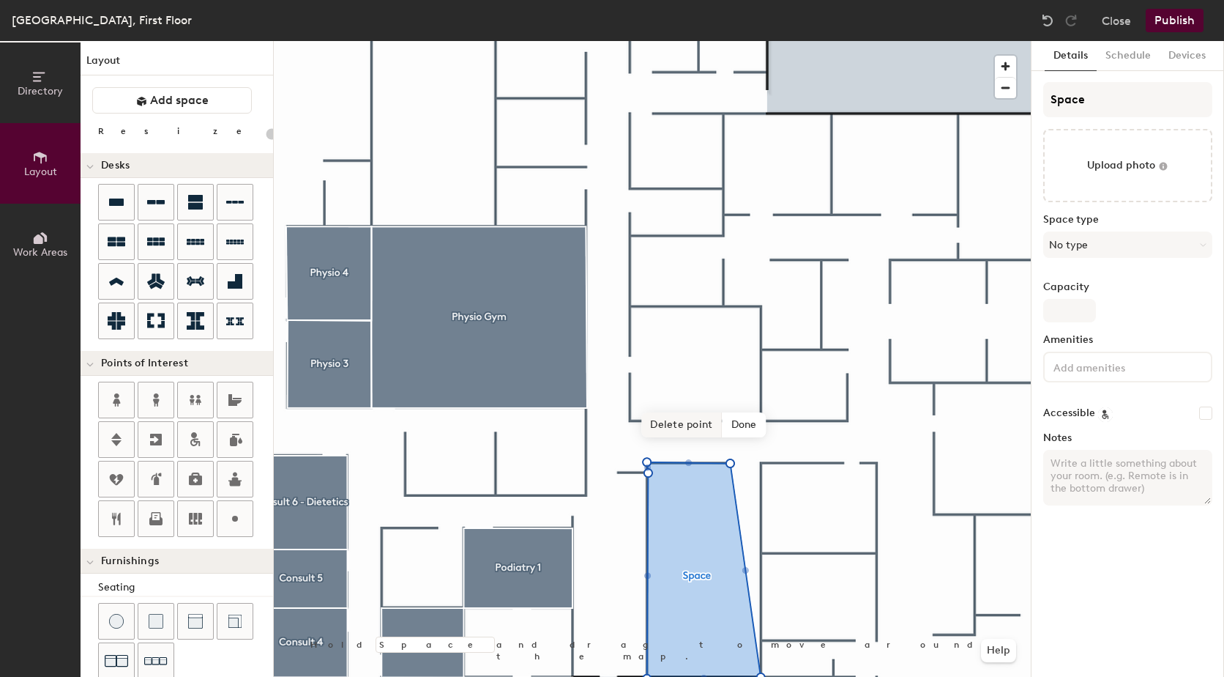
click at [679, 423] on span "Delete point" at bounding box center [682, 424] width 81 height 25
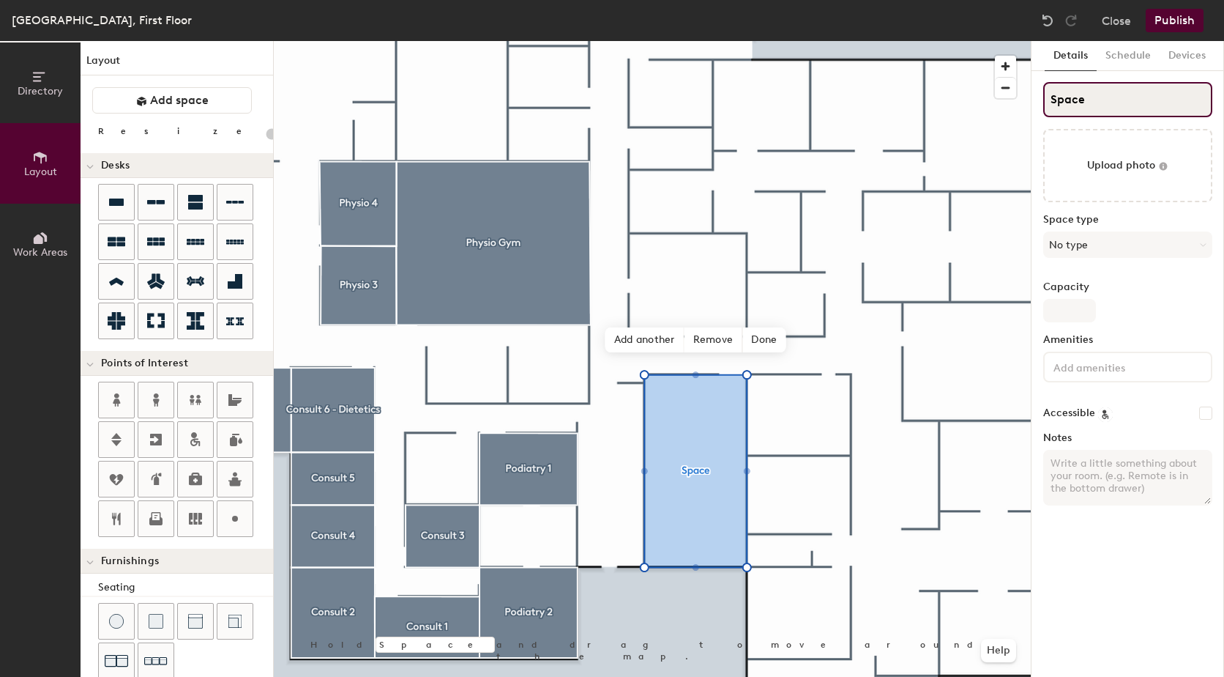
type input "20"
click at [953, 107] on div "Directory Layout Work Areas Layout Add space Resize Desks Points of Interest Fu…" at bounding box center [612, 359] width 1224 height 636
type input "M"
type input "20"
type input "Mee"
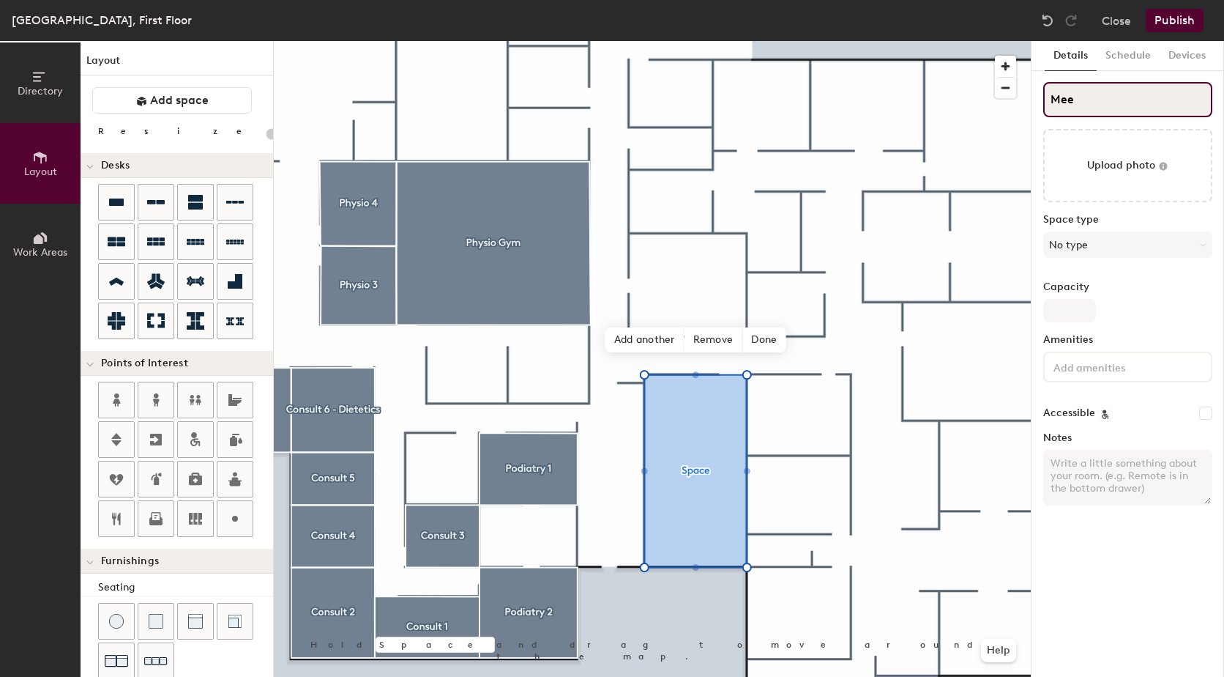
type input "20"
type input "Meeti"
type input "20"
type input "Meeting"
type input "20"
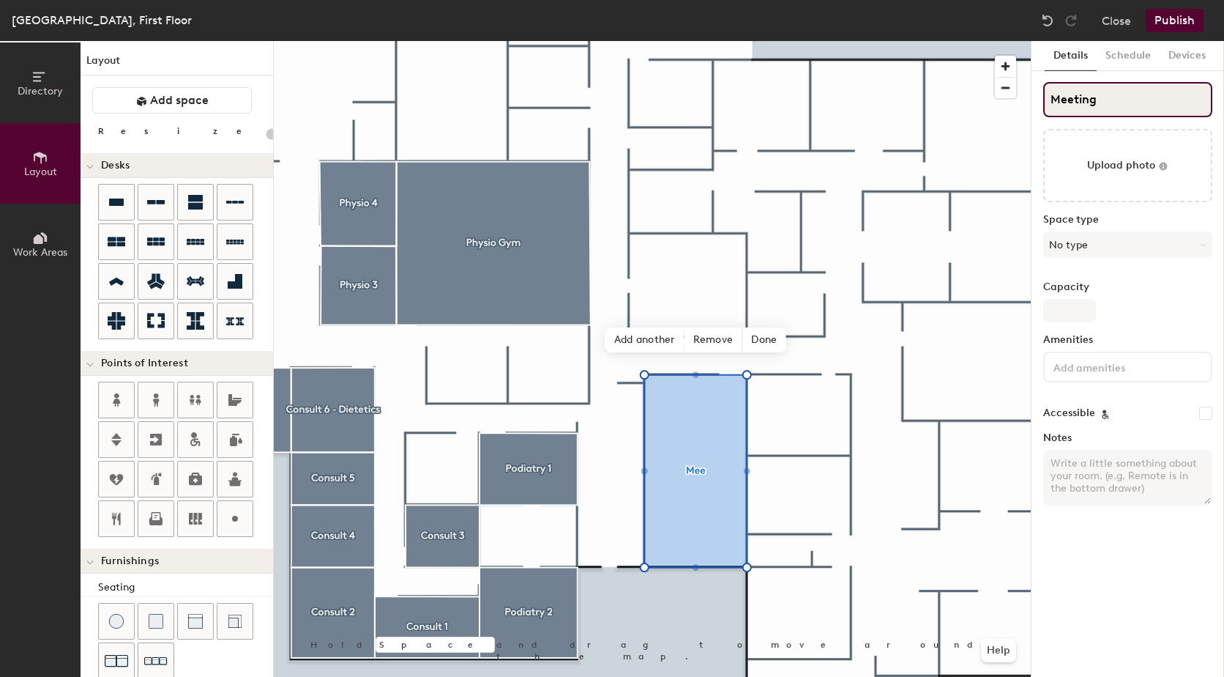
type input "Meeting R"
type input "20"
type input "Meeting Ro"
type input "20"
type input "Meeting Roo"
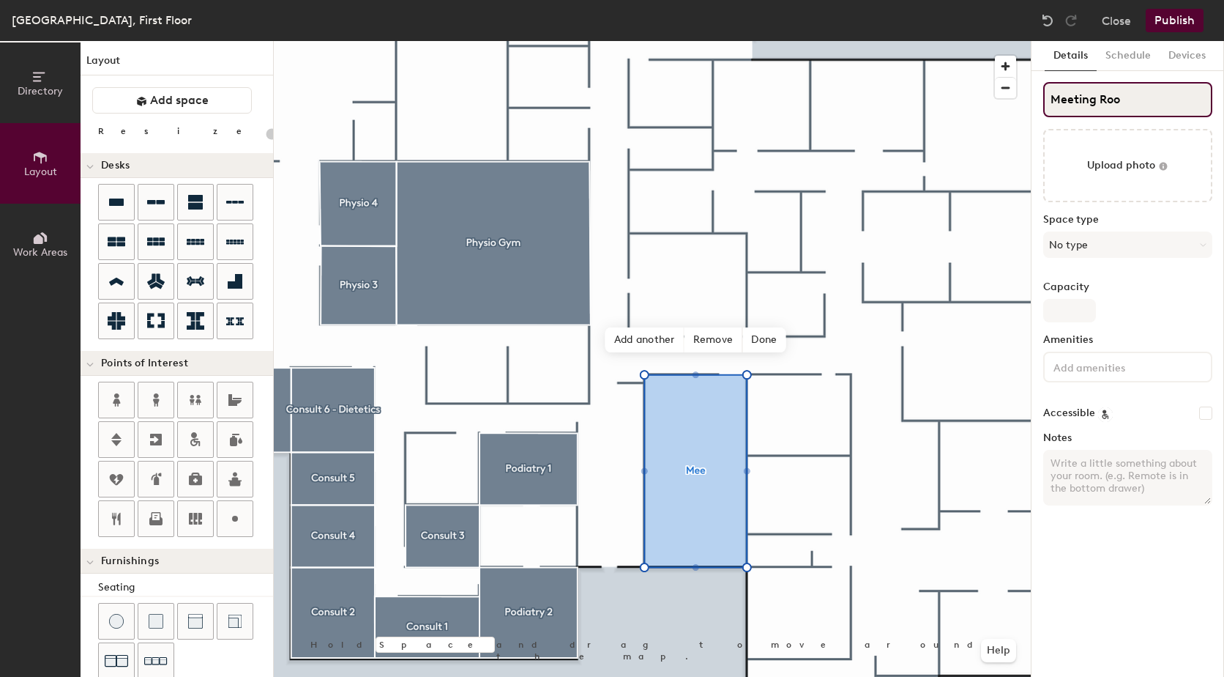
type input "20"
type input "Meeting Room"
type input "20"
type input "Meeting Room3"
type input "20"
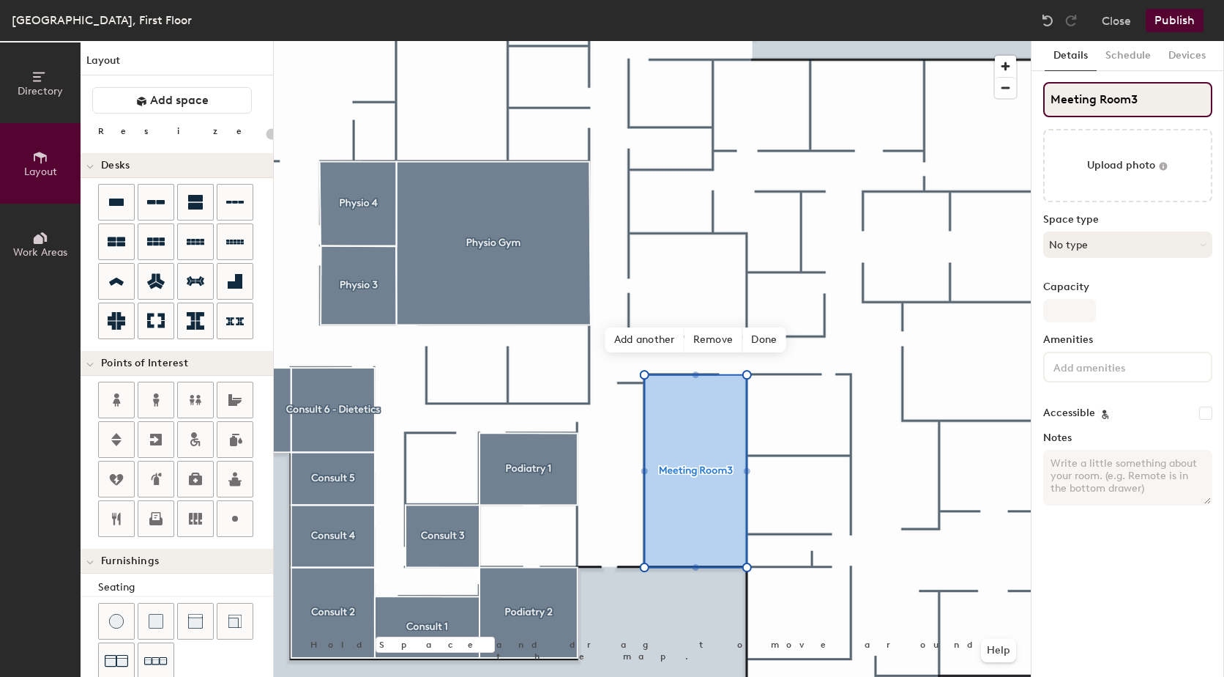
type input "Meeting Room3"
click at [1113, 256] on button "No type" at bounding box center [1128, 244] width 169 height 26
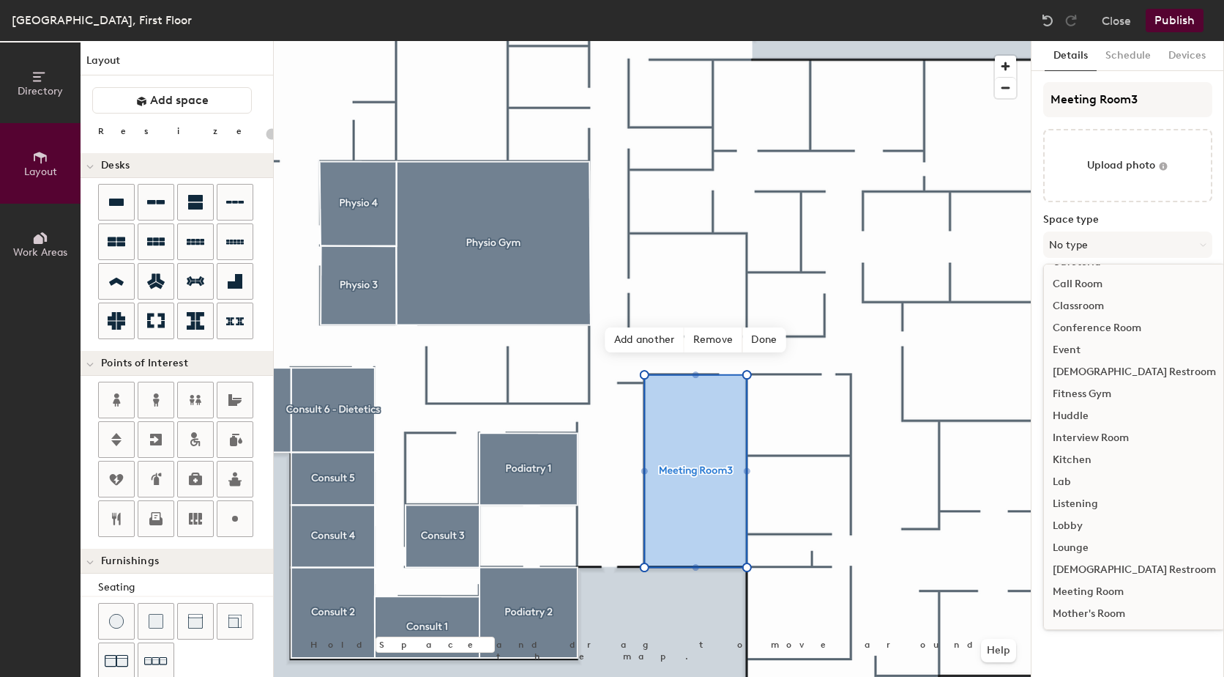
scroll to position [220, 0]
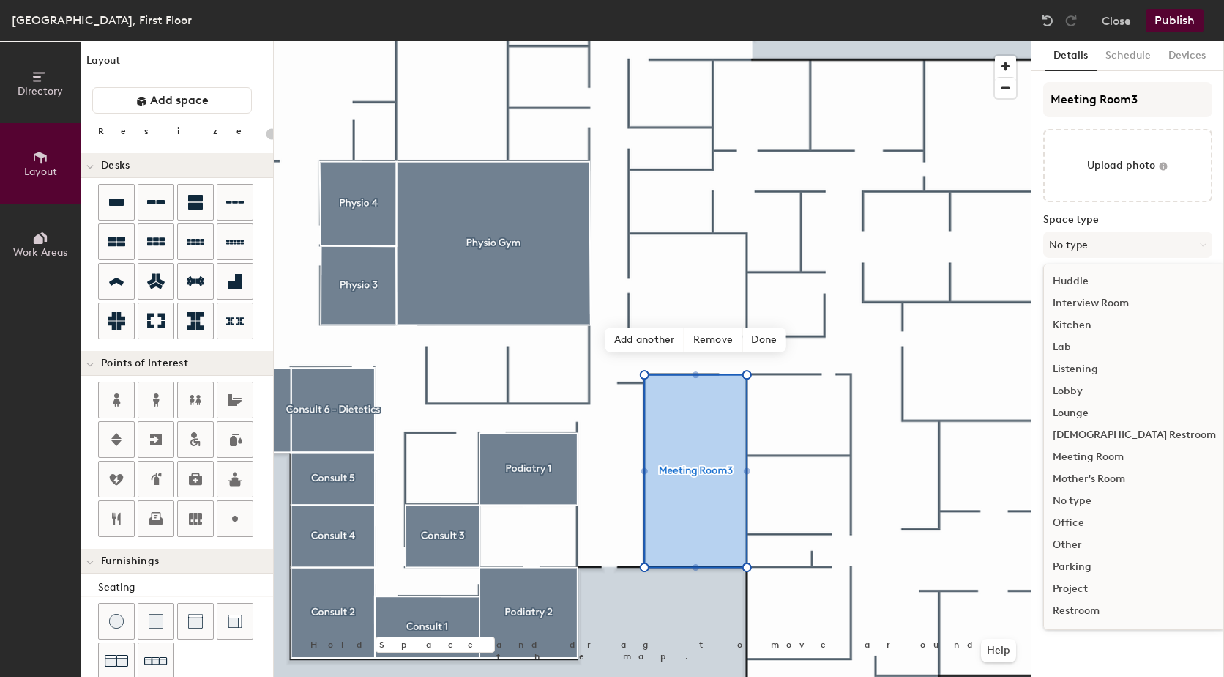
click at [1118, 461] on div "Meeting Room" at bounding box center [1134, 457] width 181 height 22
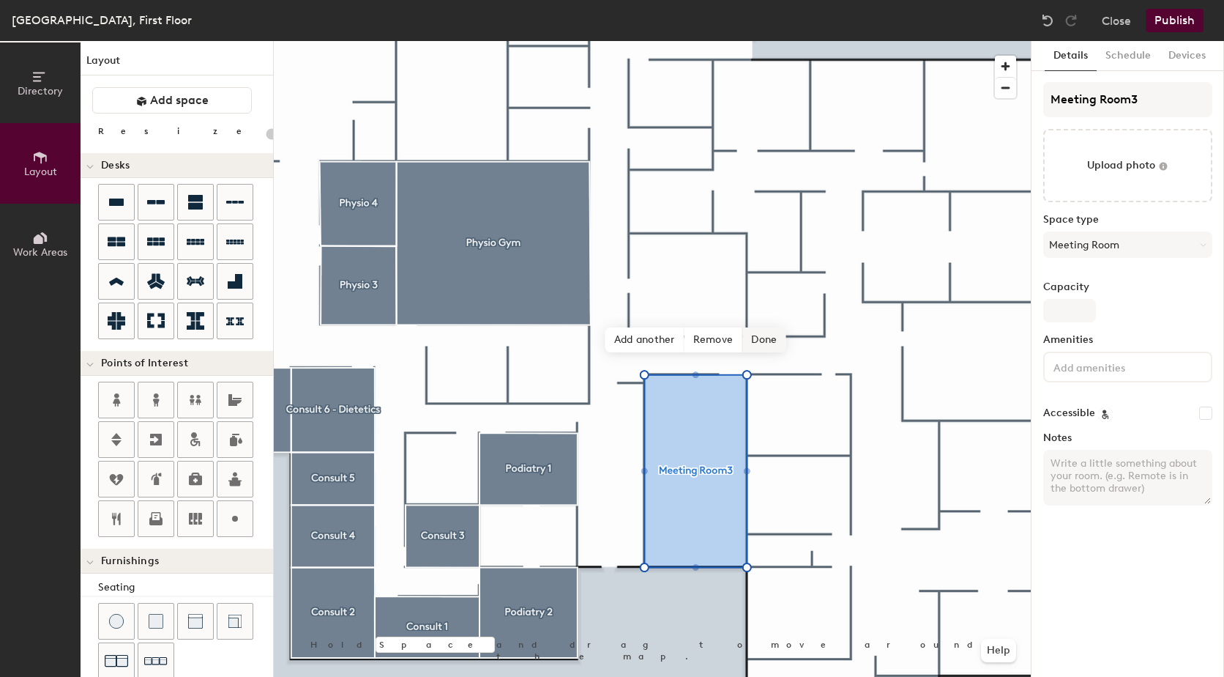
click at [772, 346] on span "Done" at bounding box center [764, 339] width 43 height 25
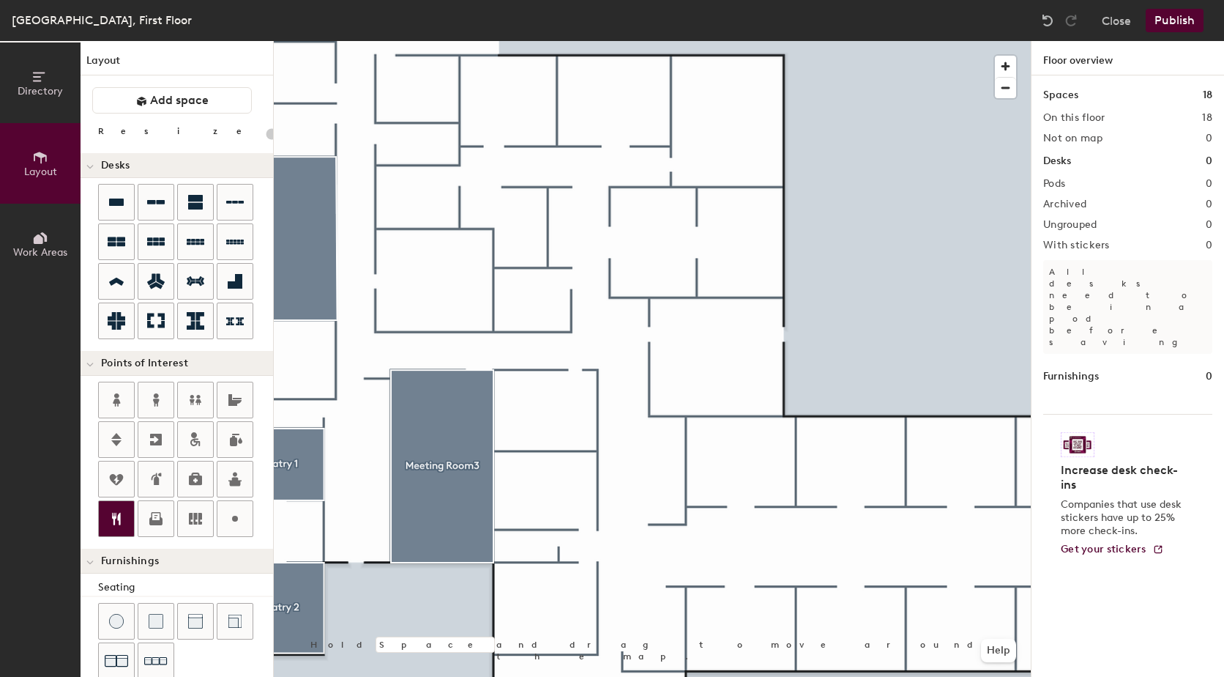
click at [119, 513] on icon at bounding box center [117, 519] width 18 height 18
click at [727, 354] on input "Kitchen" at bounding box center [747, 353] width 47 height 21
click at [750, 387] on span "Done" at bounding box center [739, 387] width 43 height 25
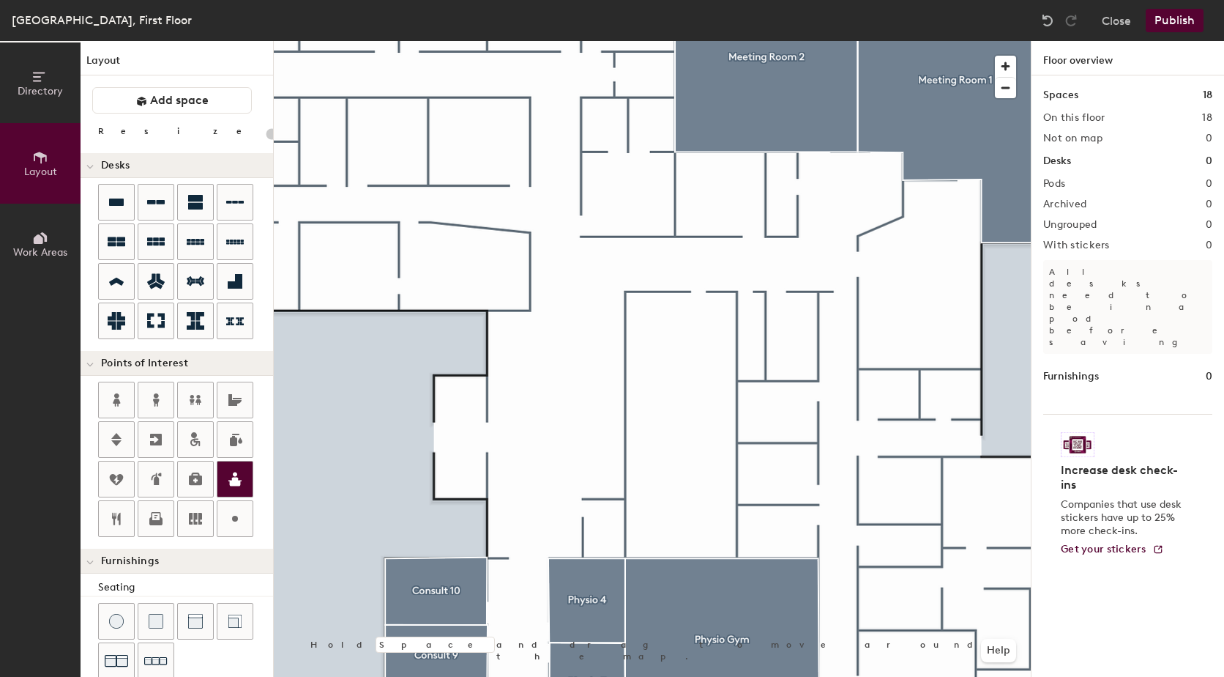
click at [237, 478] on icon at bounding box center [234, 479] width 13 height 14
click at [503, 303] on span "Done" at bounding box center [496, 301] width 43 height 25
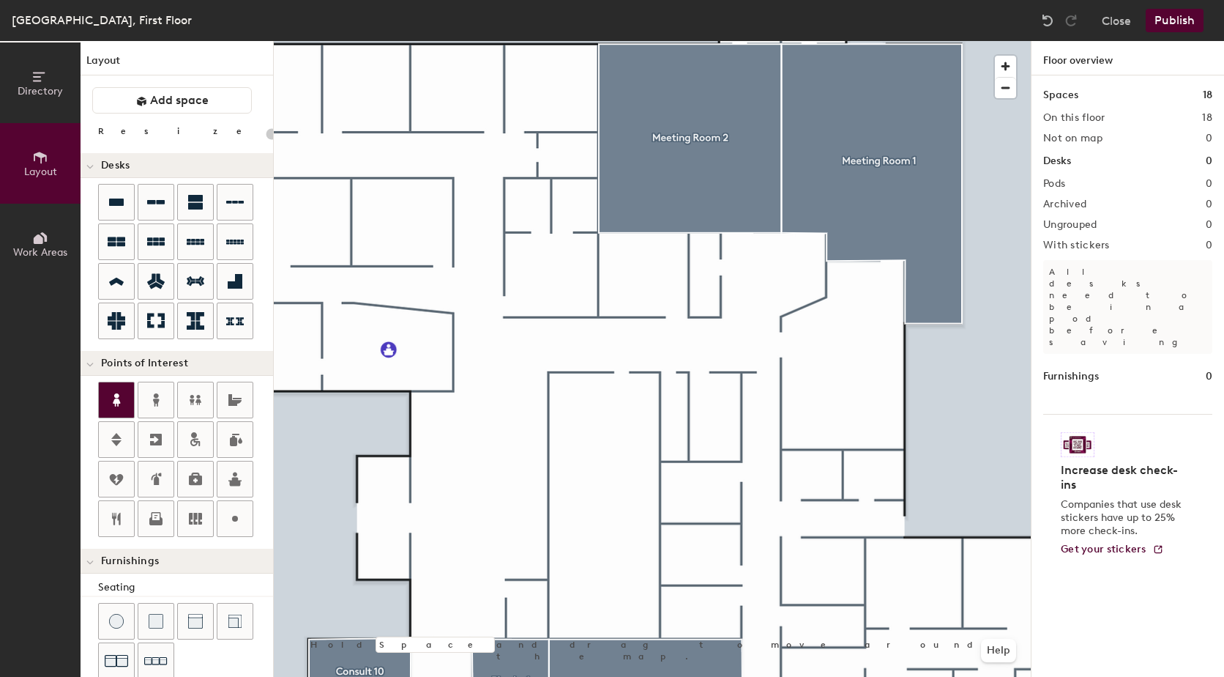
click at [113, 401] on icon at bounding box center [117, 400] width 18 height 18
click at [705, 307] on span "Done" at bounding box center [698, 306] width 43 height 25
click at [143, 396] on div at bounding box center [155, 399] width 35 height 35
click at [759, 448] on span "Done" at bounding box center [763, 448] width 43 height 25
click at [198, 432] on icon at bounding box center [196, 440] width 18 height 18
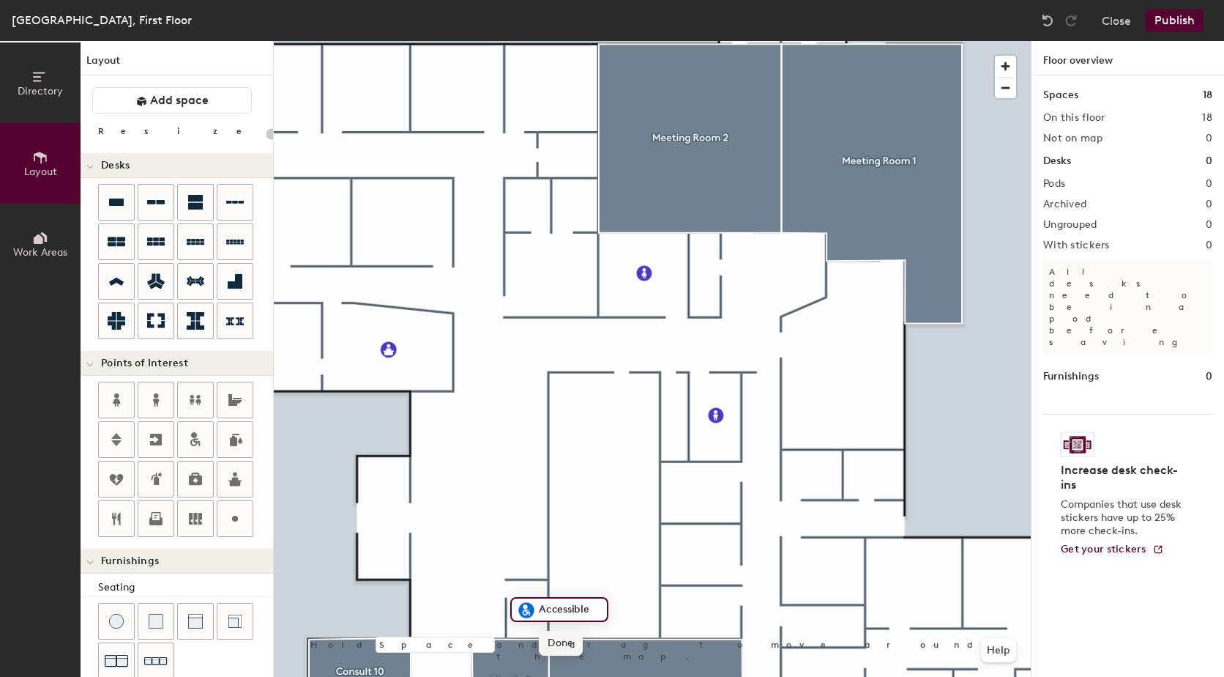
click at [563, 637] on span "Done" at bounding box center [560, 643] width 43 height 25
click at [539, 636] on span "Edit" at bounding box center [532, 643] width 38 height 25
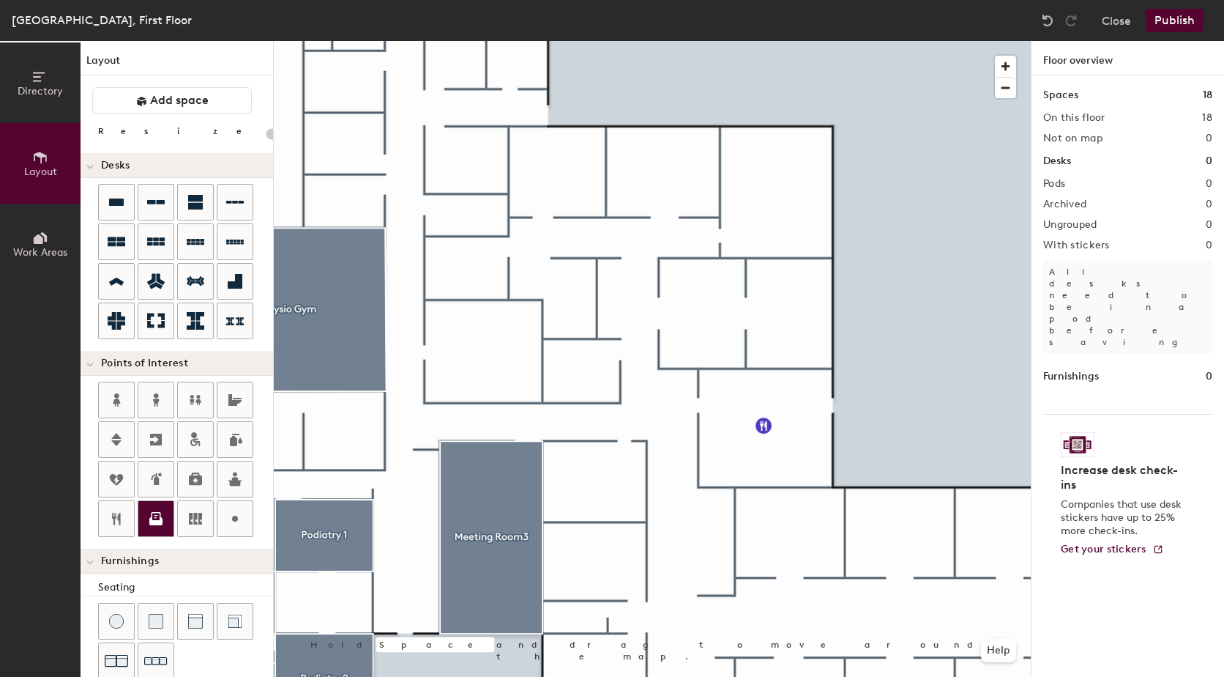
click at [157, 518] on icon at bounding box center [156, 519] width 18 height 18
click at [762, 543] on span "Done" at bounding box center [745, 544] width 43 height 25
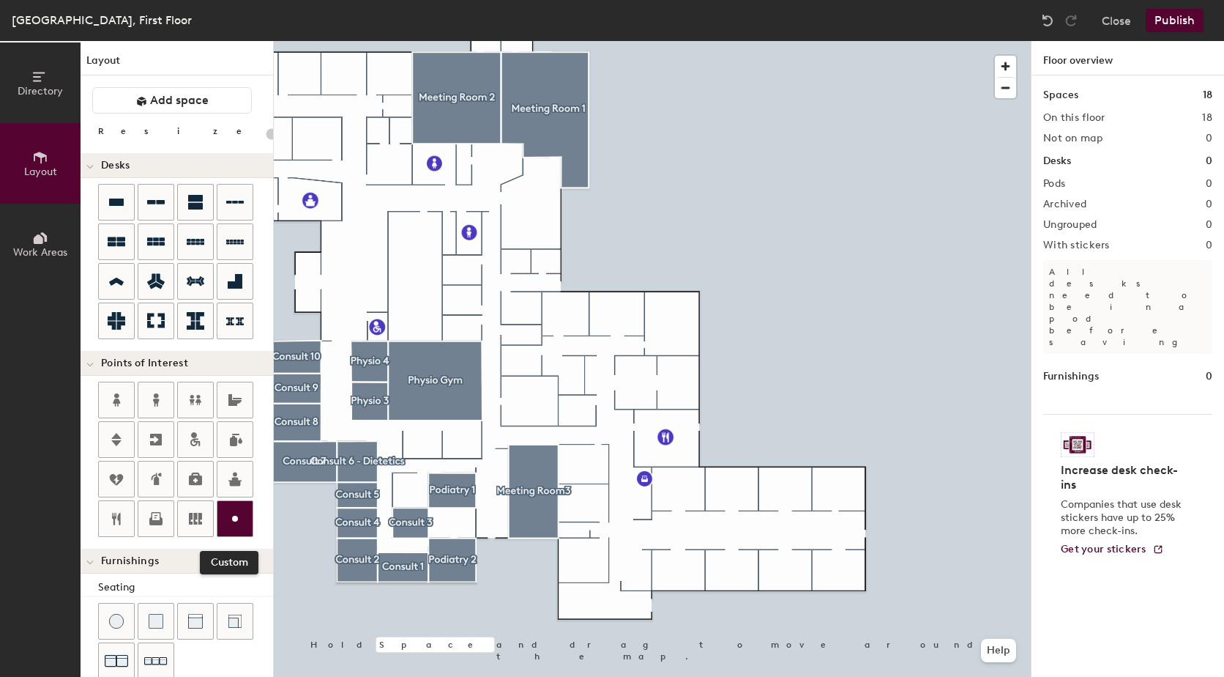
click at [228, 521] on icon at bounding box center [235, 519] width 18 height 18
type input "20"
type input "Kitchenette"
click at [609, 202] on span "Done" at bounding box center [613, 199] width 43 height 25
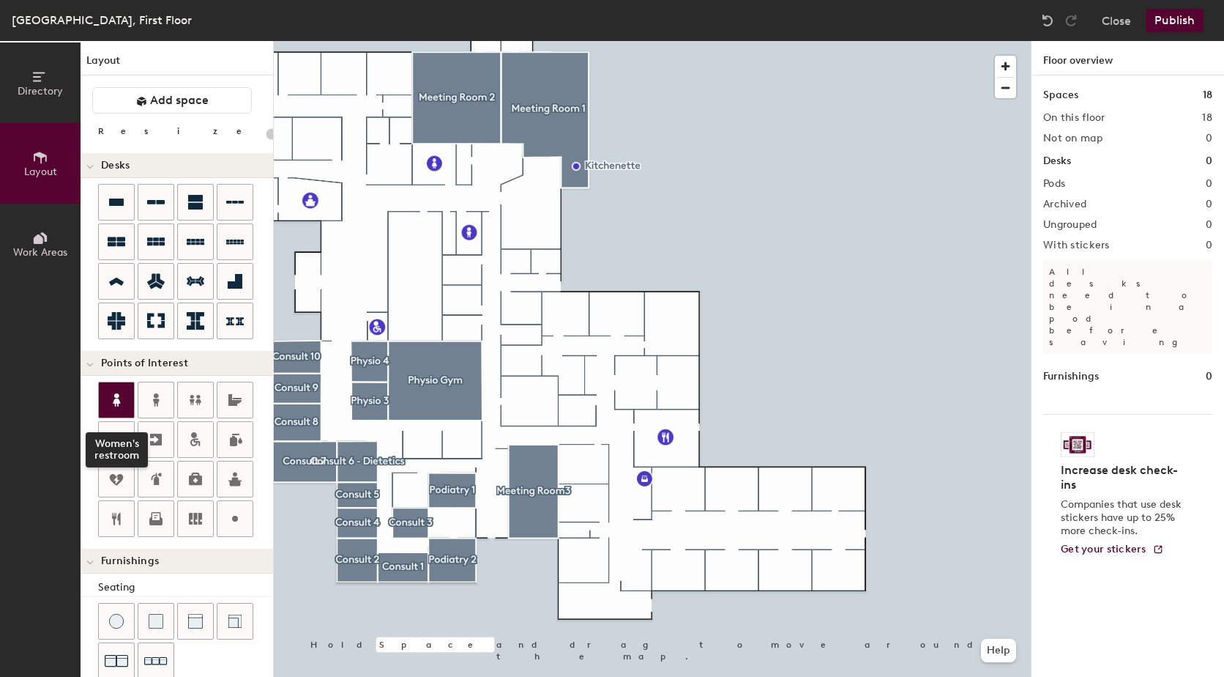
click at [122, 401] on icon at bounding box center [117, 400] width 18 height 18
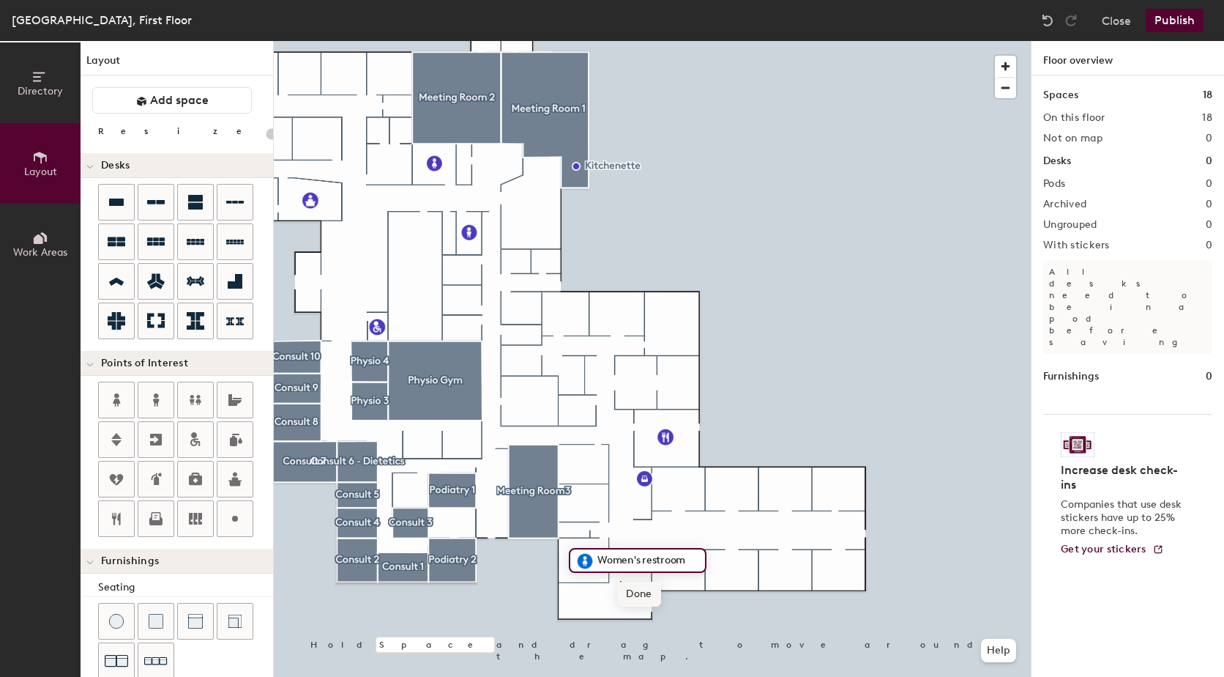
click at [647, 598] on span "Done" at bounding box center [638, 593] width 43 height 25
click at [166, 399] on div at bounding box center [155, 399] width 35 height 35
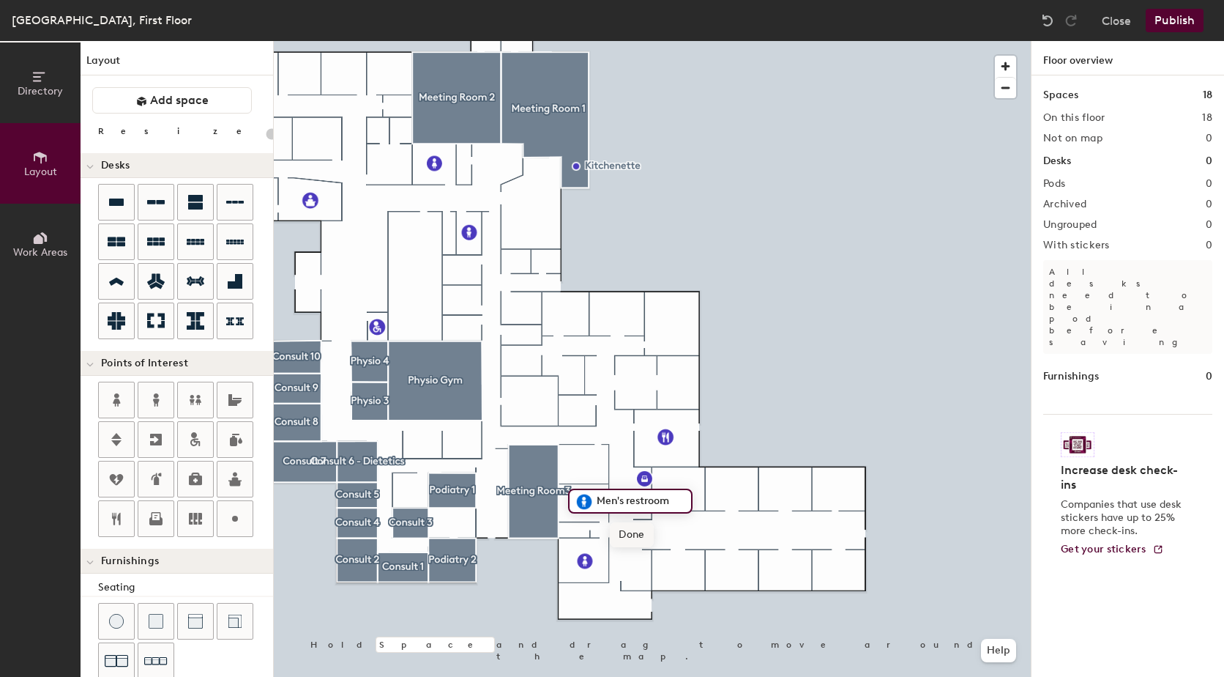
click at [645, 535] on span "Done" at bounding box center [631, 534] width 43 height 25
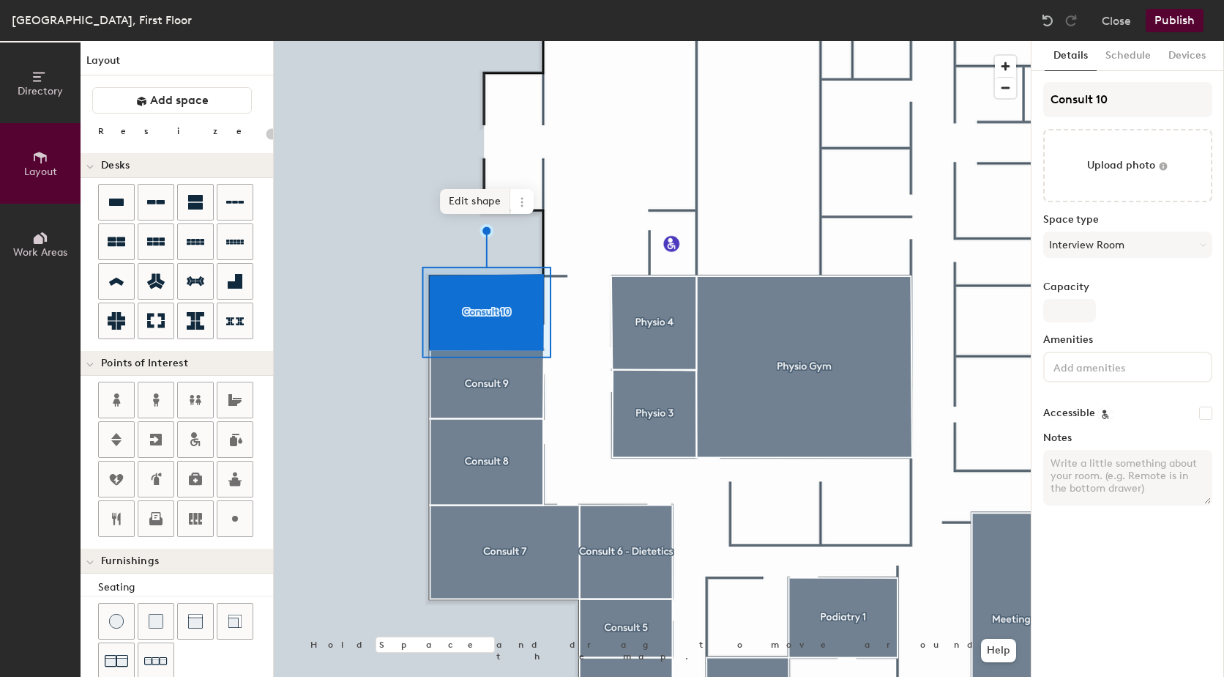
click at [478, 201] on span "Edit shape" at bounding box center [475, 201] width 70 height 25
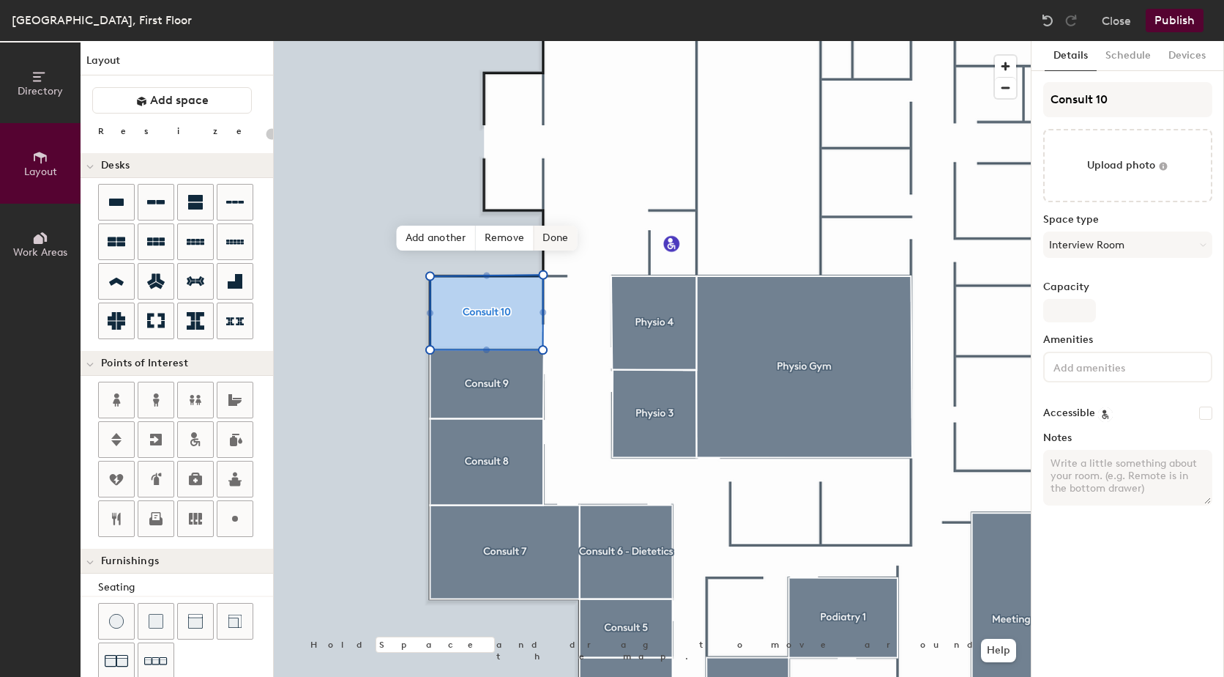
click at [562, 234] on span "Done" at bounding box center [555, 238] width 43 height 25
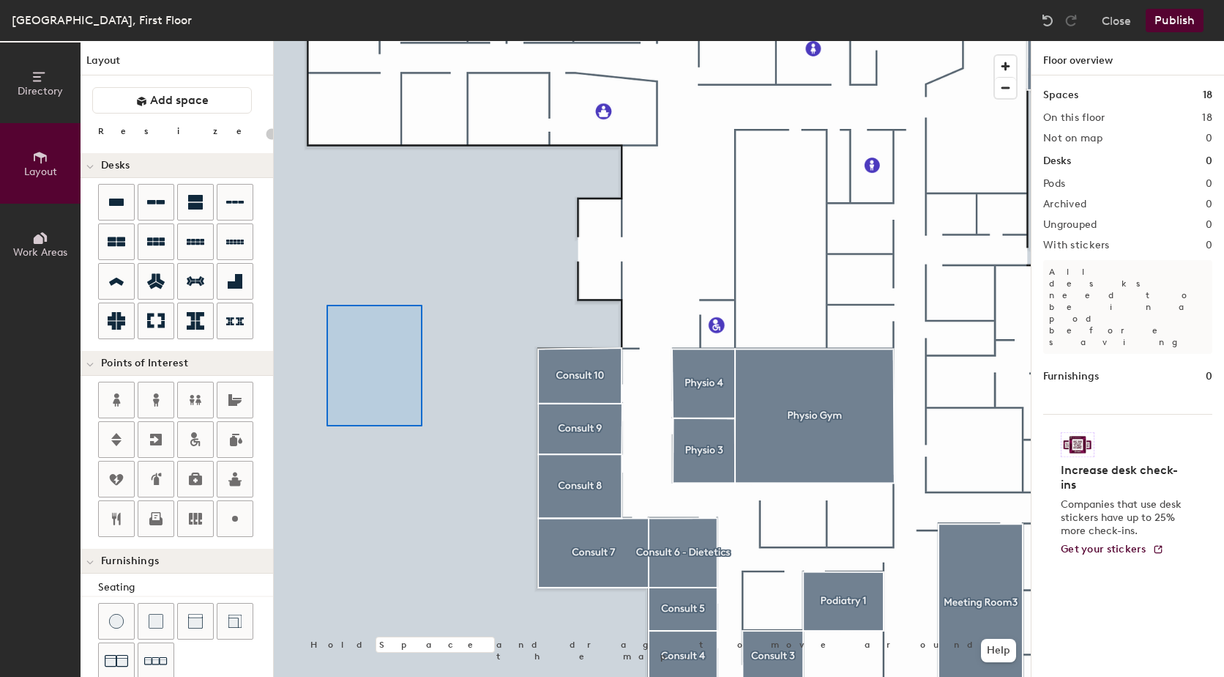
click at [327, 41] on div at bounding box center [652, 41] width 757 height 0
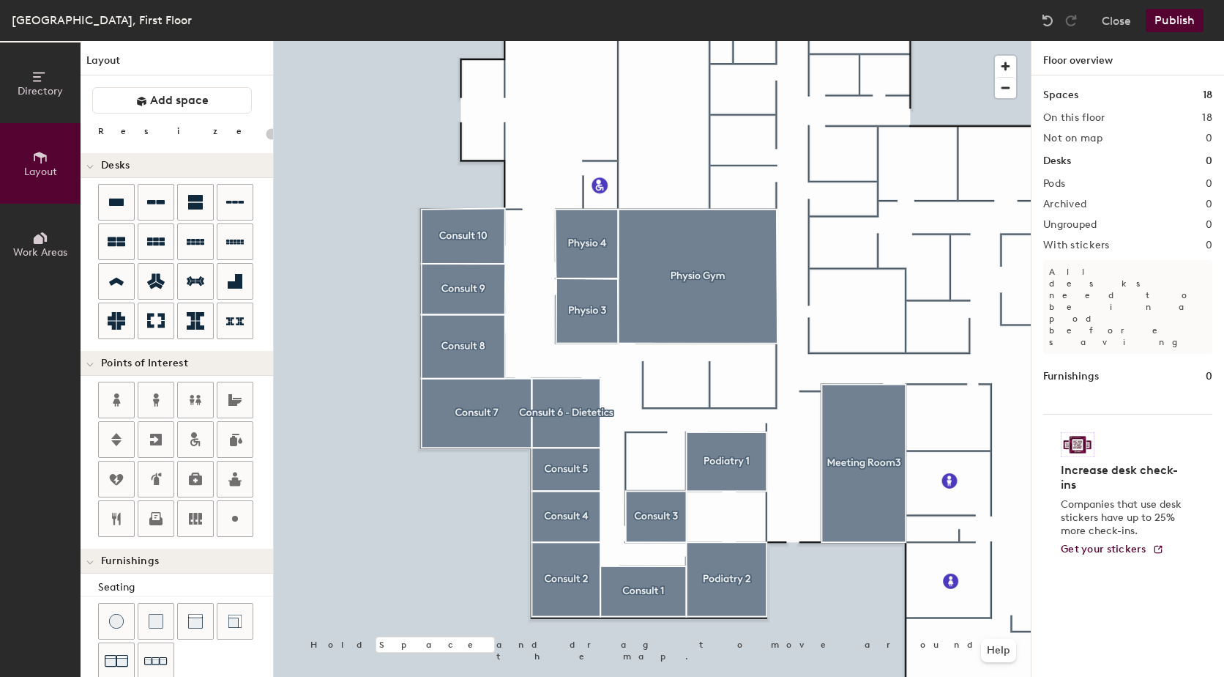
click at [1183, 21] on button "Publish" at bounding box center [1175, 20] width 58 height 23
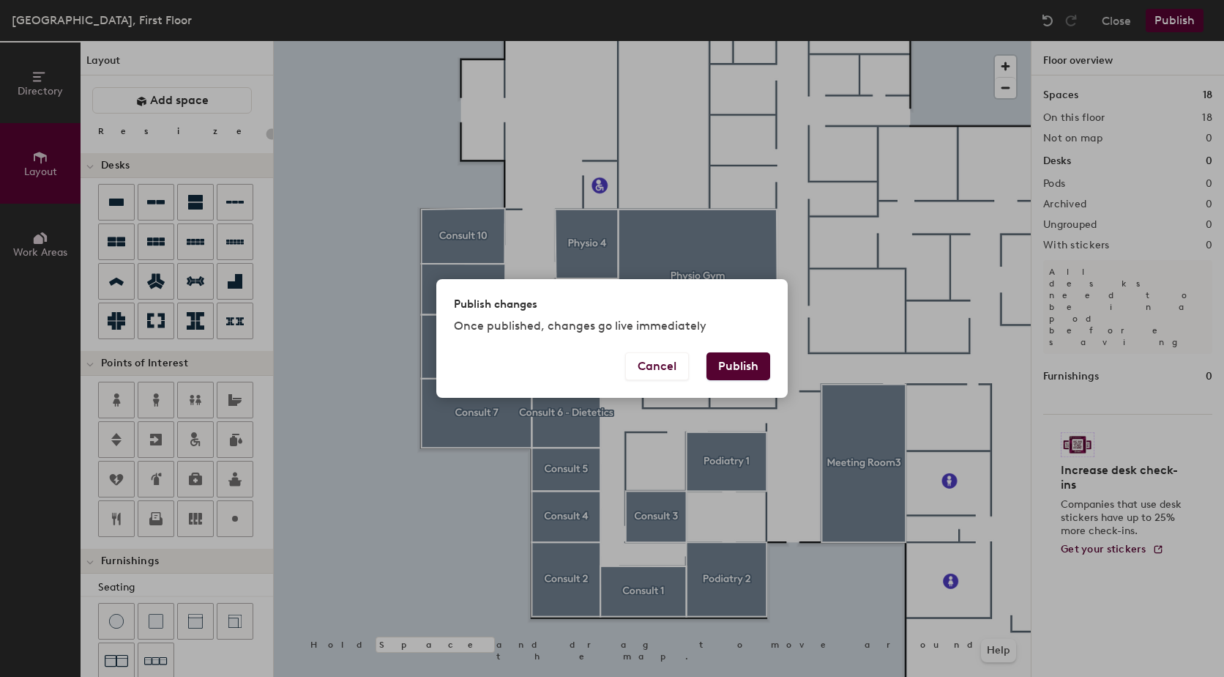
click at [744, 370] on button "Publish" at bounding box center [739, 366] width 64 height 28
type input "20"
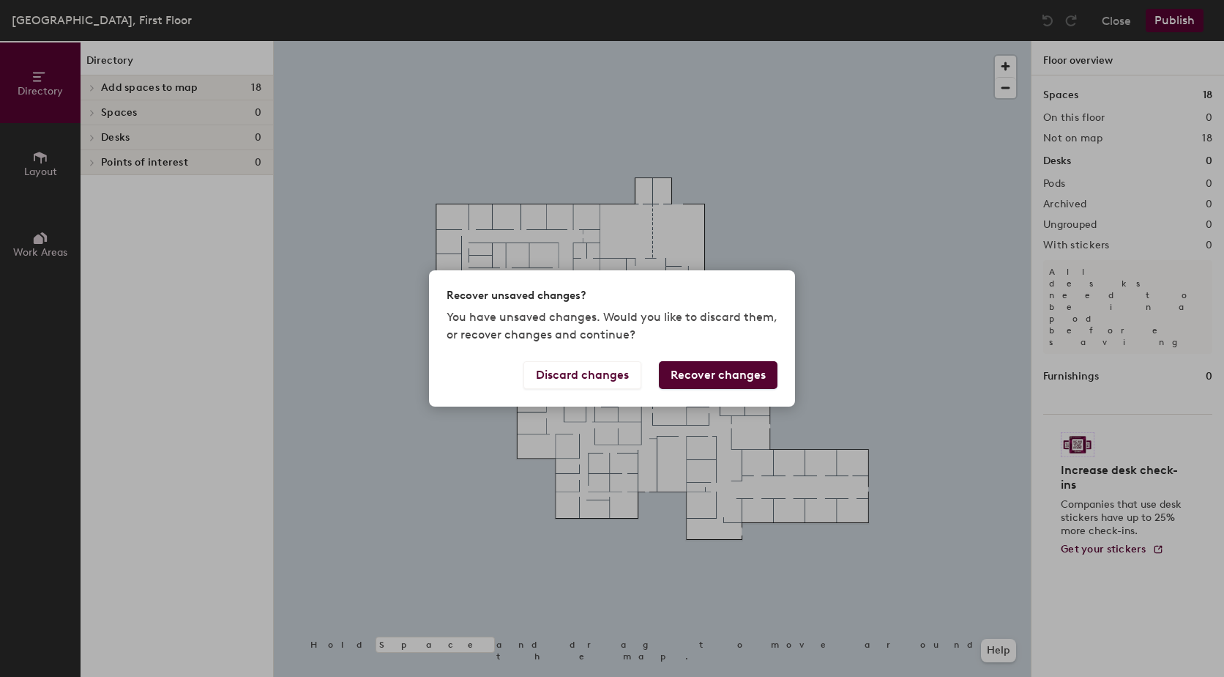
click at [733, 376] on button "Recover changes" at bounding box center [718, 375] width 119 height 28
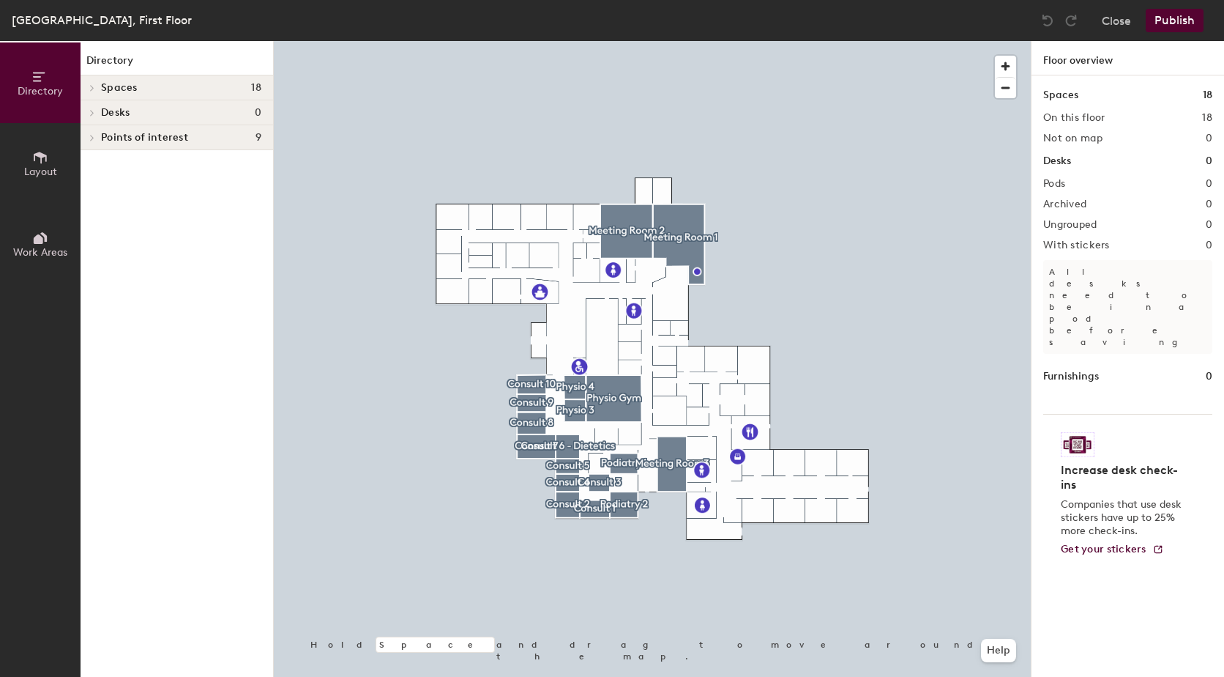
click at [1172, 22] on button "Publish" at bounding box center [1175, 20] width 58 height 23
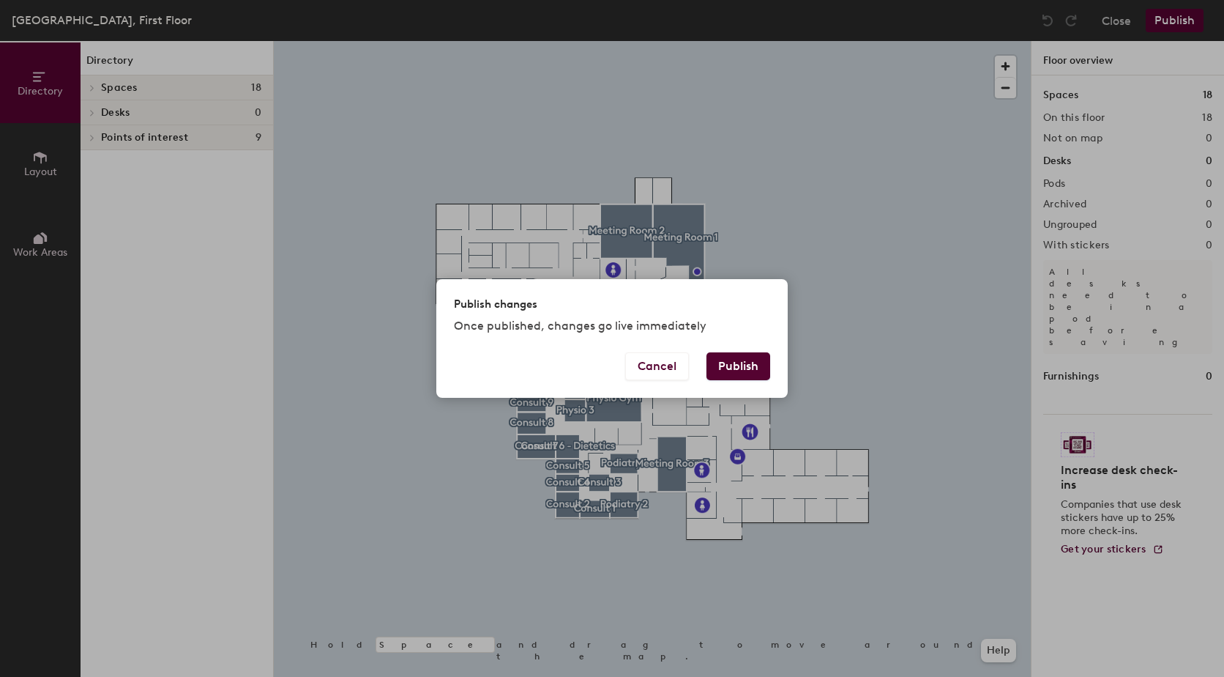
click at [740, 353] on button "Publish" at bounding box center [739, 366] width 64 height 28
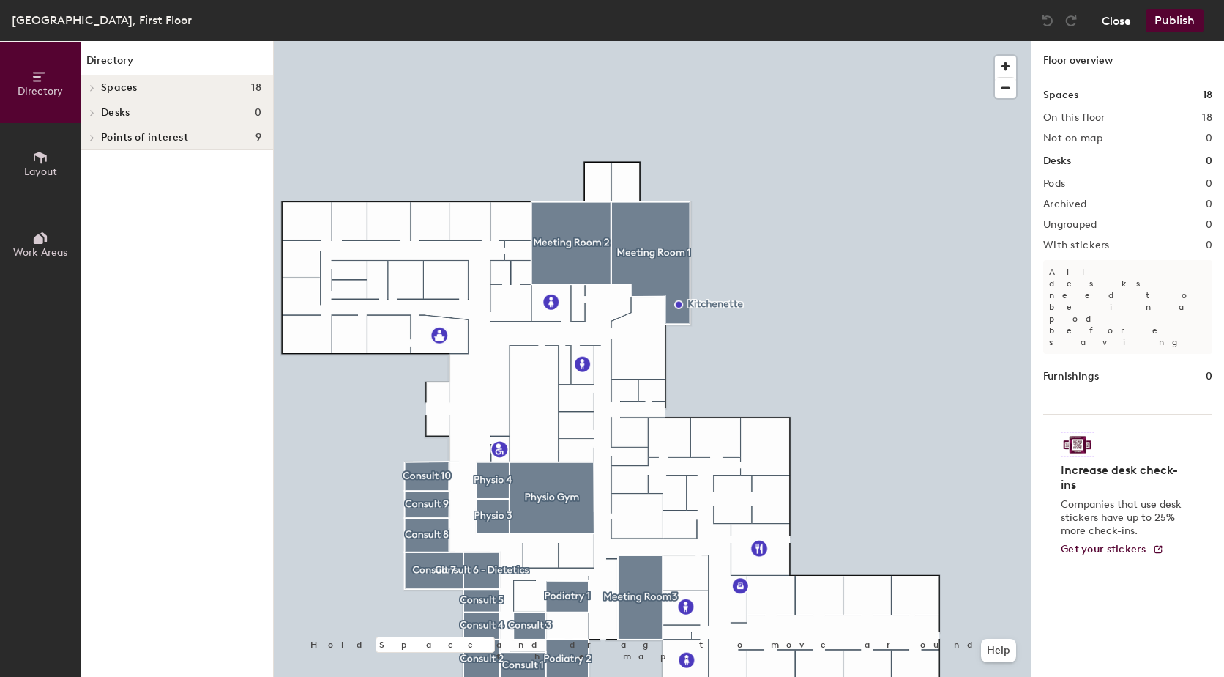
click at [1118, 18] on button "Close" at bounding box center [1116, 20] width 29 height 23
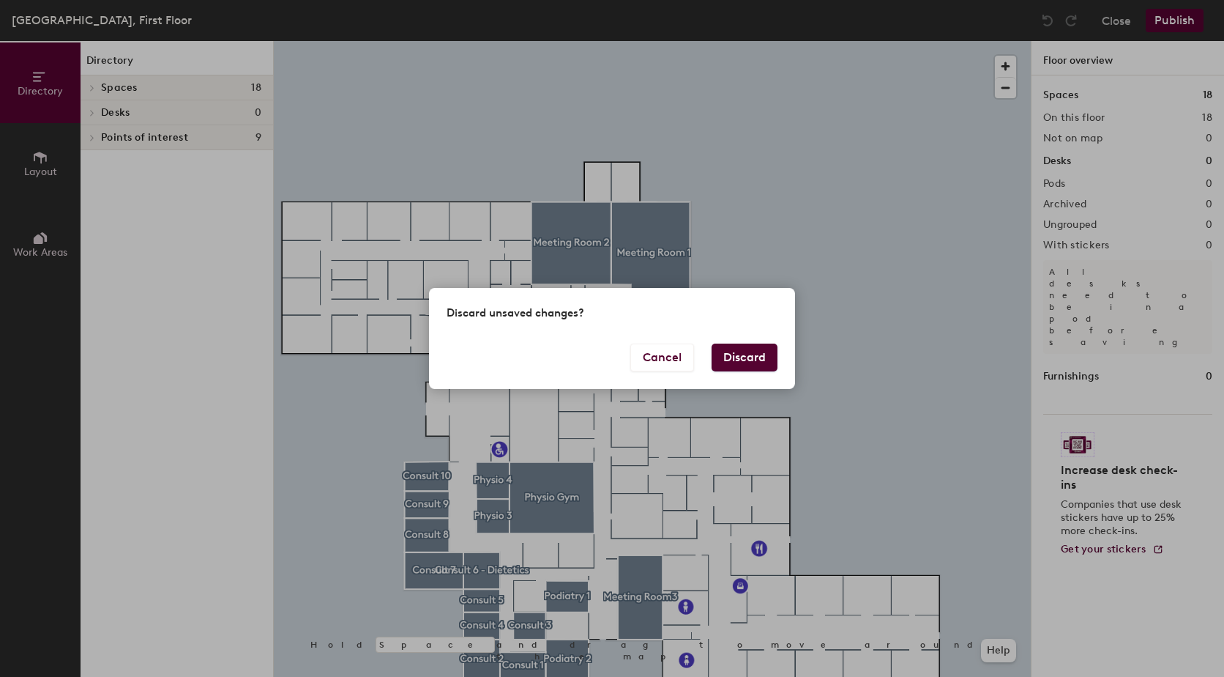
click at [770, 357] on button "Discard" at bounding box center [745, 357] width 66 height 28
